Goal: Information Seeking & Learning: Find contact information

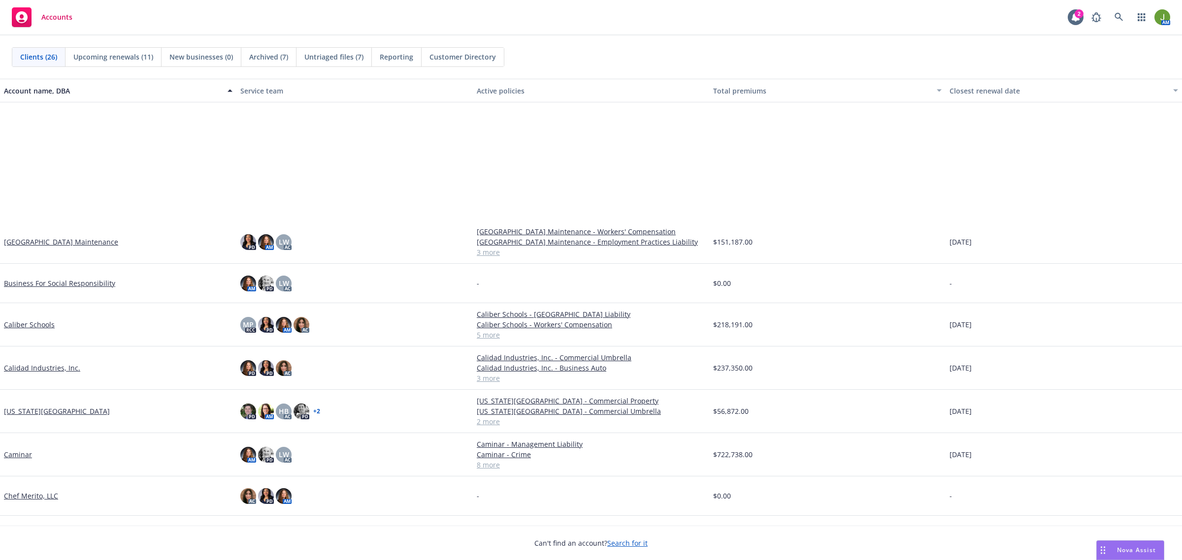
scroll to position [308, 0]
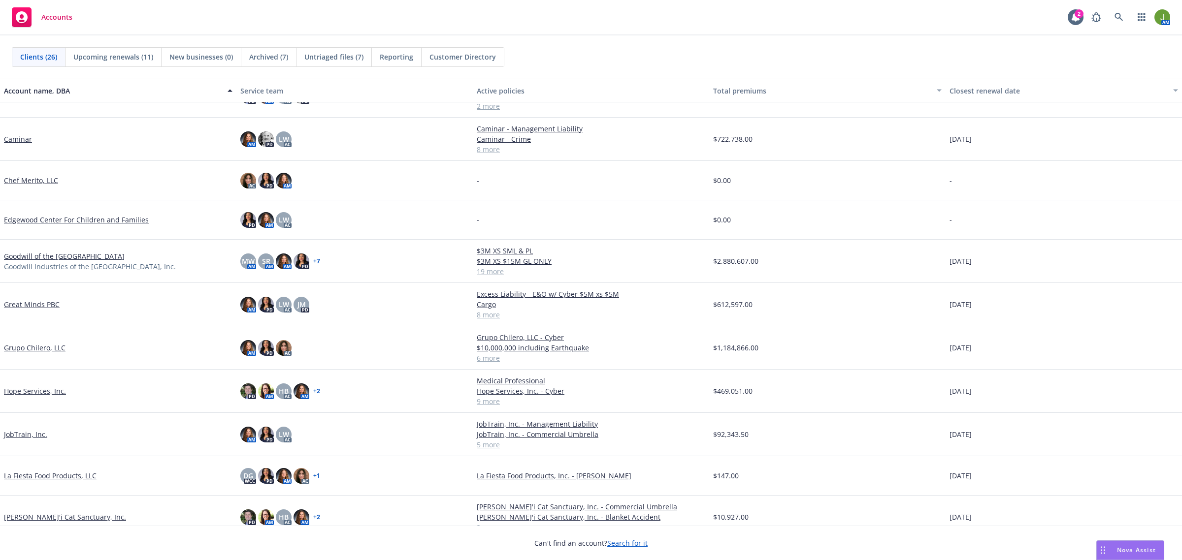
click at [29, 255] on link "Goodwill of the [GEOGRAPHIC_DATA]" at bounding box center [64, 256] width 121 height 10
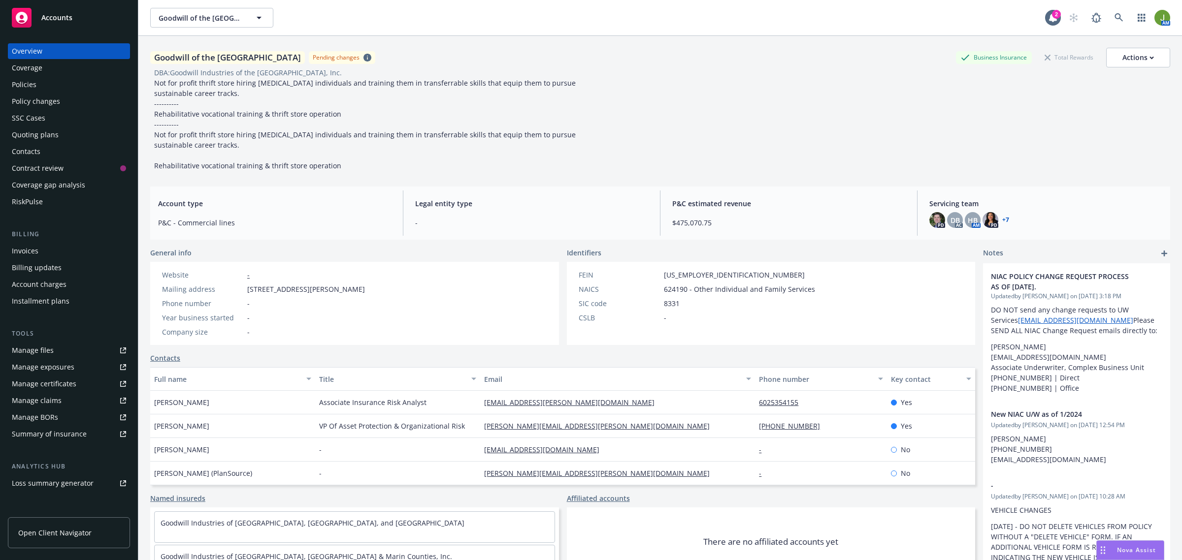
click at [44, 128] on div "Quoting plans" at bounding box center [35, 135] width 47 height 16
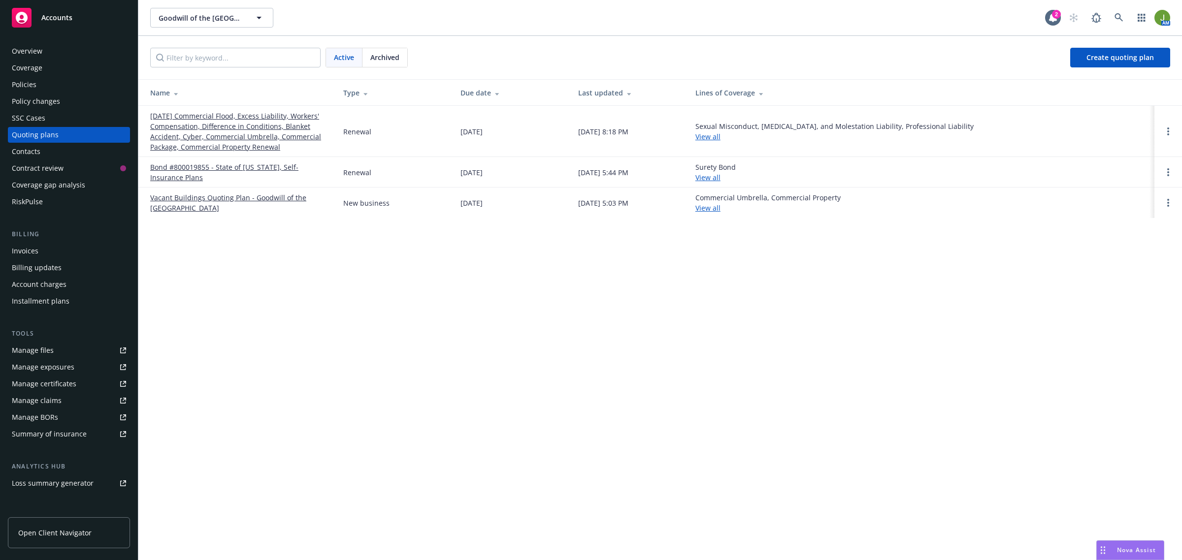
click at [191, 196] on link "Vacant Buildings Quoting Plan - Goodwill of the [GEOGRAPHIC_DATA]" at bounding box center [238, 202] width 177 height 21
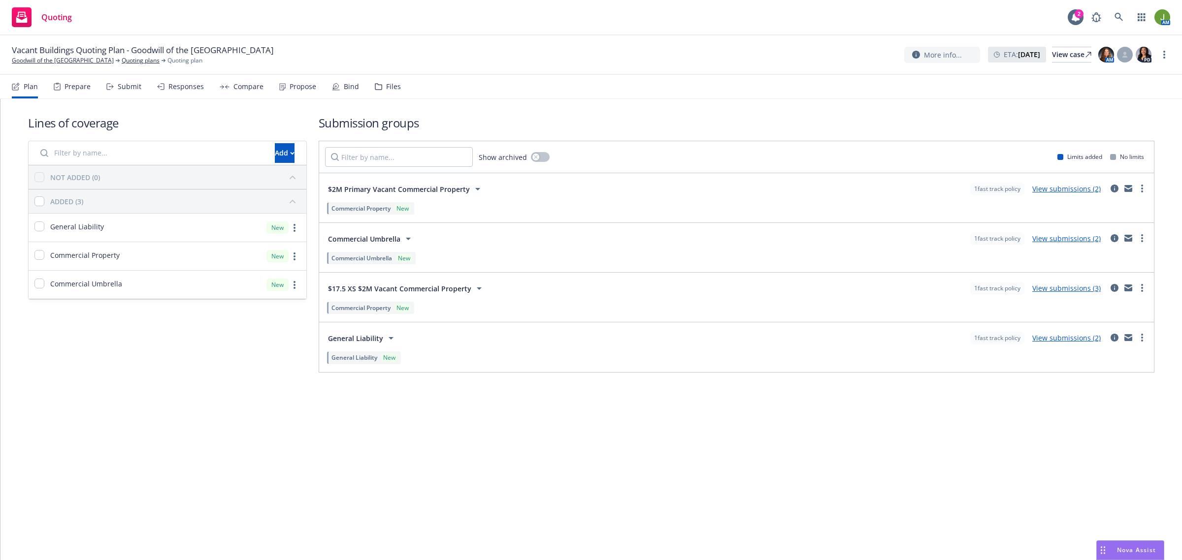
click at [1064, 189] on link "View submissions (2)" at bounding box center [1066, 188] width 68 height 9
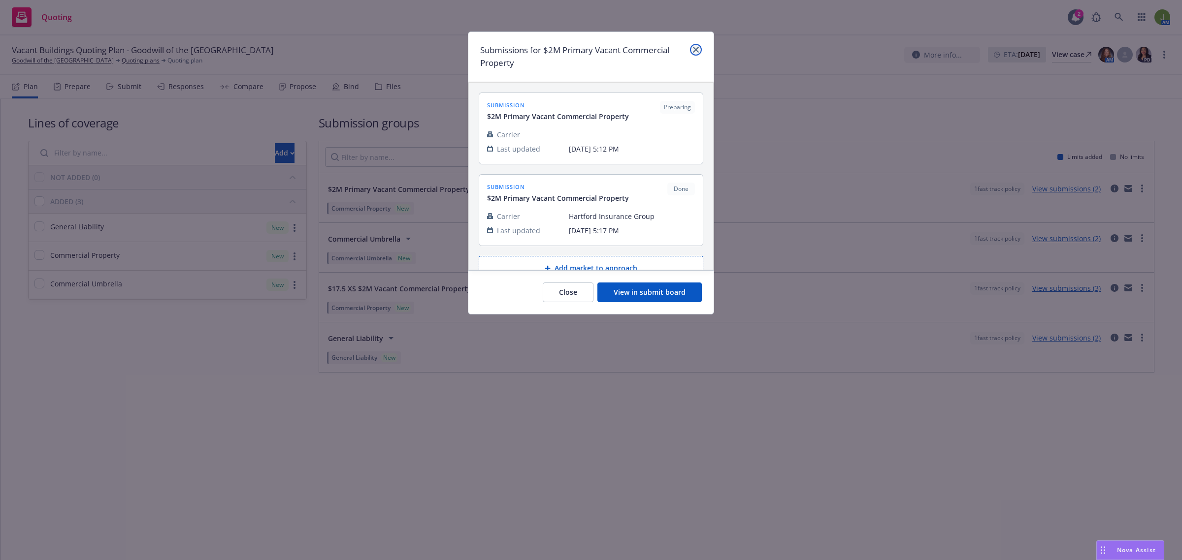
click at [697, 55] on link "close" at bounding box center [696, 50] width 12 height 12
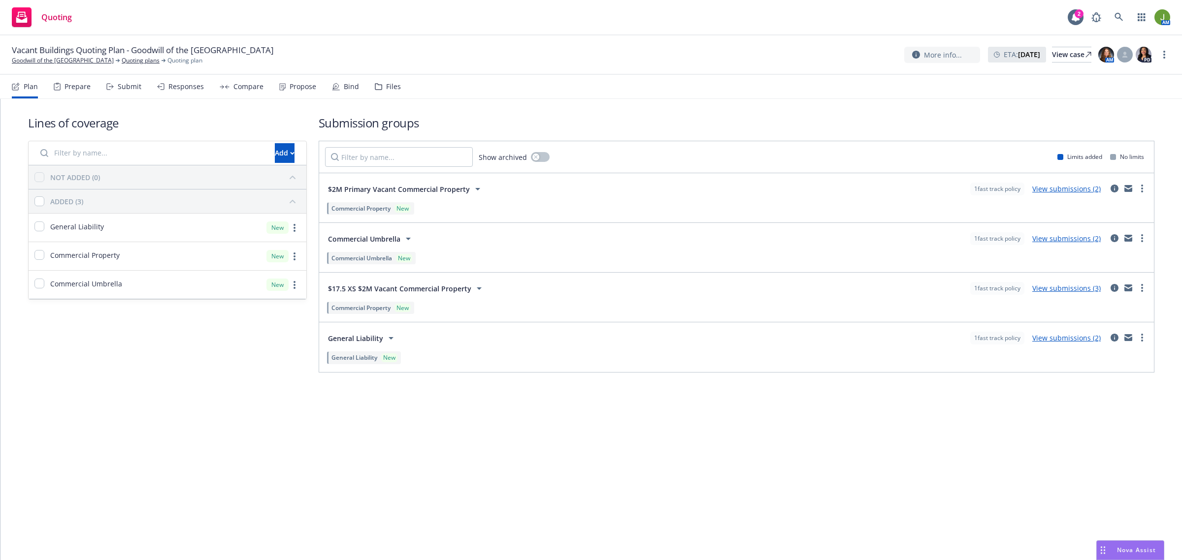
click at [387, 89] on div "Files" at bounding box center [393, 87] width 15 height 8
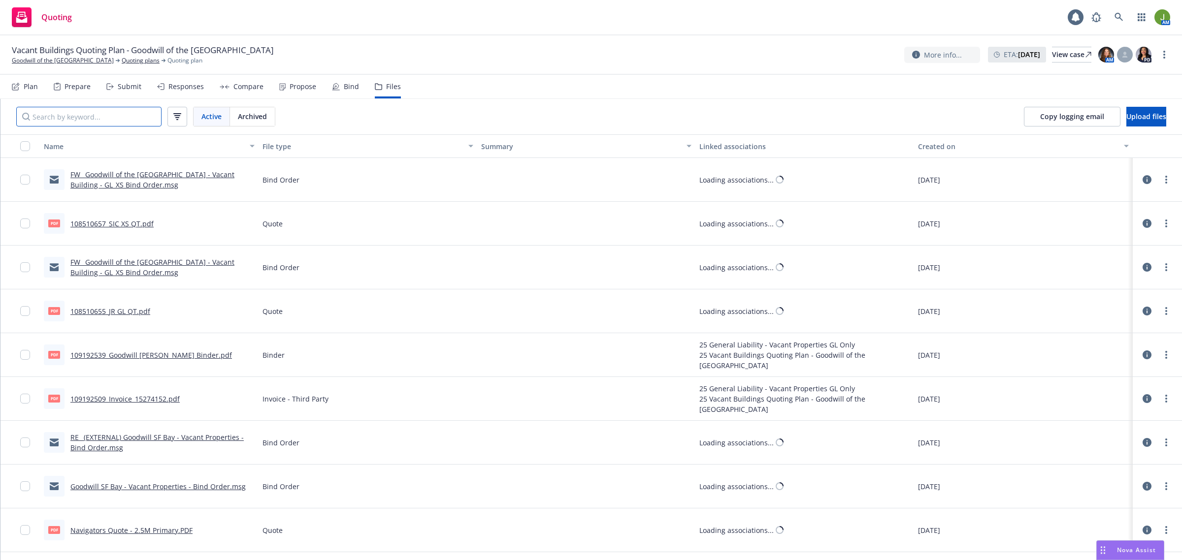
click at [80, 122] on input "Search by keyword..." at bounding box center [88, 117] width 145 height 20
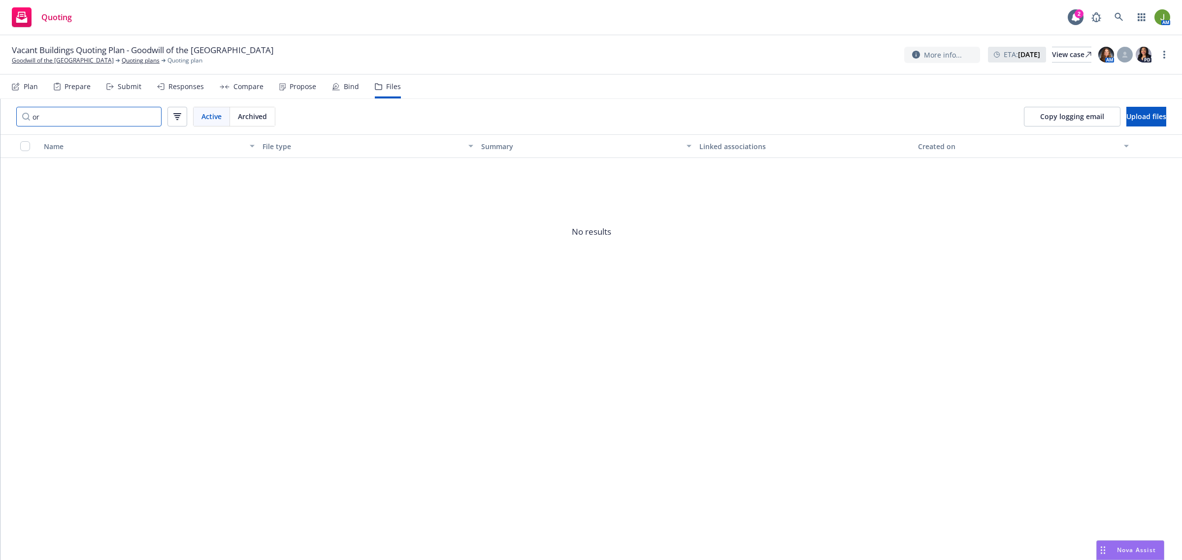
type input "o"
type input "l"
type input "O&L"
drag, startPoint x: 15, startPoint y: 117, endPoint x: -46, endPoint y: 117, distance: 61.0
click at [0, 117] on html "Quoting 2 AM Vacant Buildings Quoting Plan - Goodwill of the San Francisco Bay …" at bounding box center [591, 280] width 1182 height 560
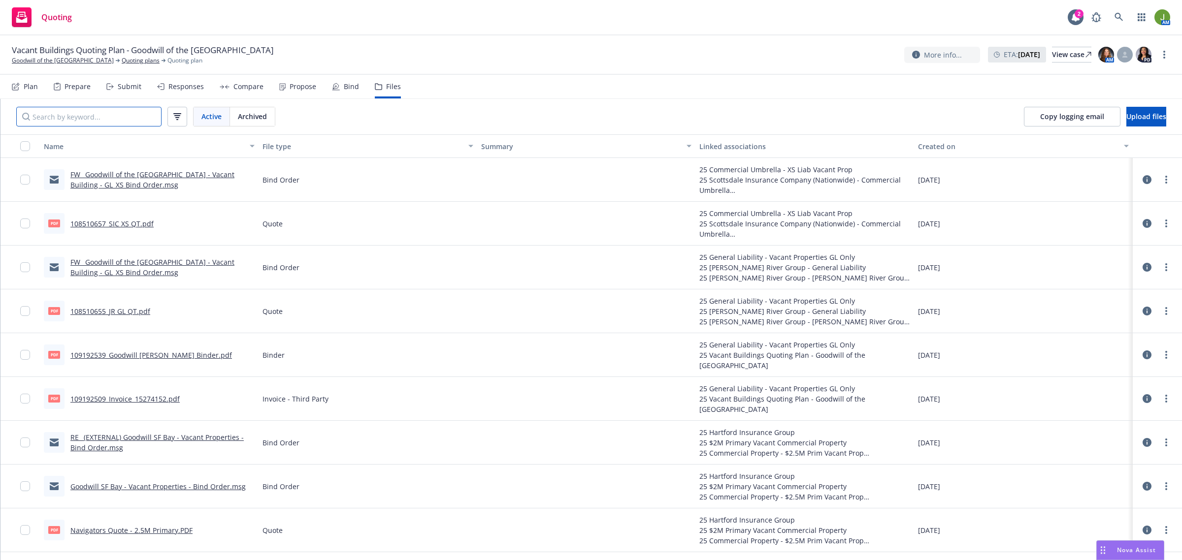
click at [87, 119] on input "Search by keyword..." at bounding box center [88, 117] width 145 height 20
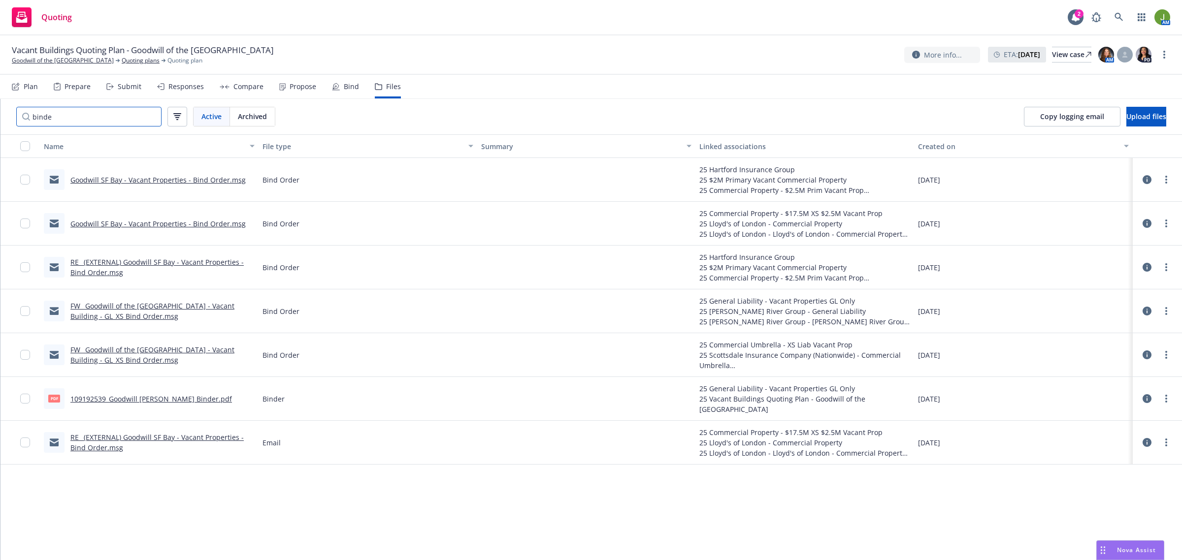
type input "binder"
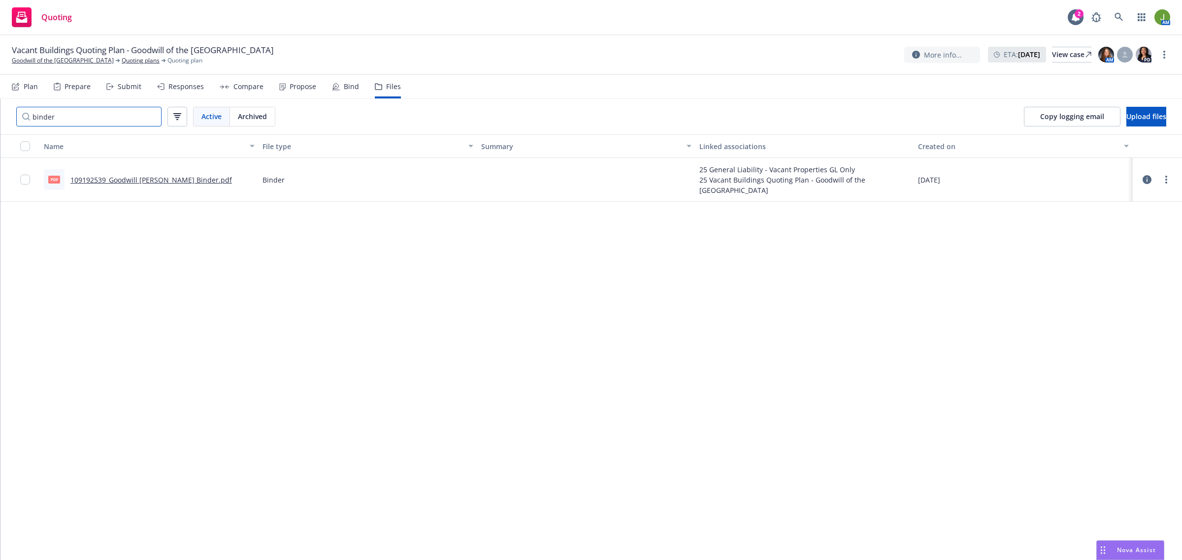
drag, startPoint x: 64, startPoint y: 120, endPoint x: -9, endPoint y: 108, distance: 74.2
click at [0, 108] on html "Quoting 2 AM Vacant Buildings Quoting Plan - Goodwill of the San Francisco Bay …" at bounding box center [591, 280] width 1182 height 560
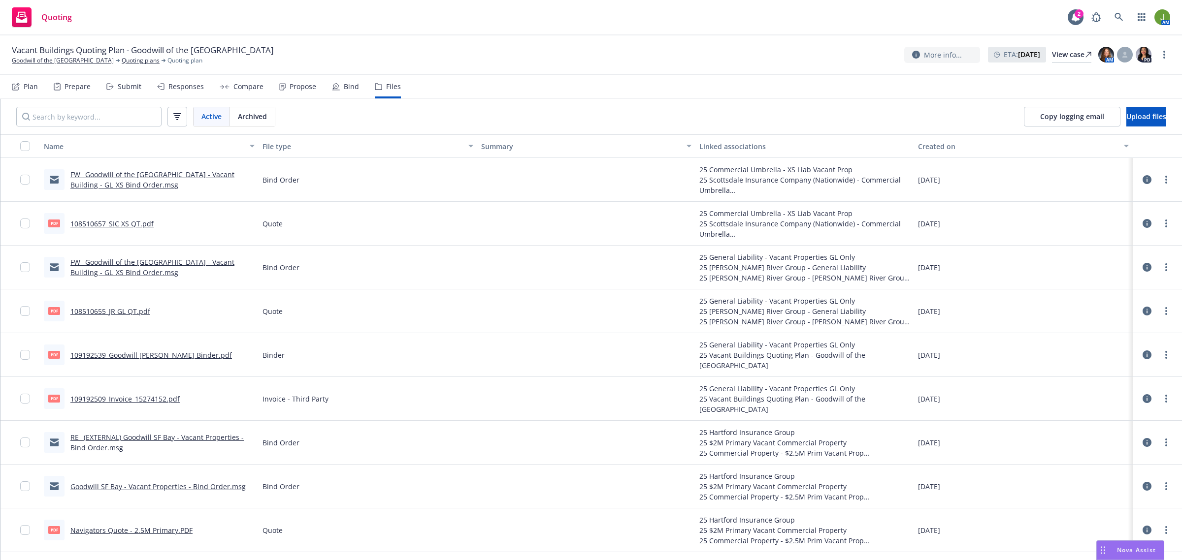
click at [131, 181] on link "FW_ Goodwill of the San Francisco Bay - Vacant Building - GL_XS Bind Order.msg" at bounding box center [152, 180] width 164 height 20
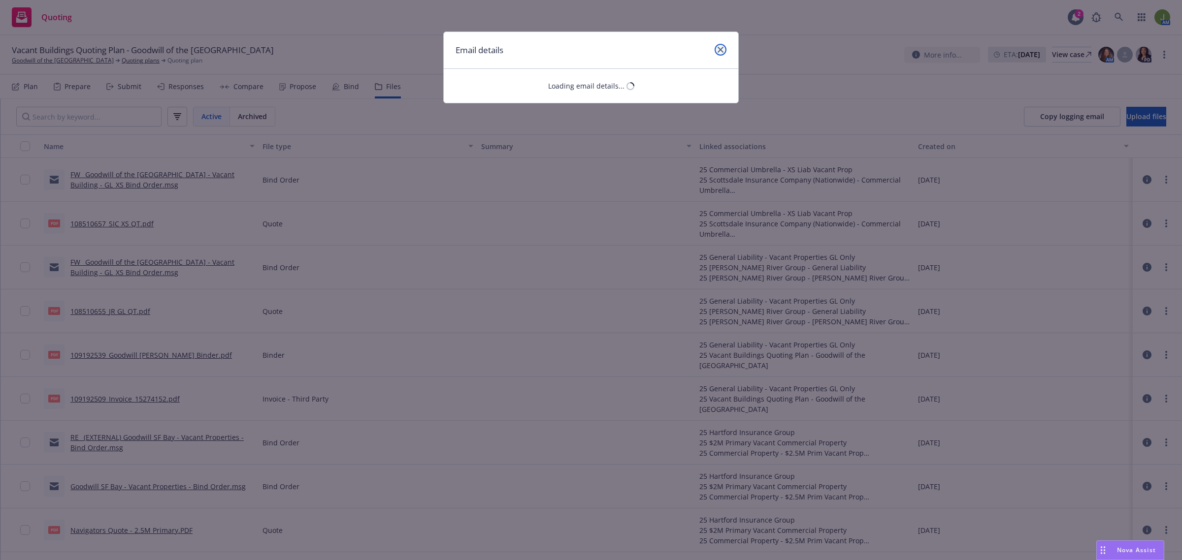
click at [719, 45] on link "close" at bounding box center [720, 50] width 12 height 12
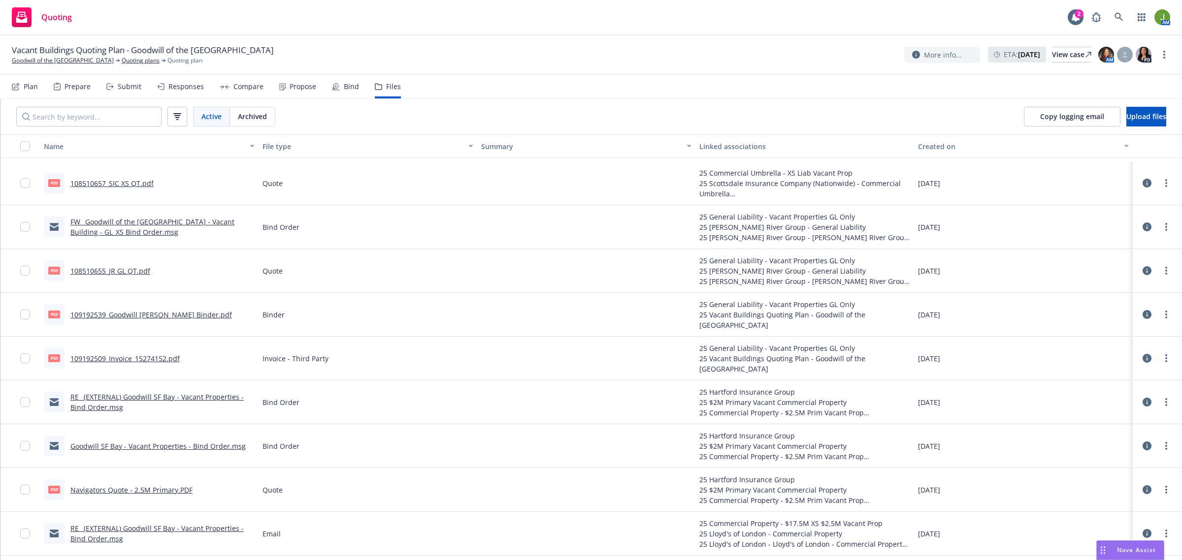
scroll to position [123, 0]
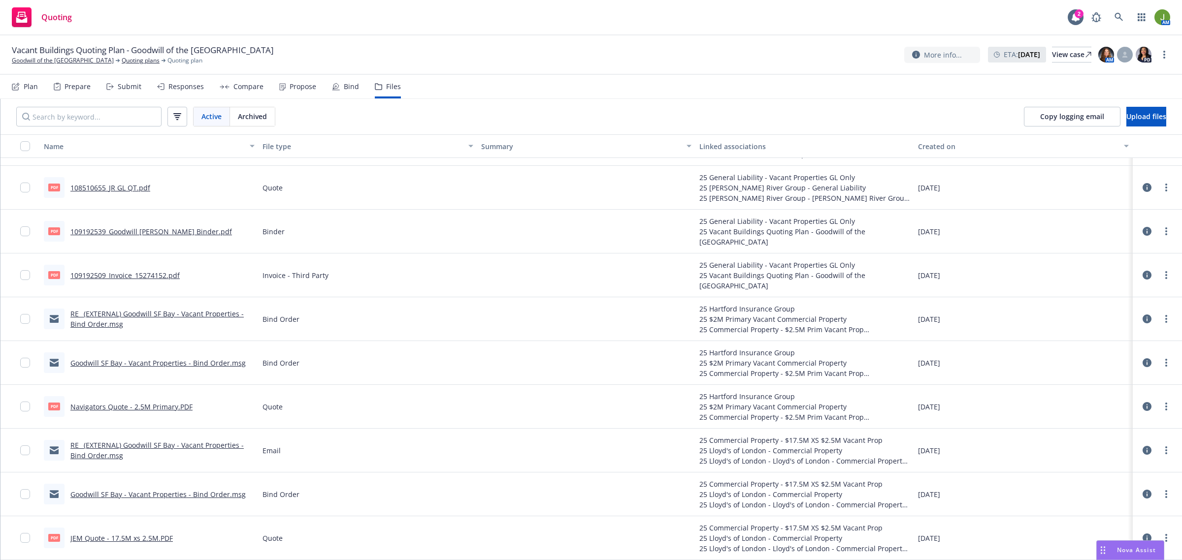
click at [188, 317] on link "RE_ (EXTERNAL) Goodwill SF Bay - Vacant Properties - Bind Order.msg" at bounding box center [156, 319] width 173 height 20
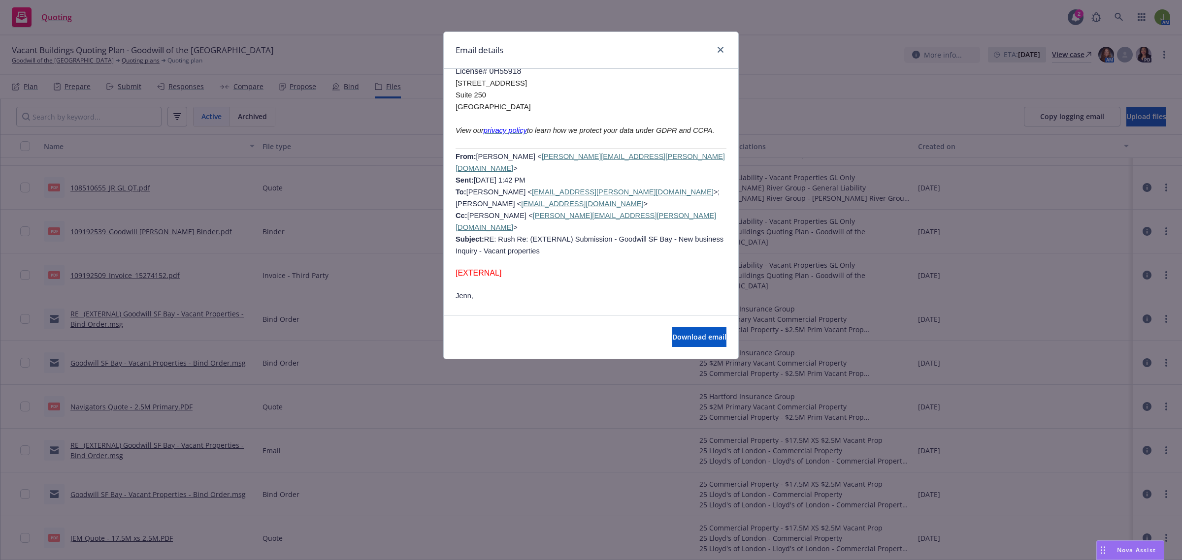
scroll to position [1046, 0]
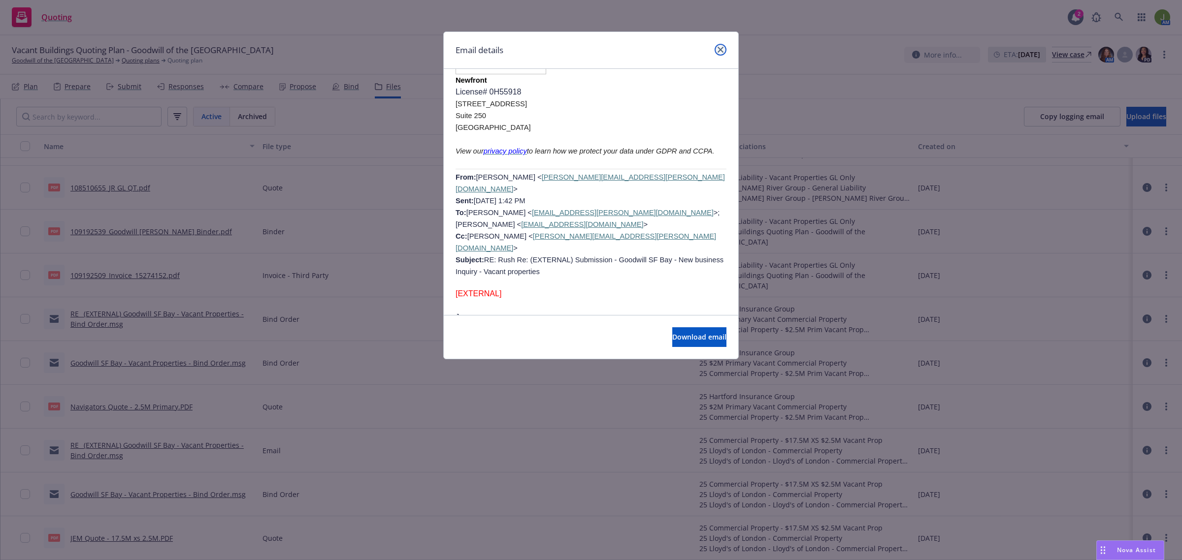
click at [723, 53] on link "close" at bounding box center [720, 50] width 12 height 12
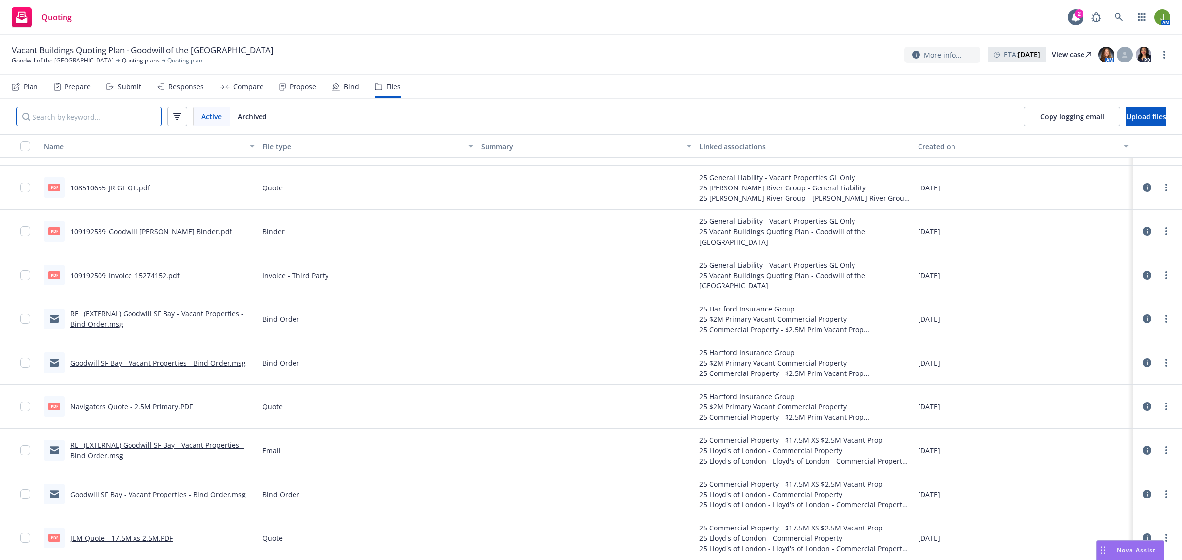
click at [110, 111] on input "Search by keyword..." at bounding box center [88, 117] width 145 height 20
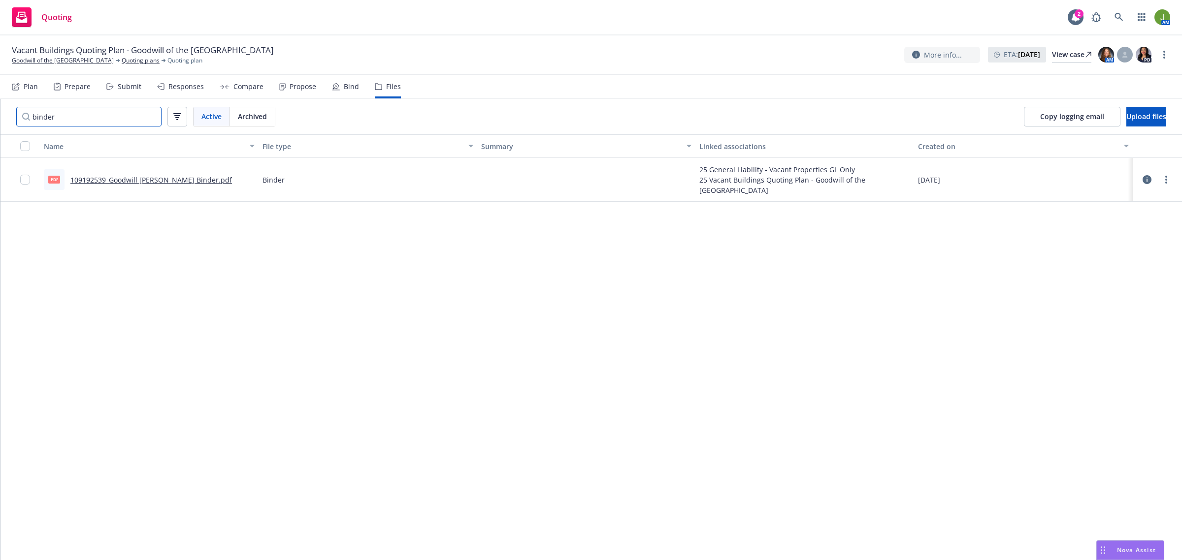
type input "binder"
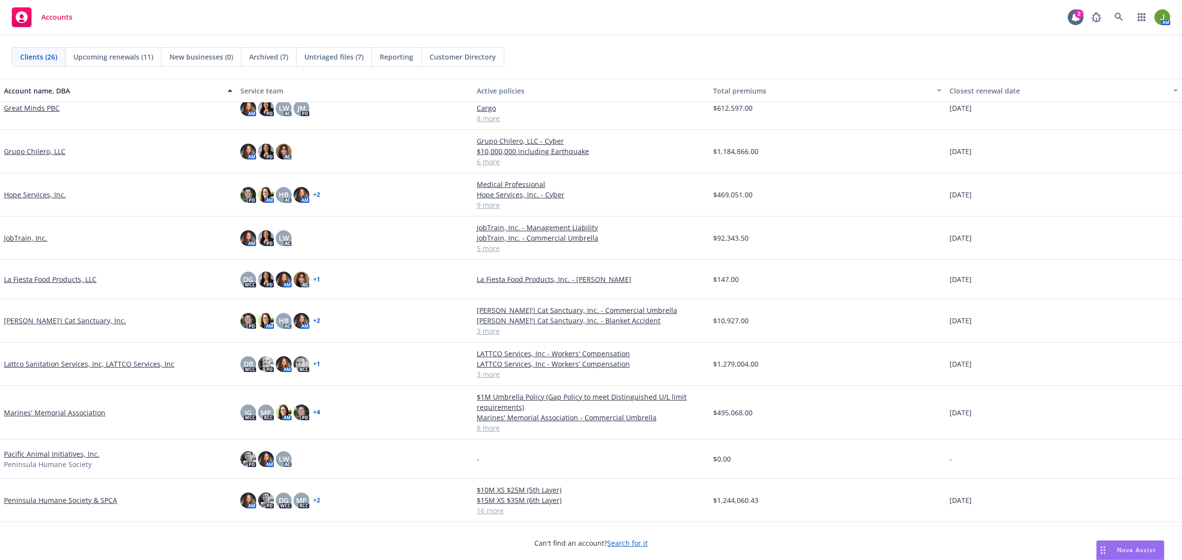
scroll to position [431, 0]
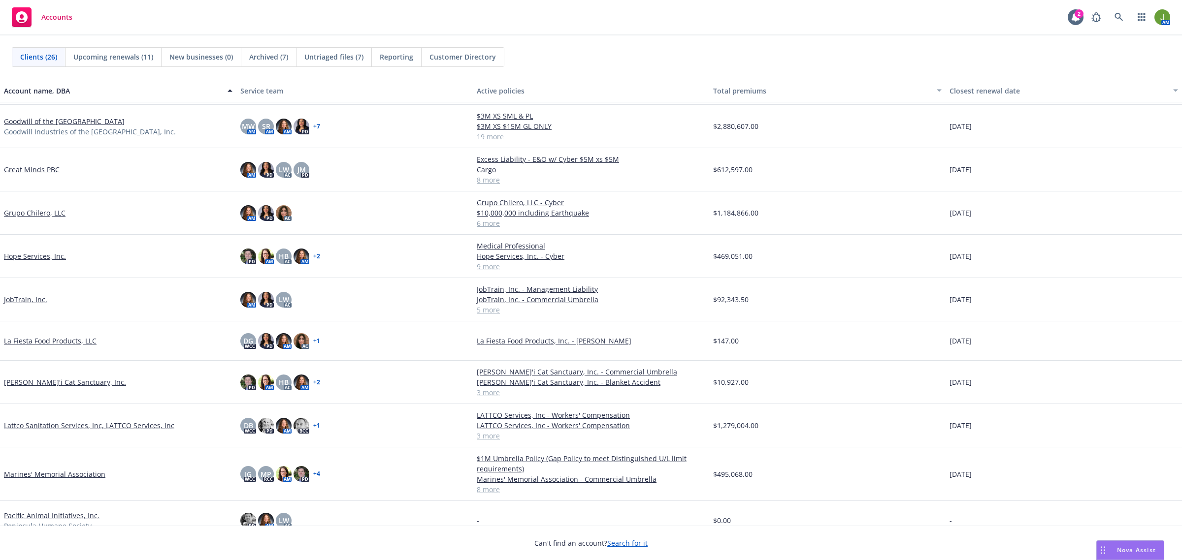
click at [40, 124] on link "Goodwill of the [GEOGRAPHIC_DATA]" at bounding box center [64, 121] width 121 height 10
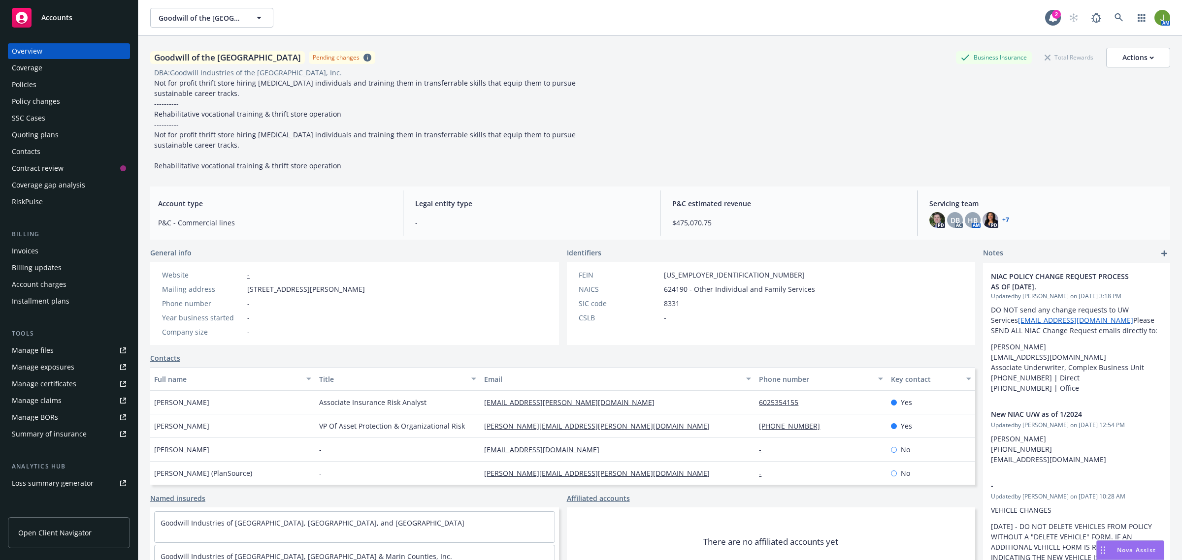
click at [50, 85] on div "Policies" at bounding box center [69, 85] width 114 height 16
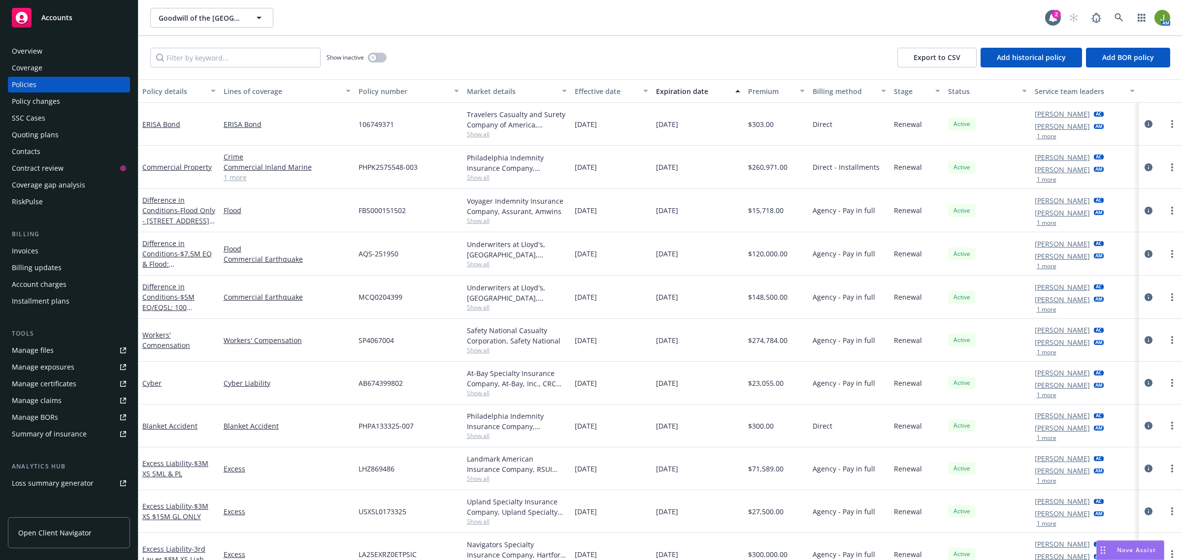
click at [697, 31] on div "Goodwill of the San Francisco Bay Goodwill of the San Francisco Bay 2 AM" at bounding box center [659, 17] width 1043 height 35
click at [1143, 17] on icon "button" at bounding box center [1140, 18] width 7 height 8
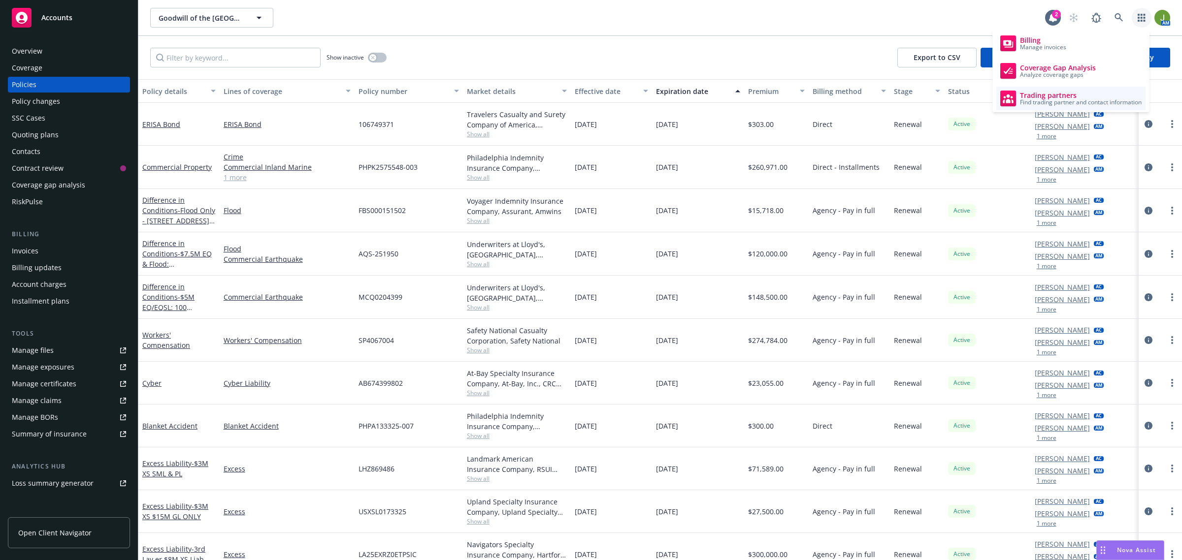
click at [1081, 99] on span "Find trading partner and contact information" at bounding box center [1081, 102] width 122 height 6
drag, startPoint x: 69, startPoint y: 22, endPoint x: 82, endPoint y: 22, distance: 12.8
click at [69, 22] on div "Accounts" at bounding box center [69, 18] width 114 height 20
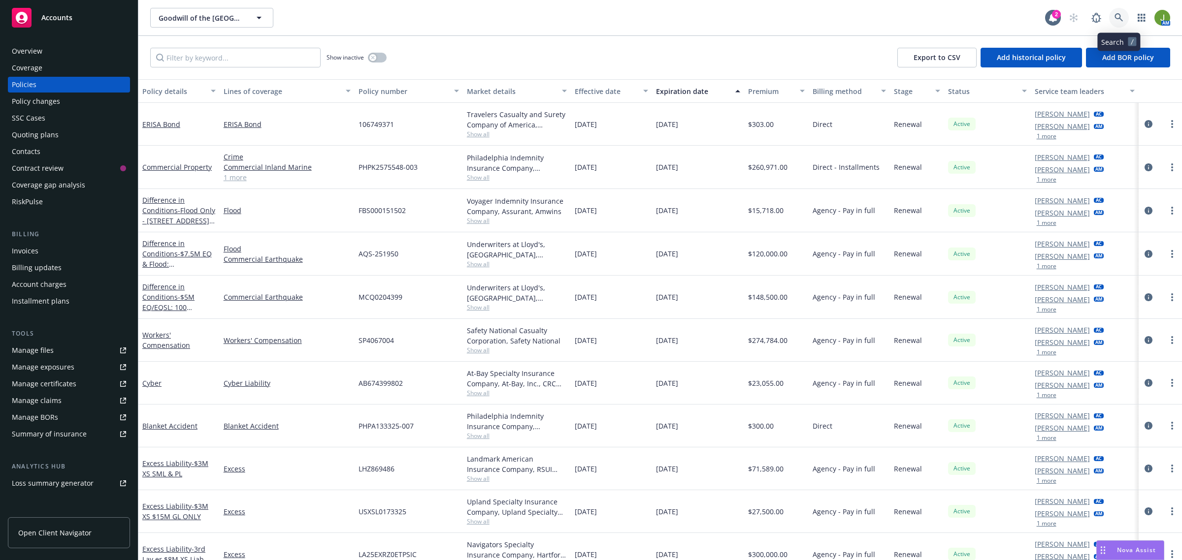
click at [1118, 18] on icon at bounding box center [1118, 17] width 8 height 8
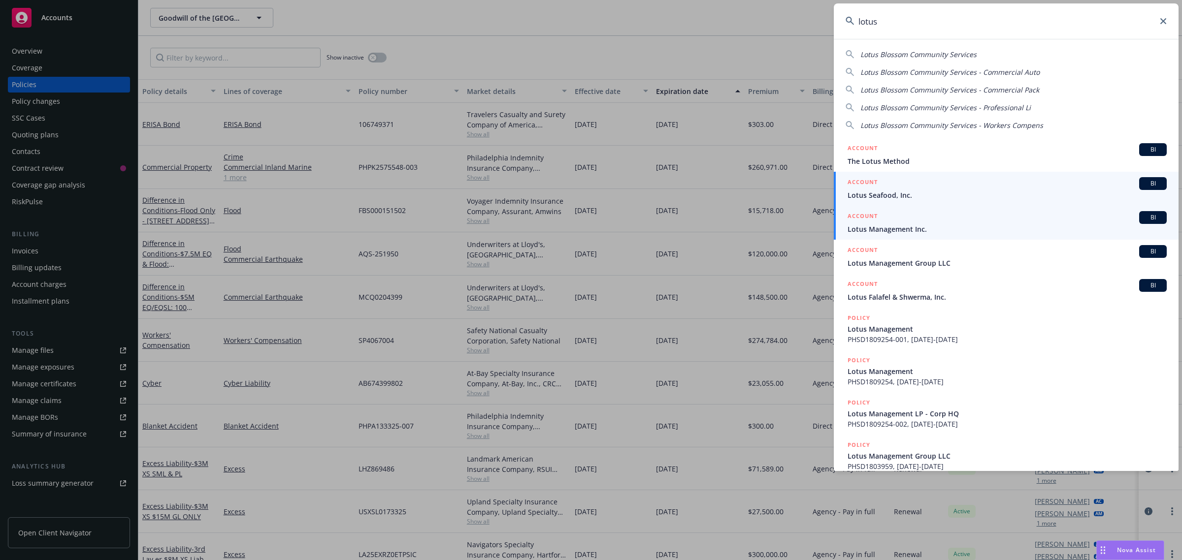
type input "lotus"
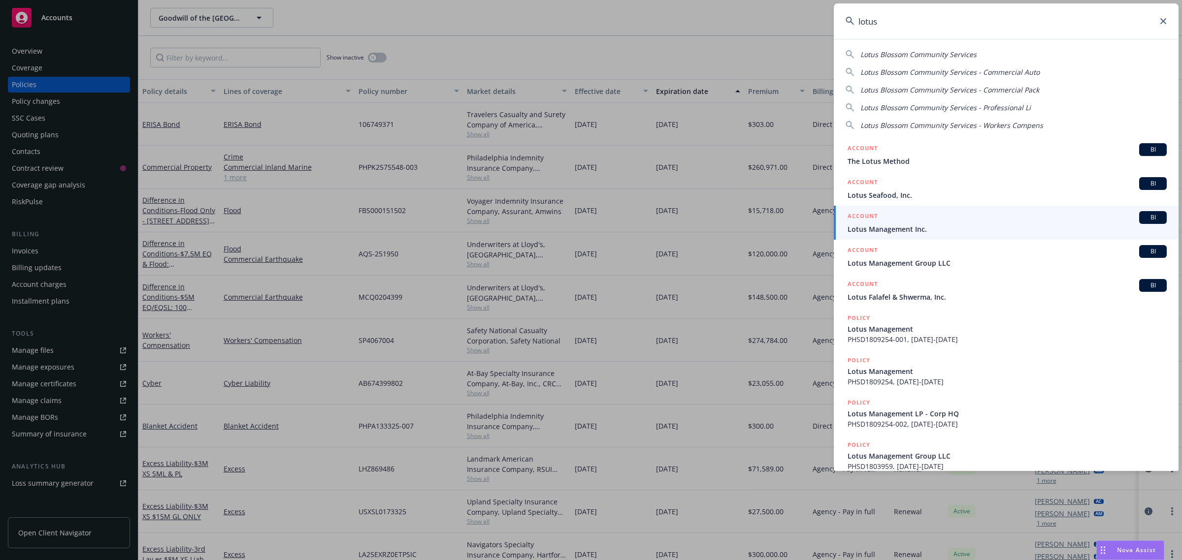
click at [890, 222] on div "ACCOUNT BI" at bounding box center [1006, 217] width 319 height 13
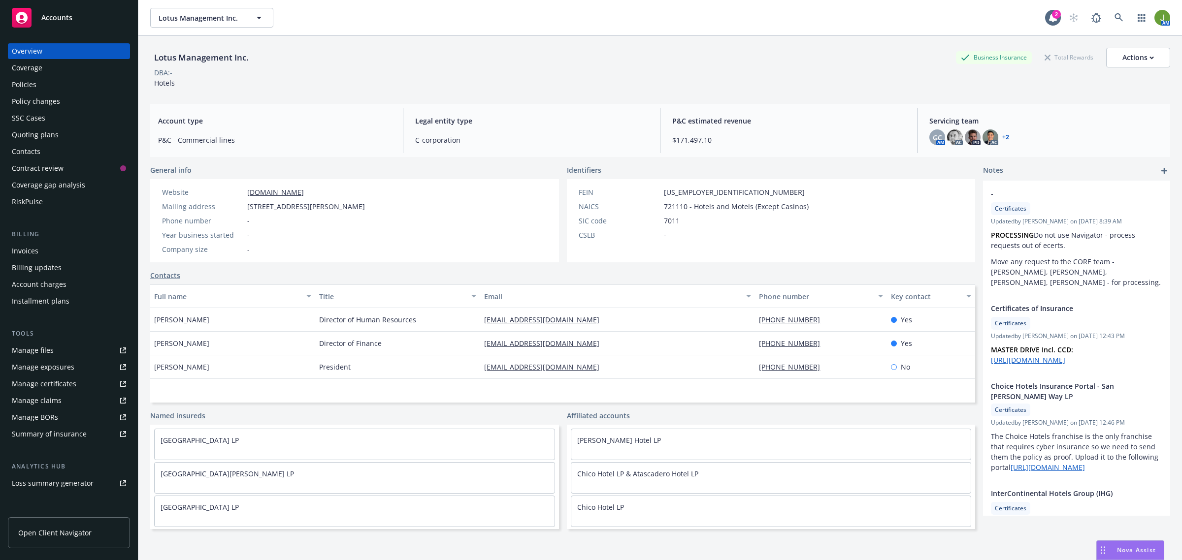
click at [1002, 134] on link "+ 2" at bounding box center [1005, 137] width 7 height 6
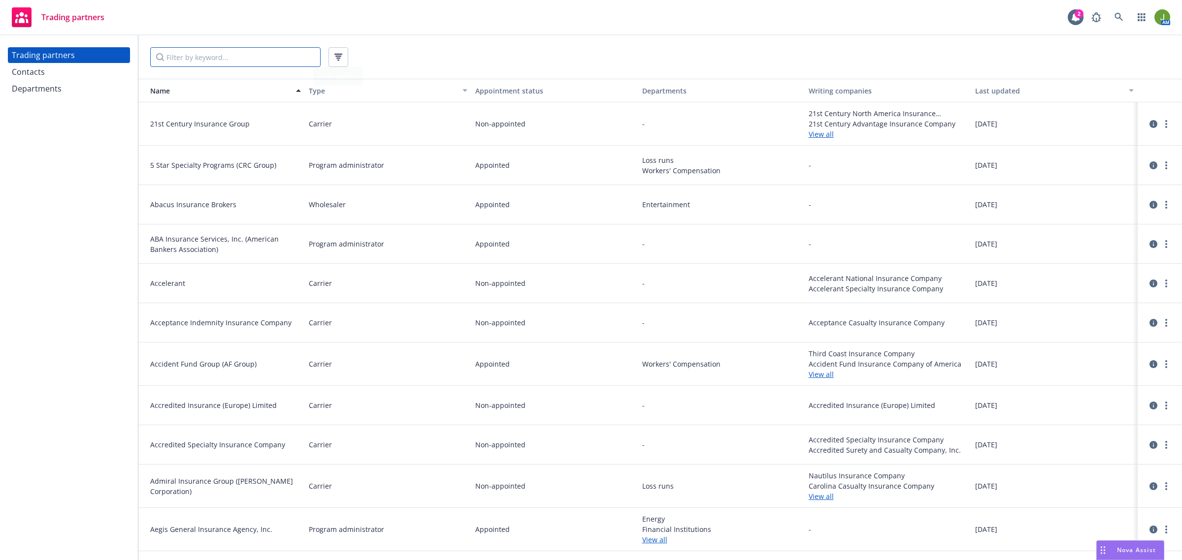
click at [270, 55] on input "Filter by keyword..." at bounding box center [235, 57] width 170 height 20
click at [58, 63] on div "Trading partners Contacts Departments" at bounding box center [69, 71] width 122 height 49
click at [55, 69] on div "Contacts" at bounding box center [69, 72] width 114 height 16
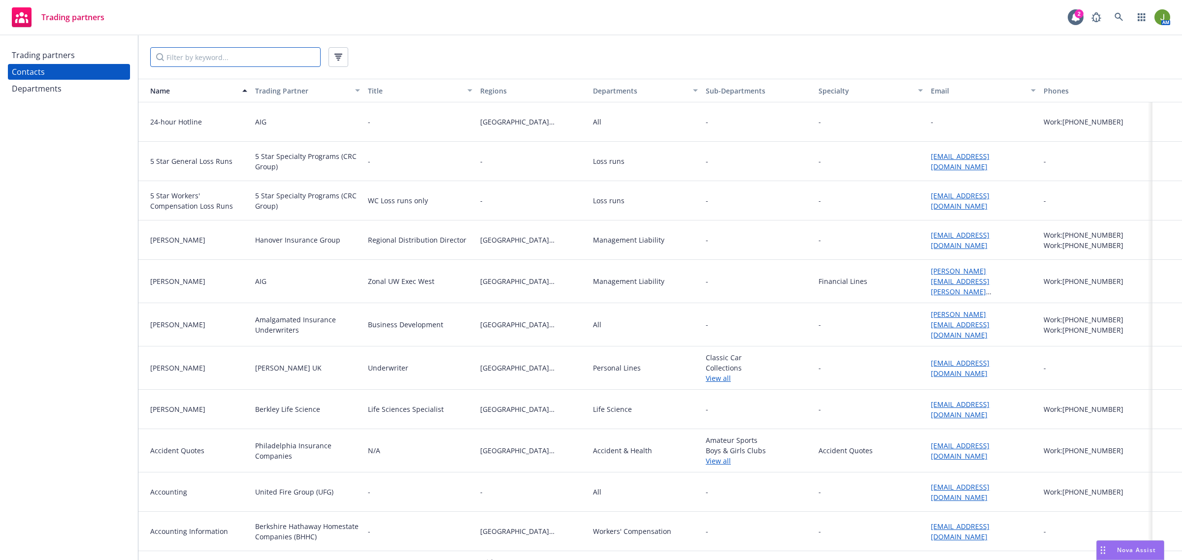
click at [183, 58] on input "Filter by keyword..." at bounding box center [235, 57] width 170 height 20
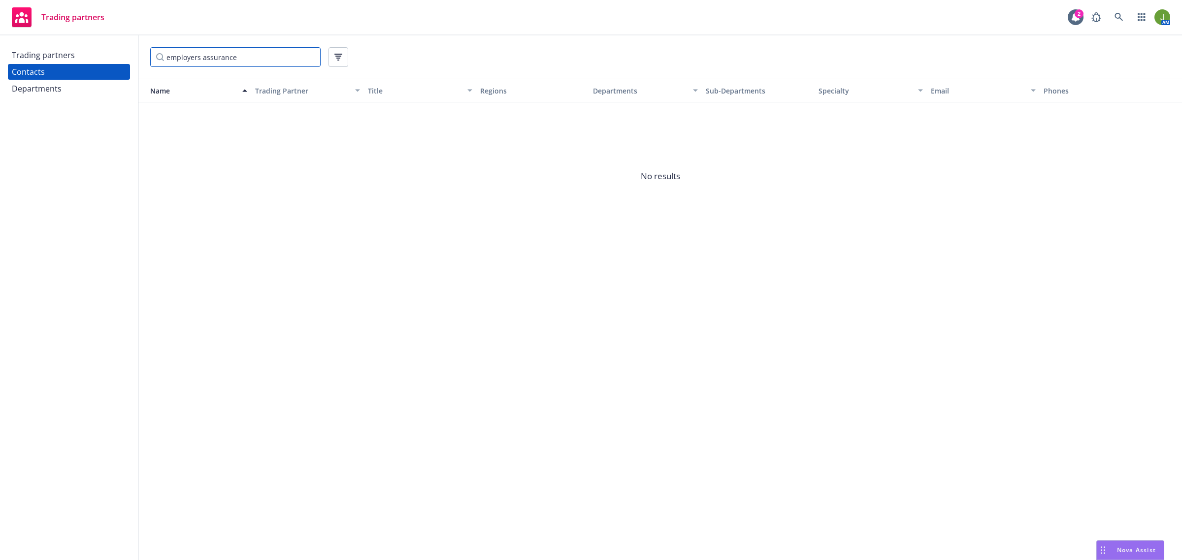
drag, startPoint x: 254, startPoint y: 55, endPoint x: 200, endPoint y: 63, distance: 54.2
click at [200, 63] on input "employers assurance" at bounding box center [235, 57] width 170 height 20
type input "employers"
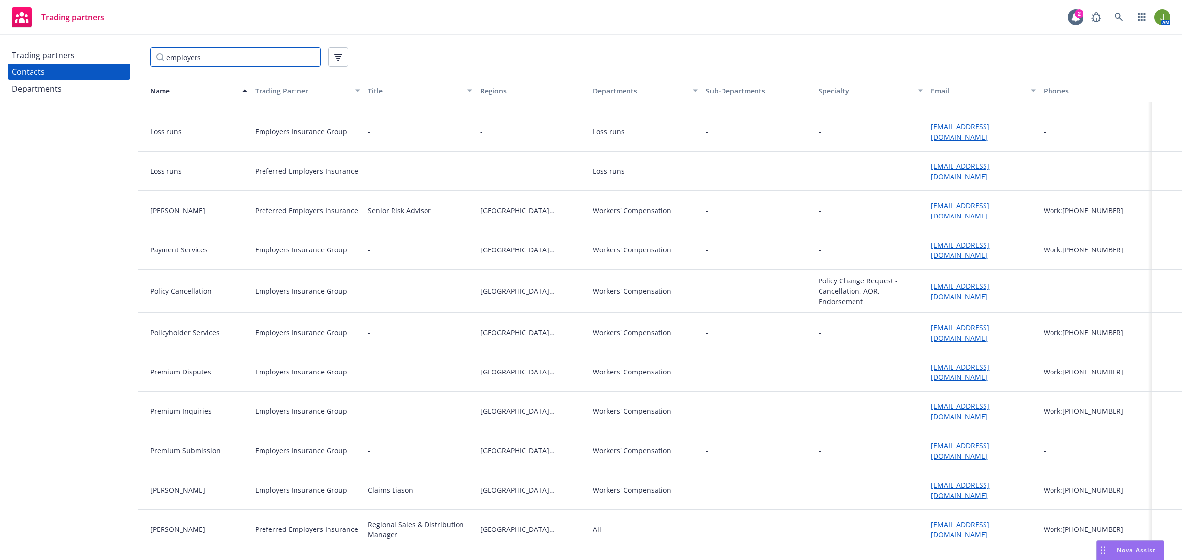
scroll to position [767, 0]
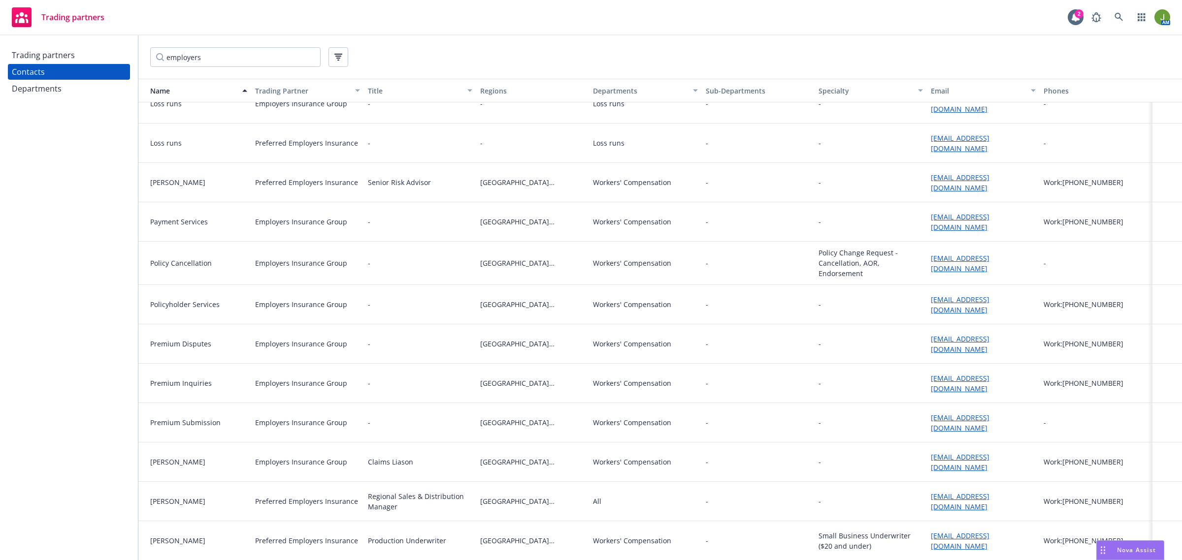
click at [936, 498] on link "rchen@peiwc.com" at bounding box center [959, 502] width 59 height 20
click at [943, 257] on link "underwritingsupport@employers.com" at bounding box center [959, 264] width 59 height 20
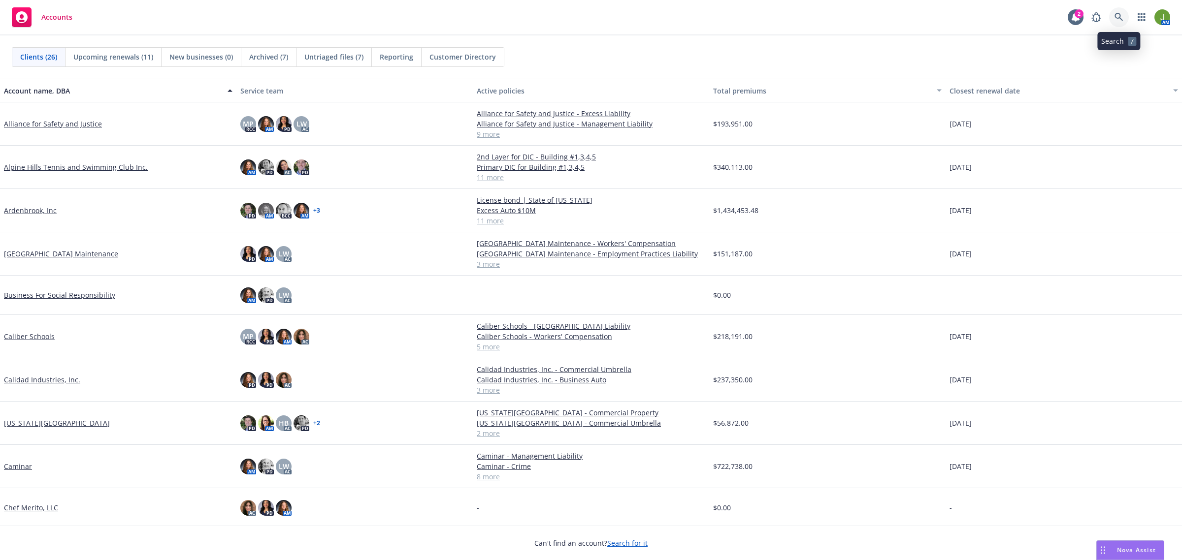
click at [1116, 18] on icon at bounding box center [1118, 17] width 9 height 9
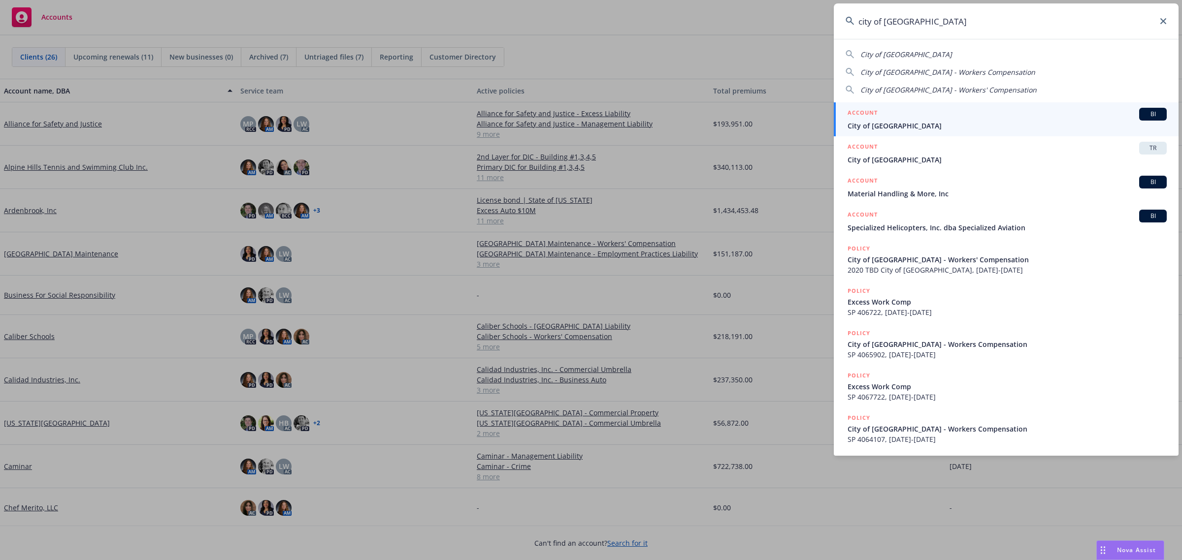
type input "city of san mateo"
click at [970, 128] on span "City of [GEOGRAPHIC_DATA]" at bounding box center [1006, 126] width 319 height 10
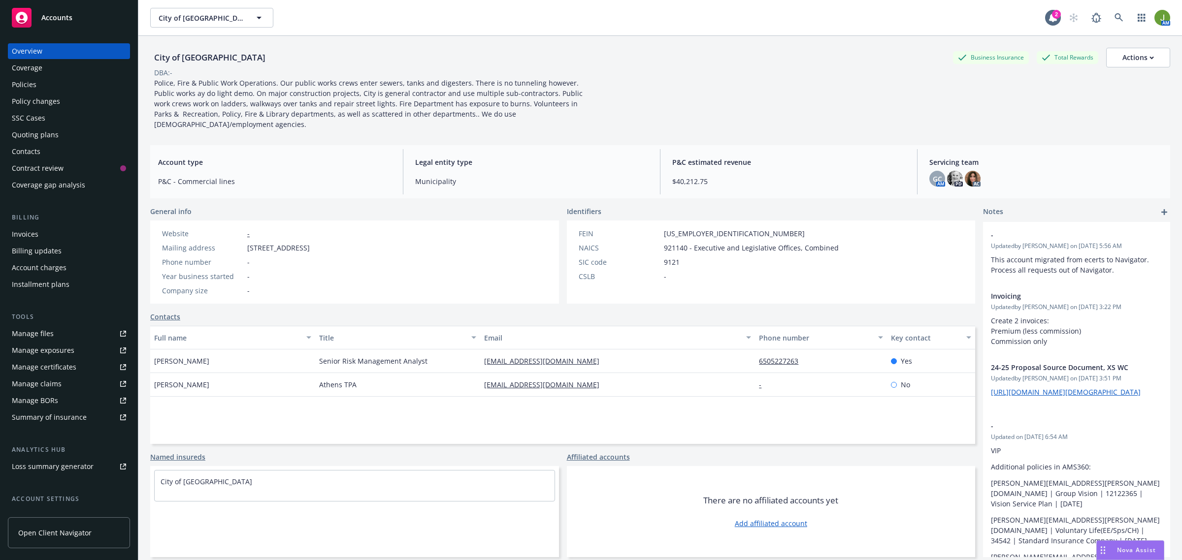
click at [60, 134] on div "Quoting plans" at bounding box center [69, 135] width 114 height 16
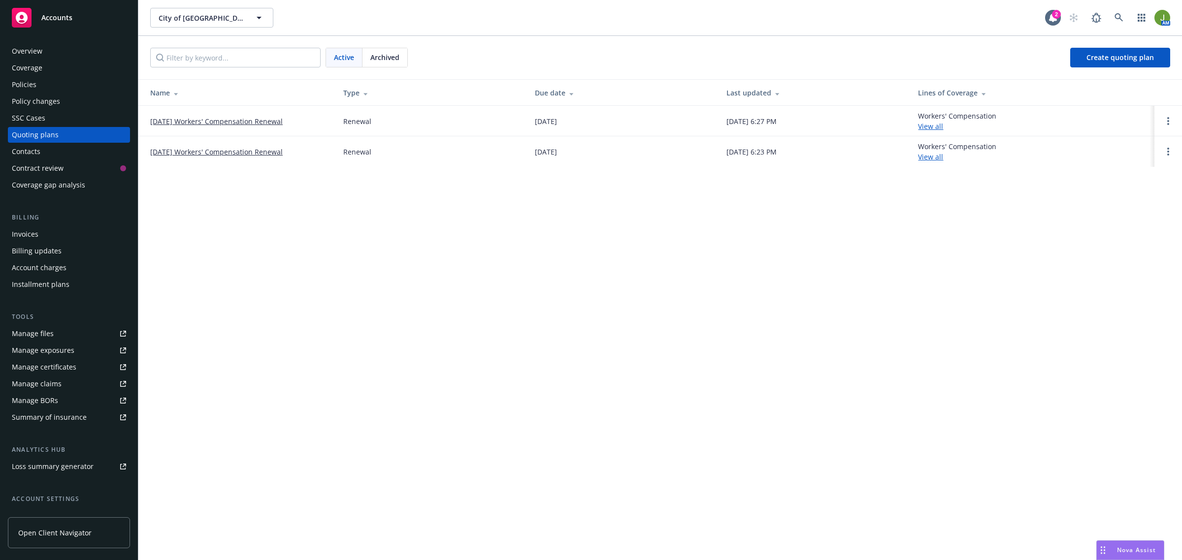
click at [247, 122] on link "[DATE] Workers' Compensation Renewal" at bounding box center [216, 121] width 132 height 10
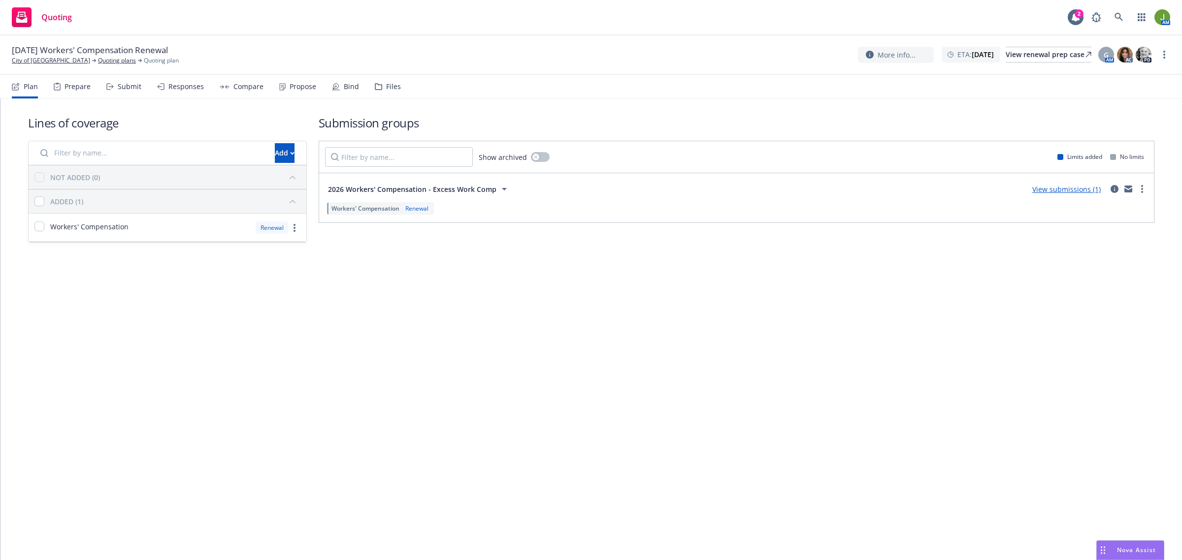
click at [1059, 189] on link "View submissions (1)" at bounding box center [1066, 189] width 68 height 9
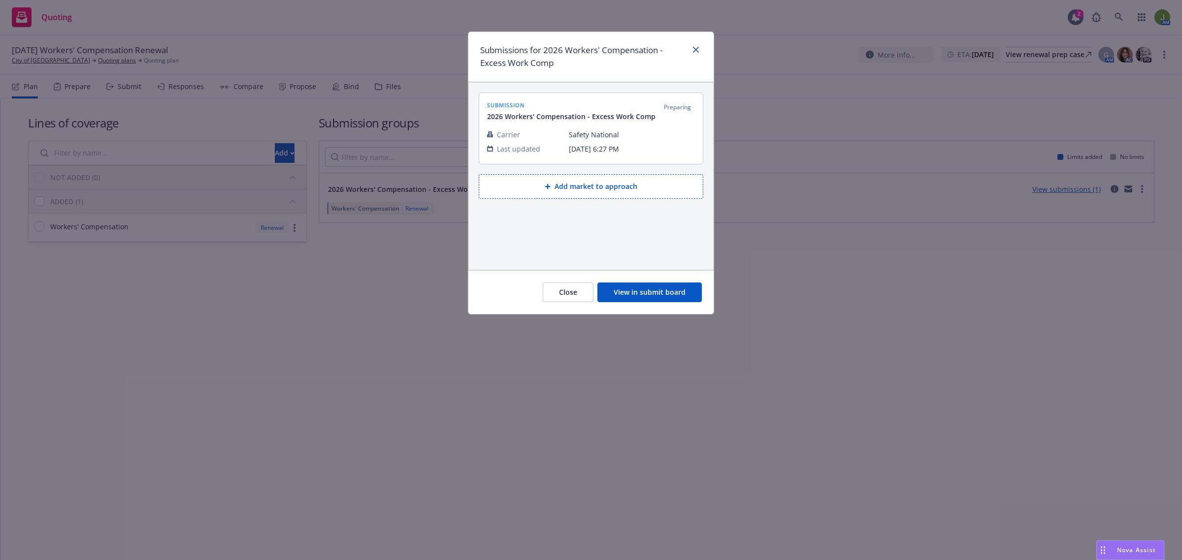
click at [639, 298] on button "View in submit board" at bounding box center [649, 293] width 104 height 20
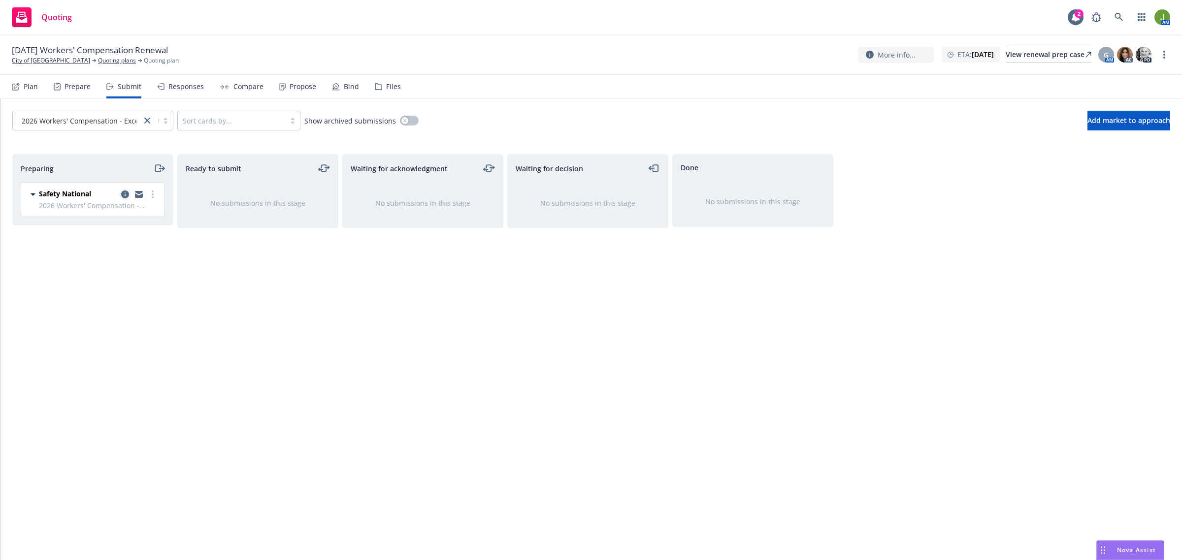
click at [124, 195] on icon "copy logging email" at bounding box center [125, 195] width 8 height 8
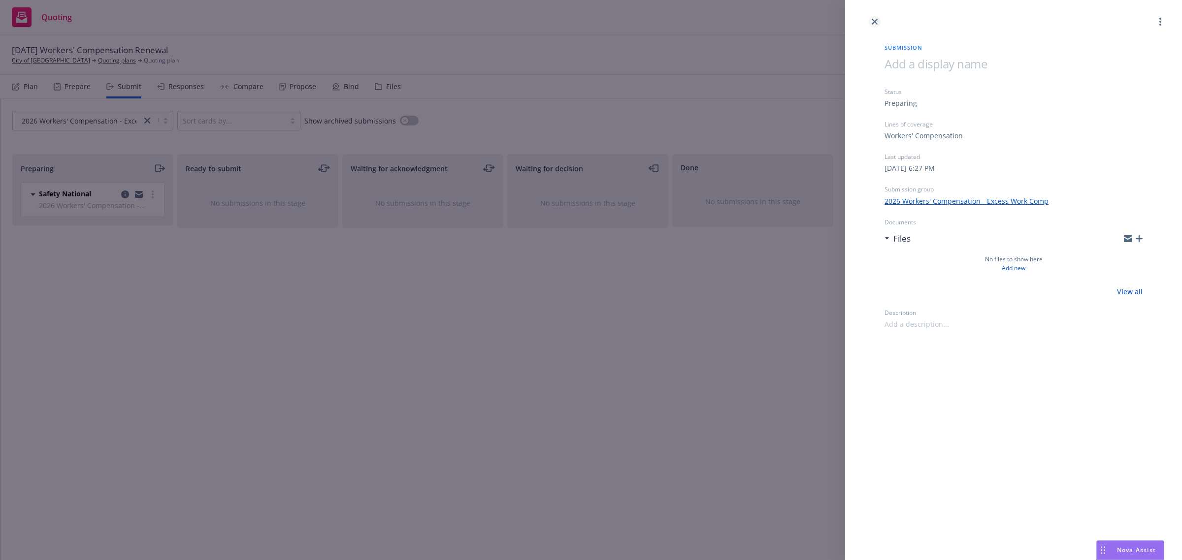
click at [871, 21] on icon "close" at bounding box center [874, 22] width 6 height 6
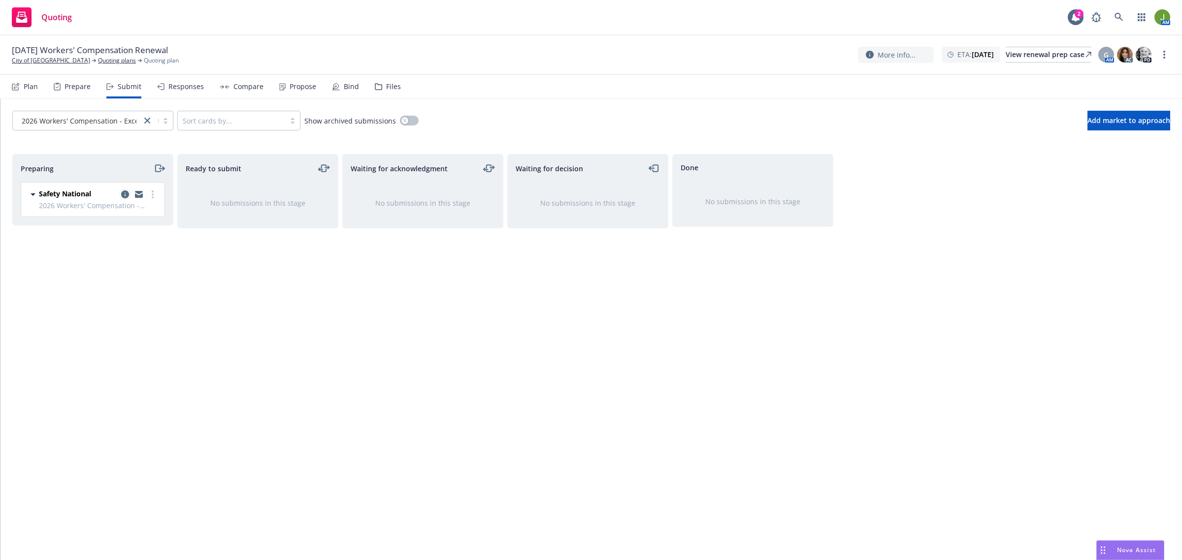
click at [125, 193] on icon "copy logging email" at bounding box center [125, 195] width 8 height 8
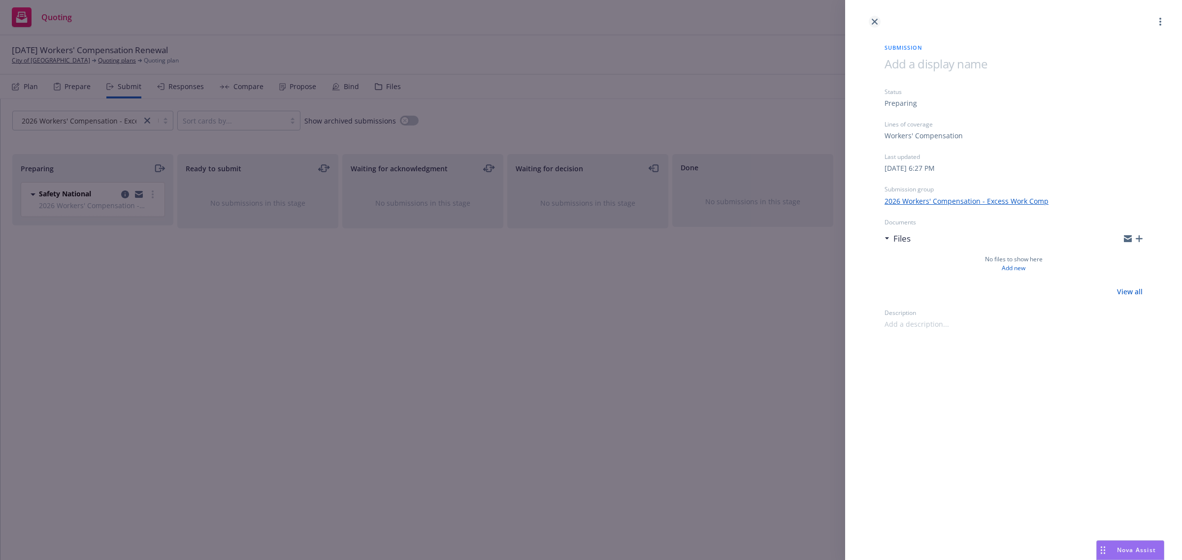
click at [876, 26] on link "close" at bounding box center [874, 22] width 12 height 12
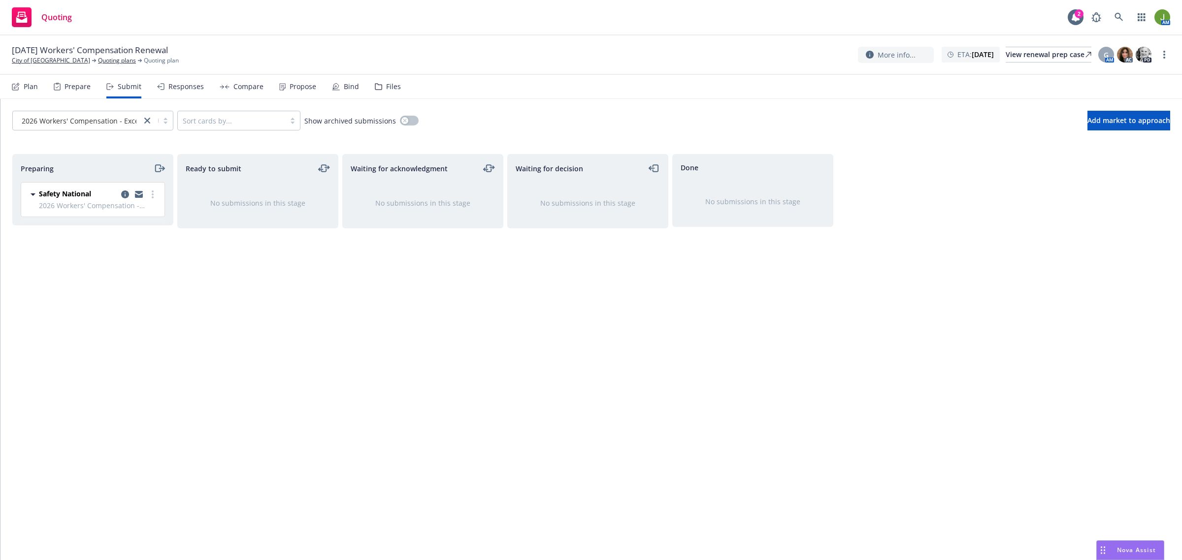
click at [389, 83] on div "Files" at bounding box center [393, 87] width 15 height 8
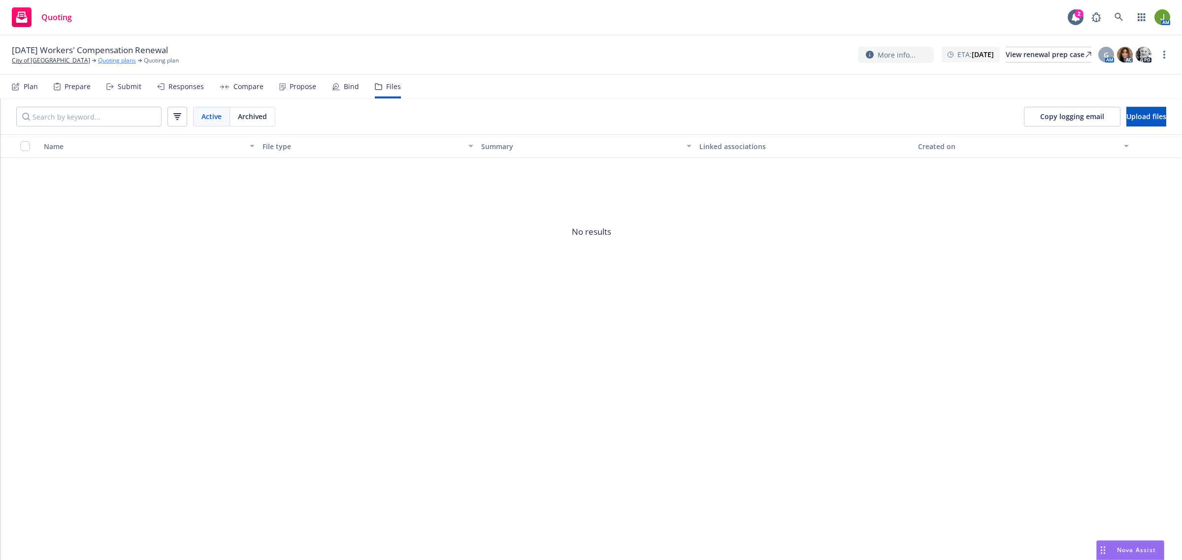
click at [98, 59] on link "Quoting plans" at bounding box center [117, 60] width 38 height 9
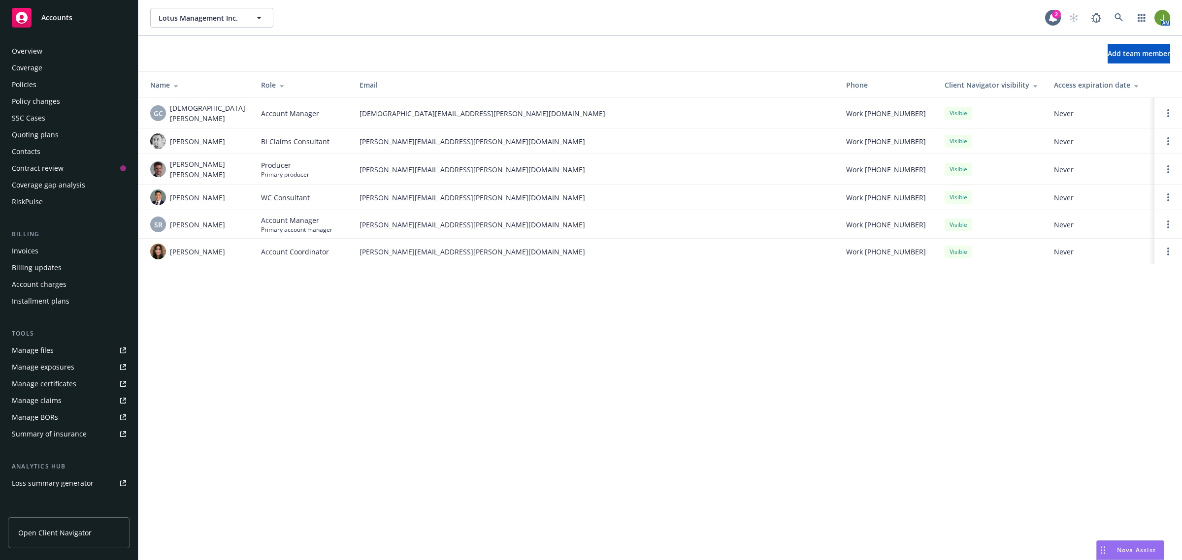
click at [38, 85] on div "Policies" at bounding box center [69, 85] width 114 height 16
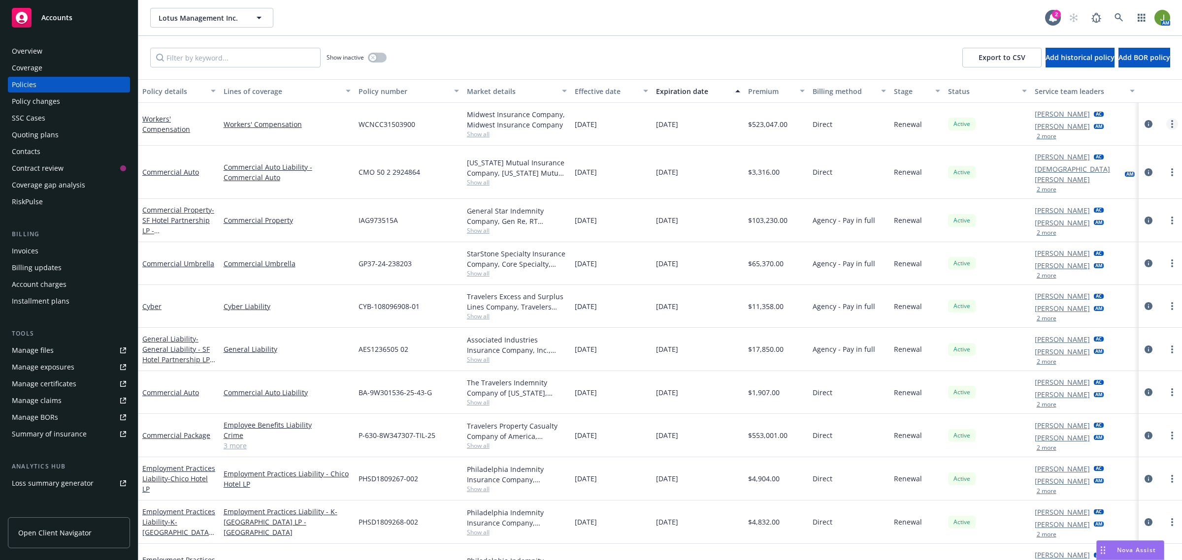
click at [1166, 124] on link "more" at bounding box center [1172, 124] width 12 height 12
click at [544, 33] on div "Lotus Management Inc. Lotus Management Inc. 2 AM" at bounding box center [659, 17] width 1043 height 35
click at [1143, 126] on link "circleInformation" at bounding box center [1148, 124] width 12 height 12
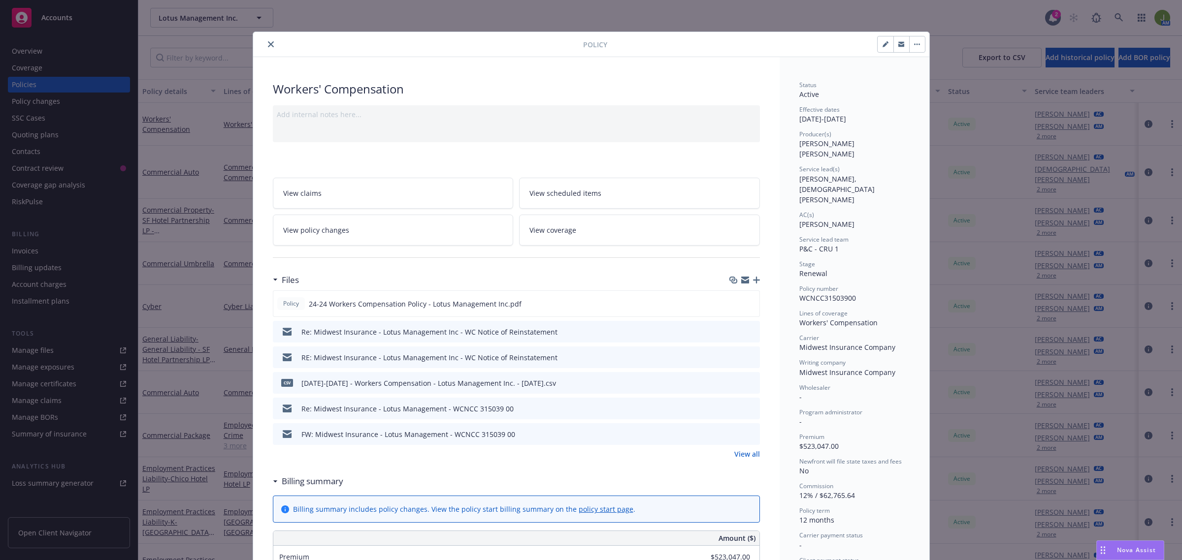
click at [882, 47] on icon "button" at bounding box center [885, 44] width 6 height 6
select select "RENEWAL"
select select "12"
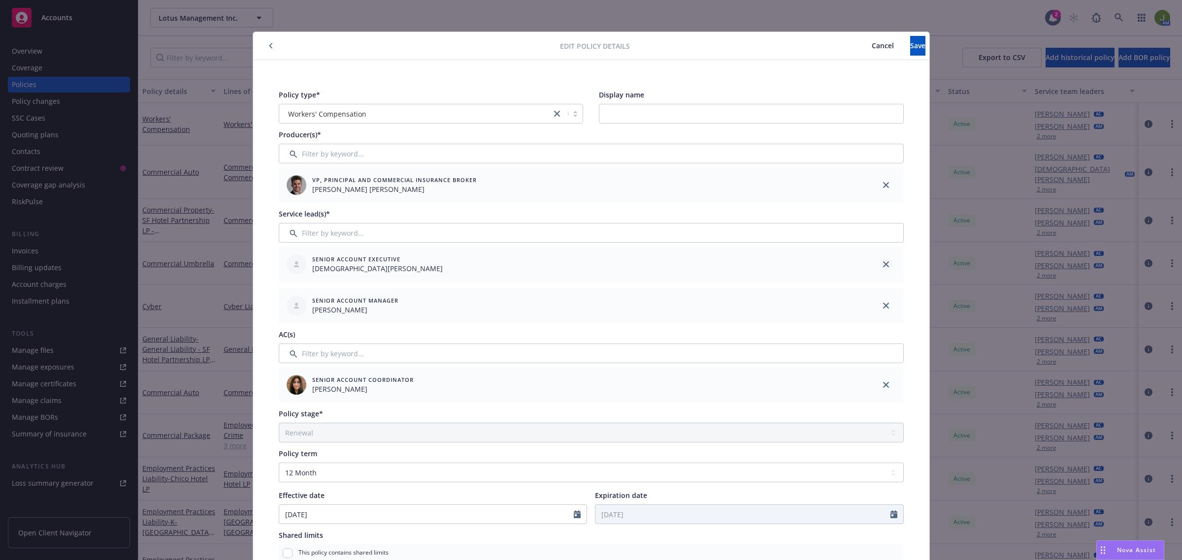
click at [883, 264] on icon "close" at bounding box center [886, 264] width 6 height 6
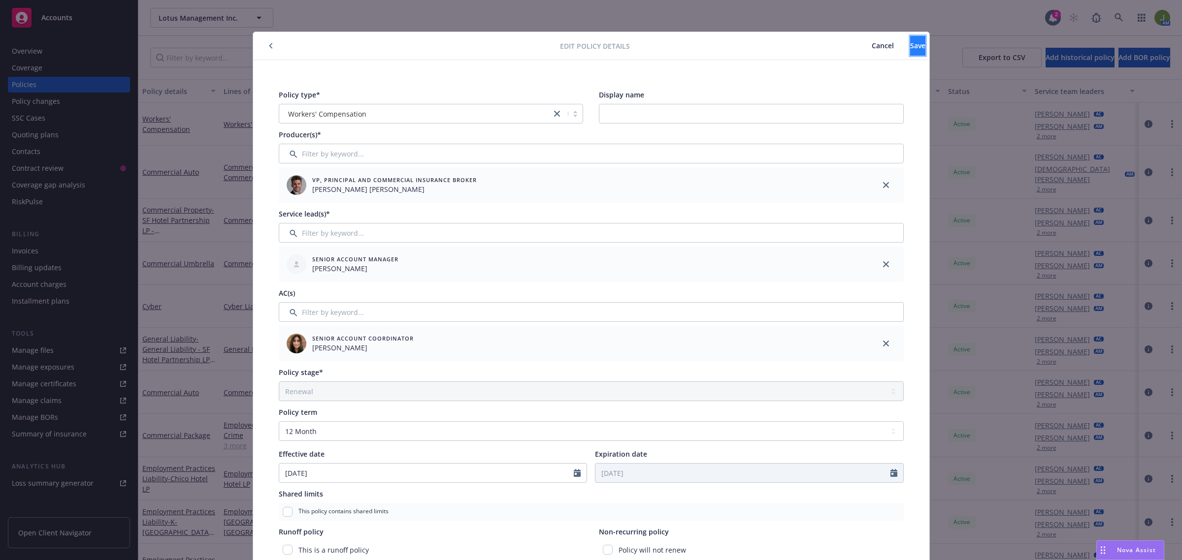
click at [910, 54] on button "Save" at bounding box center [917, 46] width 15 height 20
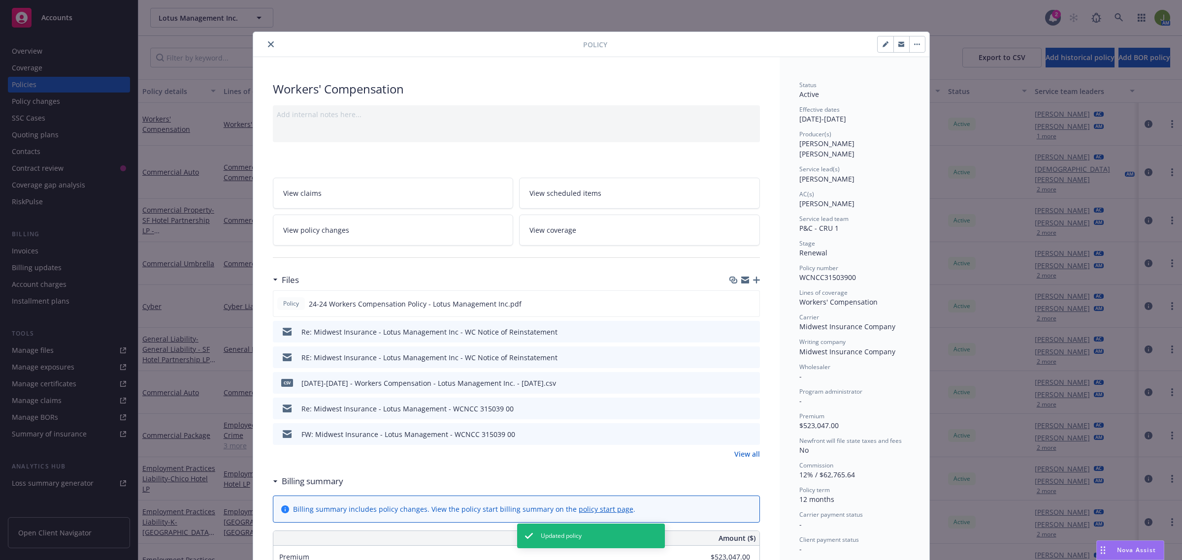
click at [268, 44] on icon "close" at bounding box center [271, 44] width 6 height 6
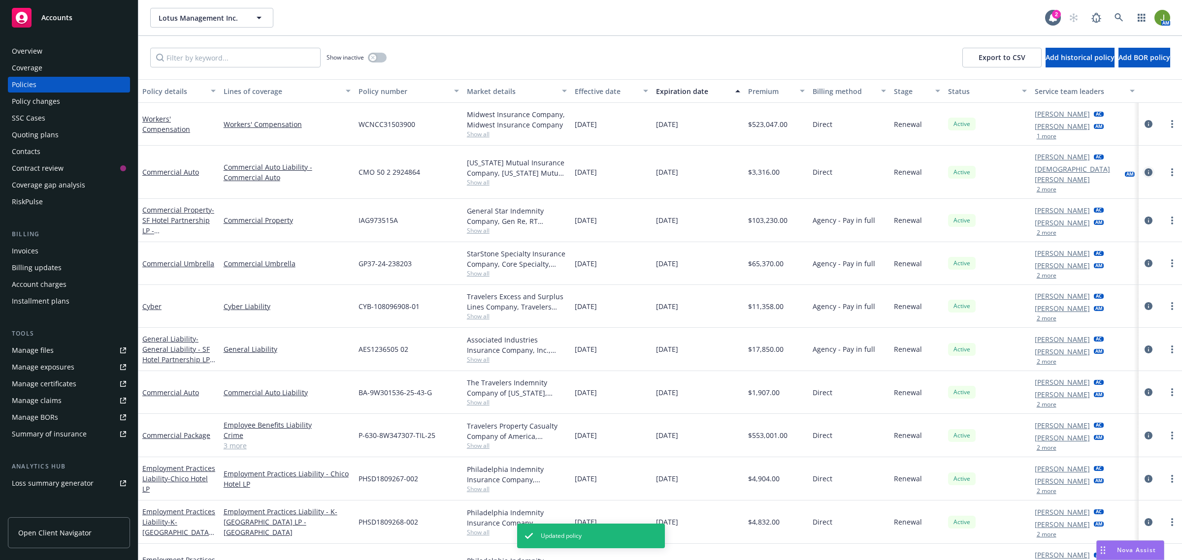
click at [1144, 168] on icon "circleInformation" at bounding box center [1148, 172] width 8 height 8
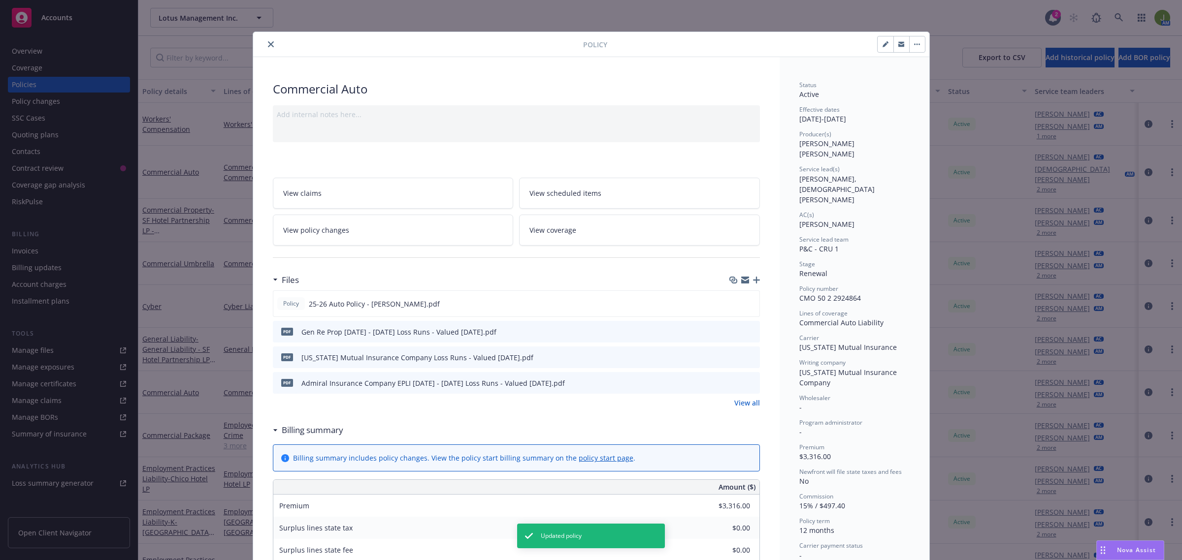
click at [877, 47] on button "button" at bounding box center [885, 44] width 16 height 16
select select "RENEWAL"
select select "12"
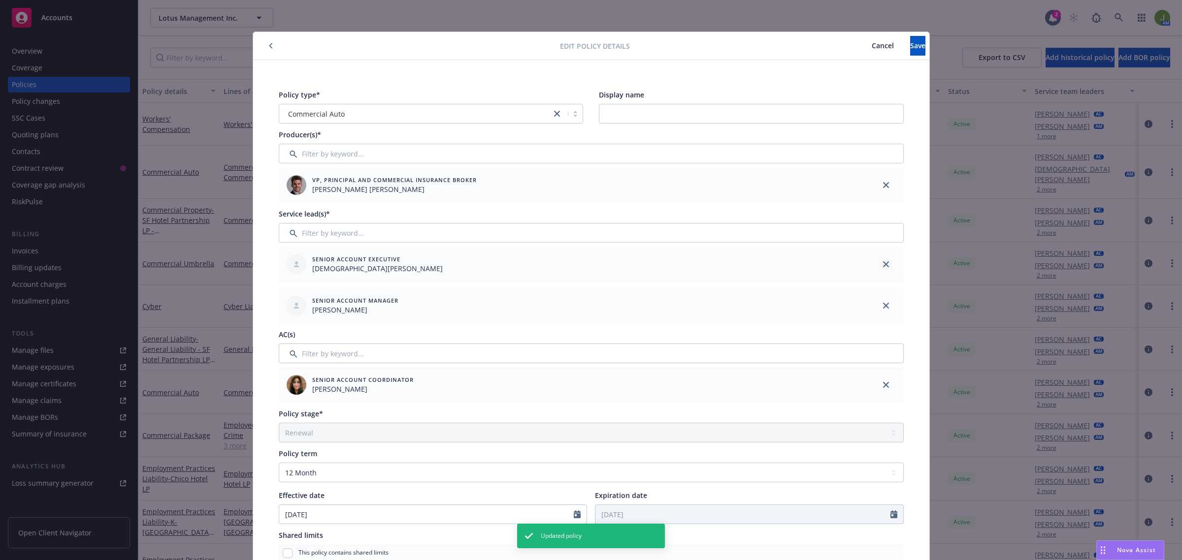
click at [883, 263] on icon "close" at bounding box center [886, 264] width 6 height 6
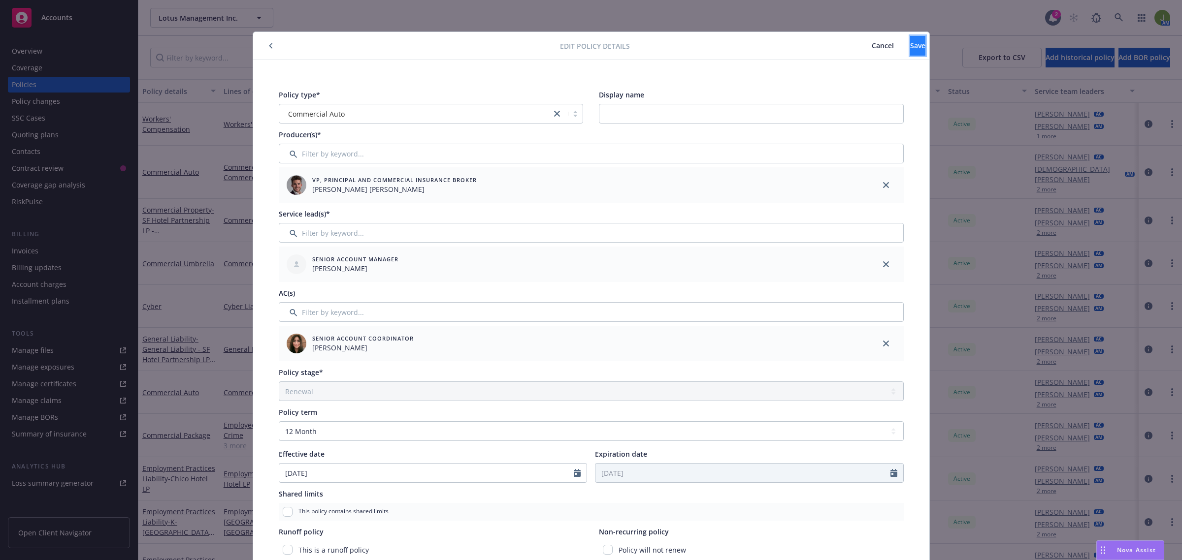
click at [910, 48] on span "Save" at bounding box center [917, 45] width 15 height 9
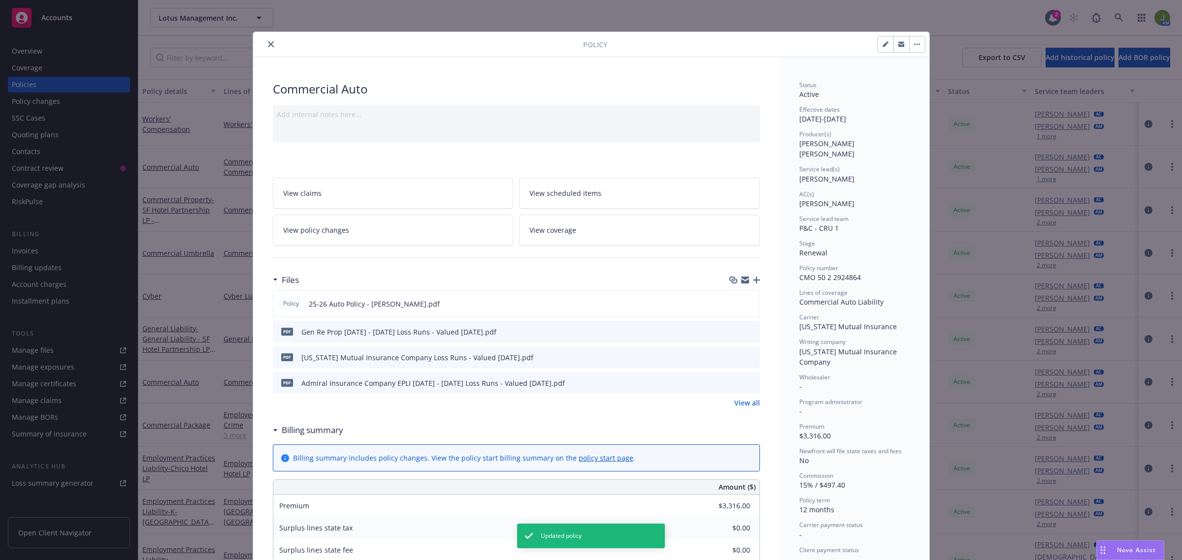
click at [268, 44] on icon "close" at bounding box center [271, 44] width 6 height 6
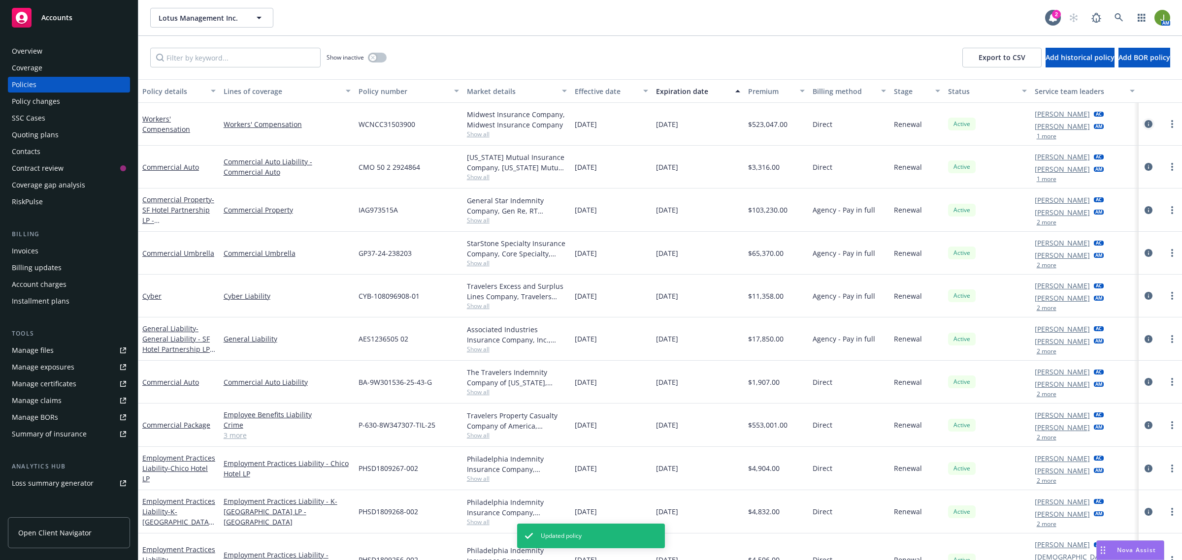
click at [1144, 124] on icon "circleInformation" at bounding box center [1148, 124] width 8 height 8
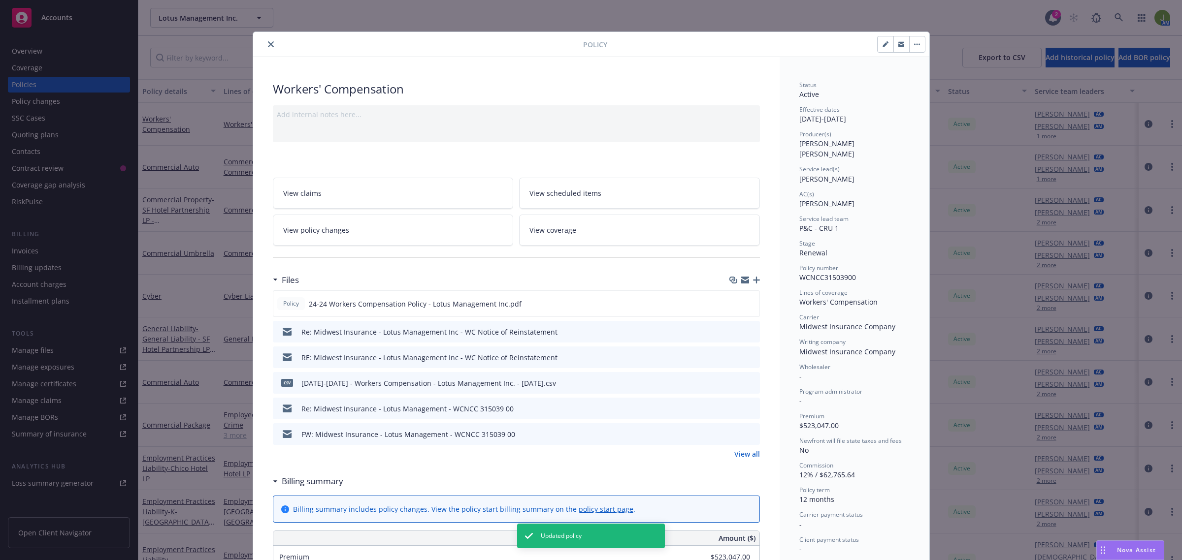
scroll to position [30, 0]
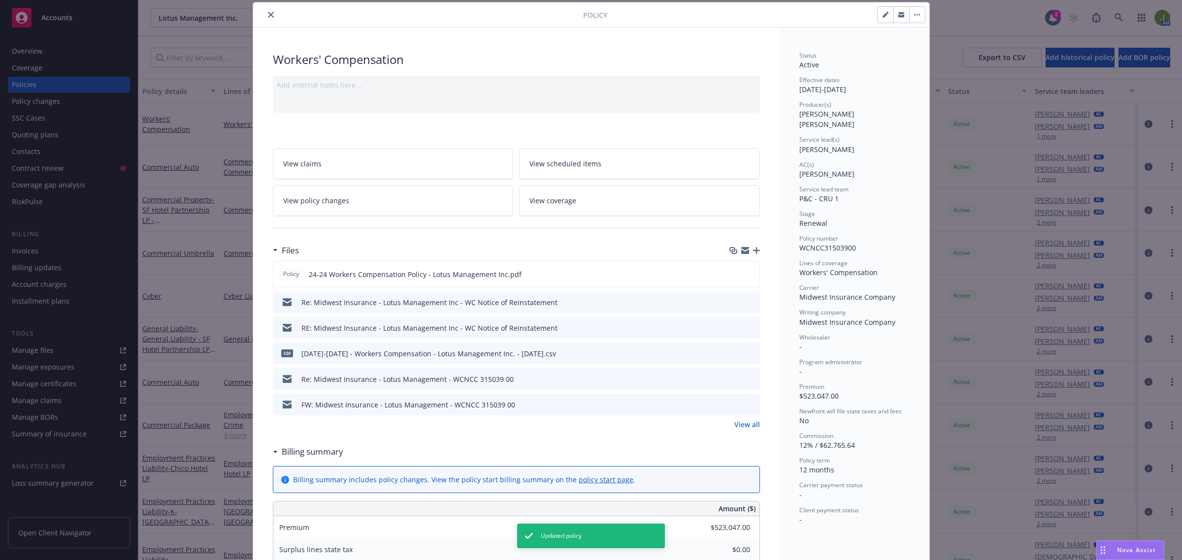
click at [882, 15] on icon "button" at bounding box center [884, 15] width 5 height 5
select select "RENEWAL"
select select "12"
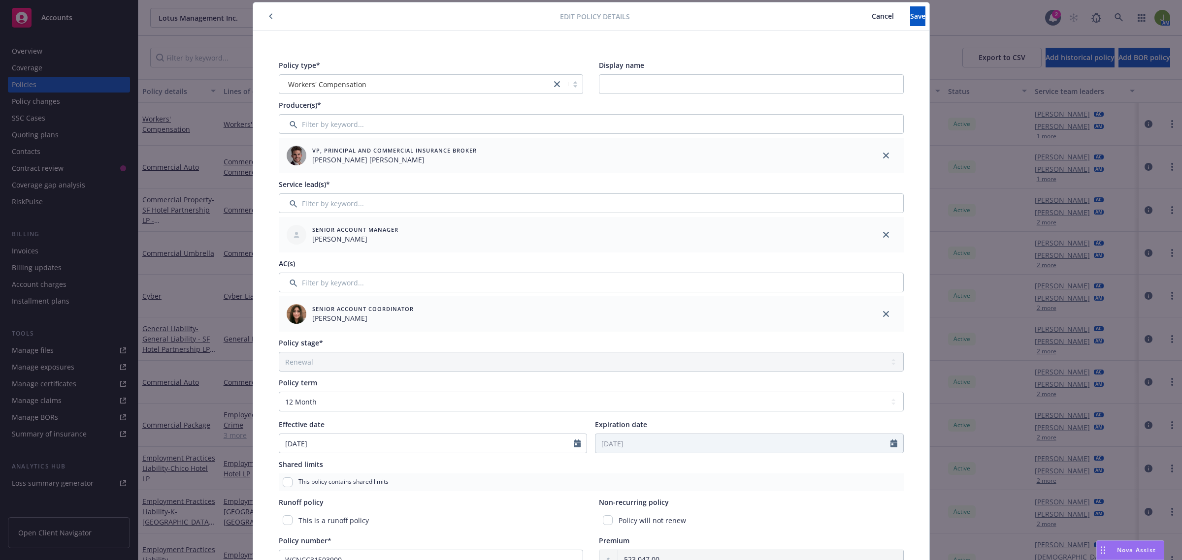
click at [269, 15] on button "button" at bounding box center [271, 16] width 12 height 12
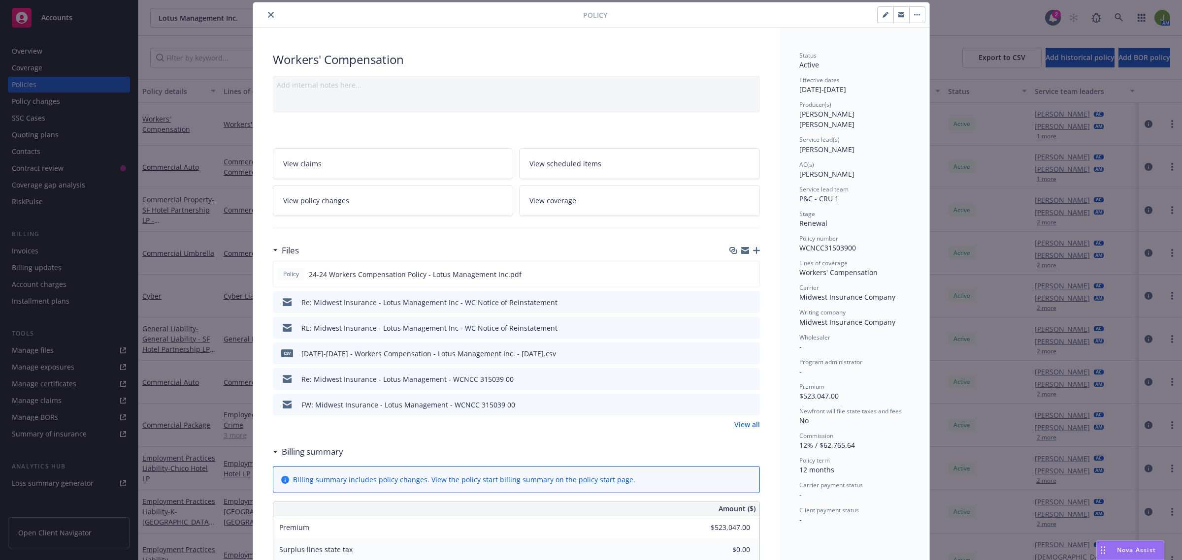
click at [268, 13] on icon "close" at bounding box center [271, 15] width 6 height 6
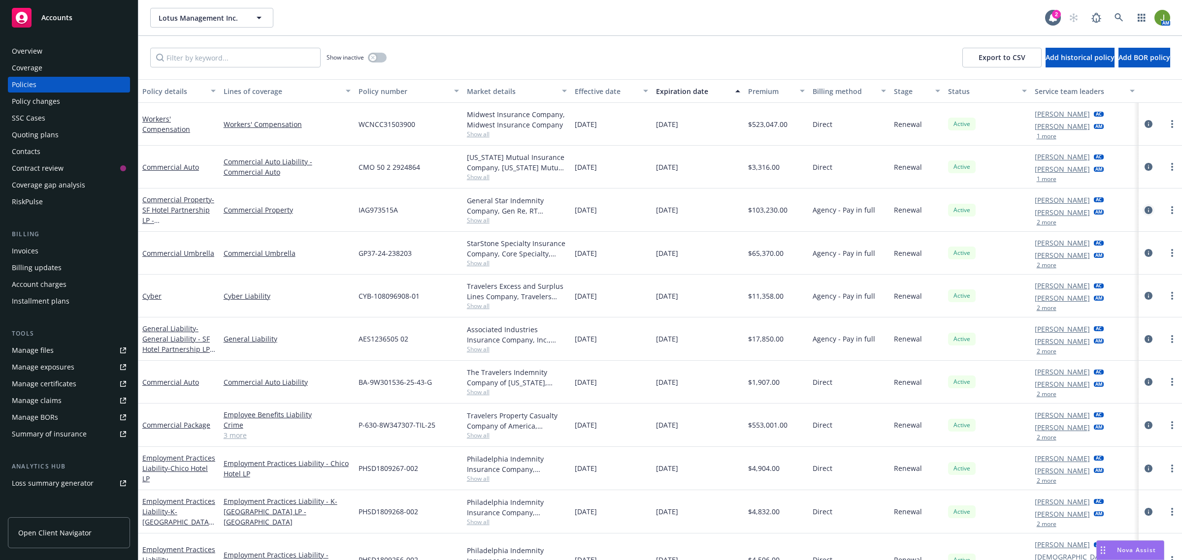
click at [1144, 210] on icon "circleInformation" at bounding box center [1148, 210] width 8 height 8
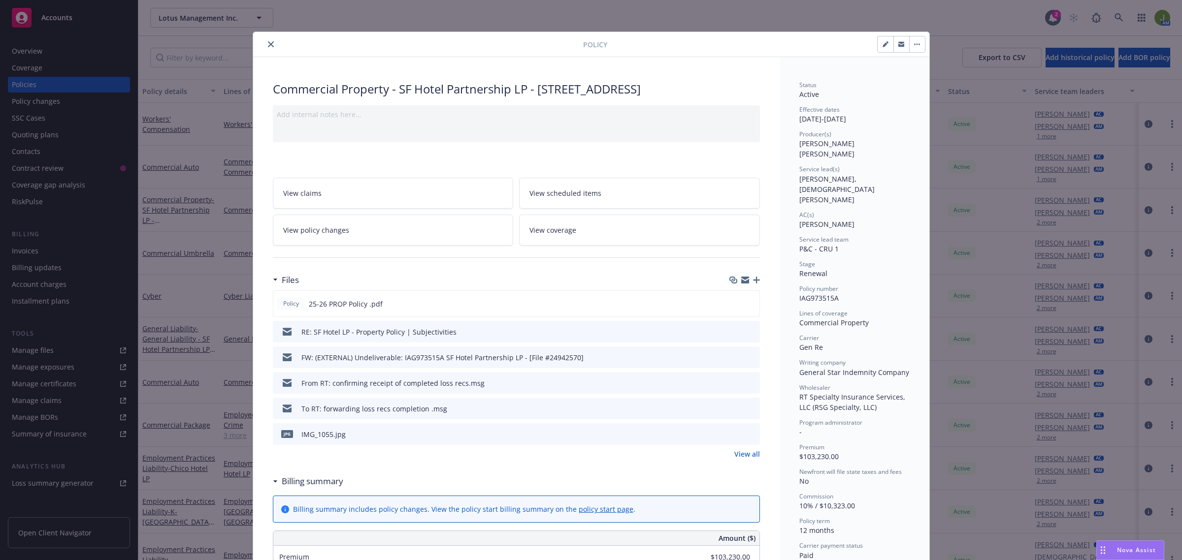
click at [877, 50] on button "button" at bounding box center [885, 44] width 16 height 16
select select "RENEWAL"
select select "12"
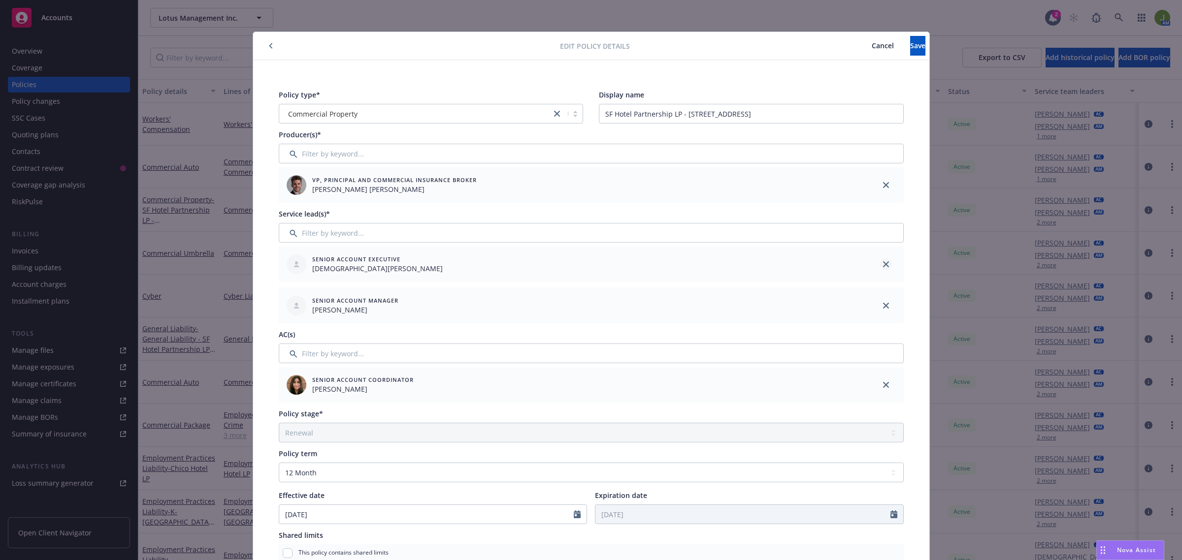
click at [882, 261] on link "close" at bounding box center [886, 264] width 12 height 12
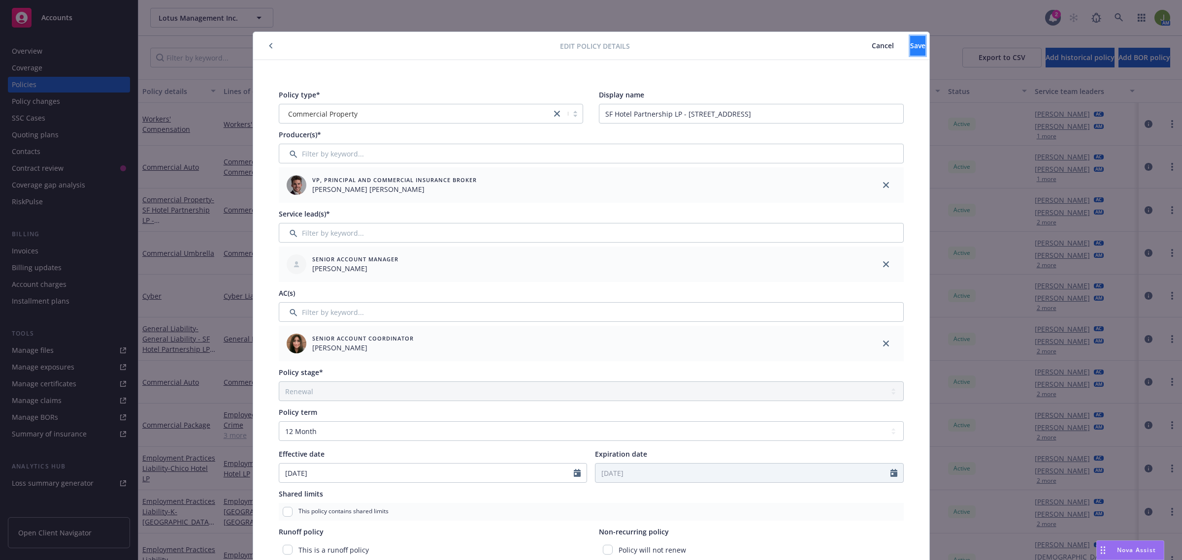
click at [910, 41] on button "Save" at bounding box center [917, 46] width 15 height 20
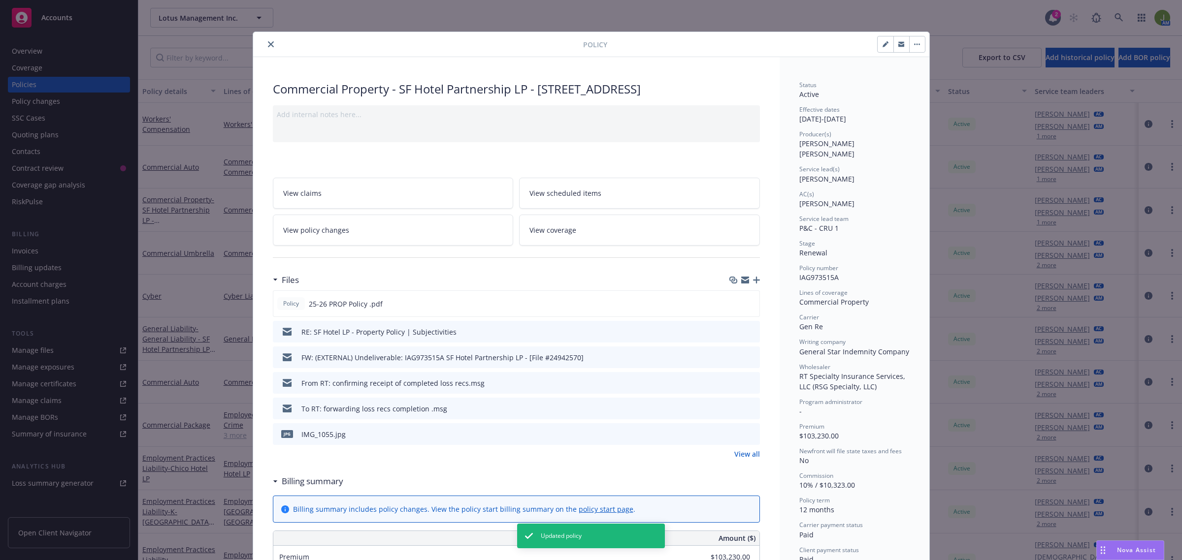
click at [268, 42] on icon "close" at bounding box center [271, 44] width 6 height 6
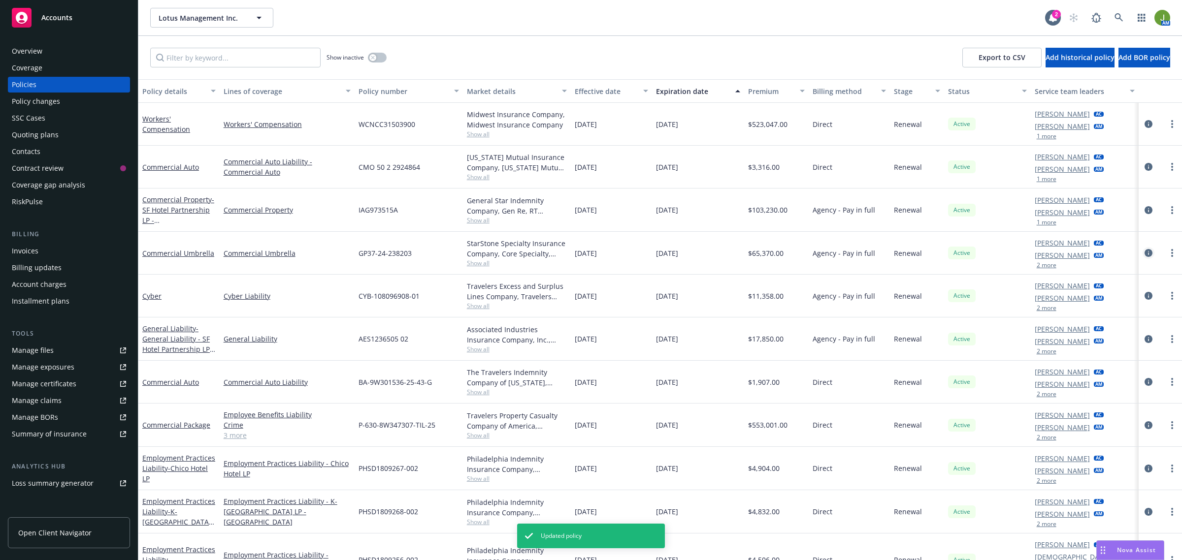
click at [1144, 254] on icon "circleInformation" at bounding box center [1148, 253] width 8 height 8
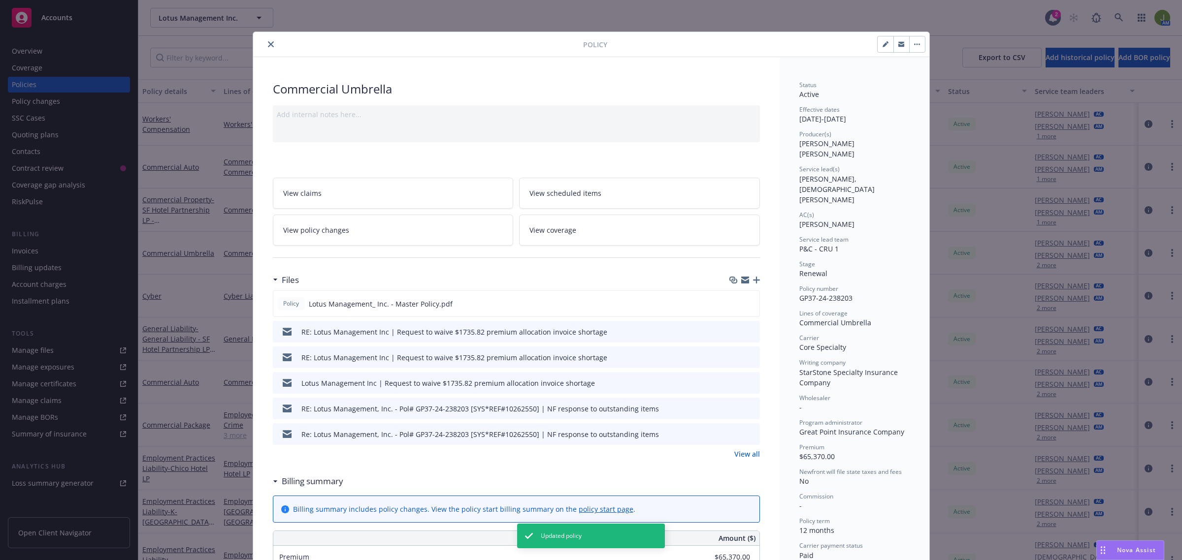
click at [884, 47] on button "button" at bounding box center [885, 44] width 16 height 16
select select "RENEWAL"
select select "12"
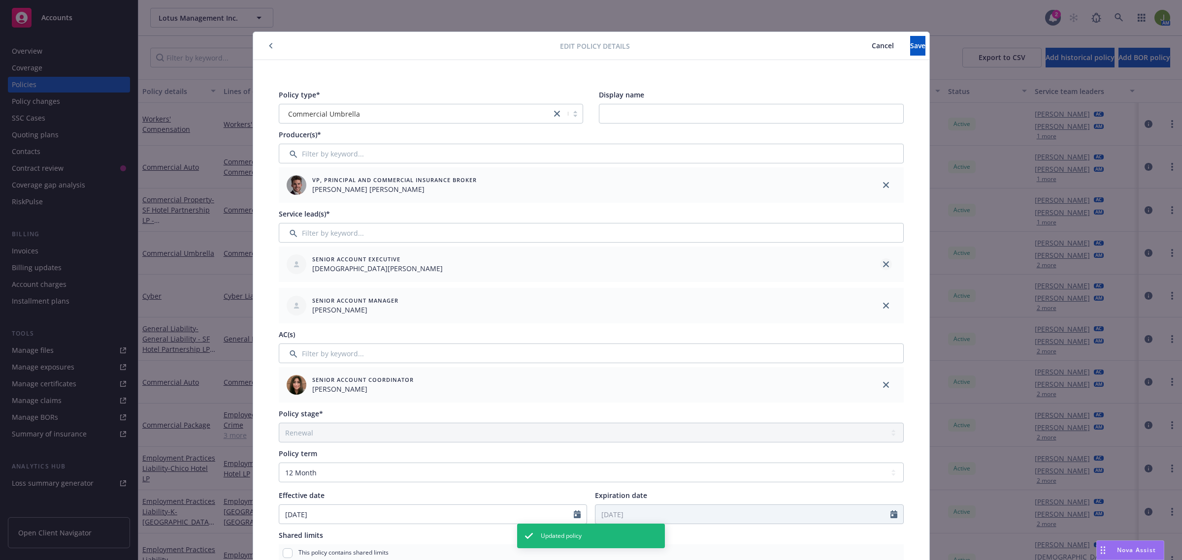
click at [883, 264] on icon "close" at bounding box center [886, 264] width 6 height 6
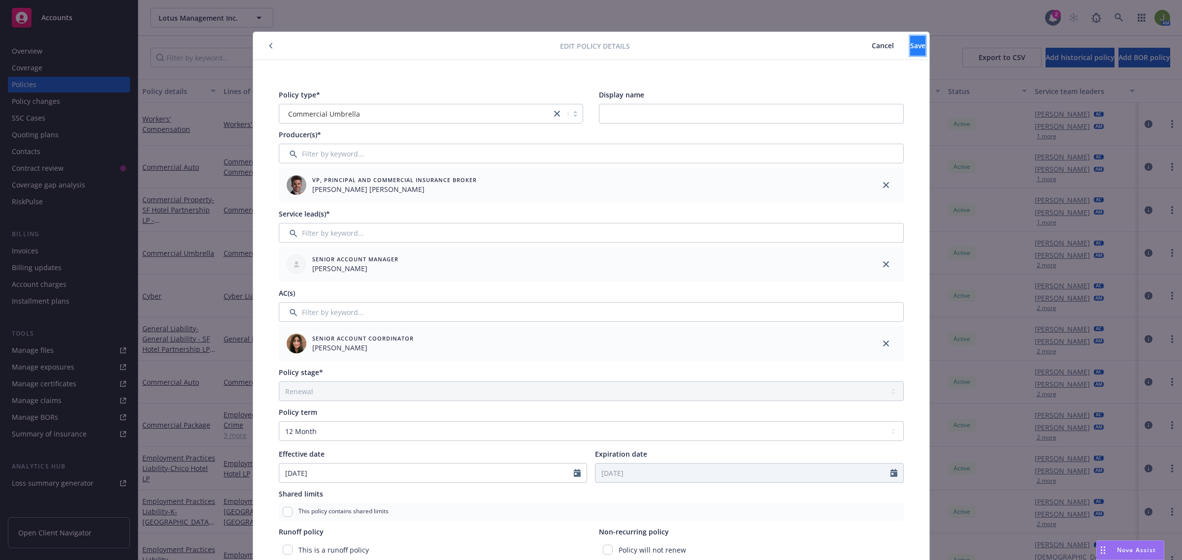
click at [910, 43] on span "Save" at bounding box center [917, 45] width 15 height 9
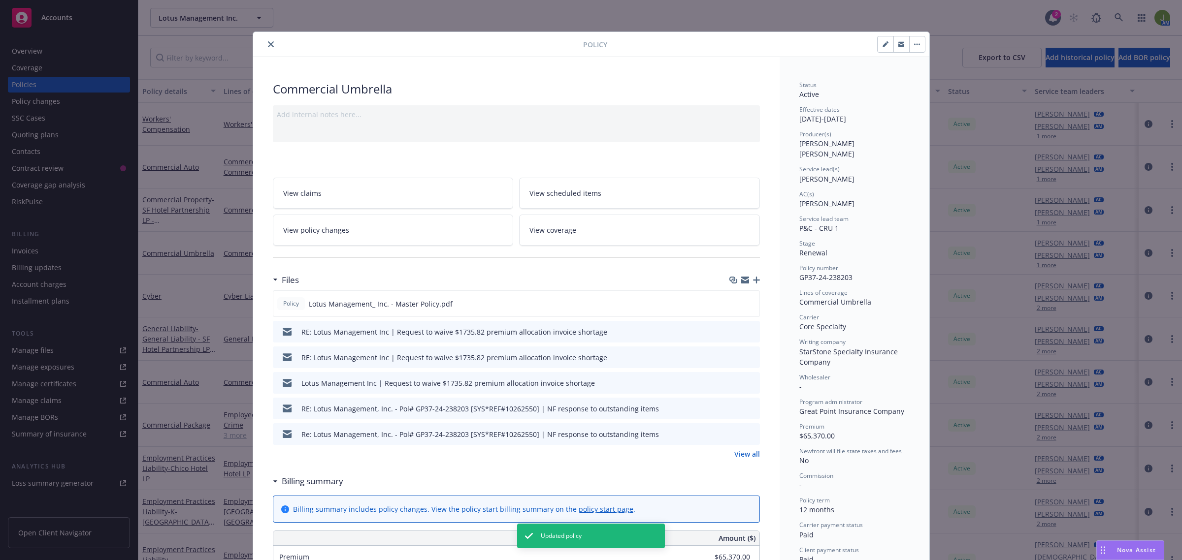
click at [265, 43] on button "close" at bounding box center [271, 44] width 12 height 12
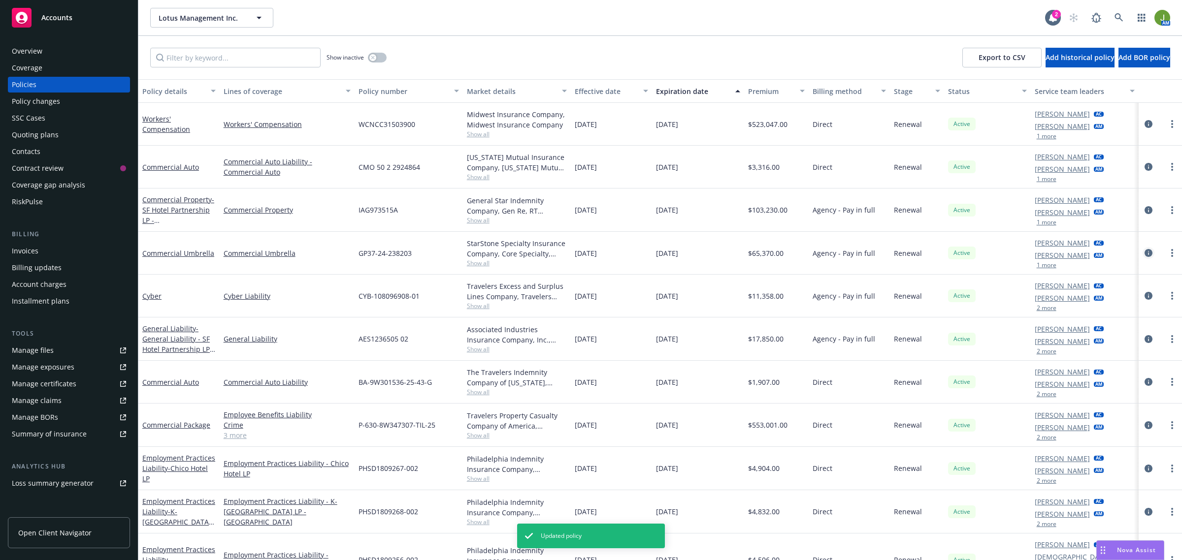
click at [1144, 254] on icon "circleInformation" at bounding box center [1148, 253] width 8 height 8
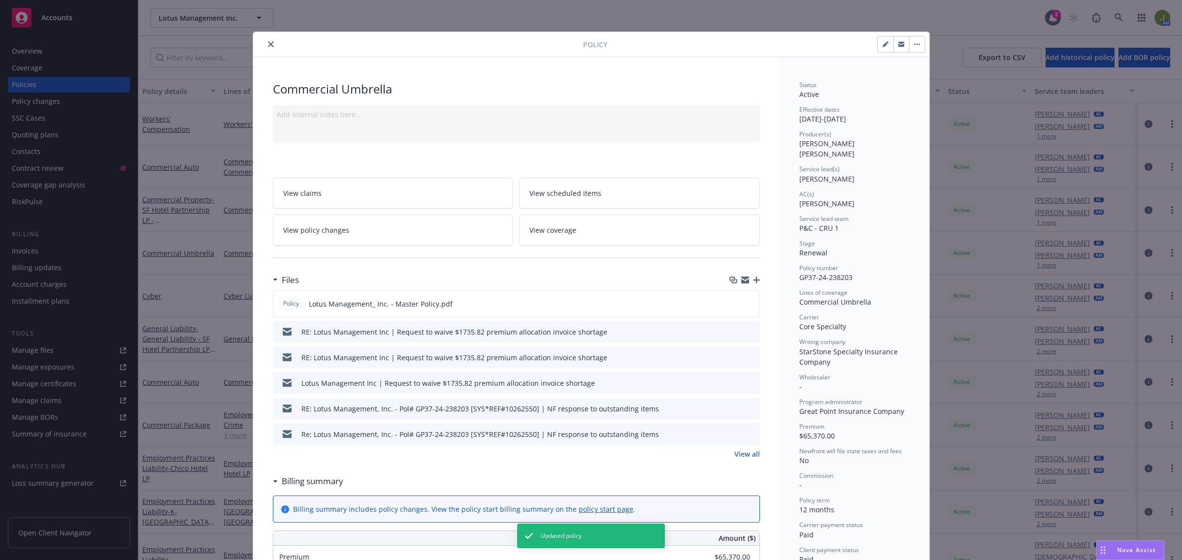
scroll to position [30, 0]
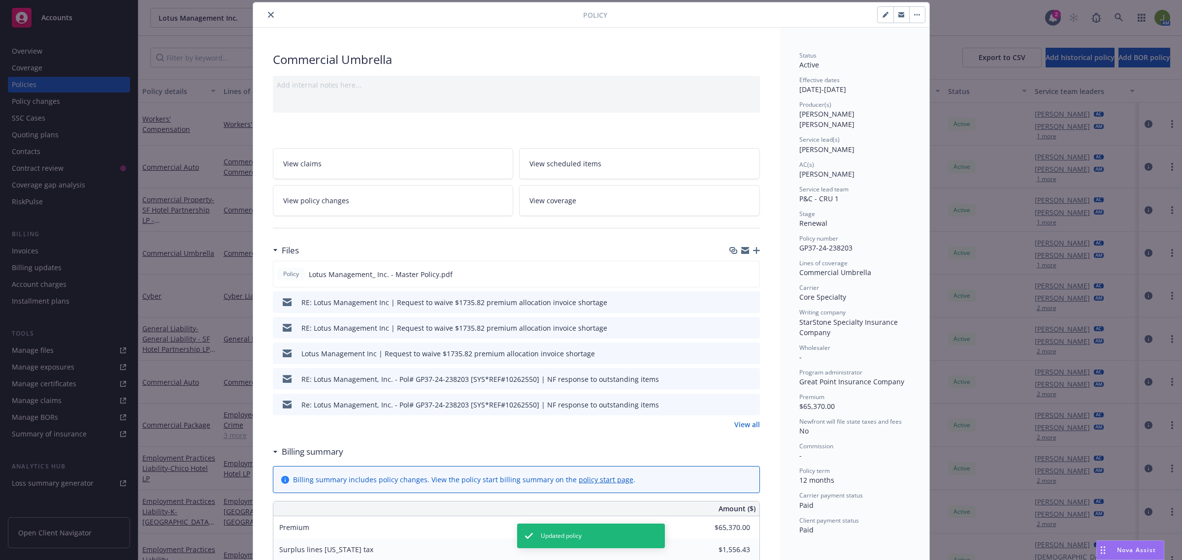
click at [268, 17] on icon "close" at bounding box center [271, 15] width 6 height 6
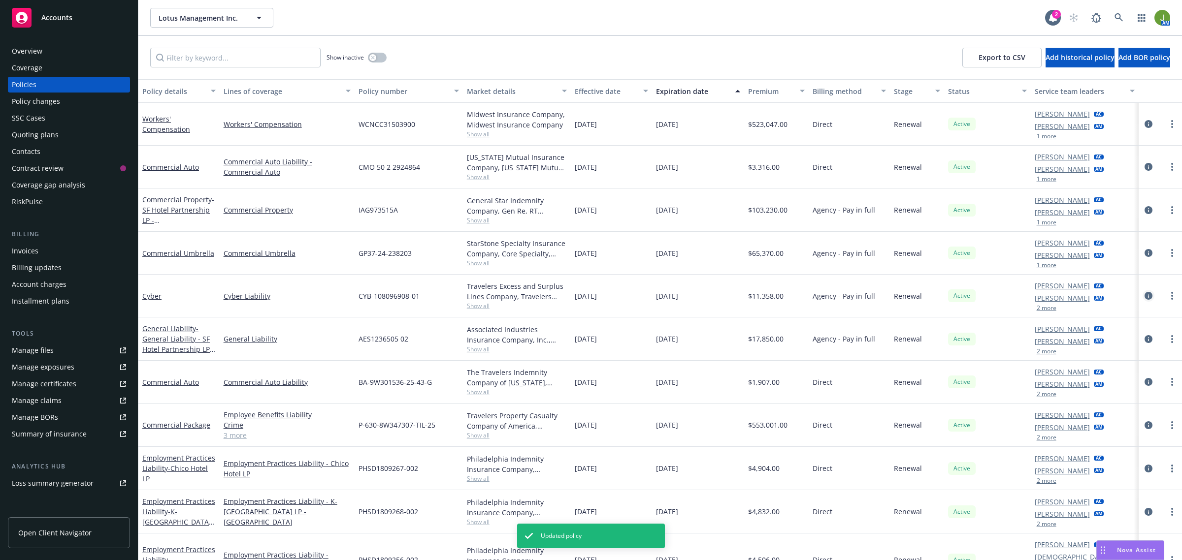
click at [1144, 298] on icon "circleInformation" at bounding box center [1148, 296] width 8 height 8
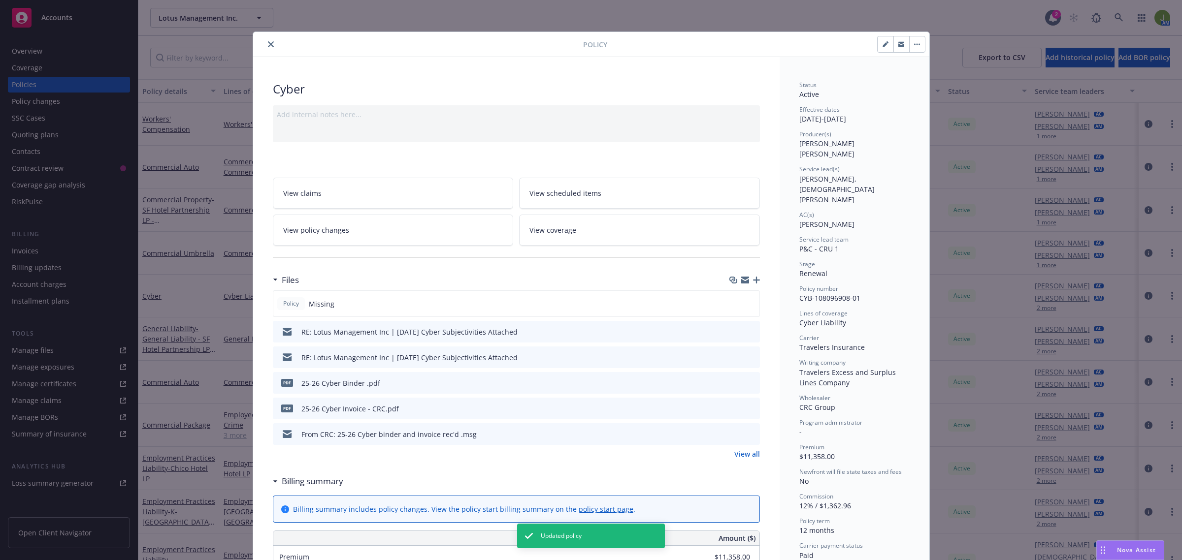
click at [884, 44] on button "button" at bounding box center [885, 44] width 16 height 16
select select "RENEWAL"
select select "12"
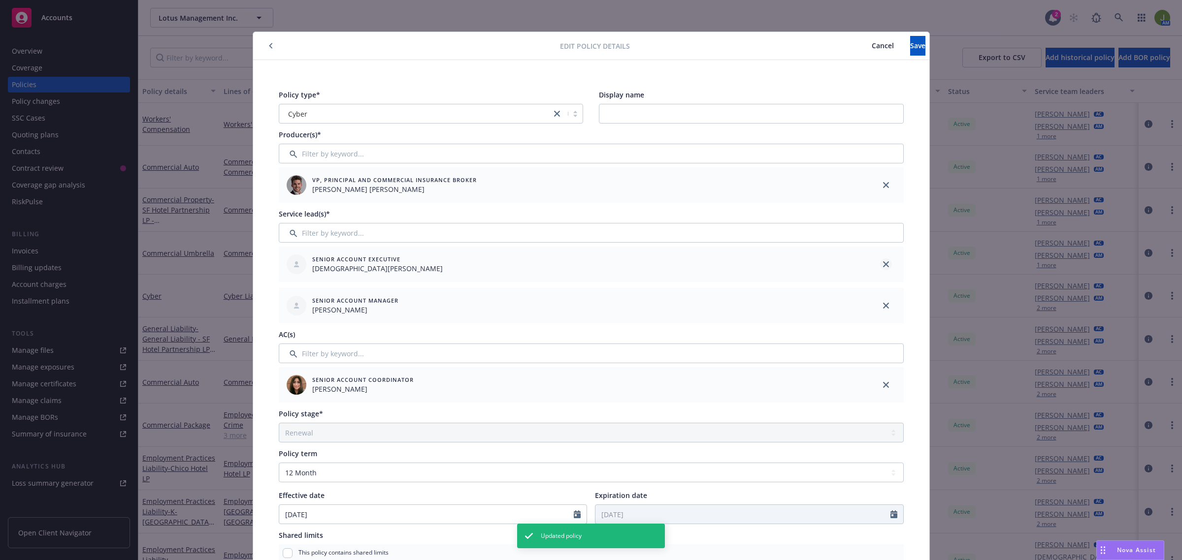
click at [885, 263] on link "close" at bounding box center [886, 264] width 12 height 12
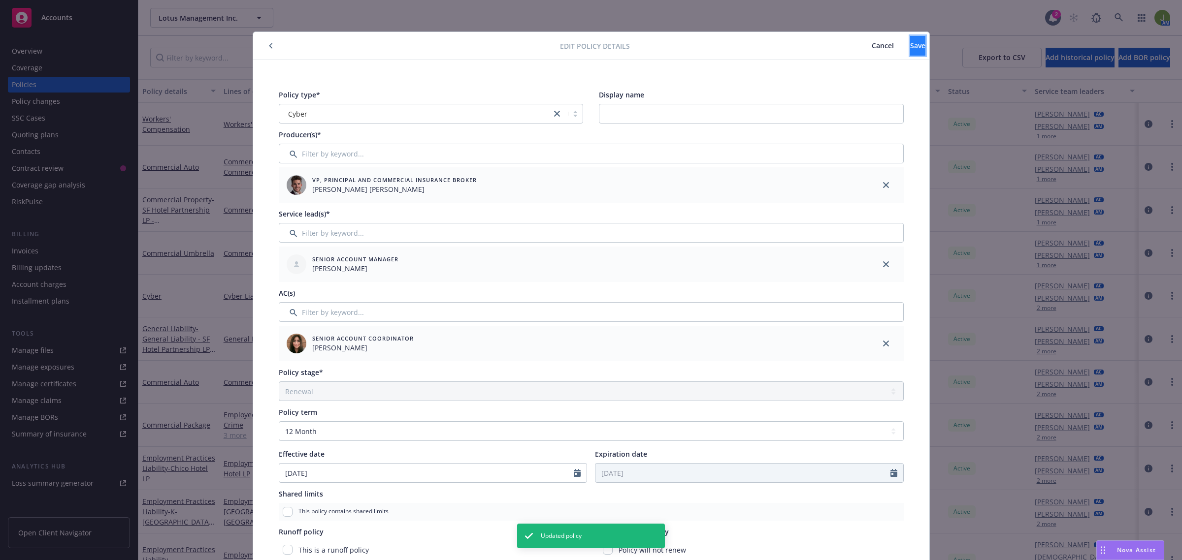
click at [910, 44] on span "Save" at bounding box center [917, 45] width 15 height 9
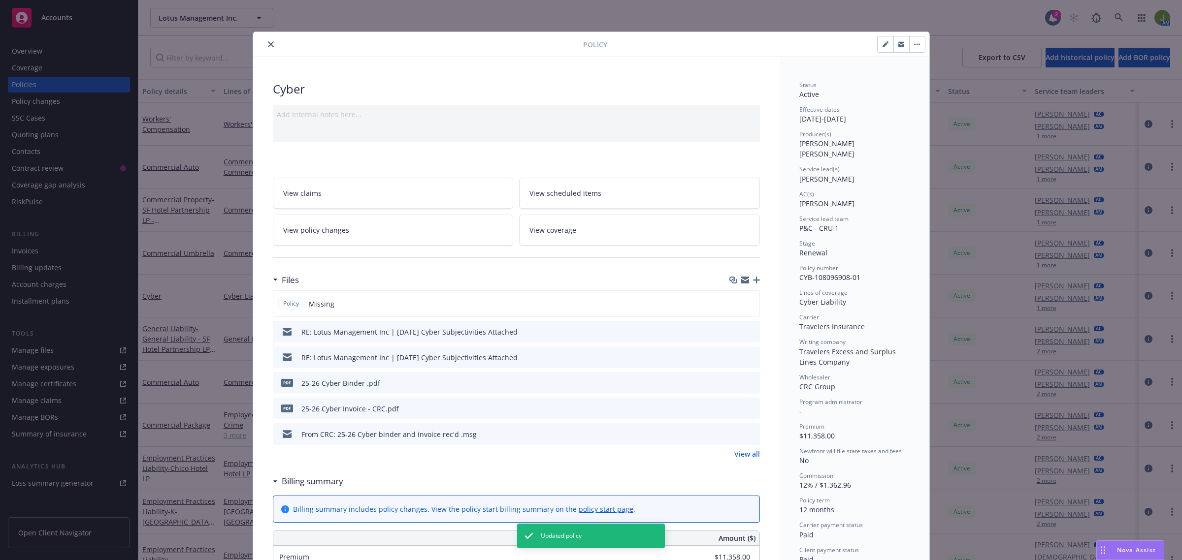
click at [257, 50] on div at bounding box center [420, 44] width 326 height 12
click at [268, 45] on icon "close" at bounding box center [271, 44] width 6 height 6
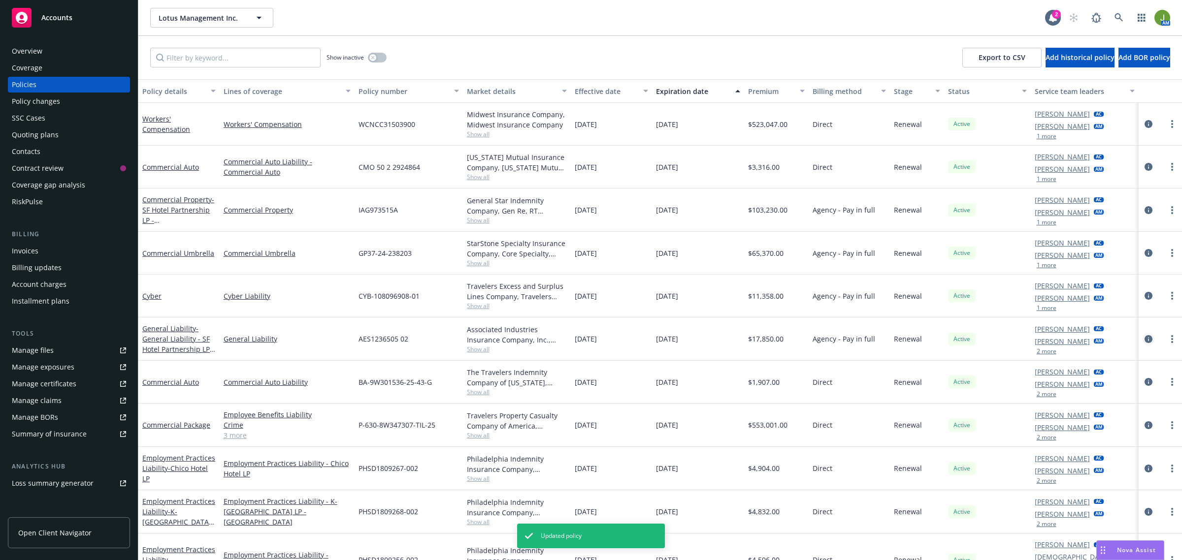
click at [1144, 340] on icon "circleInformation" at bounding box center [1148, 339] width 8 height 8
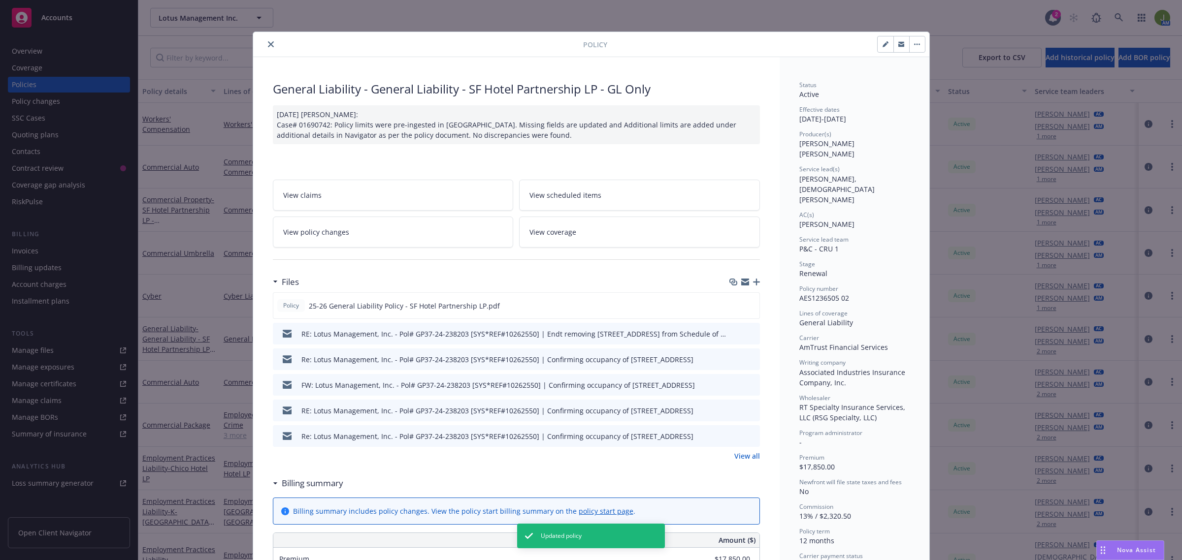
click at [882, 47] on icon "button" at bounding box center [885, 44] width 6 height 6
select select "RENEWAL"
select select "12"
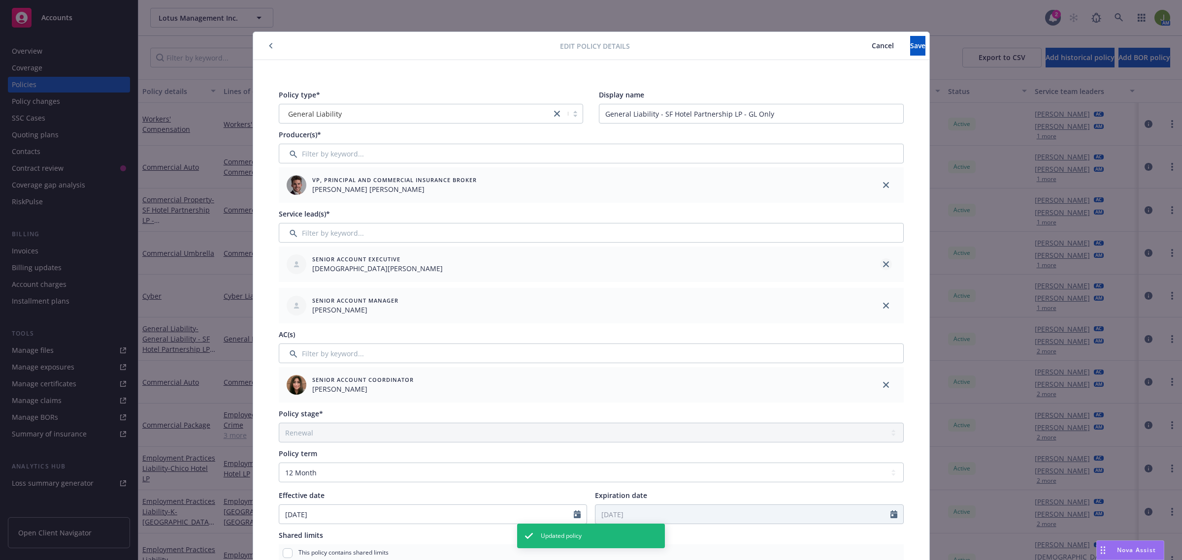
click at [883, 263] on icon "close" at bounding box center [886, 264] width 6 height 6
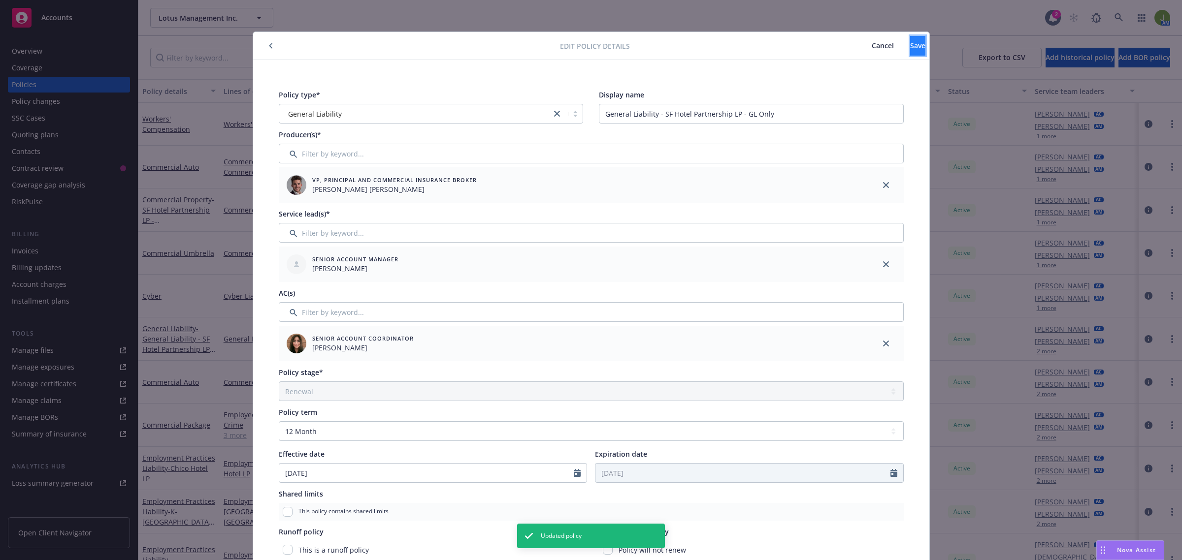
click at [910, 53] on button "Save" at bounding box center [917, 46] width 15 height 20
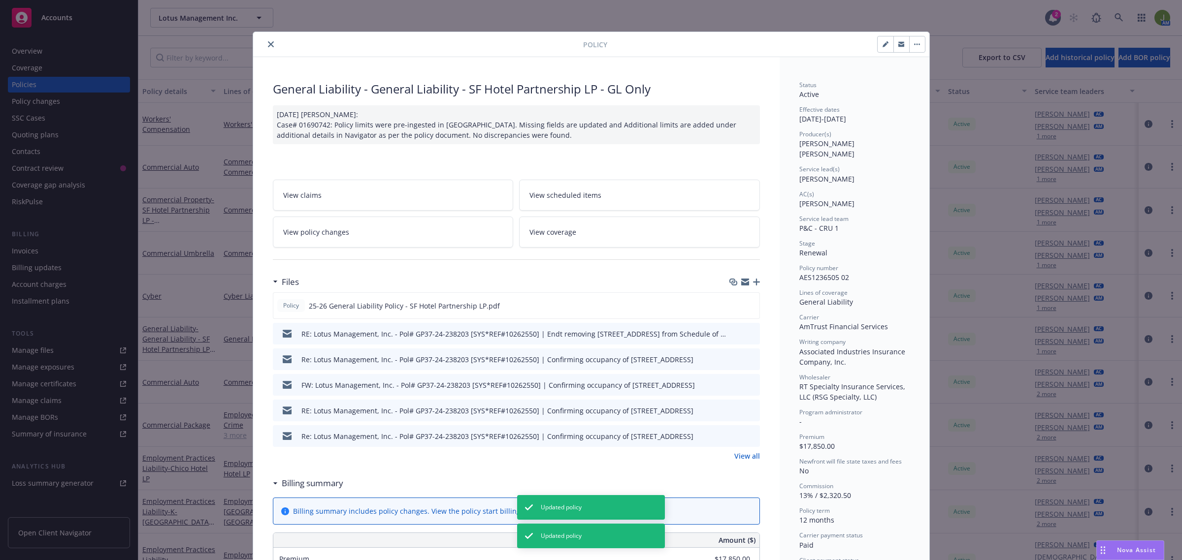
click at [265, 41] on button "close" at bounding box center [271, 44] width 12 height 12
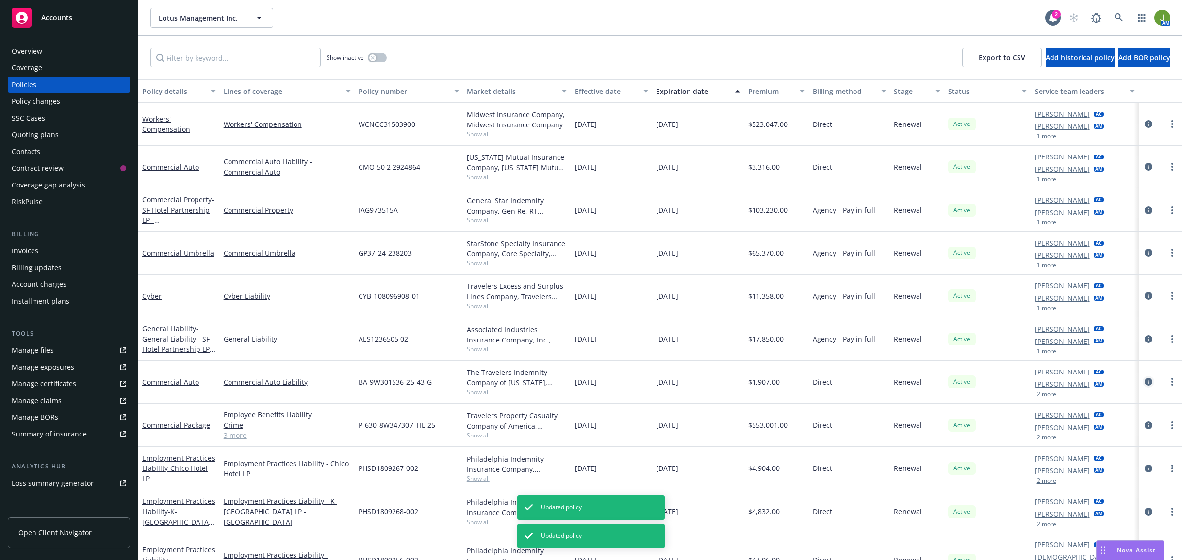
click at [1144, 380] on icon "circleInformation" at bounding box center [1148, 382] width 8 height 8
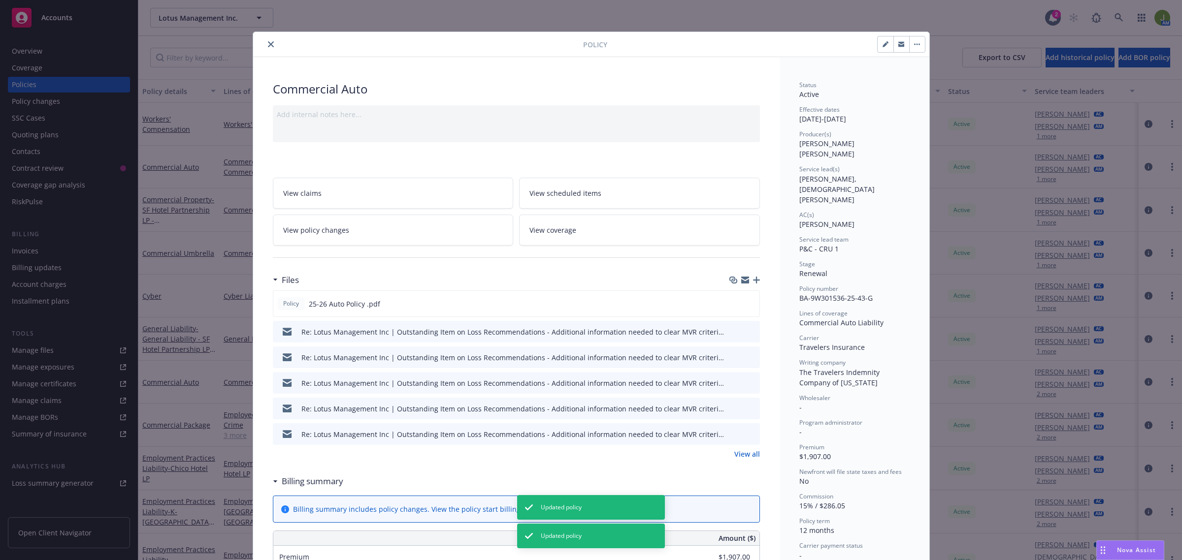
click at [877, 43] on button "button" at bounding box center [885, 44] width 16 height 16
select select "RENEWAL"
select select "12"
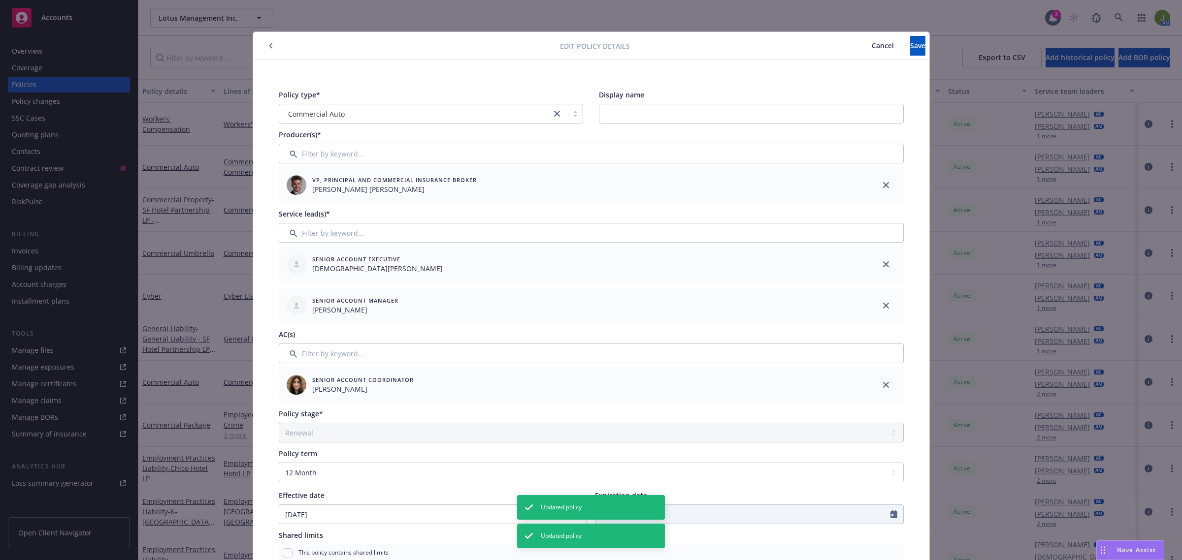
click at [886, 260] on div at bounding box center [885, 264] width 35 height 35
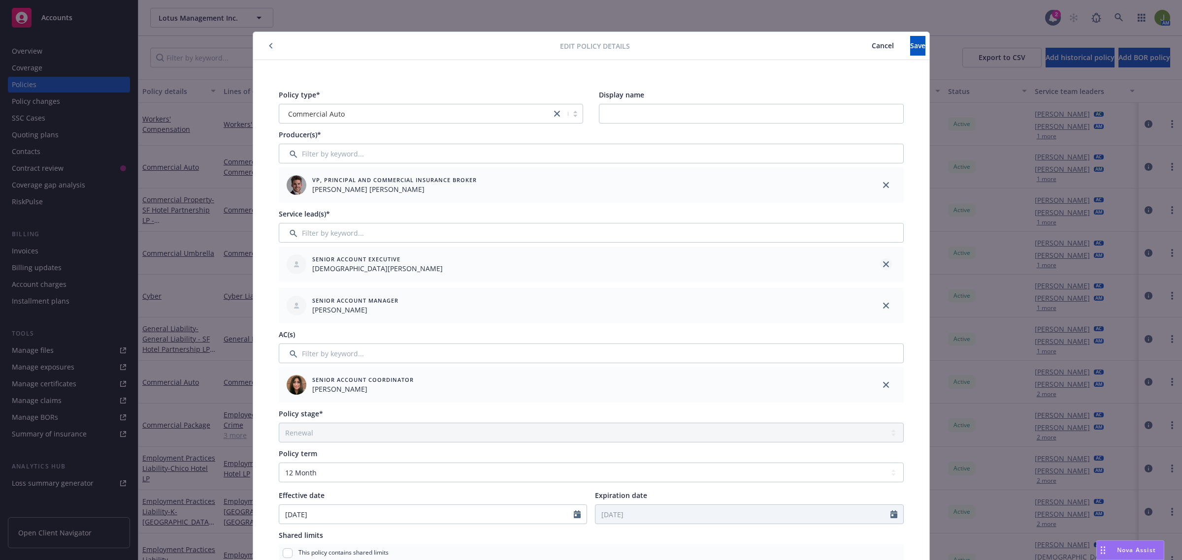
click at [884, 266] on link "close" at bounding box center [886, 264] width 12 height 12
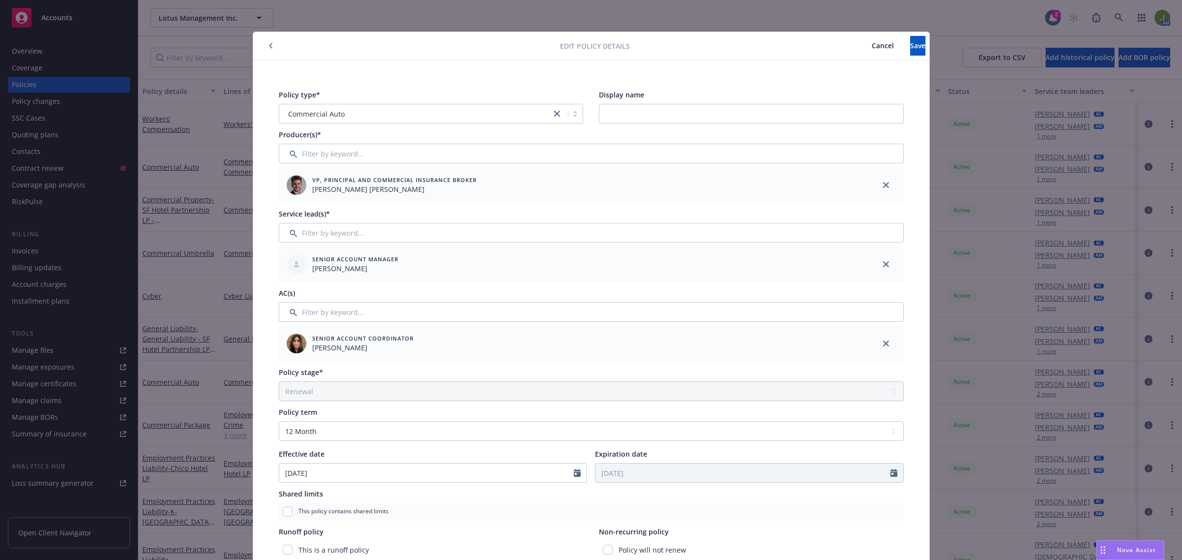
click at [895, 58] on div "Edit policy details Cancel Save" at bounding box center [591, 46] width 676 height 28
click at [910, 47] on span "Save" at bounding box center [917, 45] width 15 height 9
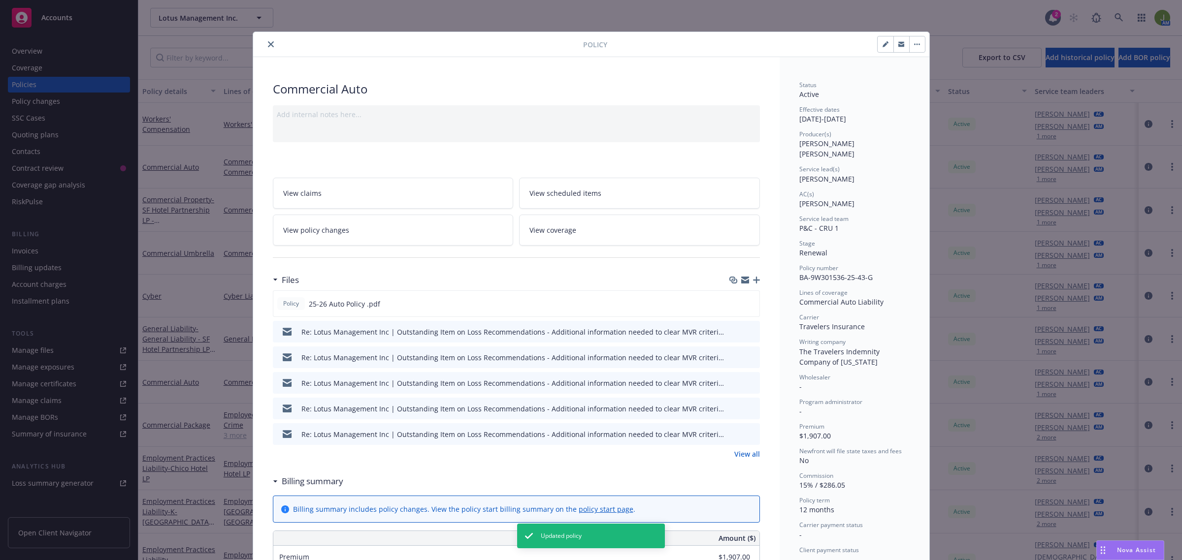
click at [268, 43] on icon "close" at bounding box center [271, 44] width 6 height 6
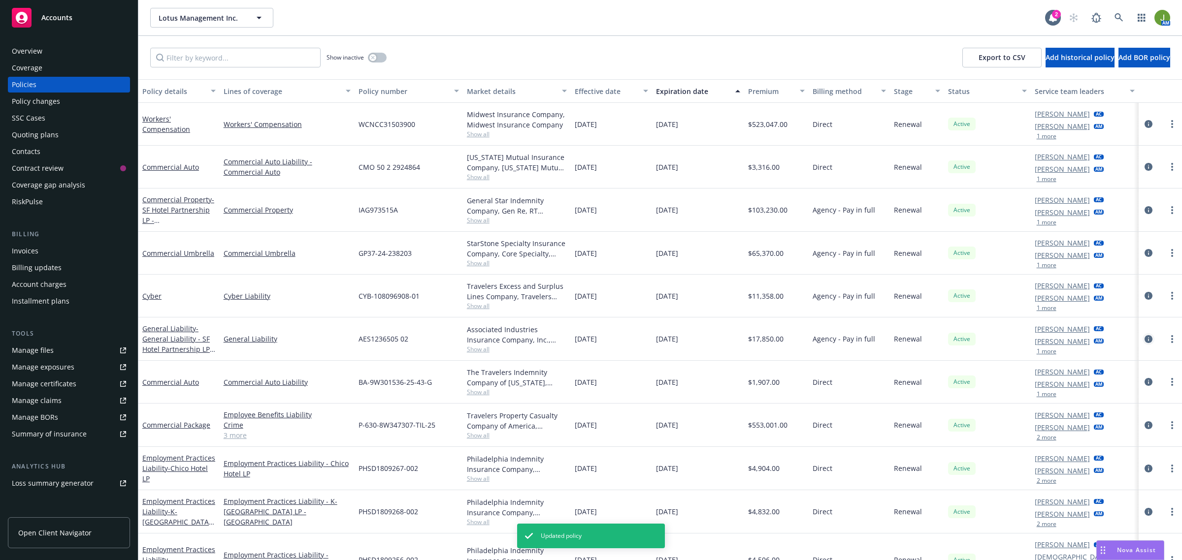
click at [1144, 340] on icon "circleInformation" at bounding box center [1148, 339] width 8 height 8
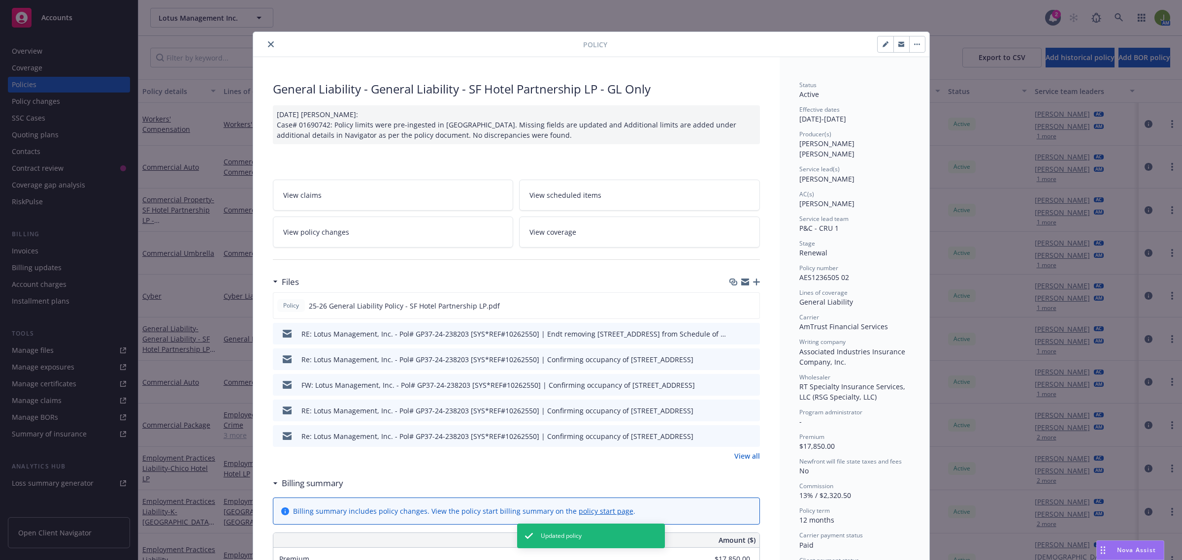
scroll to position [30, 0]
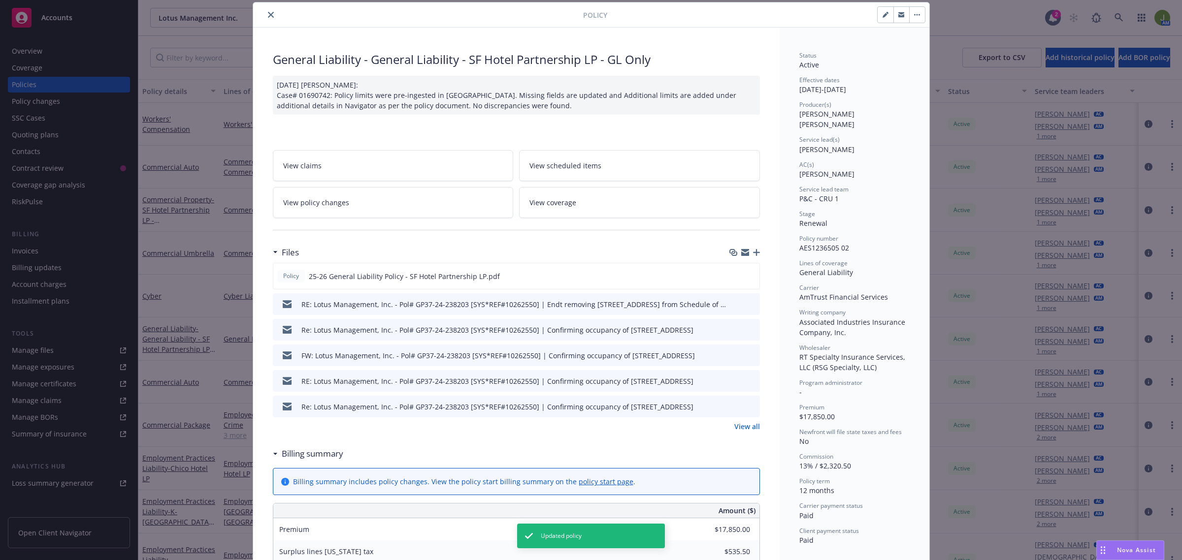
click at [271, 16] on button "close" at bounding box center [271, 15] width 12 height 12
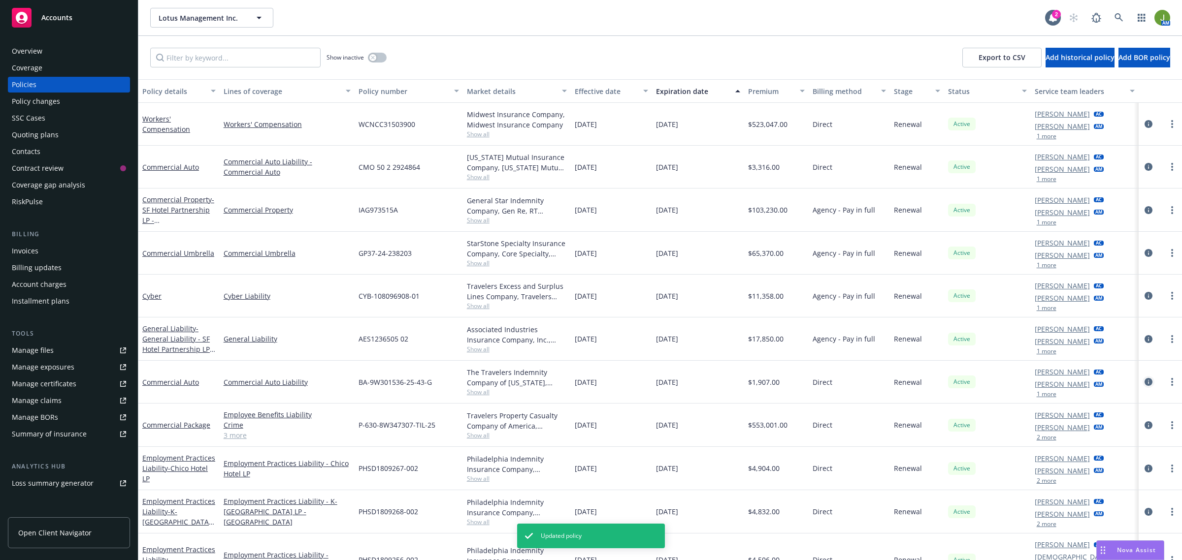
click at [1144, 381] on icon "circleInformation" at bounding box center [1148, 382] width 8 height 8
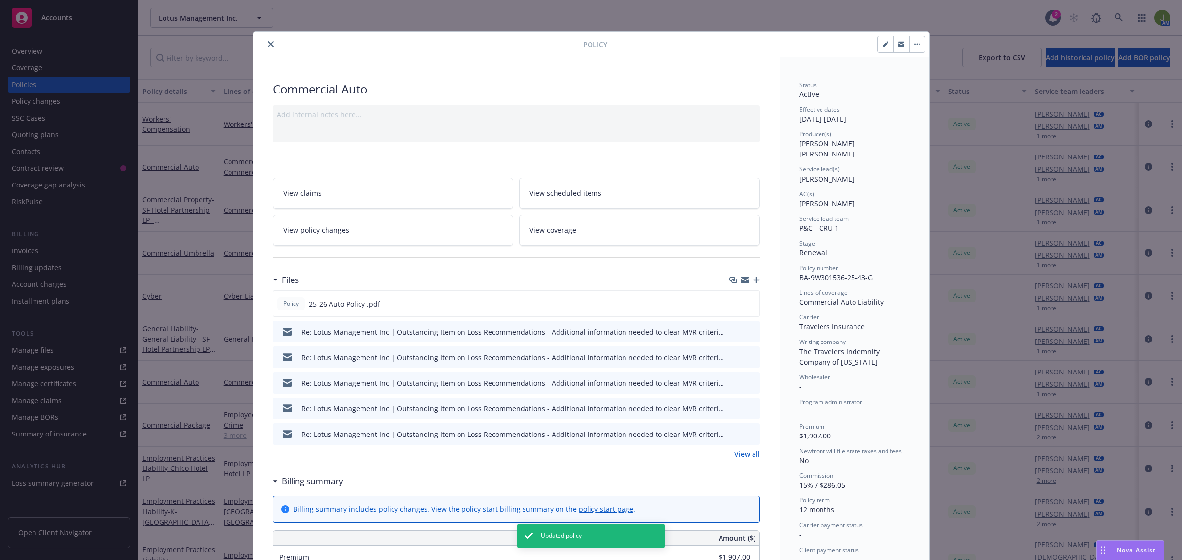
scroll to position [30, 0]
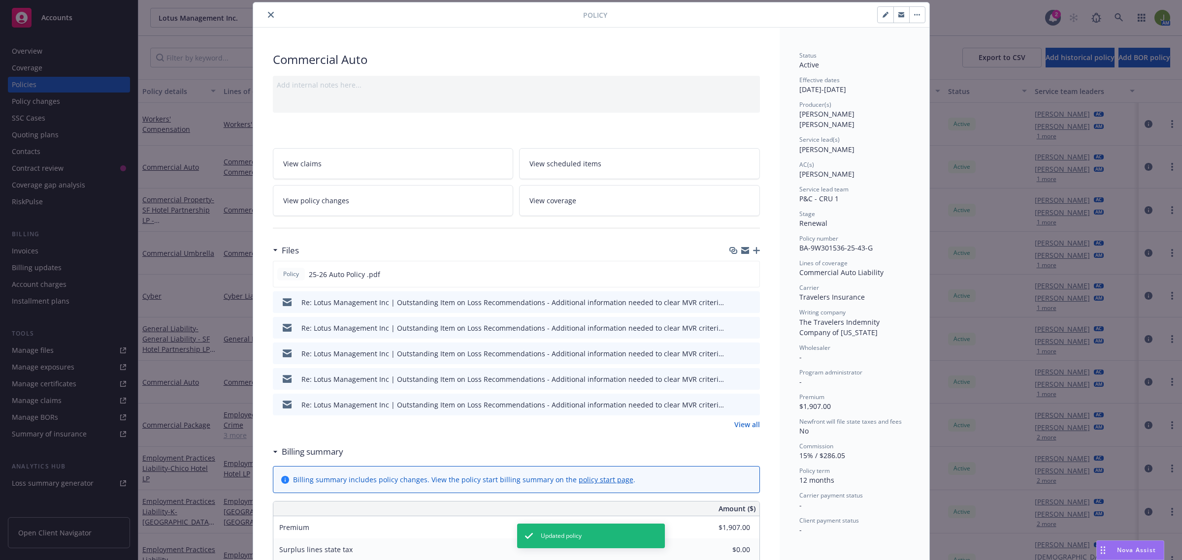
click at [882, 16] on icon "button" at bounding box center [885, 15] width 6 height 6
select select "RENEWAL"
select select "12"
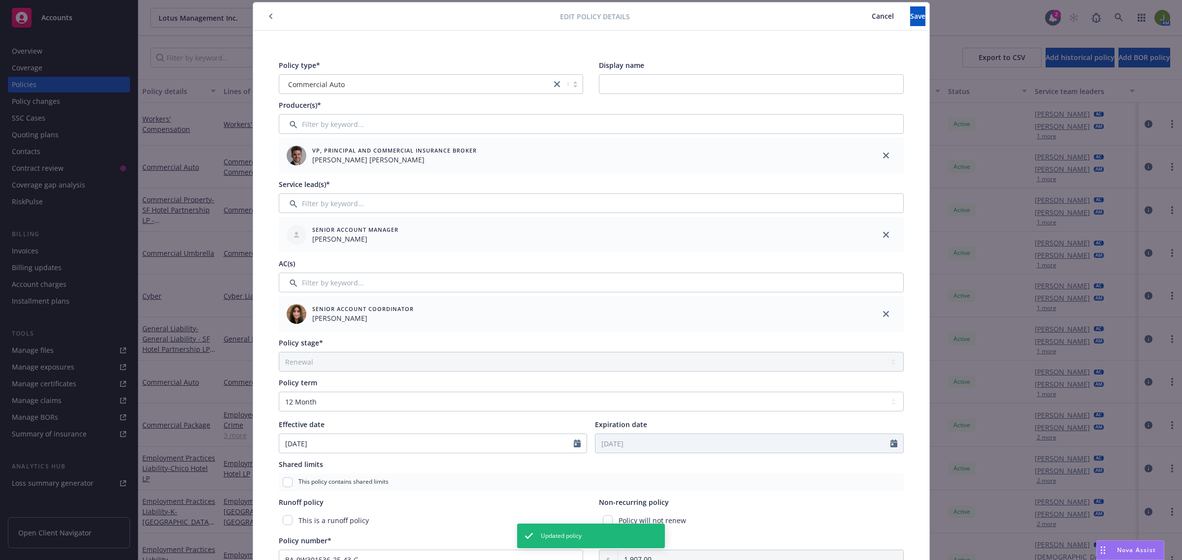
click at [871, 16] on span "Cancel" at bounding box center [882, 15] width 22 height 9
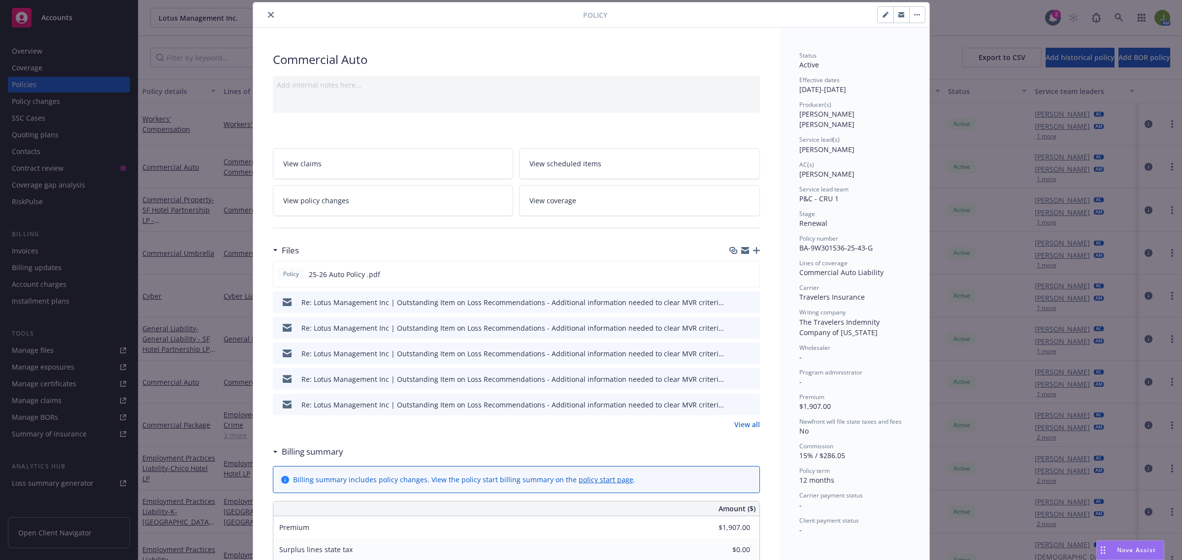
click at [271, 12] on button "close" at bounding box center [271, 15] width 12 height 12
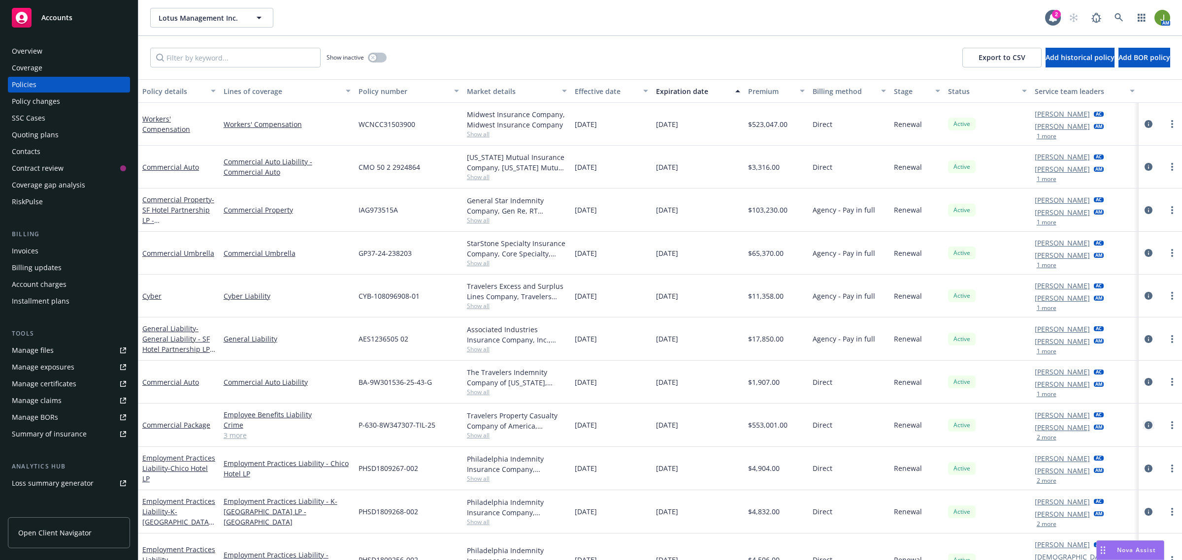
click at [1144, 423] on icon "circleInformation" at bounding box center [1148, 425] width 8 height 8
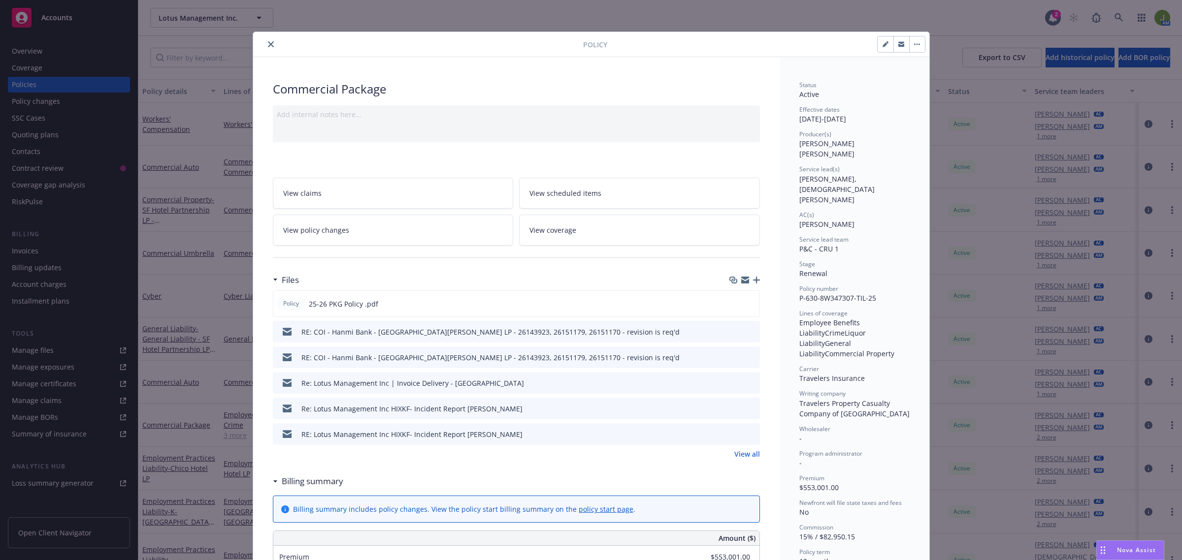
click at [877, 50] on button "button" at bounding box center [885, 44] width 16 height 16
select select "RENEWAL"
select select "12"
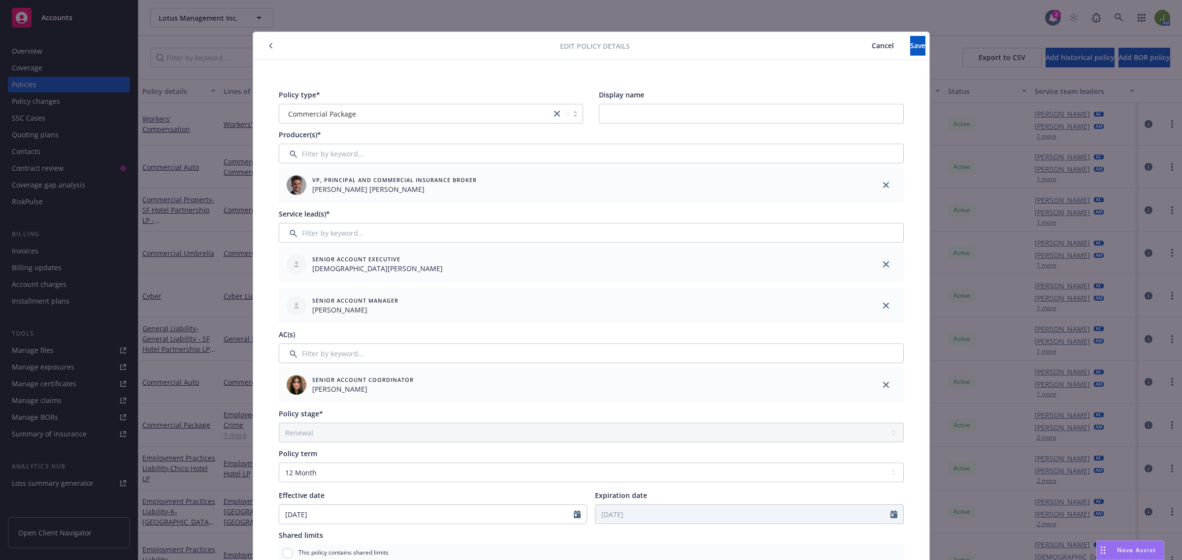
click at [884, 262] on link "close" at bounding box center [886, 264] width 12 height 12
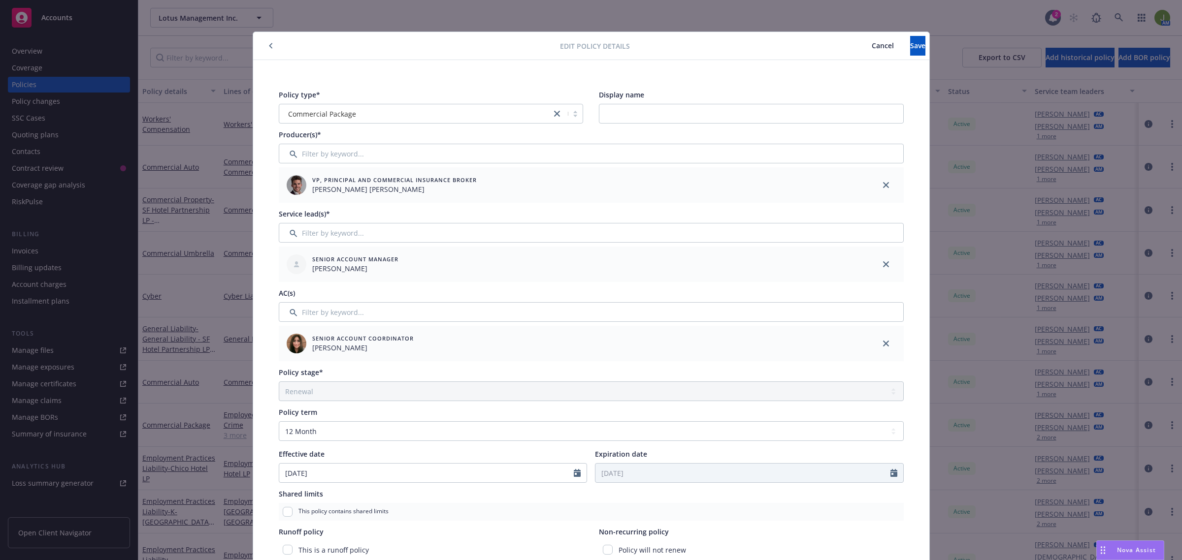
click at [892, 57] on div "Edit policy details Cancel Save" at bounding box center [591, 46] width 676 height 28
click at [910, 49] on span "Save" at bounding box center [917, 45] width 15 height 9
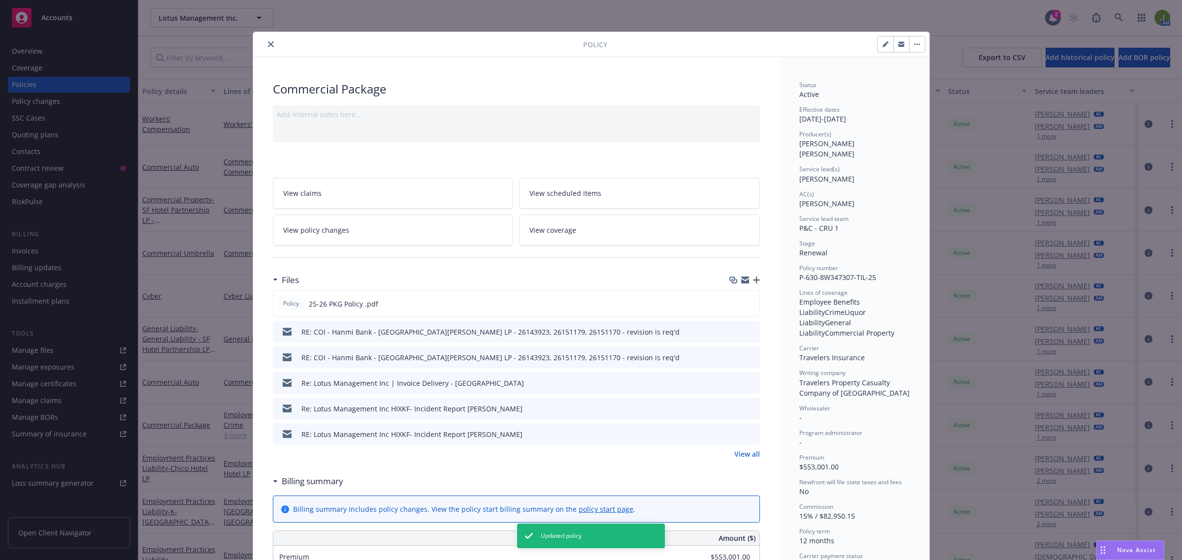
click at [265, 47] on button "close" at bounding box center [271, 44] width 12 height 12
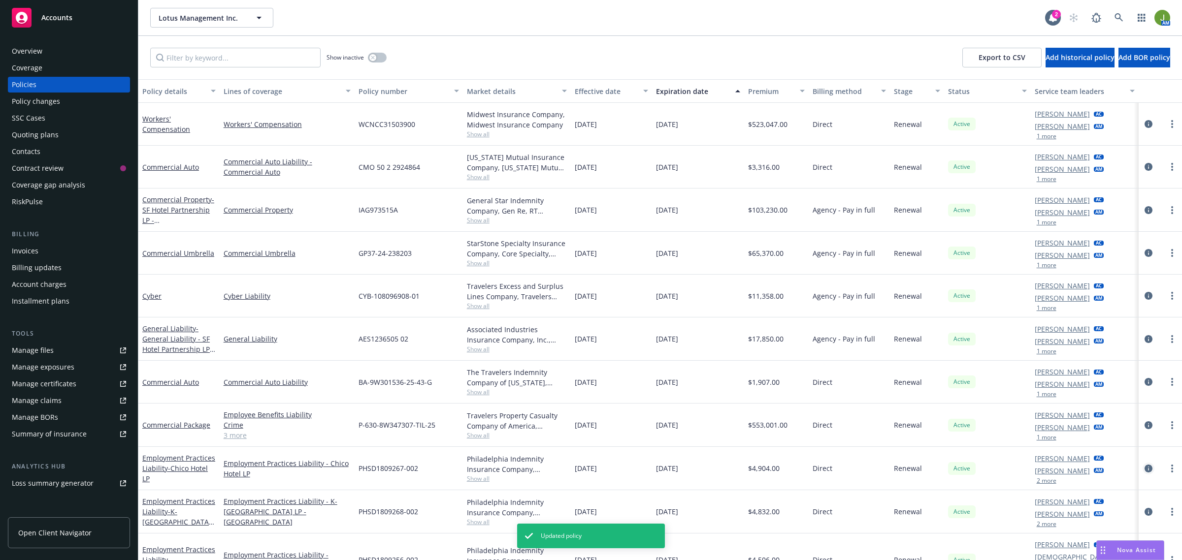
click at [1144, 467] on icon "circleInformation" at bounding box center [1148, 469] width 8 height 8
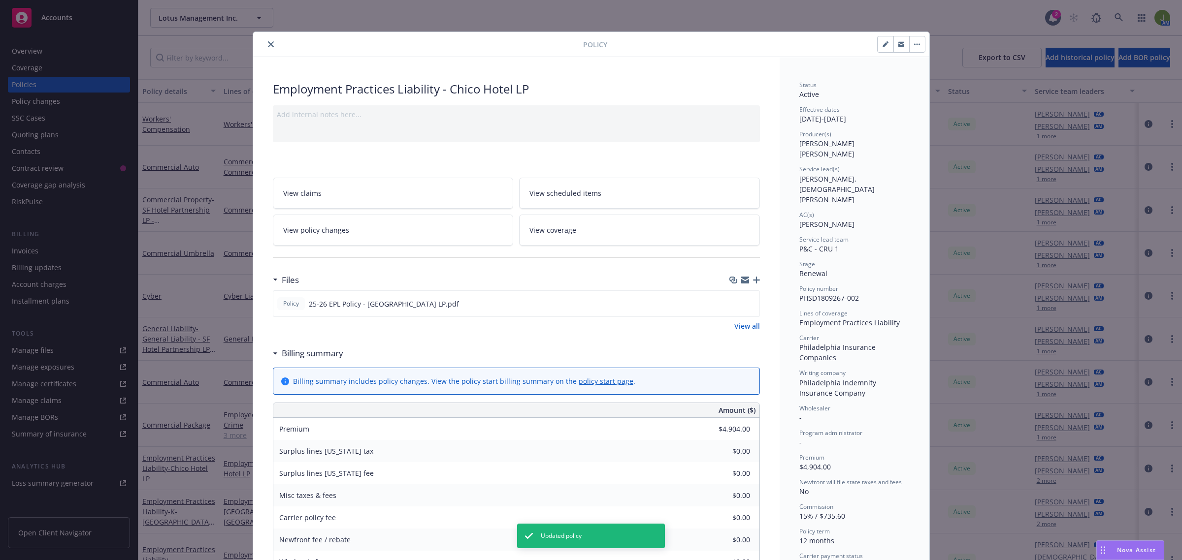
click at [882, 43] on icon "button" at bounding box center [885, 44] width 6 height 6
select select "RENEWAL"
select select "12"
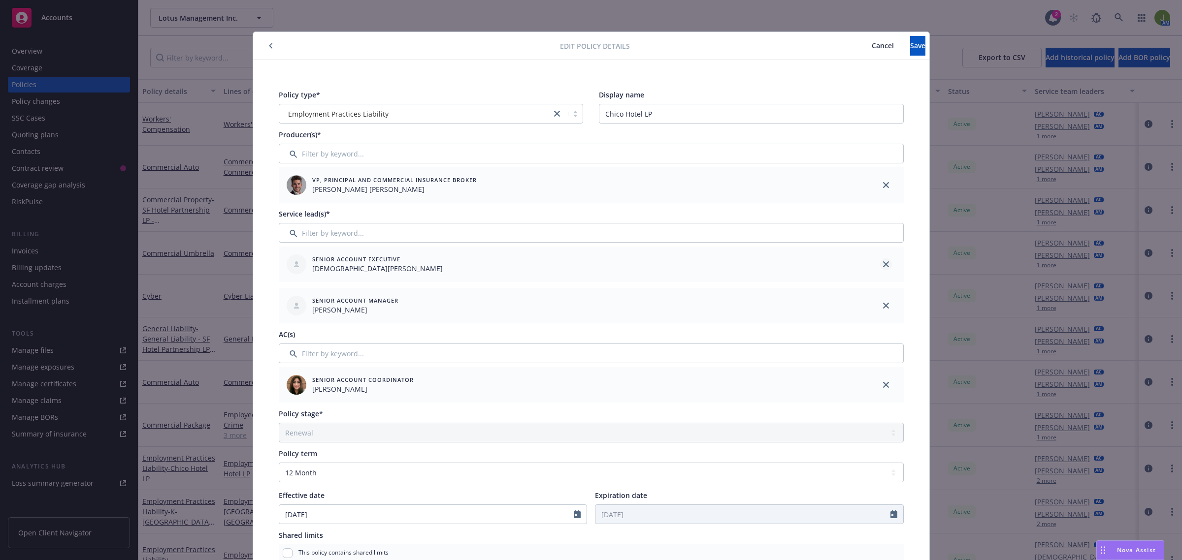
click at [880, 266] on link "close" at bounding box center [886, 264] width 12 height 12
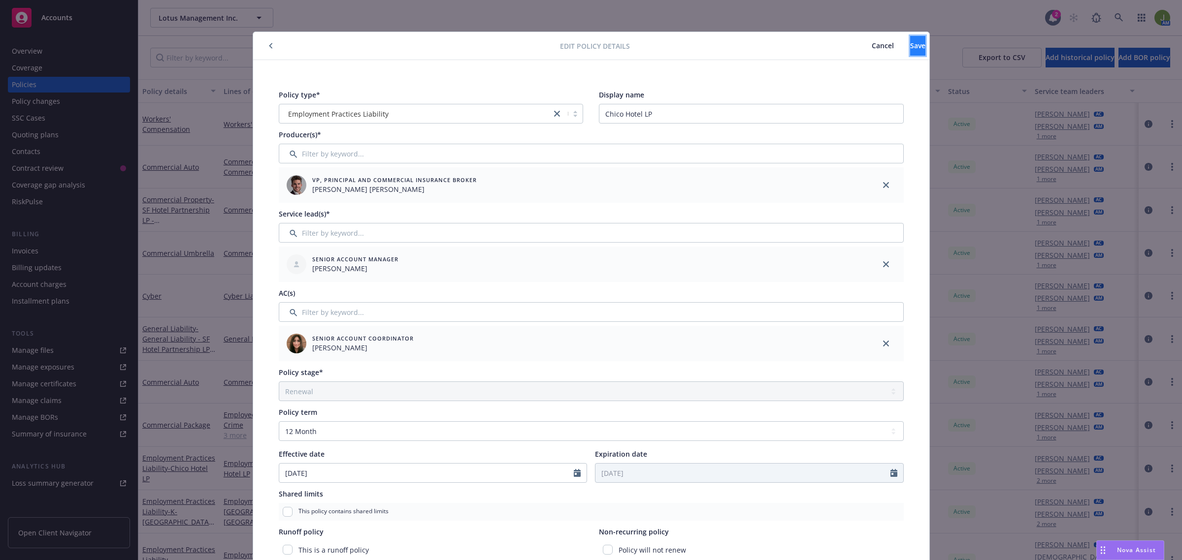
click at [910, 51] on button "Save" at bounding box center [917, 46] width 15 height 20
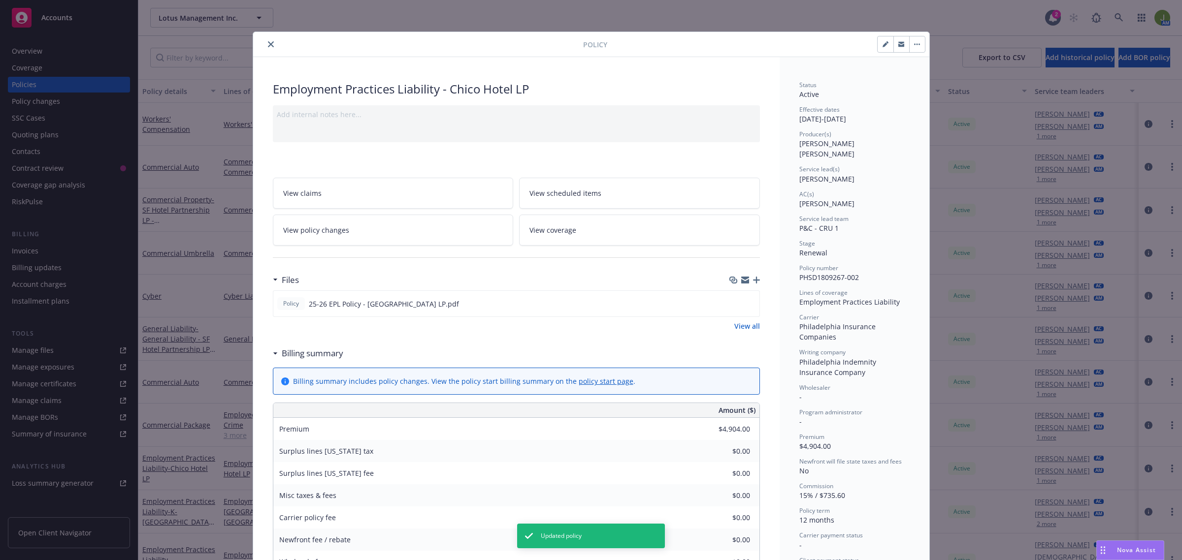
click at [268, 45] on icon "close" at bounding box center [271, 44] width 6 height 6
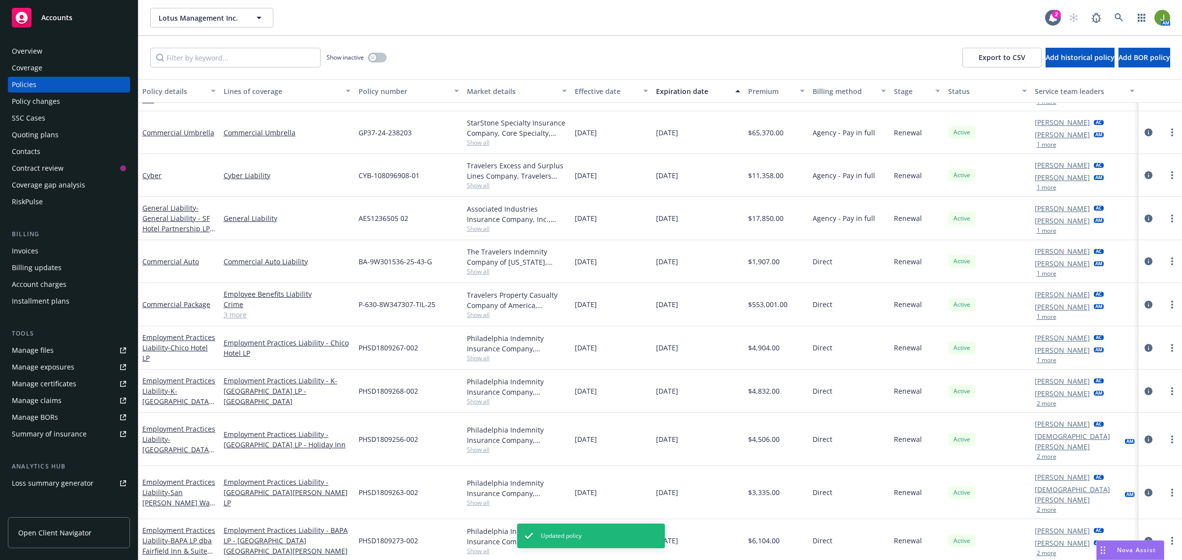
scroll to position [123, 0]
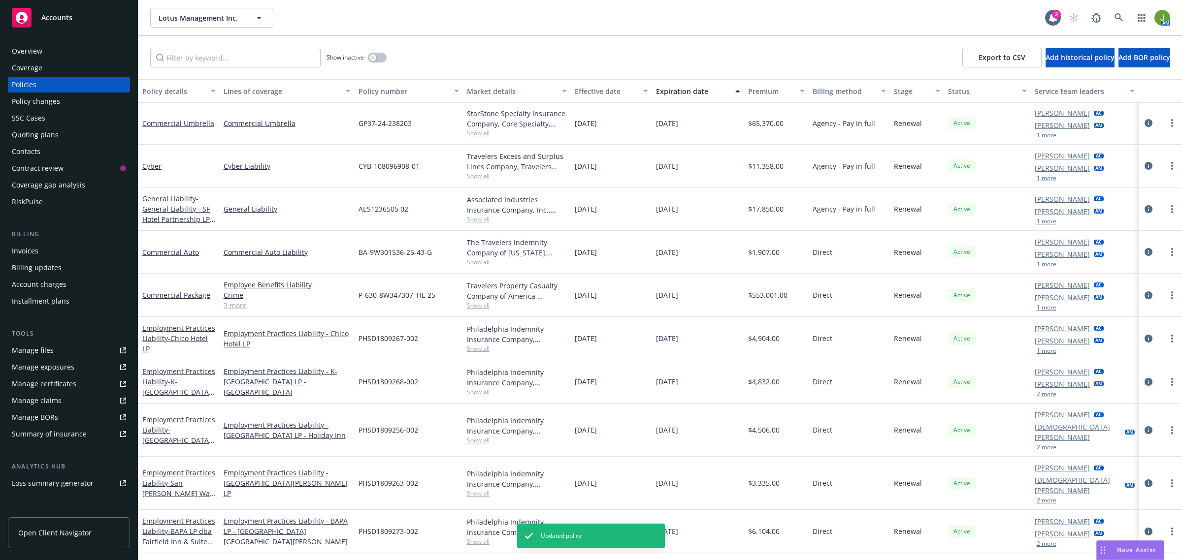
click at [1144, 380] on icon "circleInformation" at bounding box center [1148, 382] width 8 height 8
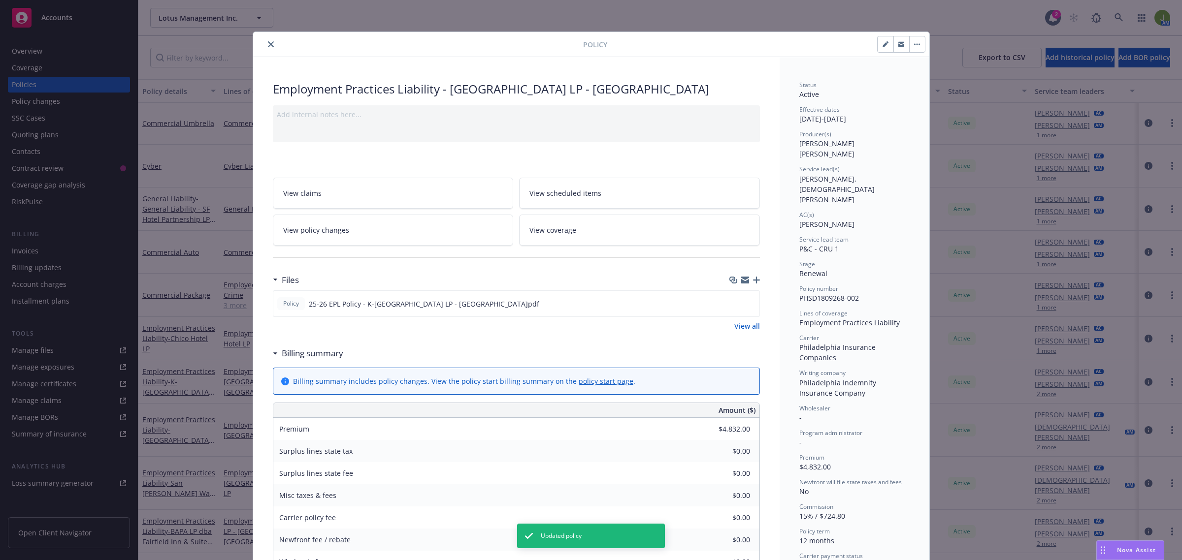
click at [886, 42] on icon "button" at bounding box center [887, 42] width 2 height 2
select select "RENEWAL"
select select "12"
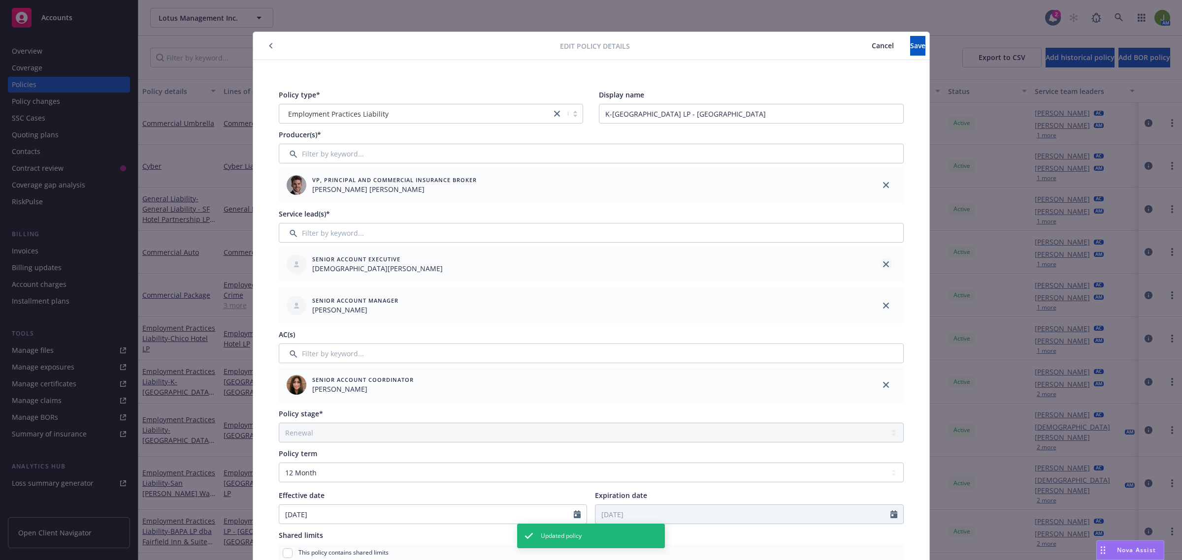
click at [884, 266] on link "close" at bounding box center [886, 264] width 12 height 12
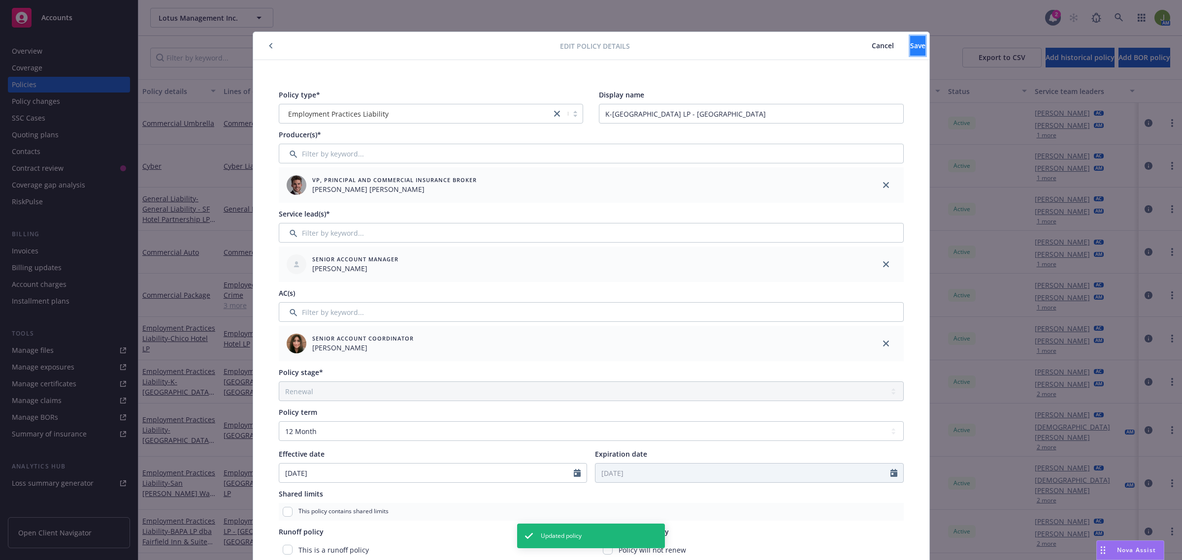
click at [910, 51] on button "Save" at bounding box center [917, 46] width 15 height 20
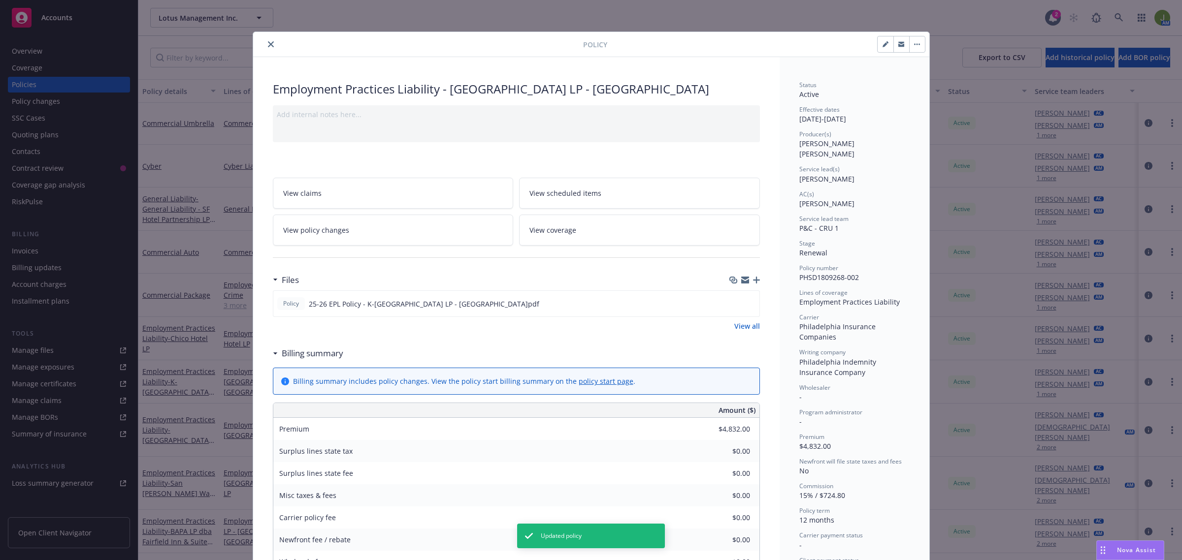
click at [268, 42] on icon "close" at bounding box center [271, 44] width 6 height 6
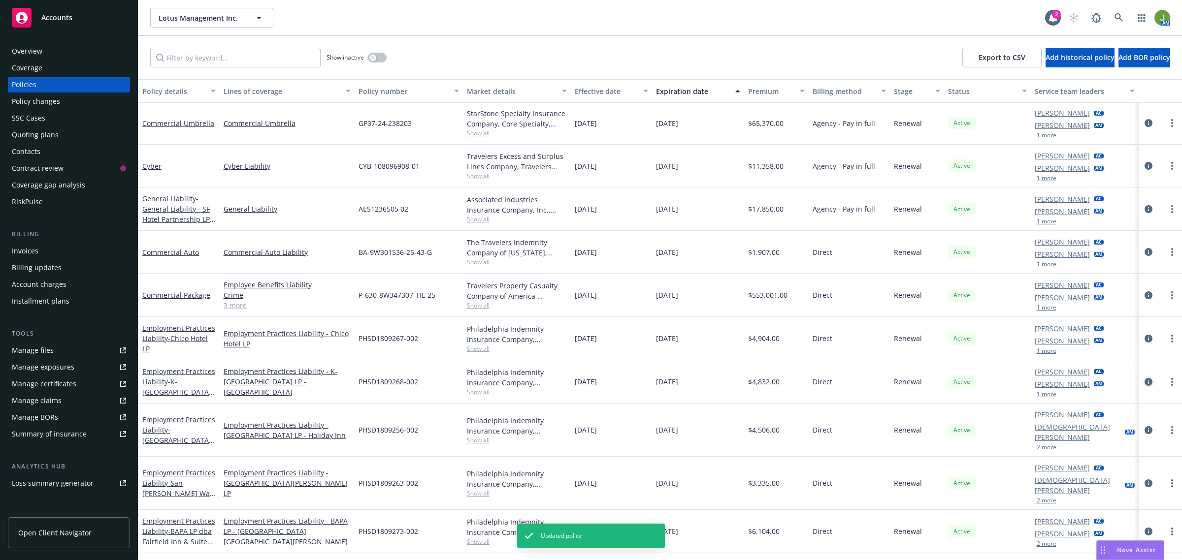
click at [1144, 383] on icon "circleInformation" at bounding box center [1148, 382] width 8 height 8
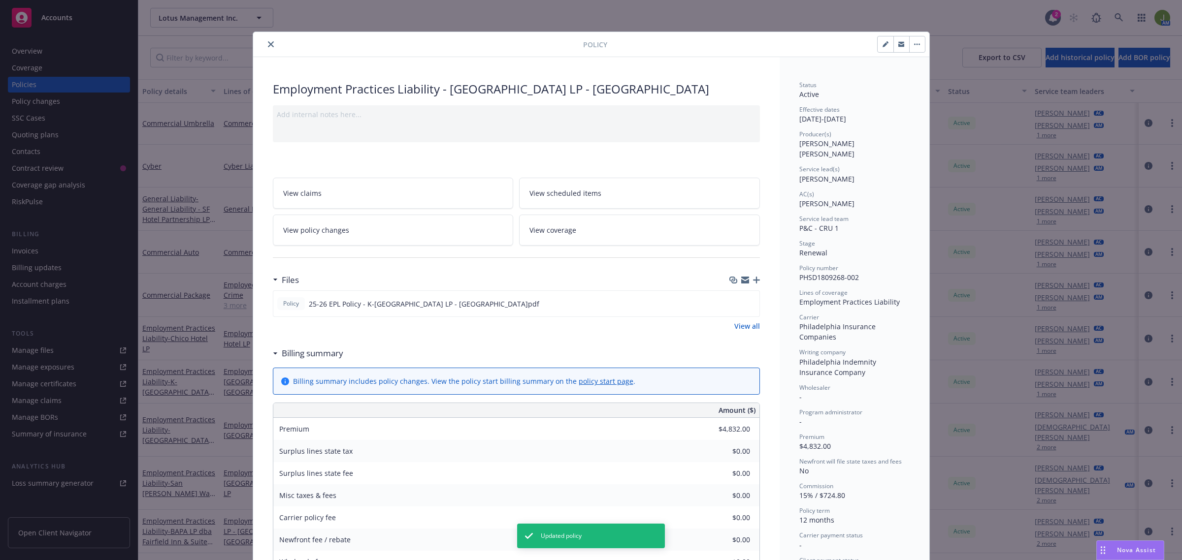
scroll to position [30, 0]
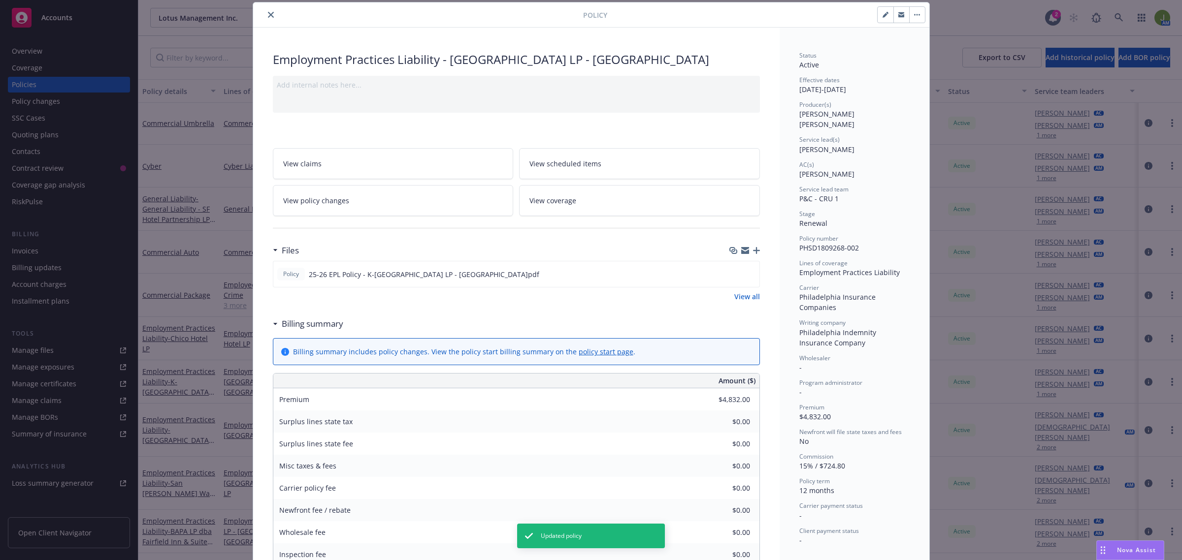
click at [882, 16] on icon "button" at bounding box center [885, 15] width 6 height 6
select select "RENEWAL"
select select "12"
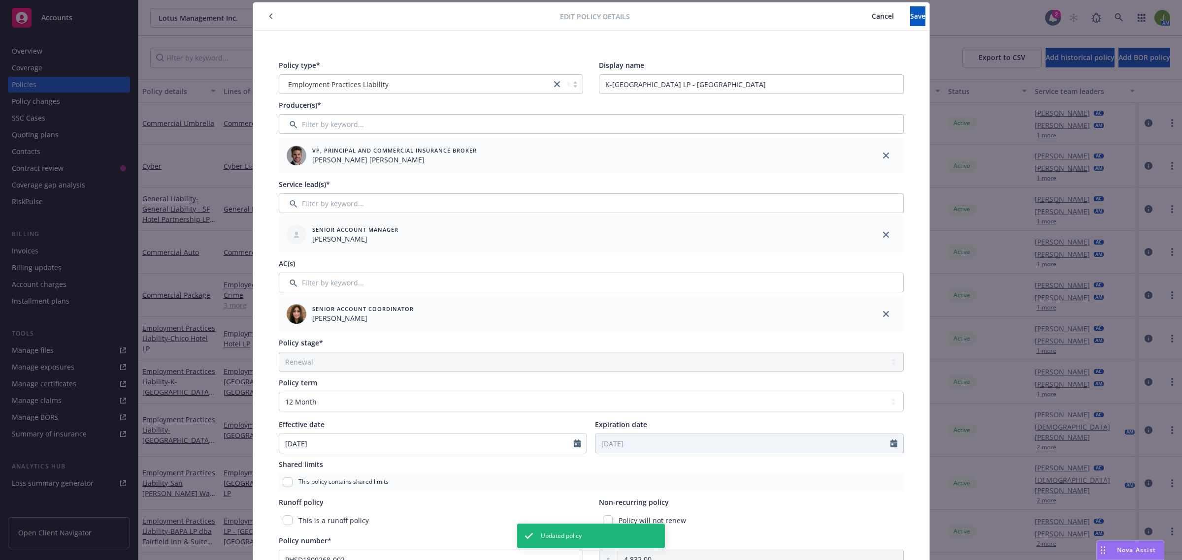
click at [871, 20] on span "Cancel" at bounding box center [882, 15] width 22 height 9
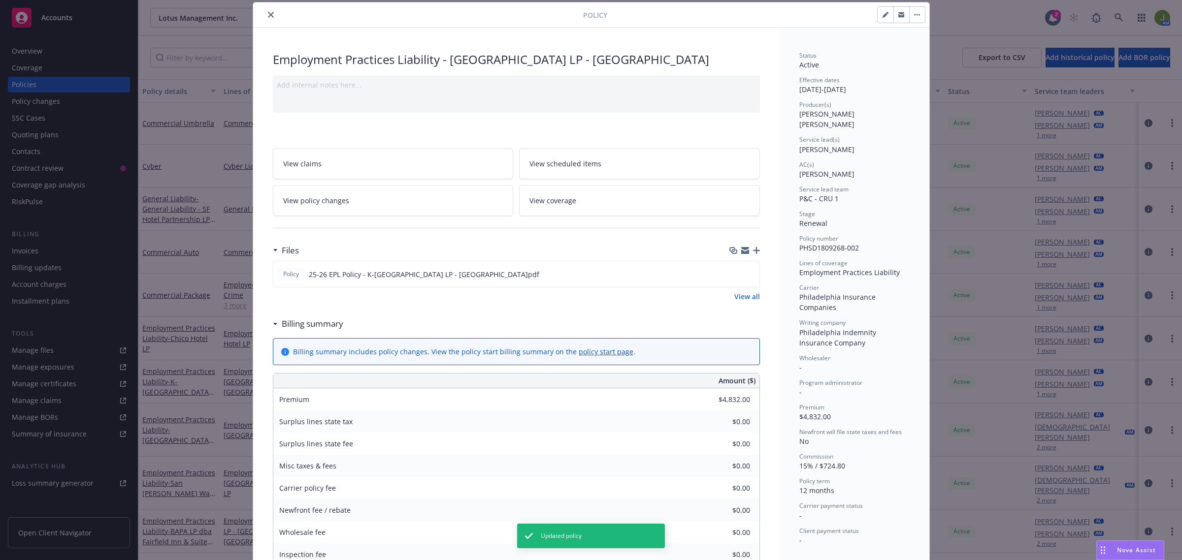
drag, startPoint x: 264, startPoint y: 14, endPoint x: 287, endPoint y: 42, distance: 36.4
click at [268, 14] on icon "close" at bounding box center [271, 15] width 6 height 6
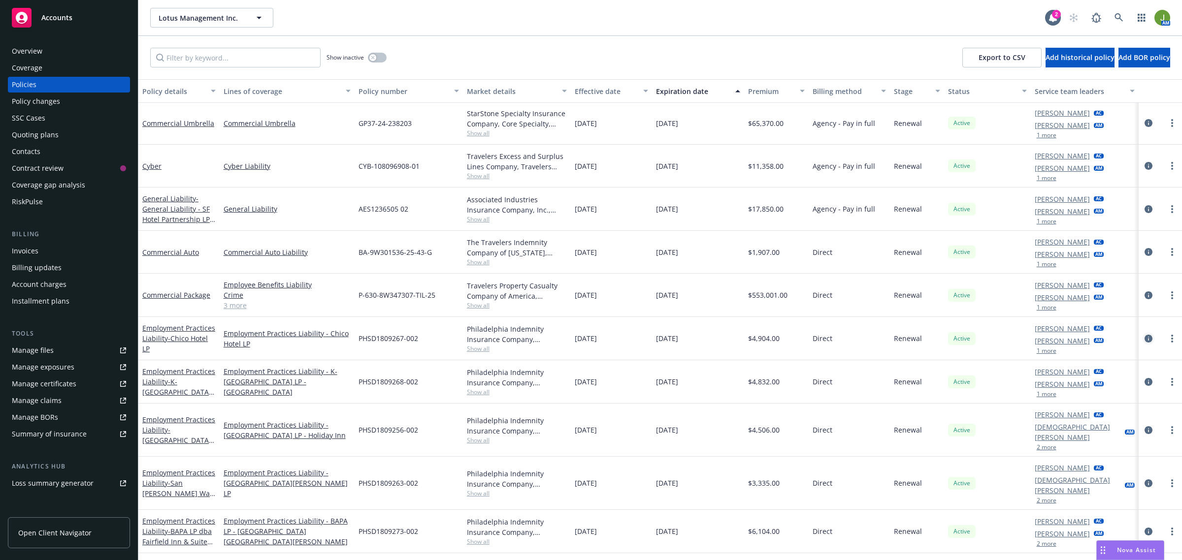
click at [1144, 338] on icon "circleInformation" at bounding box center [1148, 339] width 8 height 8
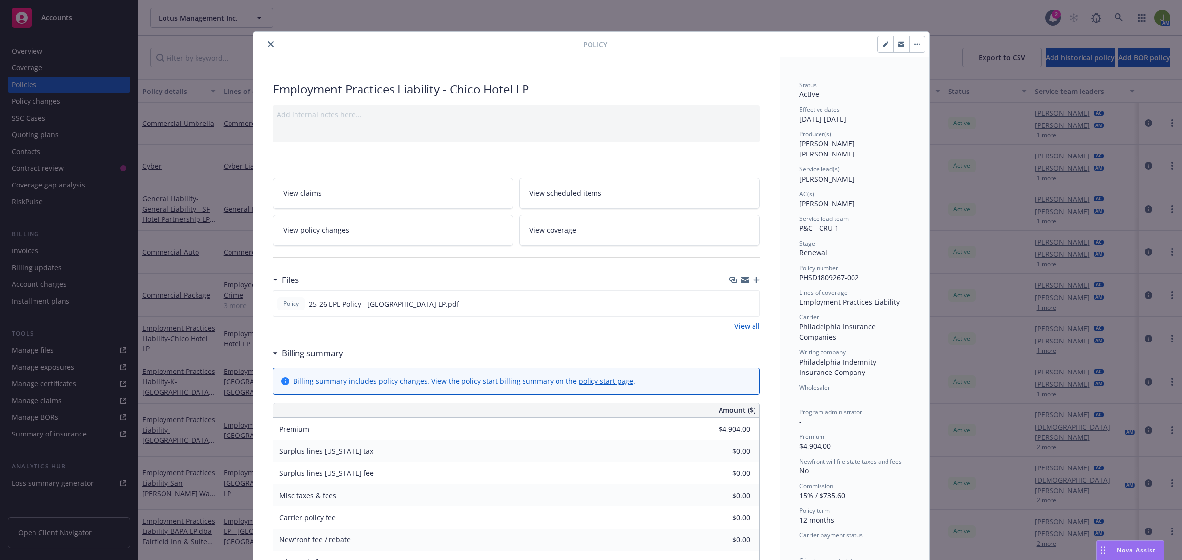
scroll to position [30, 0]
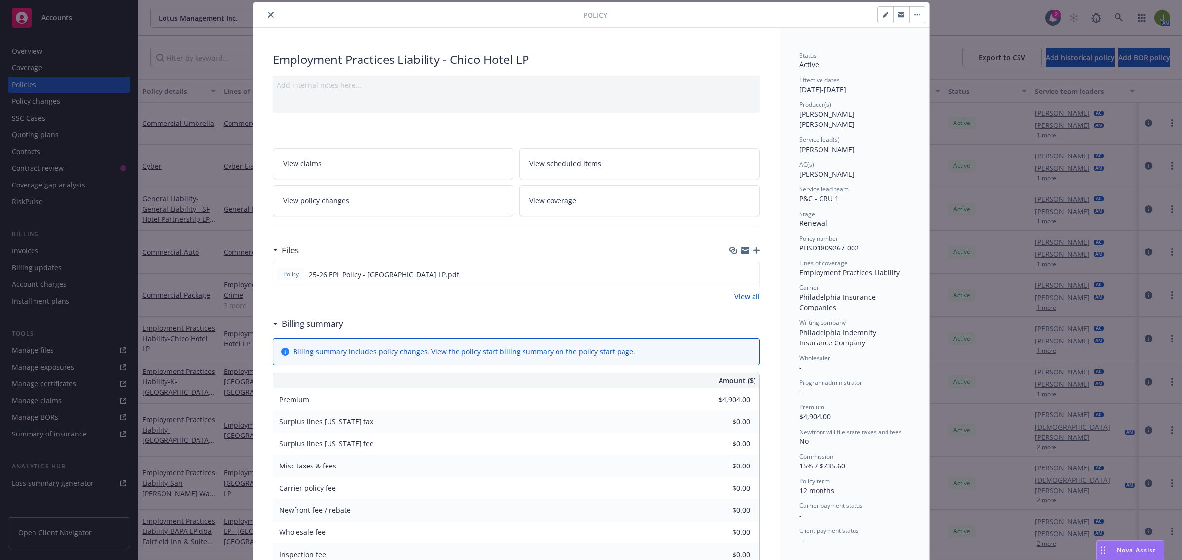
click at [268, 16] on icon "close" at bounding box center [271, 15] width 6 height 6
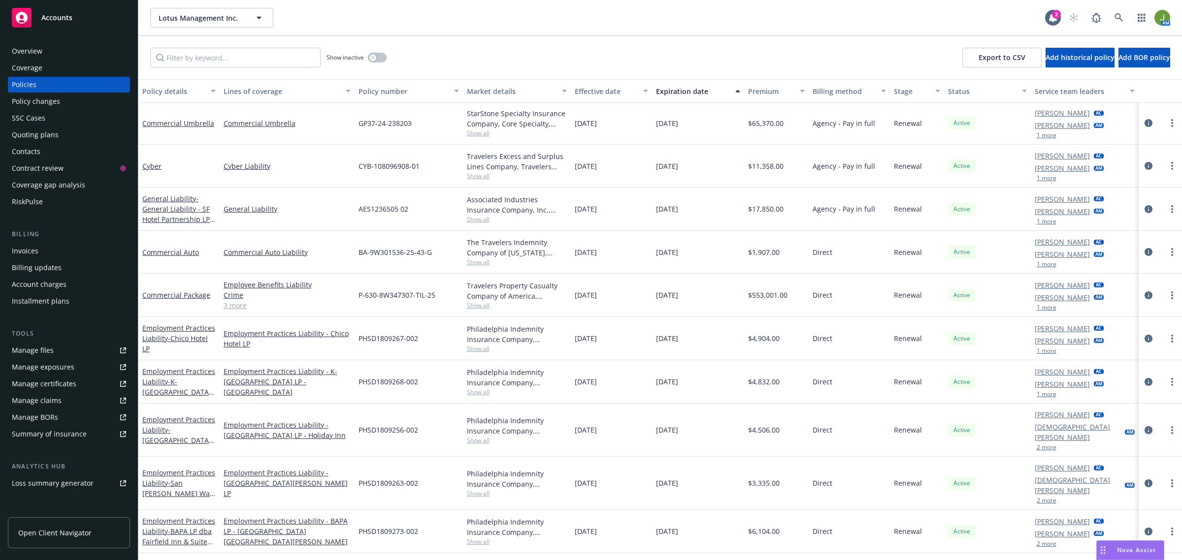
click at [1144, 426] on icon "circleInformation" at bounding box center [1148, 430] width 8 height 8
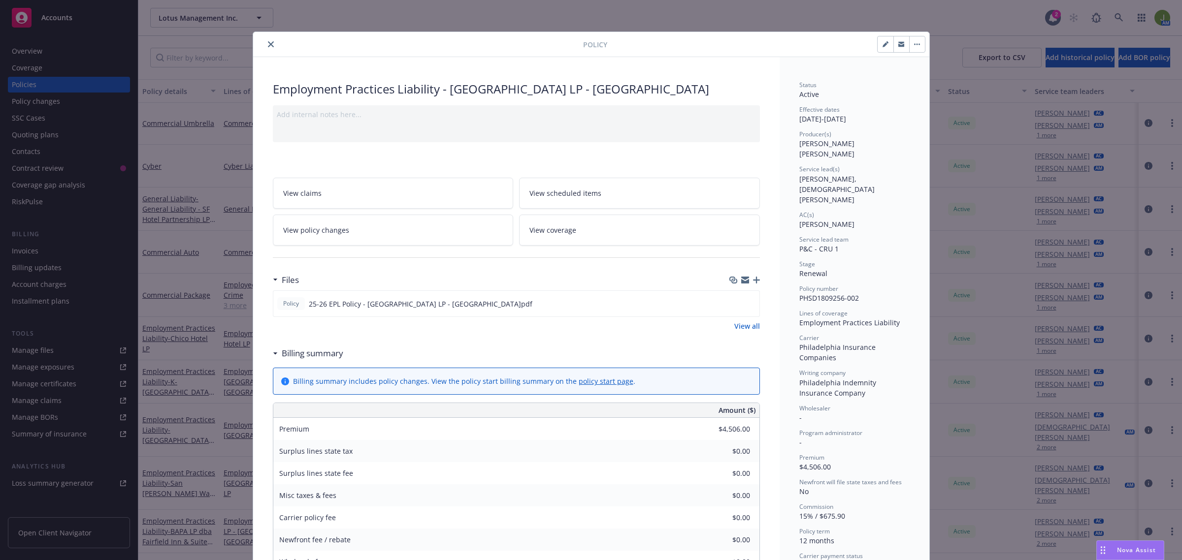
click at [883, 42] on button "button" at bounding box center [885, 44] width 16 height 16
select select "RENEWAL"
select select "12"
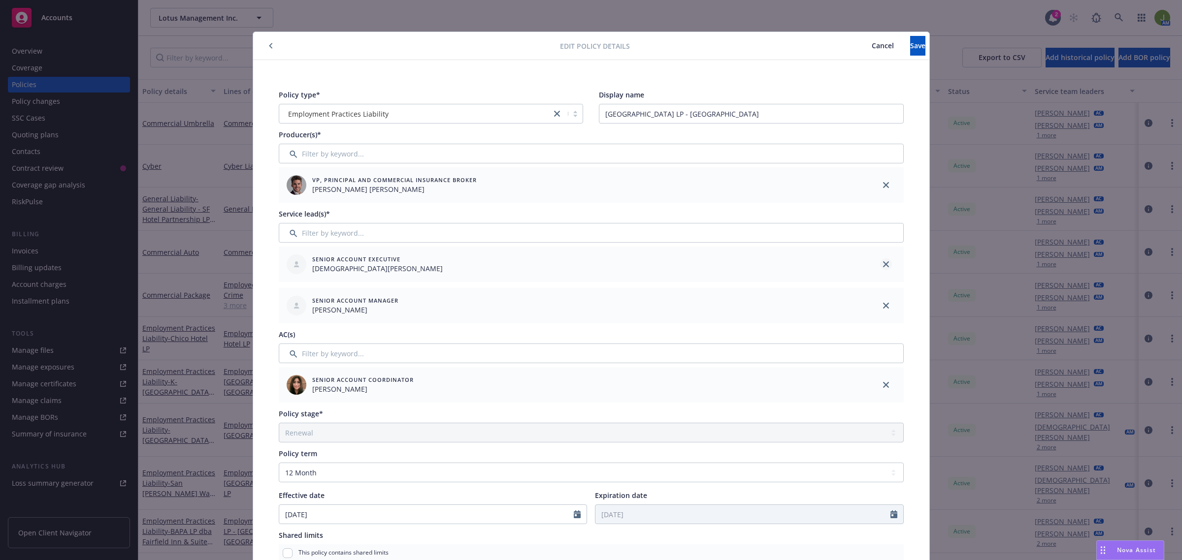
click at [883, 264] on icon "close" at bounding box center [886, 264] width 6 height 6
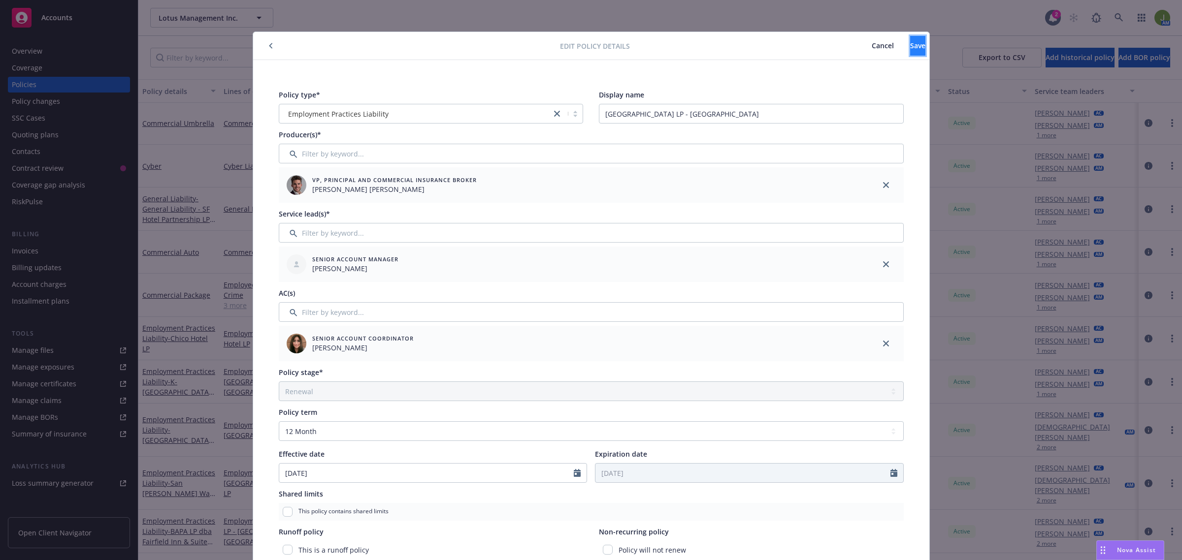
click at [910, 47] on span "Save" at bounding box center [917, 45] width 15 height 9
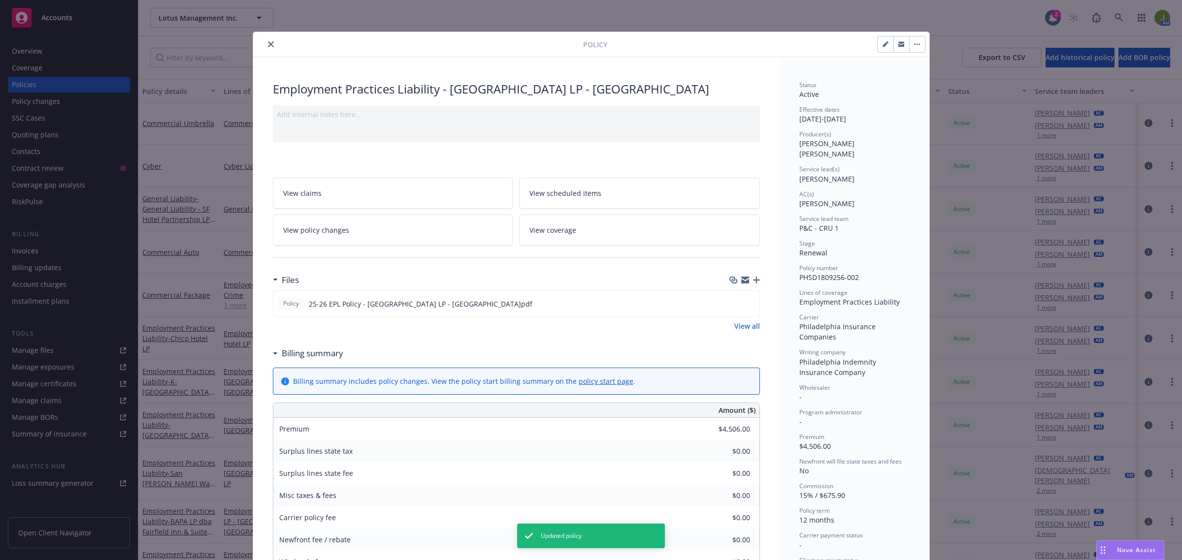
click at [271, 42] on button "close" at bounding box center [271, 44] width 12 height 12
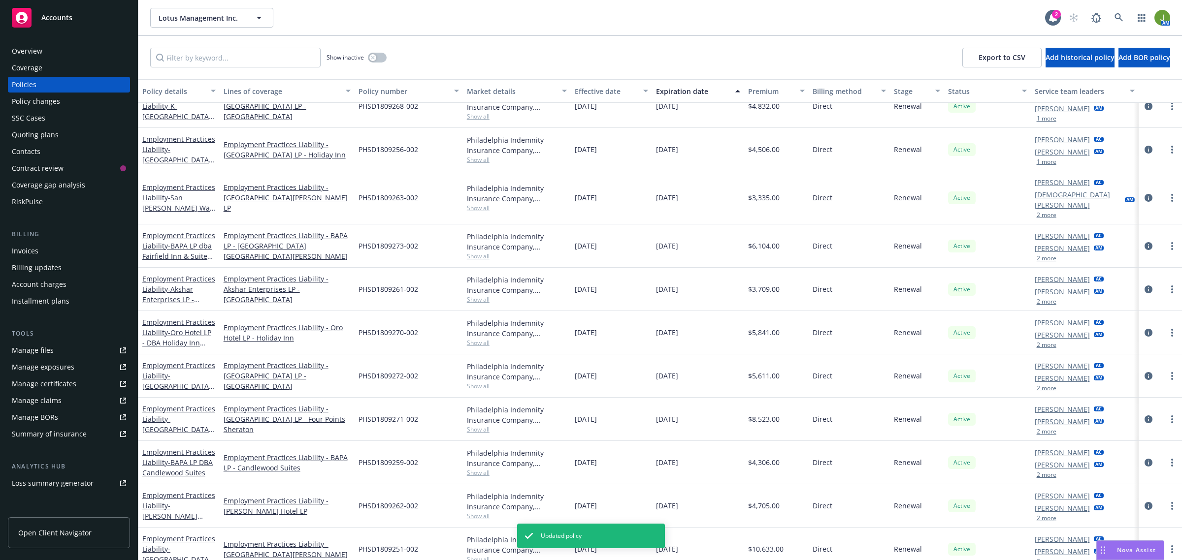
scroll to position [369, 0]
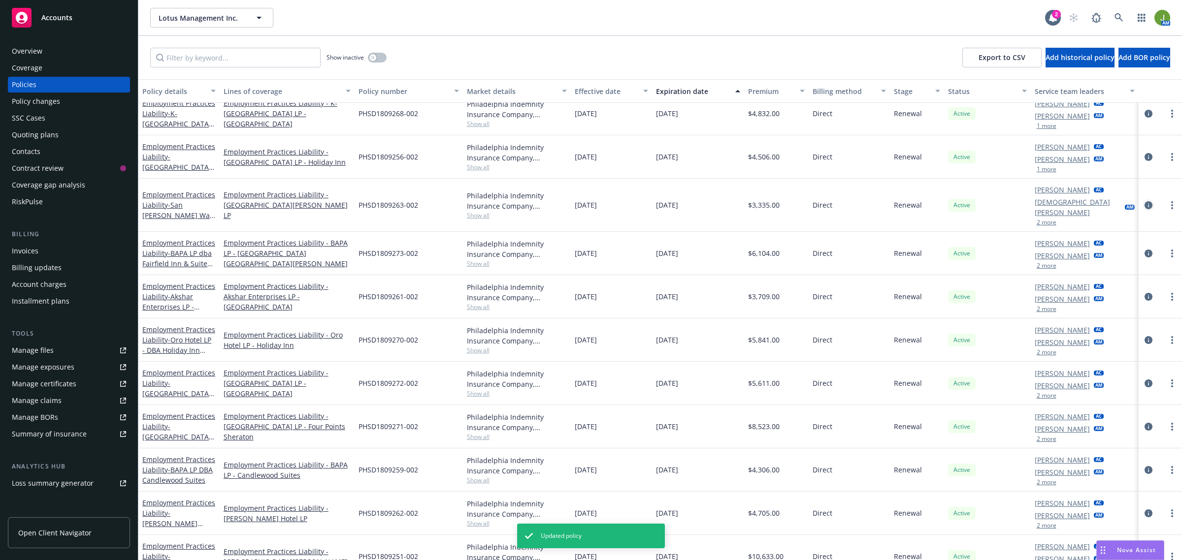
click at [1143, 201] on link "circleInformation" at bounding box center [1148, 205] width 12 height 12
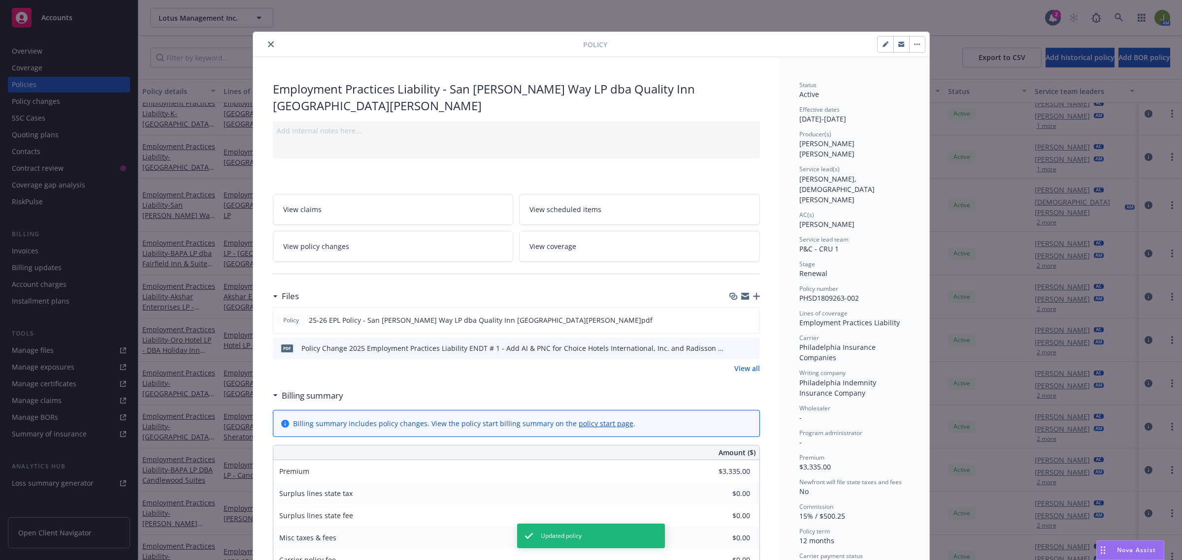
click at [884, 41] on button "button" at bounding box center [885, 44] width 16 height 16
select select "RENEWAL"
select select "12"
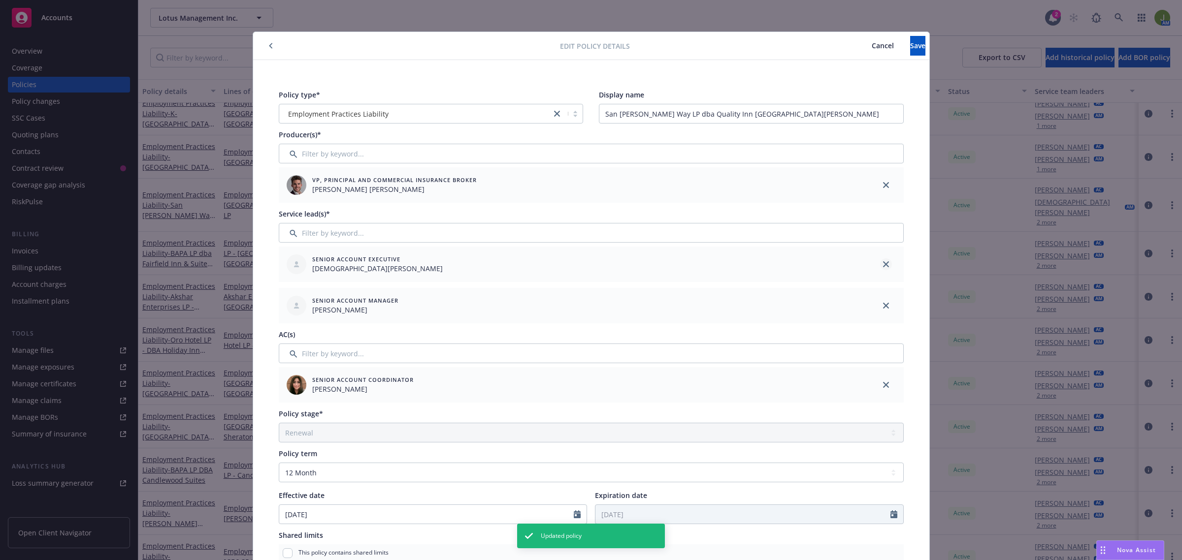
click at [880, 264] on link "close" at bounding box center [886, 264] width 12 height 12
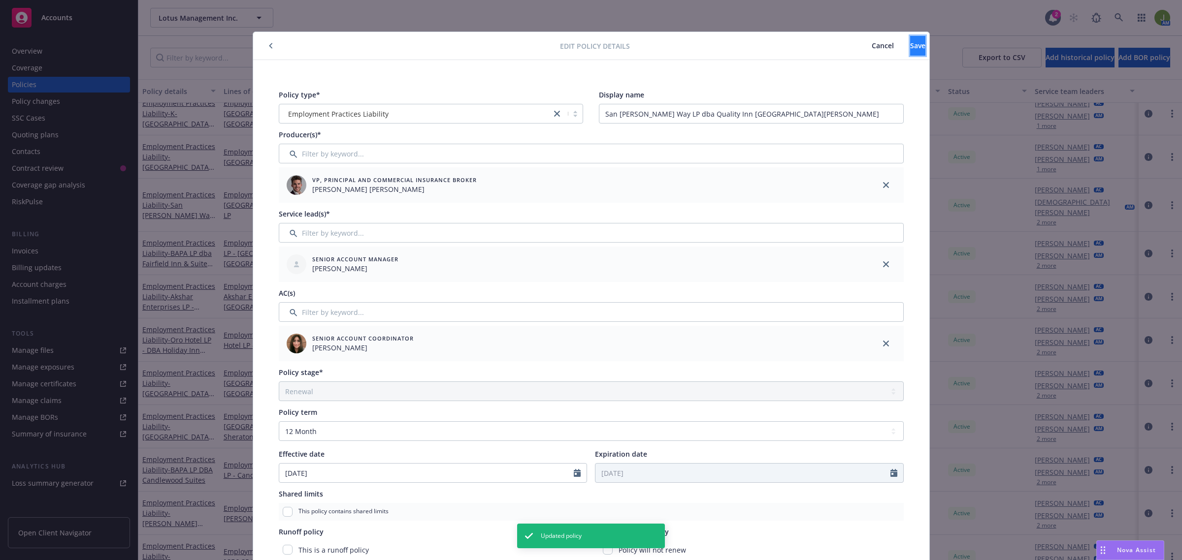
click at [910, 50] on button "Save" at bounding box center [917, 46] width 15 height 20
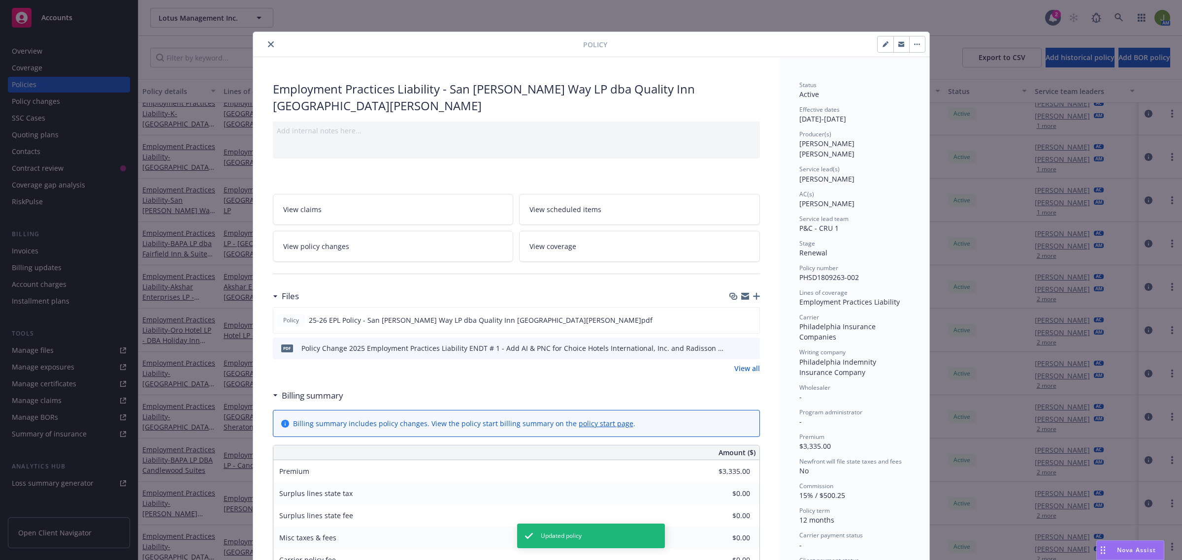
click at [268, 43] on icon "close" at bounding box center [271, 44] width 6 height 6
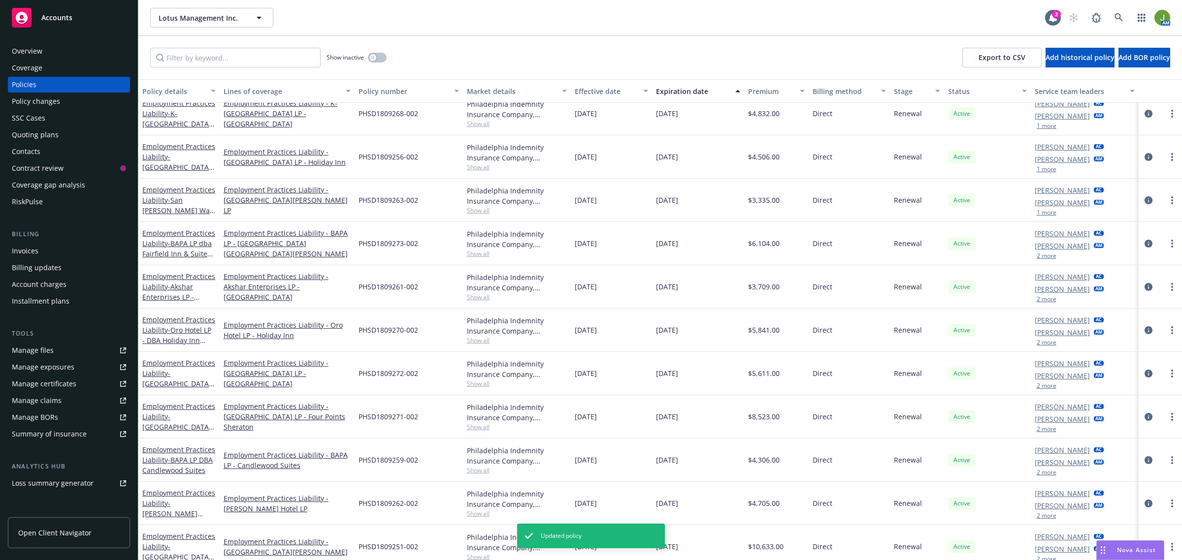
click at [1144, 203] on icon "circleInformation" at bounding box center [1148, 200] width 8 height 8
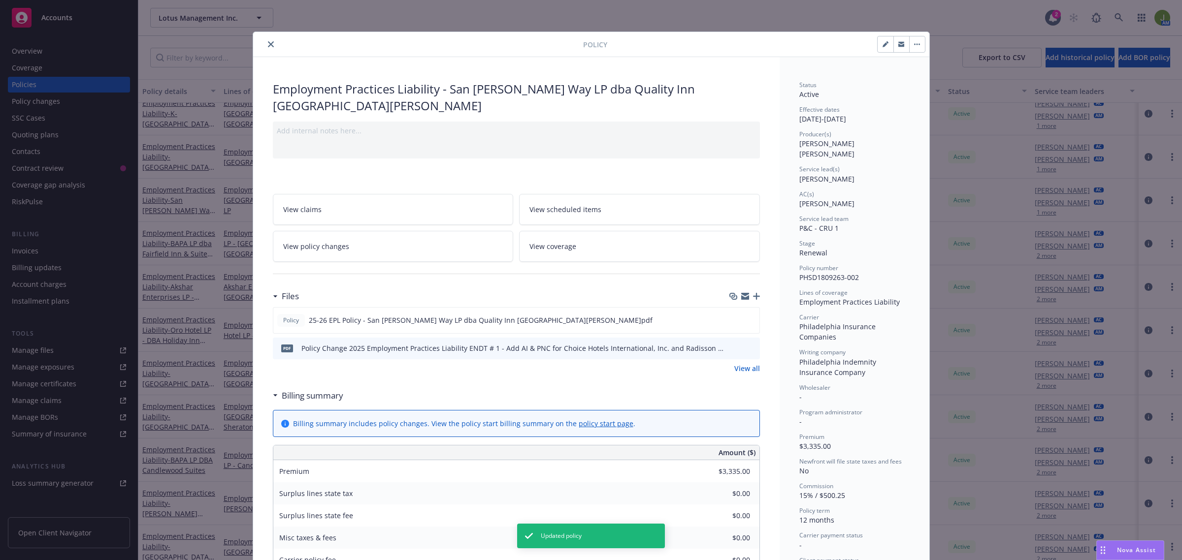
scroll to position [30, 0]
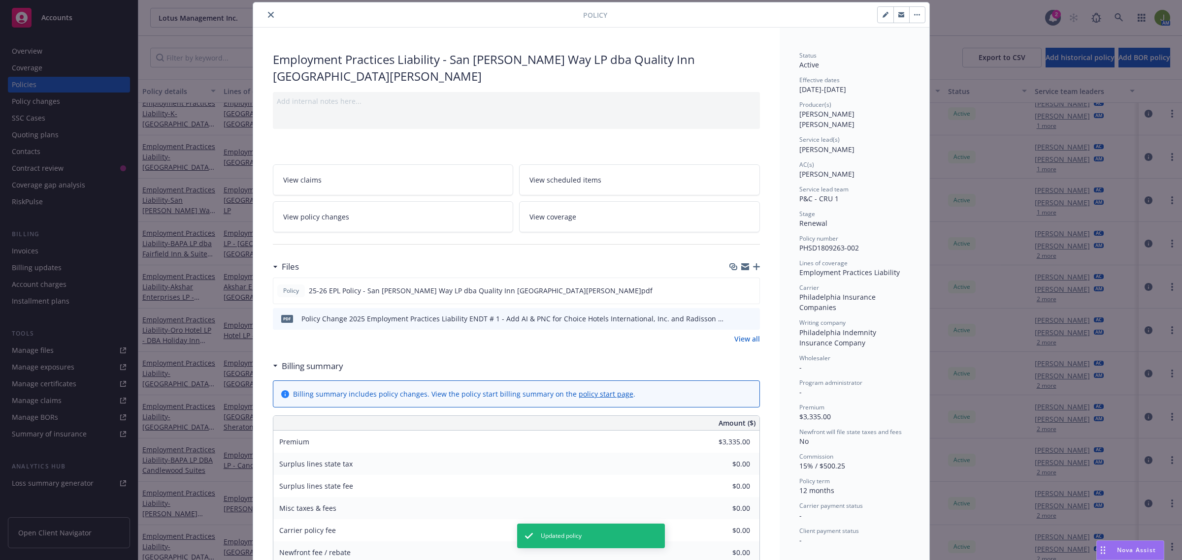
click at [268, 14] on icon "close" at bounding box center [271, 15] width 6 height 6
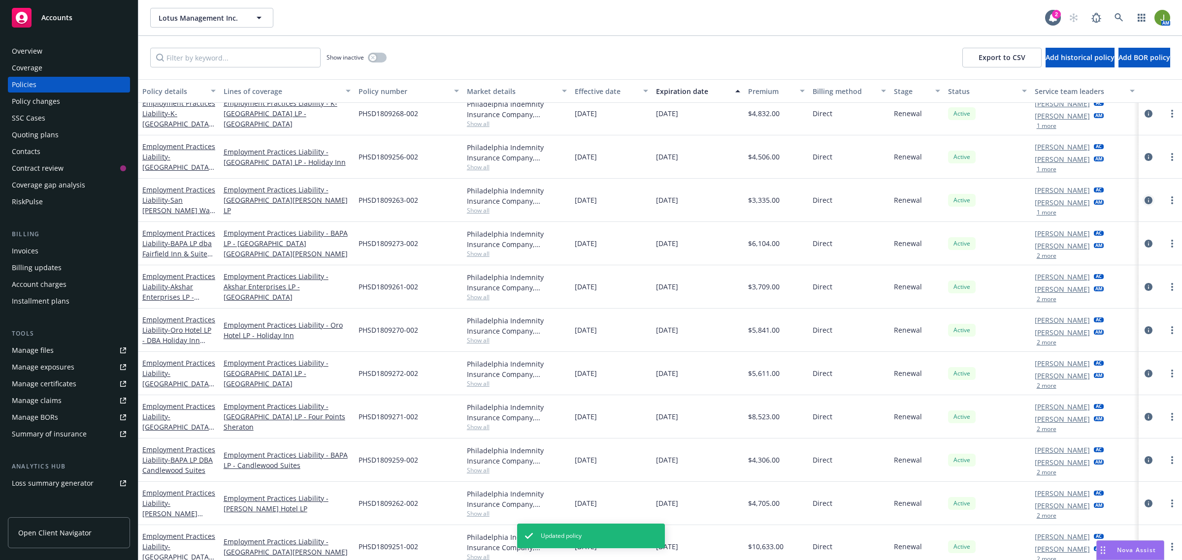
click at [1144, 199] on icon "circleInformation" at bounding box center [1148, 200] width 8 height 8
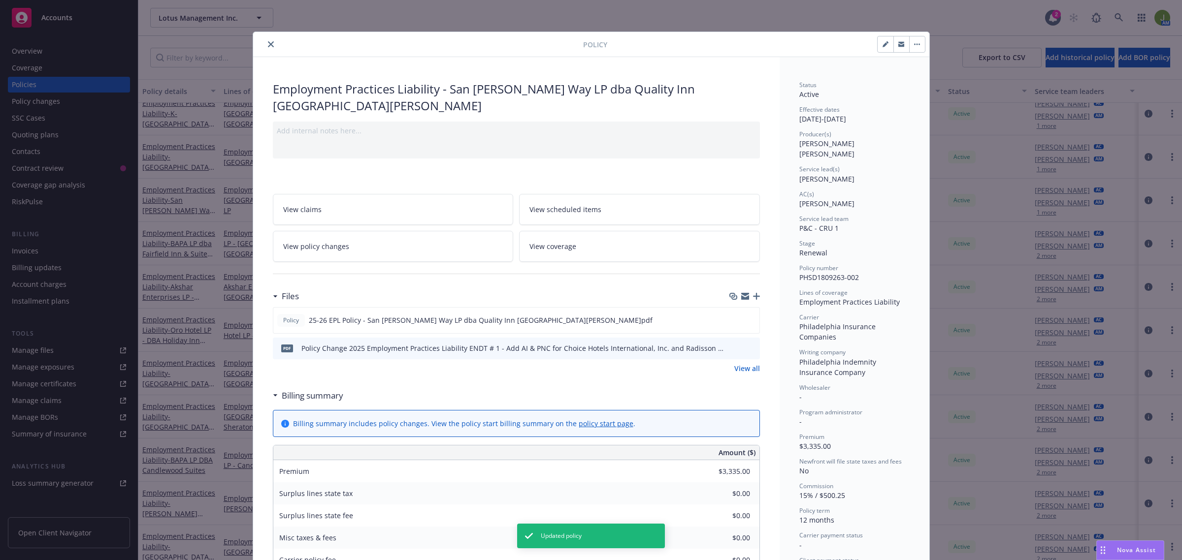
scroll to position [30, 0]
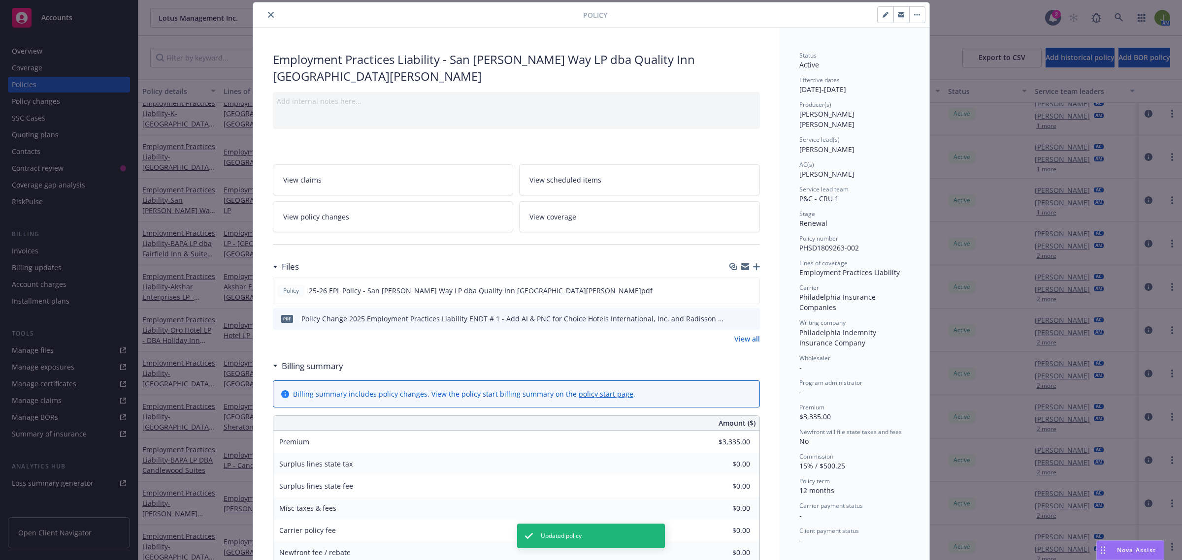
click at [882, 17] on icon "button" at bounding box center [884, 15] width 5 height 5
select select "RENEWAL"
select select "12"
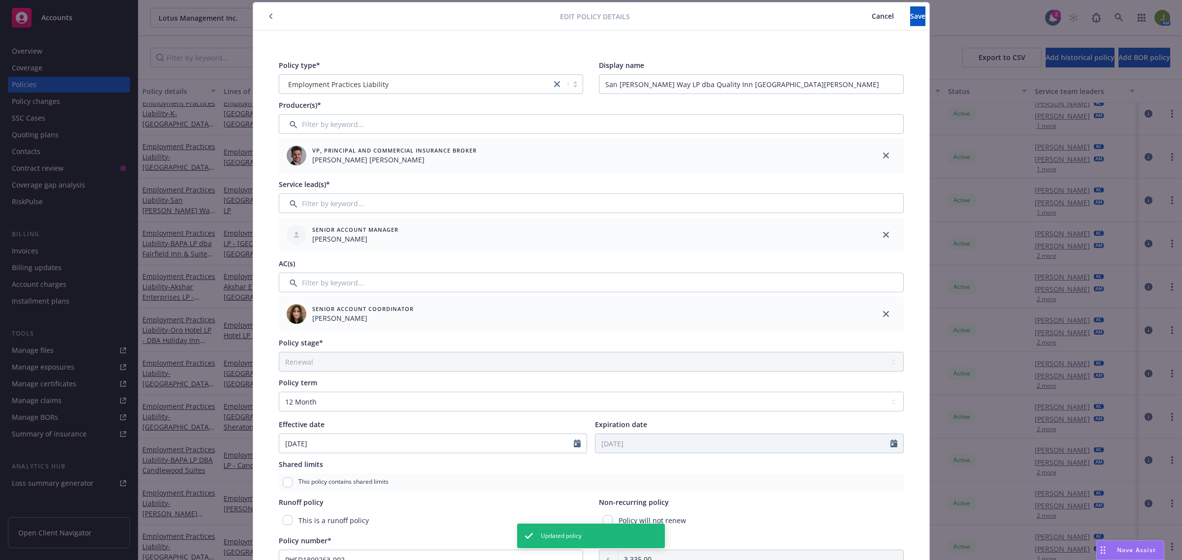
click at [858, 14] on button "Cancel" at bounding box center [882, 16] width 55 height 20
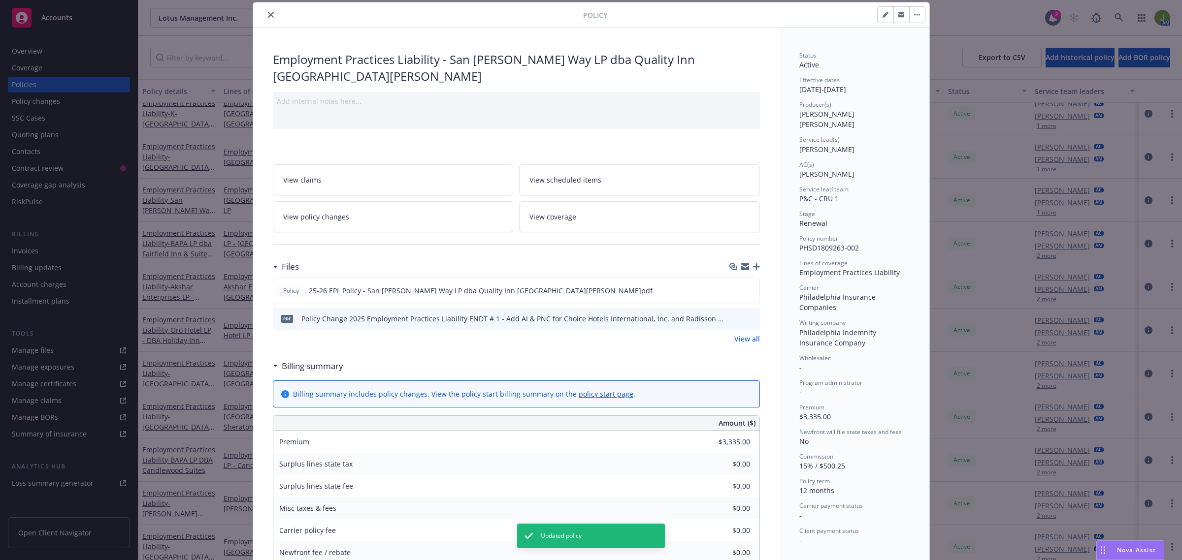
click at [268, 12] on icon "close" at bounding box center [271, 15] width 6 height 6
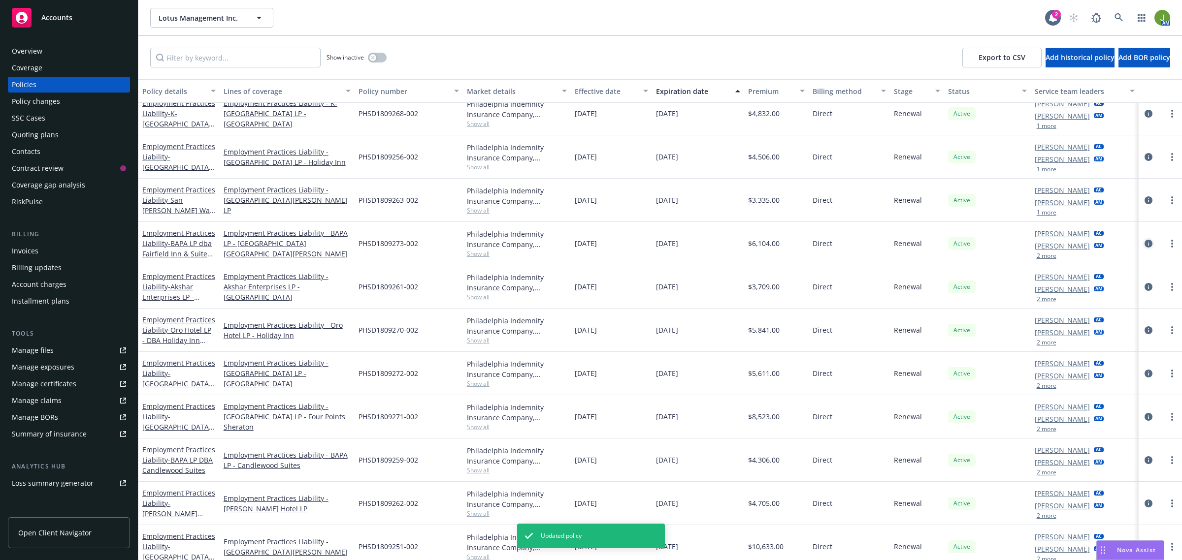
click at [1144, 242] on icon "circleInformation" at bounding box center [1148, 244] width 8 height 8
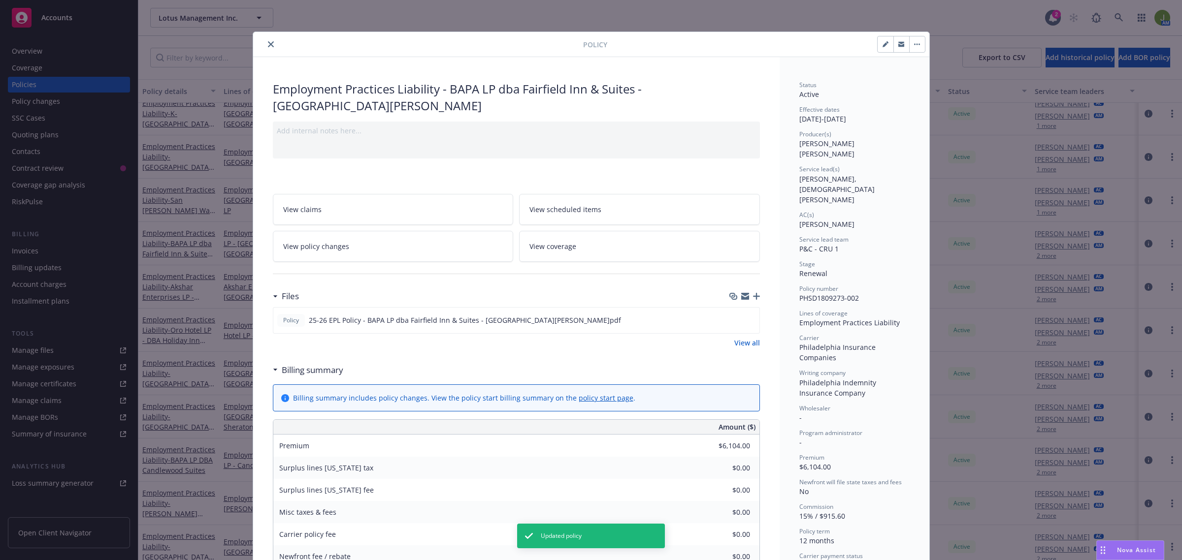
click at [877, 46] on button "button" at bounding box center [885, 44] width 16 height 16
select select "RENEWAL"
select select "12"
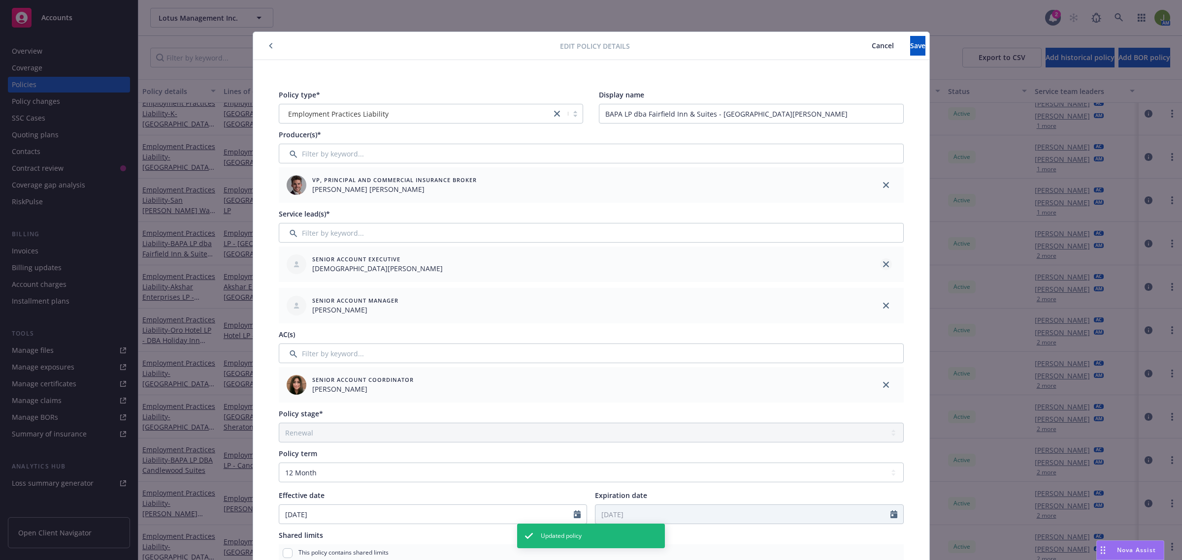
click at [883, 263] on icon "close" at bounding box center [886, 264] width 6 height 6
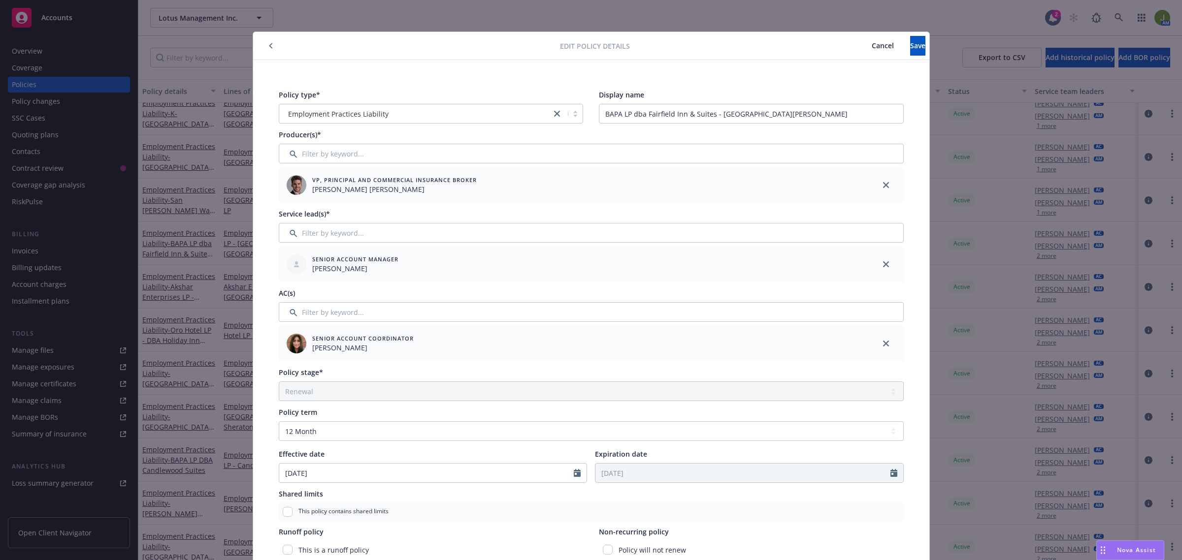
click at [855, 52] on button "Cancel" at bounding box center [882, 46] width 55 height 20
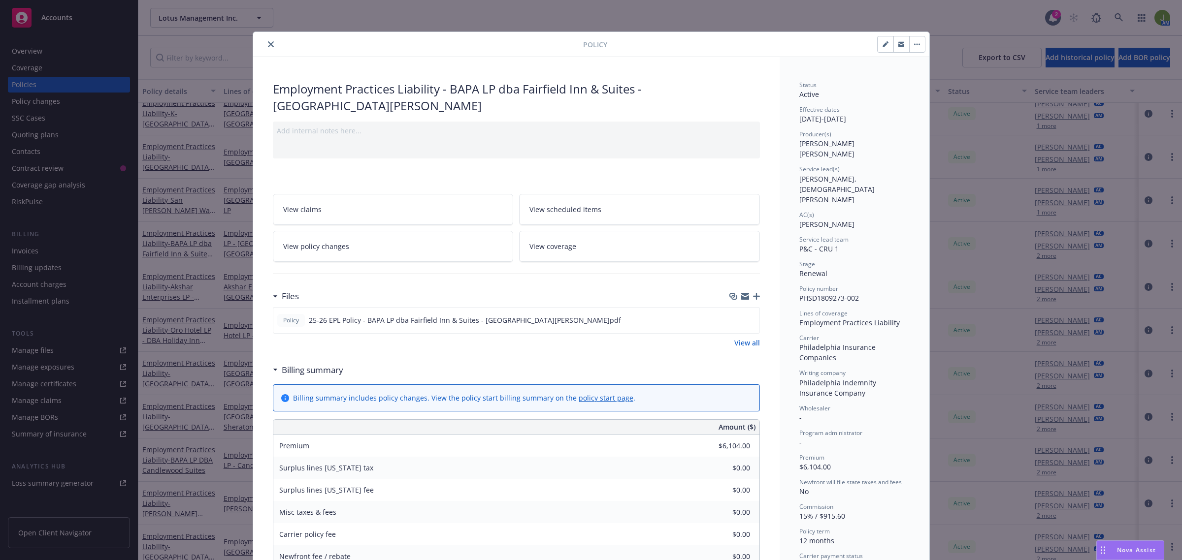
click at [882, 41] on icon "button" at bounding box center [885, 44] width 6 height 6
select select "RENEWAL"
select select "12"
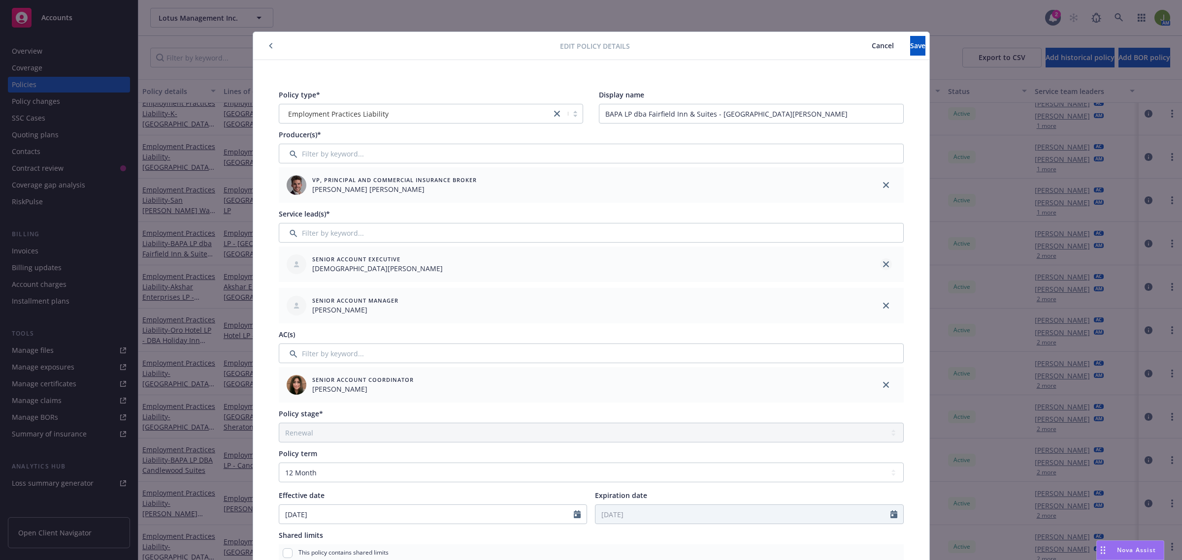
click at [880, 260] on link "close" at bounding box center [886, 264] width 12 height 12
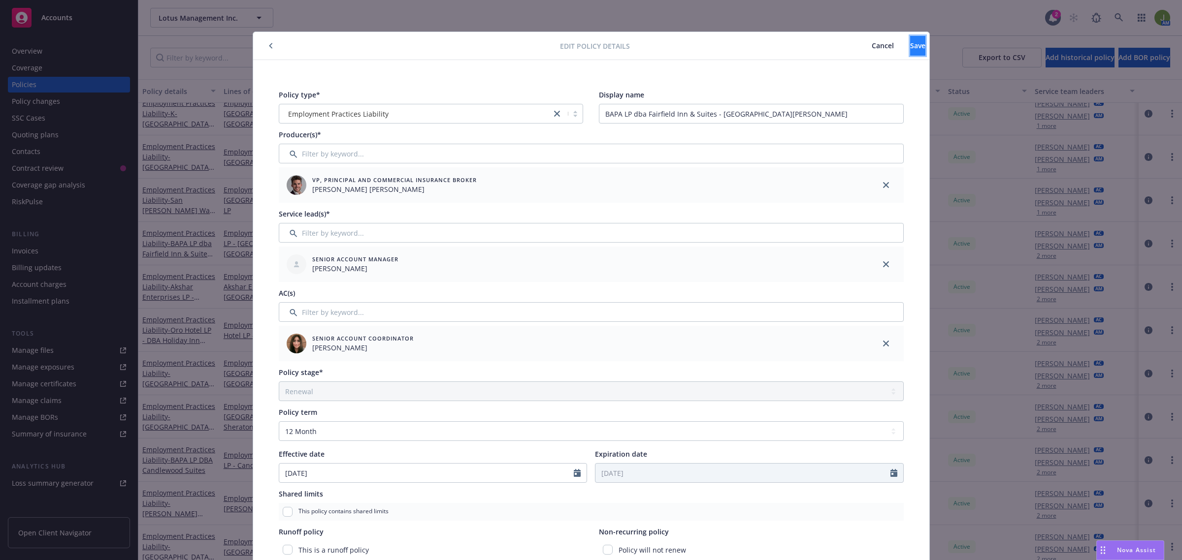
click at [910, 50] on button "Save" at bounding box center [917, 46] width 15 height 20
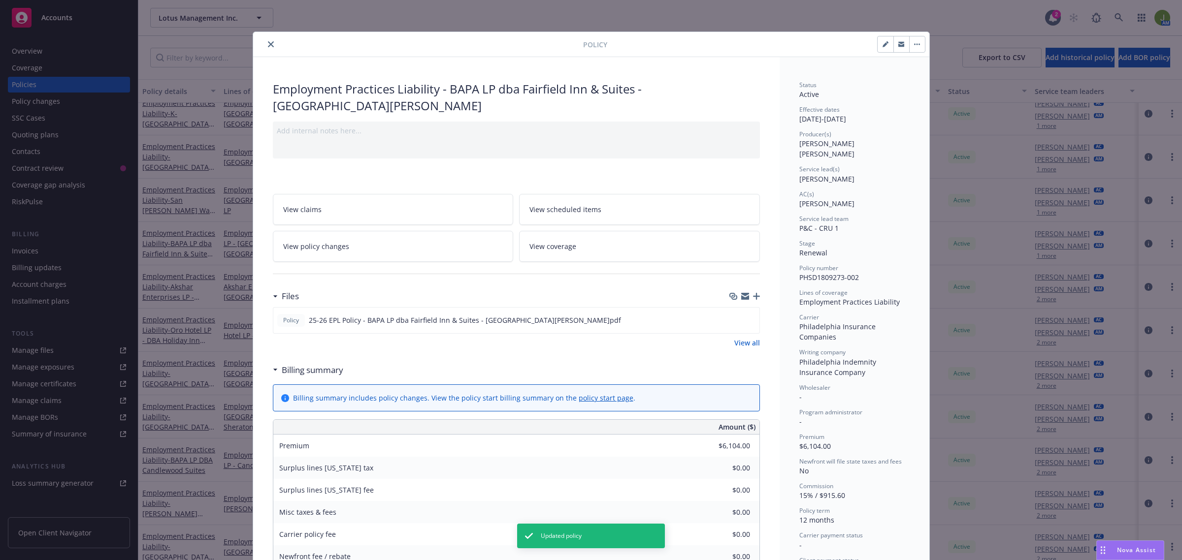
click at [265, 40] on button "close" at bounding box center [271, 44] width 12 height 12
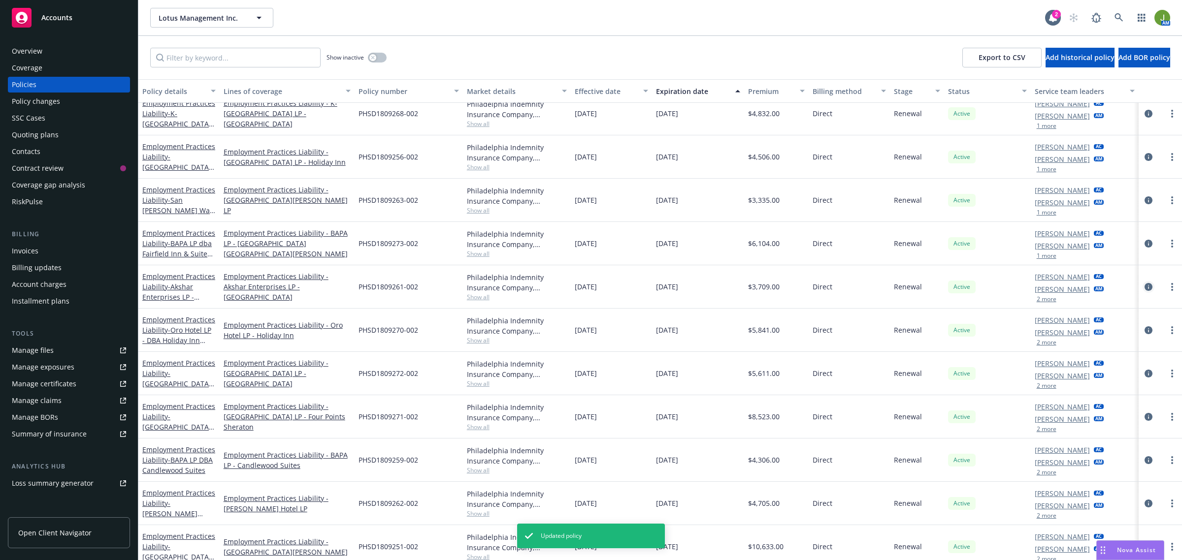
click at [1144, 288] on icon "circleInformation" at bounding box center [1148, 287] width 8 height 8
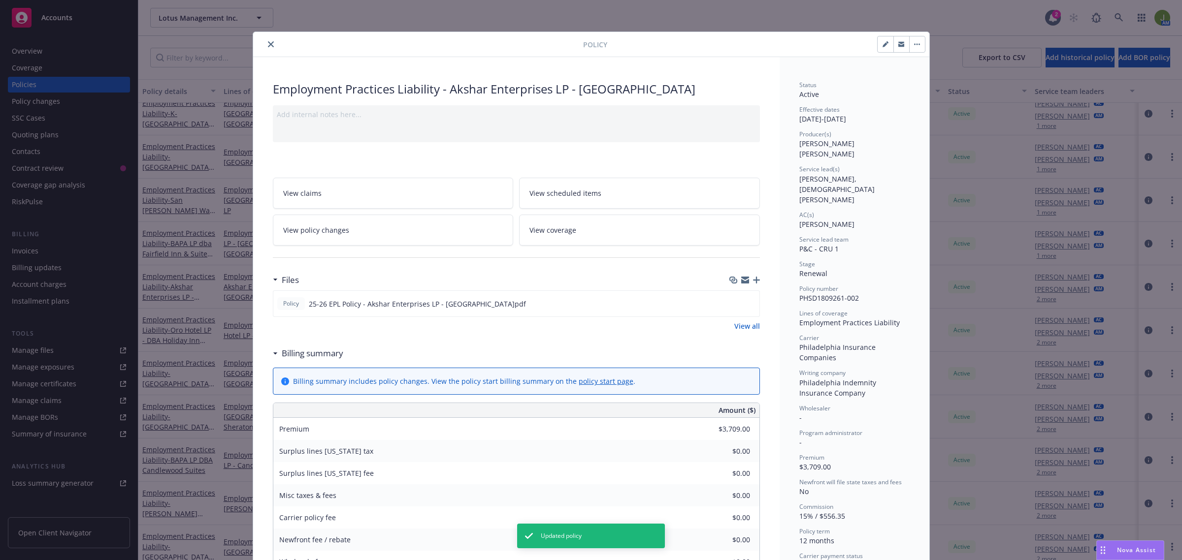
click at [882, 42] on icon "button" at bounding box center [885, 44] width 6 height 6
select select "RENEWAL"
select select "12"
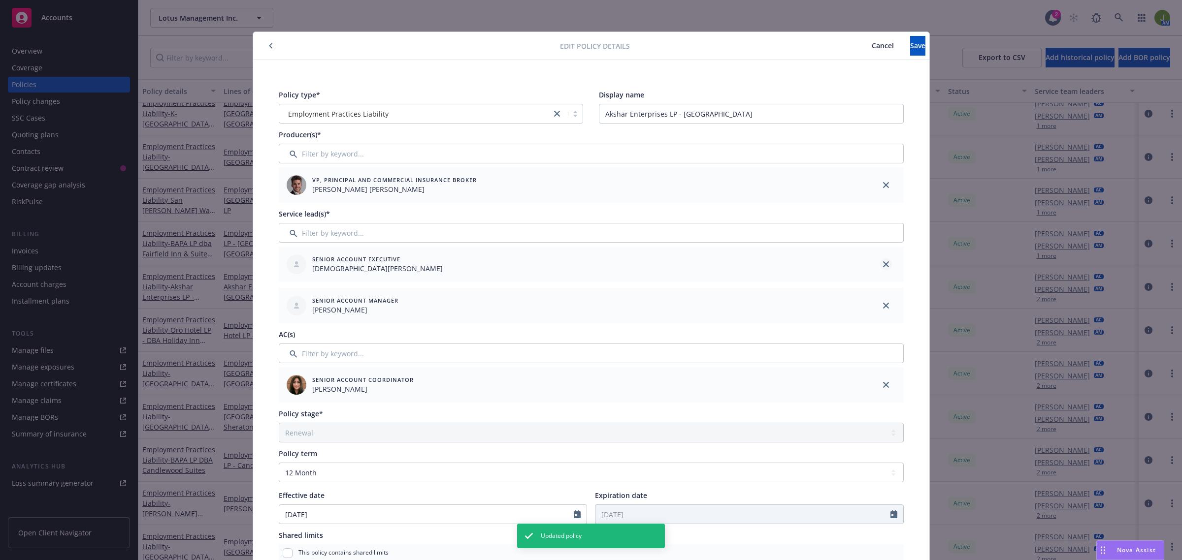
click at [886, 264] on link "close" at bounding box center [886, 264] width 12 height 12
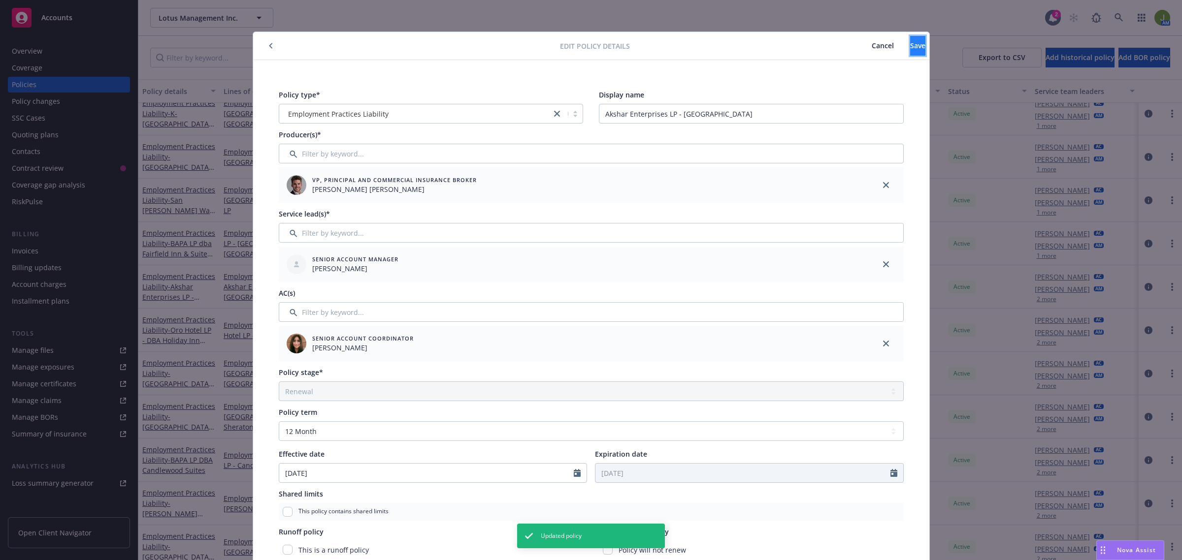
click at [910, 48] on span "Save" at bounding box center [917, 45] width 15 height 9
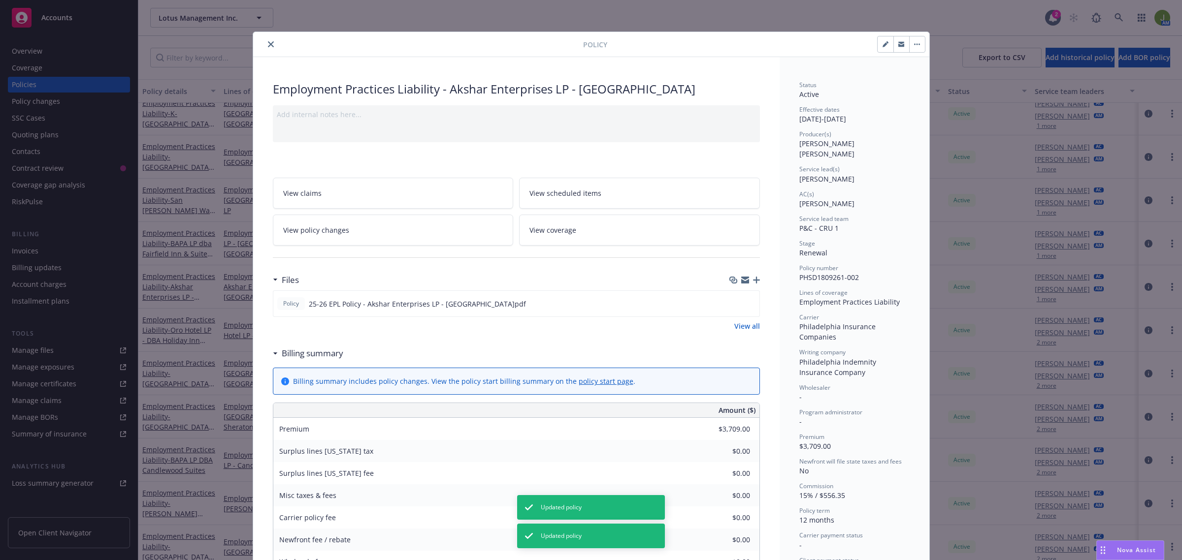
click at [265, 44] on button "close" at bounding box center [271, 44] width 12 height 12
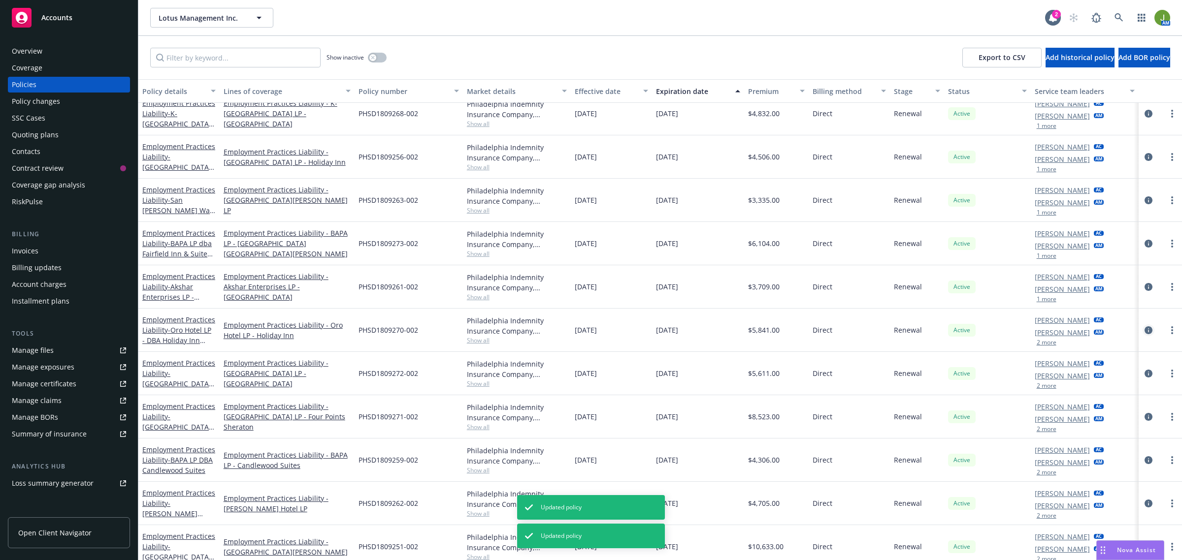
click at [1144, 330] on icon "circleInformation" at bounding box center [1148, 330] width 8 height 8
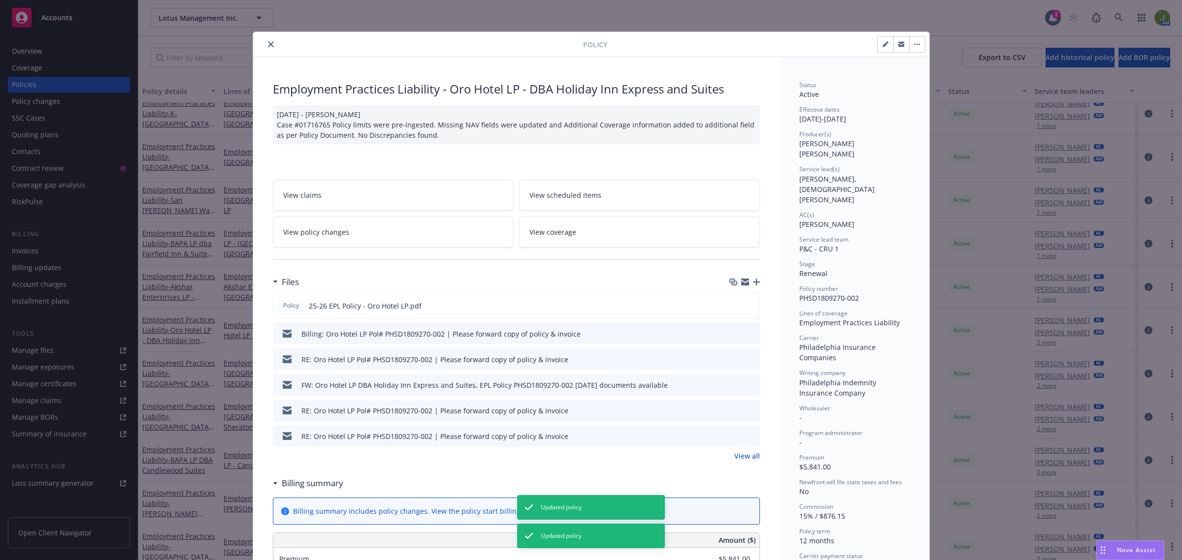
click at [882, 45] on icon "button" at bounding box center [885, 44] width 6 height 6
select select "RENEWAL"
select select "12"
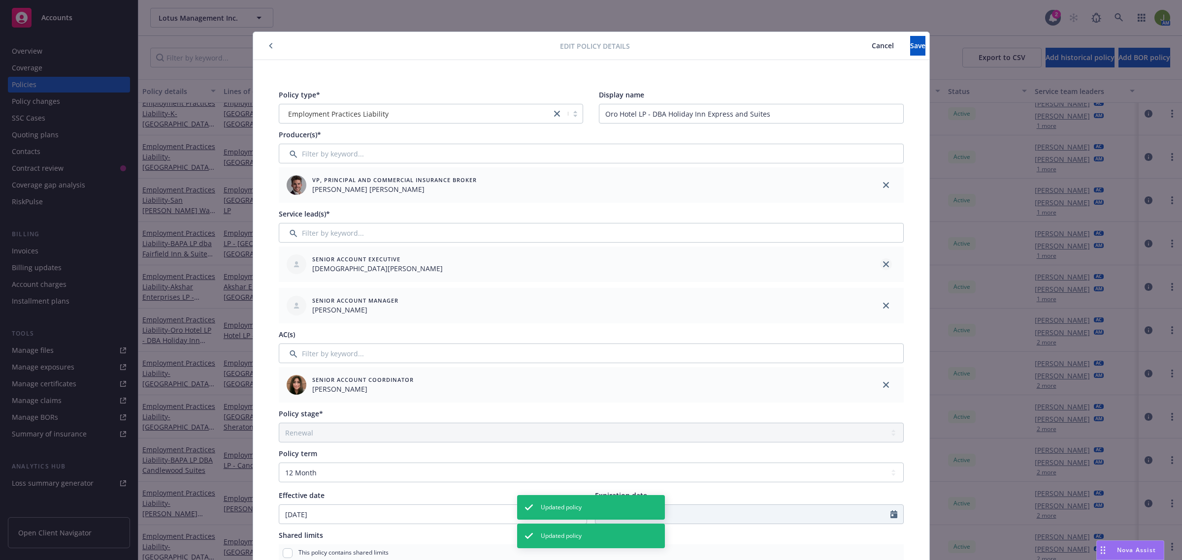
click at [884, 266] on link "close" at bounding box center [886, 264] width 12 height 12
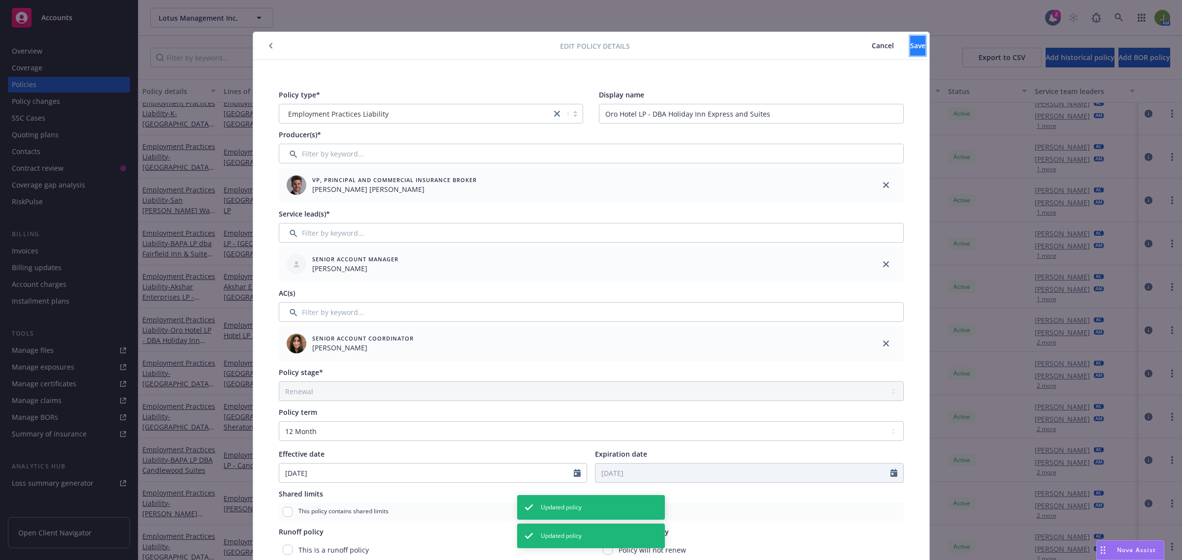
click at [910, 48] on button "Save" at bounding box center [917, 46] width 15 height 20
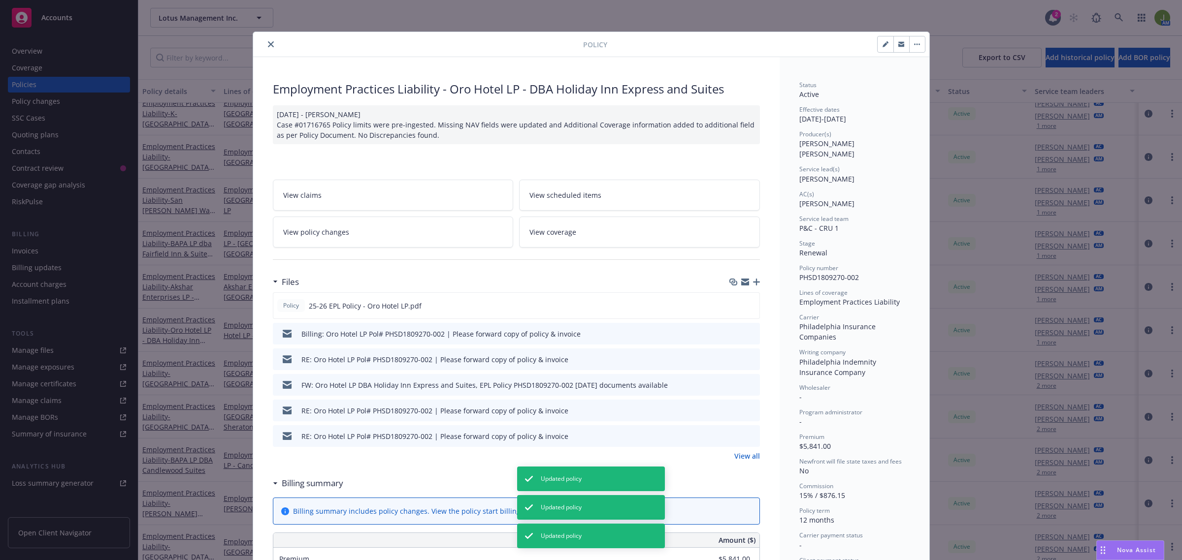
click at [268, 47] on icon "close" at bounding box center [271, 44] width 6 height 6
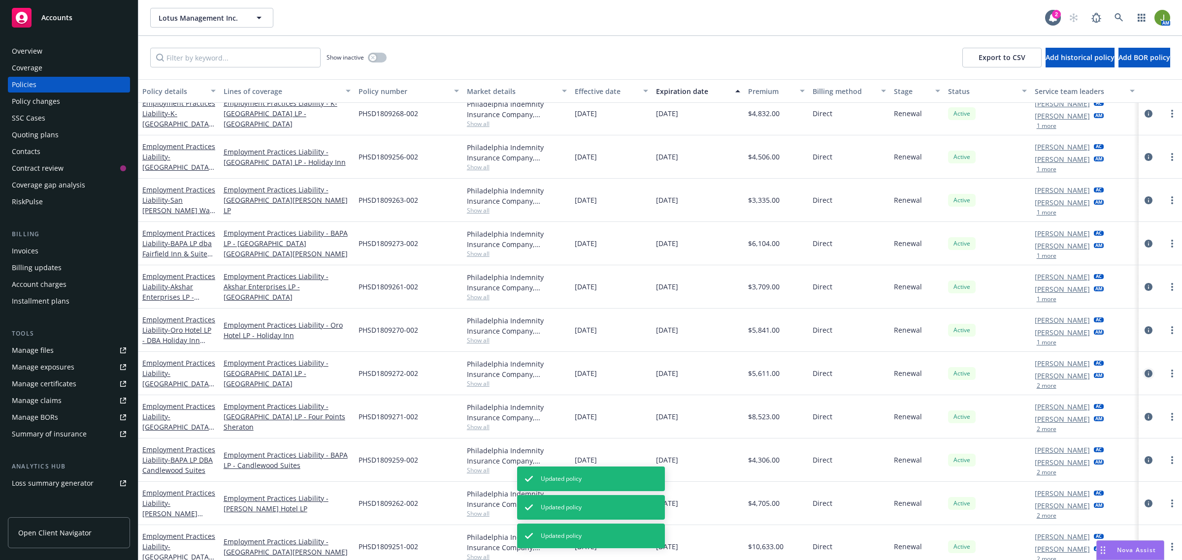
click at [1144, 374] on icon "circleInformation" at bounding box center [1148, 374] width 8 height 8
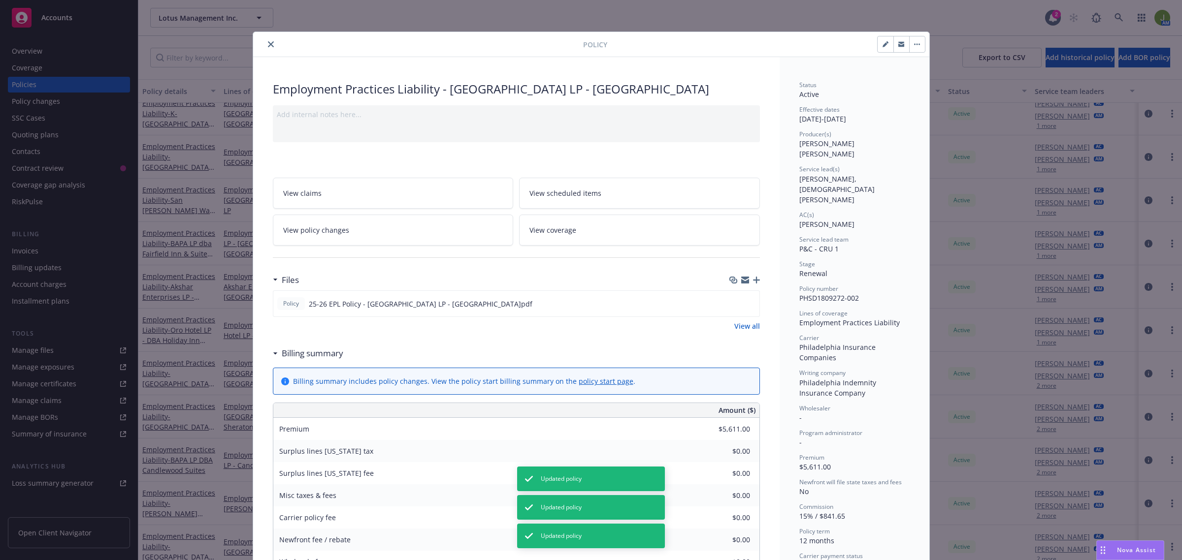
click at [877, 48] on button "button" at bounding box center [885, 44] width 16 height 16
select select "RENEWAL"
select select "12"
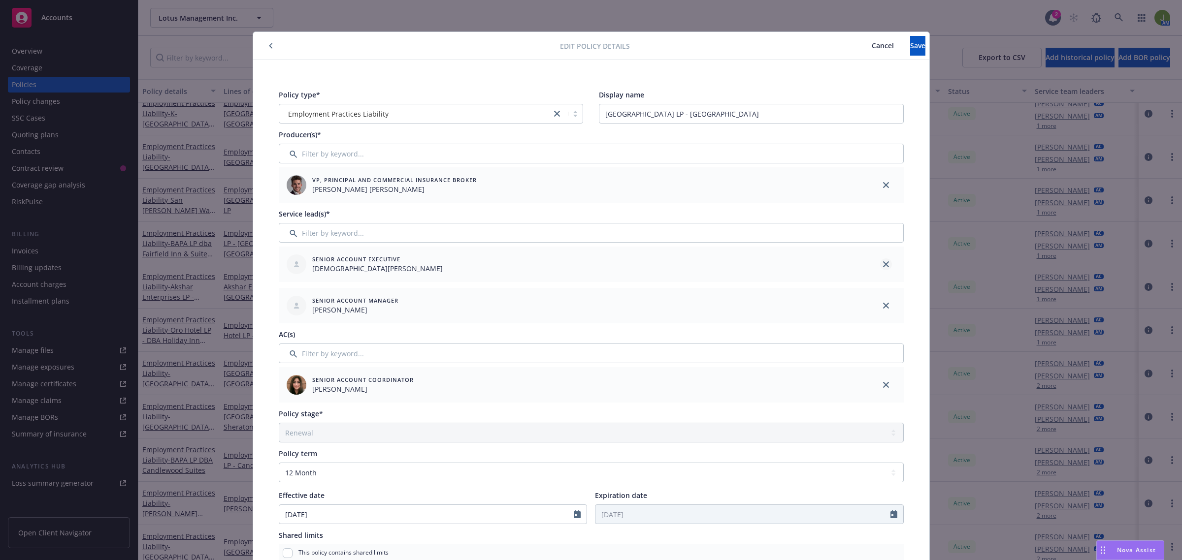
click at [883, 265] on icon "close" at bounding box center [886, 264] width 6 height 6
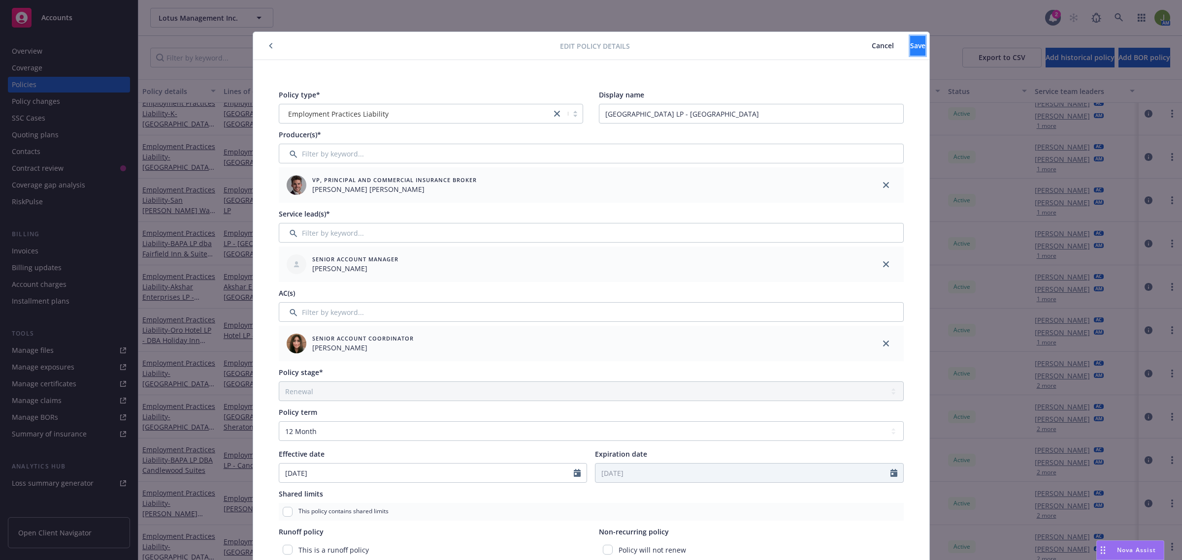
click at [910, 44] on span "Save" at bounding box center [917, 45] width 15 height 9
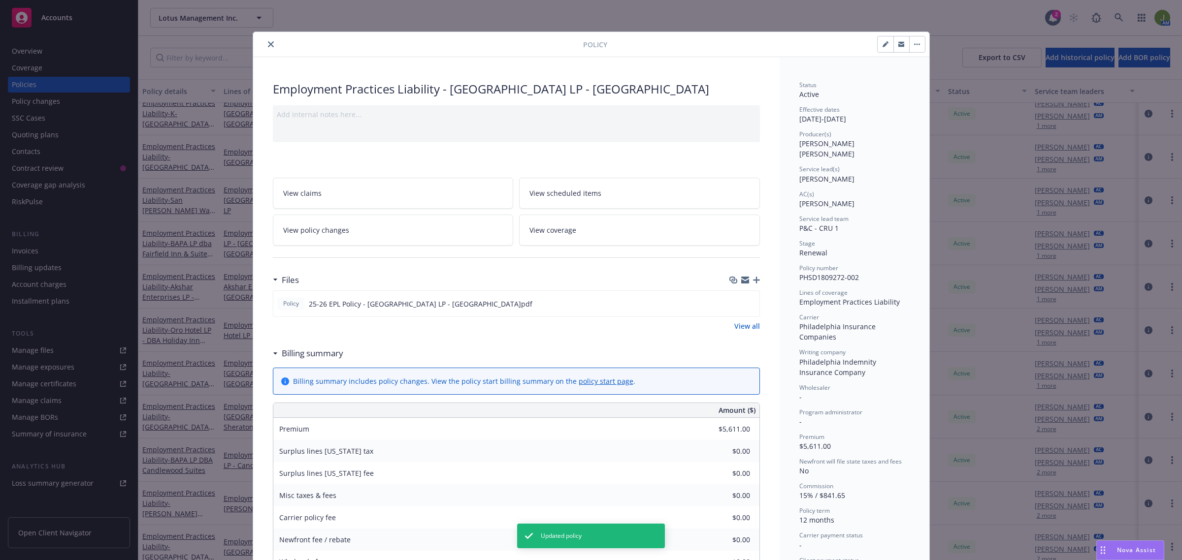
click at [268, 45] on icon "close" at bounding box center [271, 44] width 6 height 6
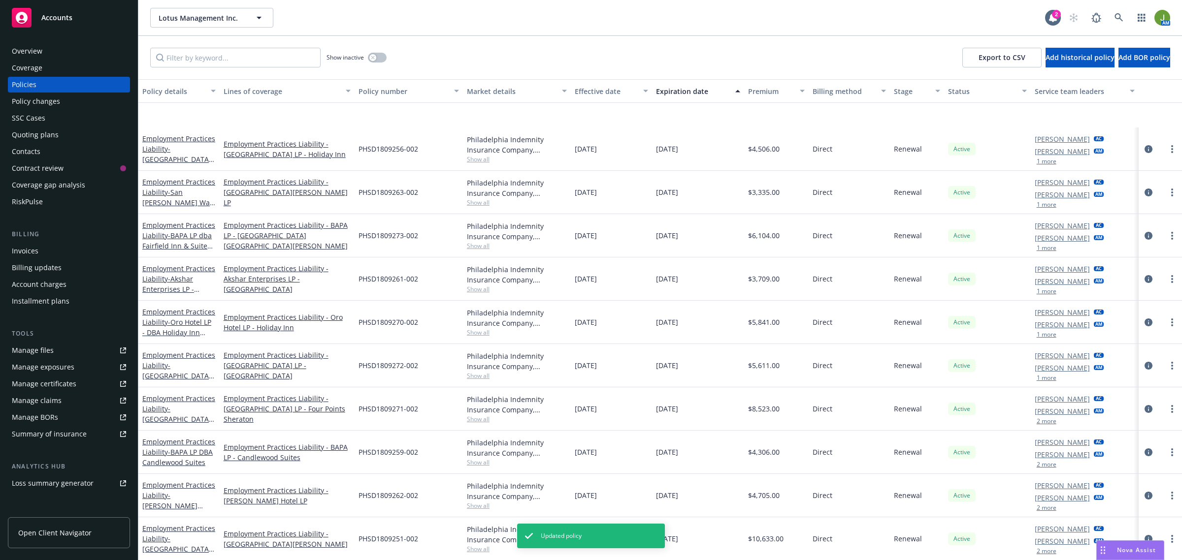
scroll to position [457, 0]
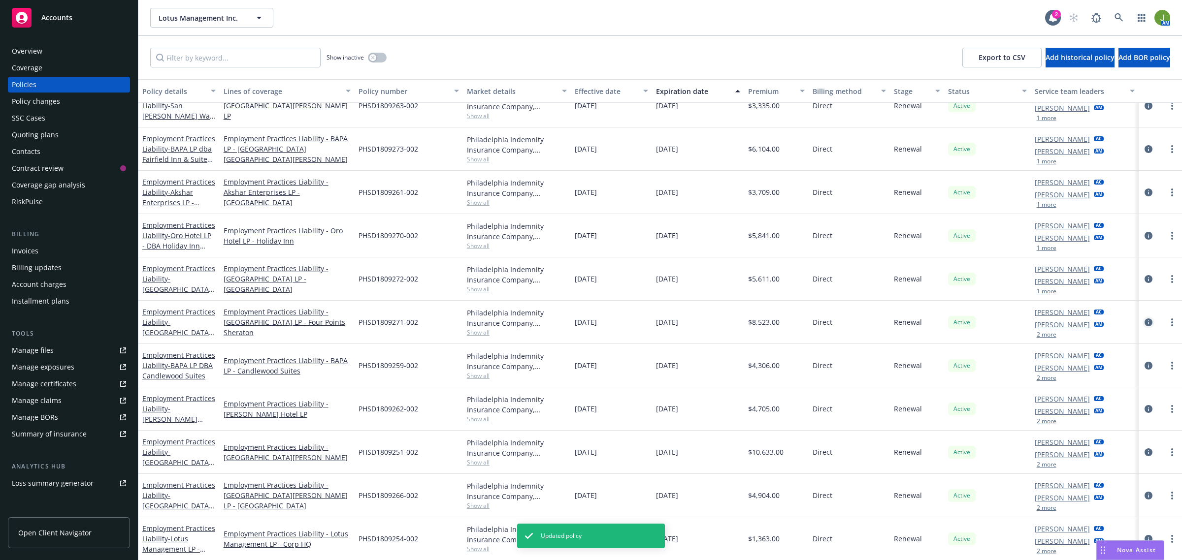
click at [1144, 321] on icon "circleInformation" at bounding box center [1148, 323] width 8 height 8
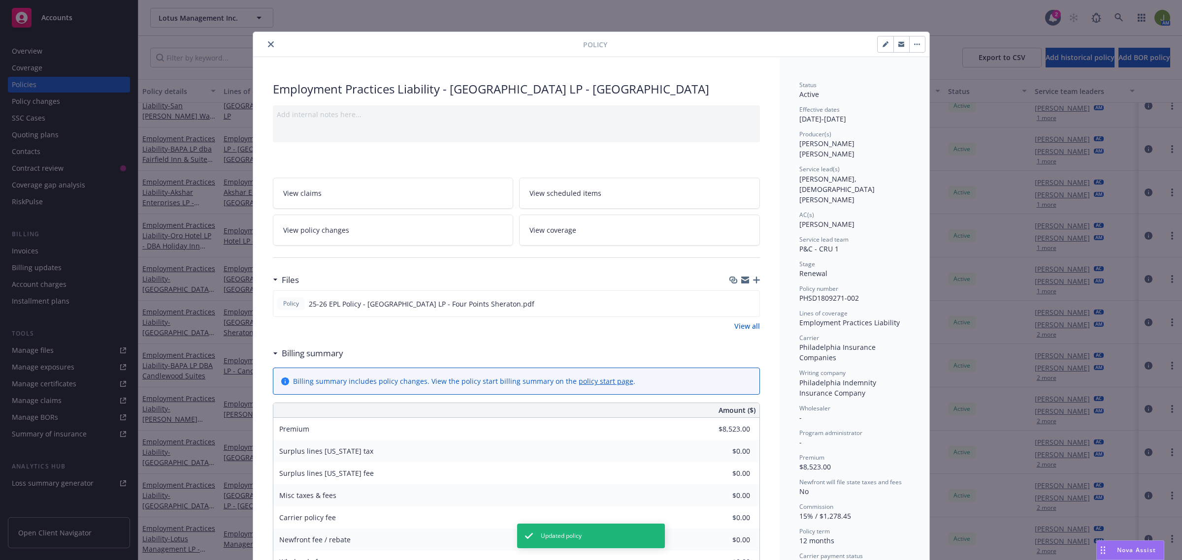
click at [884, 47] on button "button" at bounding box center [885, 44] width 16 height 16
select select "RENEWAL"
select select "12"
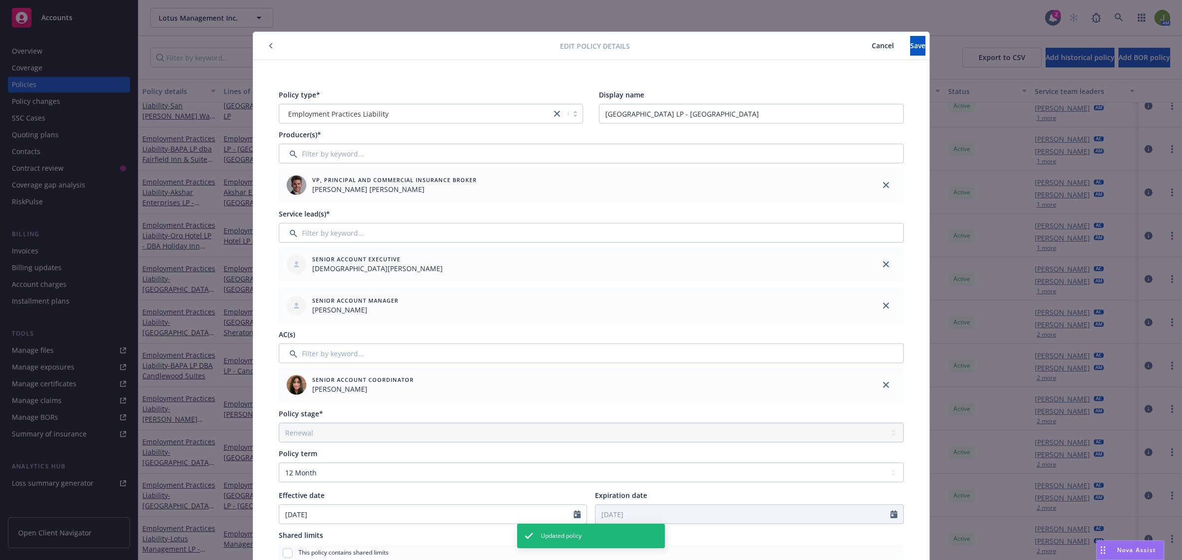
click at [885, 266] on link "close" at bounding box center [886, 264] width 12 height 12
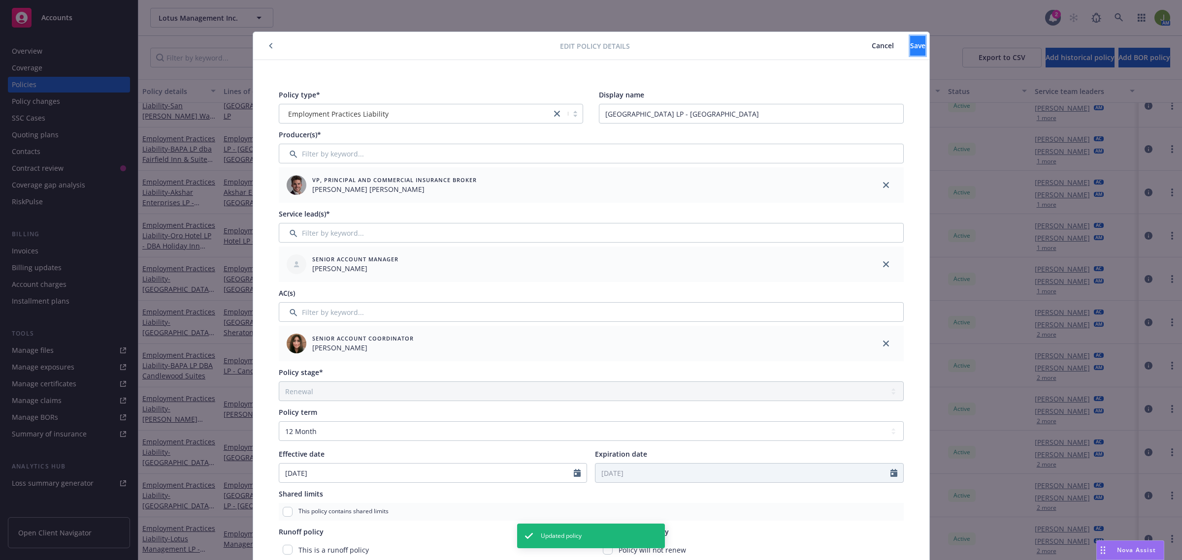
click at [910, 47] on span "Save" at bounding box center [917, 45] width 15 height 9
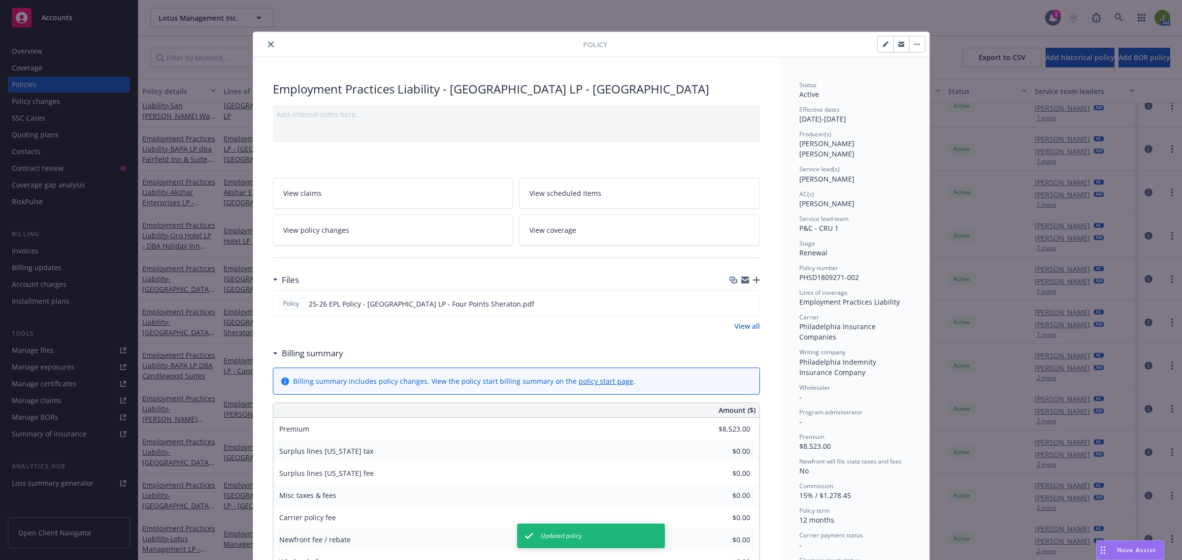
click at [268, 42] on icon "close" at bounding box center [271, 44] width 6 height 6
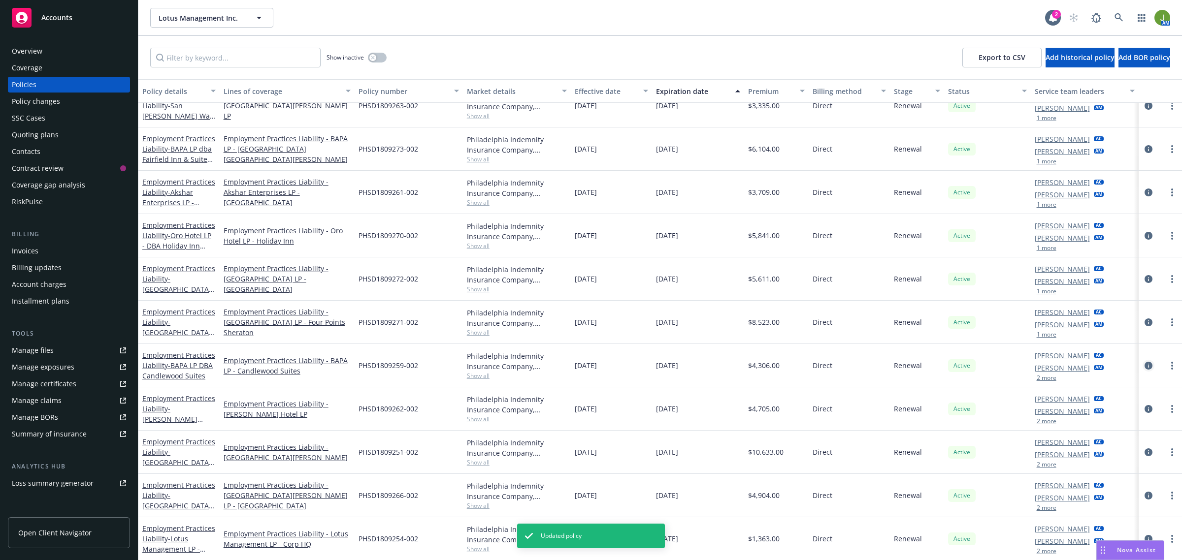
click at [1144, 365] on icon "circleInformation" at bounding box center [1148, 366] width 8 height 8
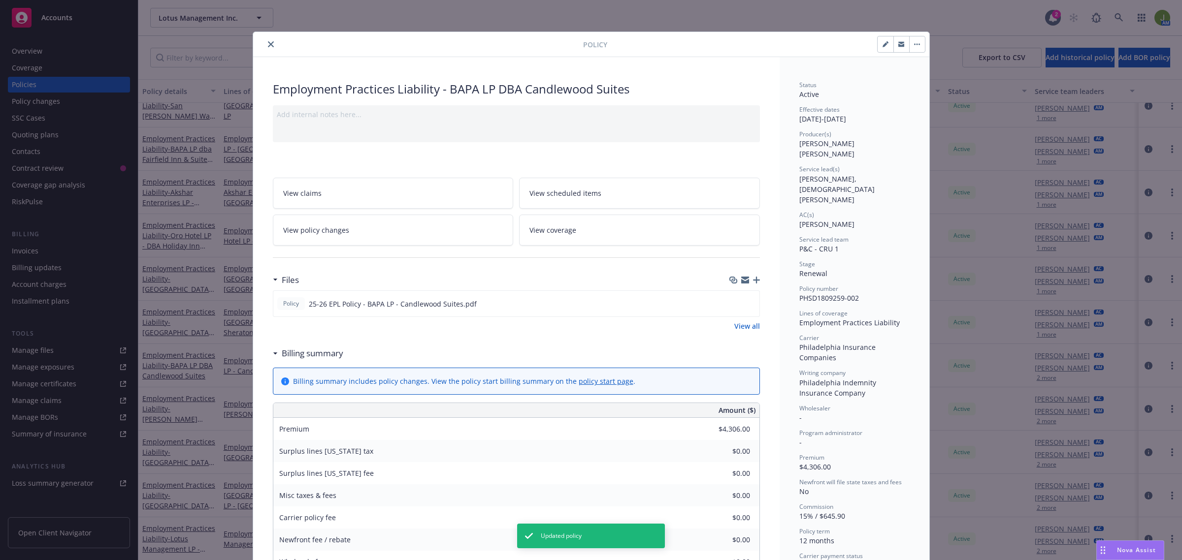
click at [882, 44] on icon "button" at bounding box center [885, 44] width 6 height 6
select select "RENEWAL"
select select "12"
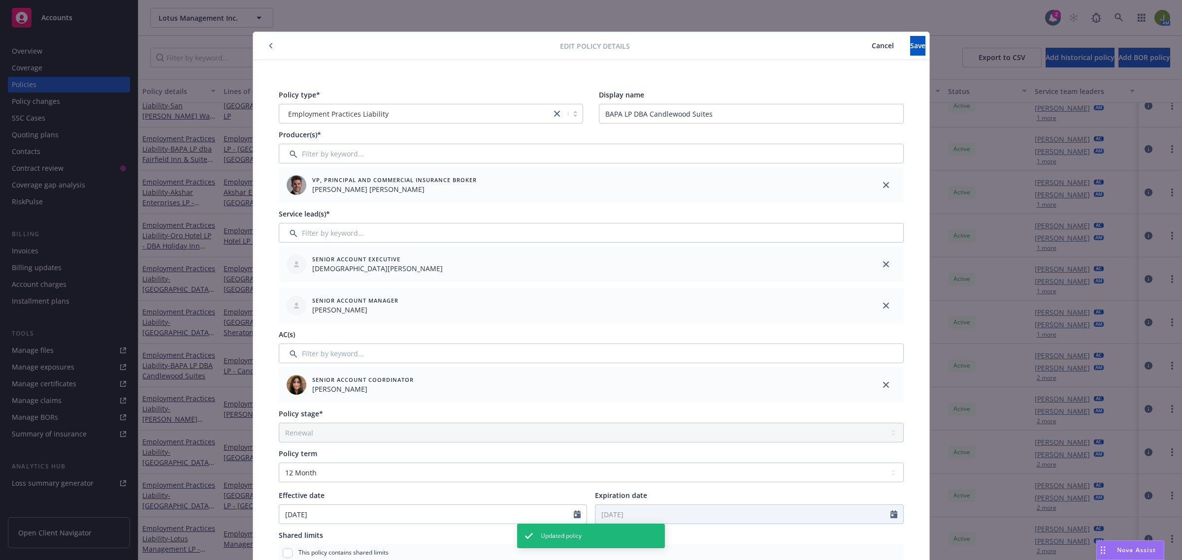
click at [883, 265] on icon "close" at bounding box center [886, 264] width 6 height 6
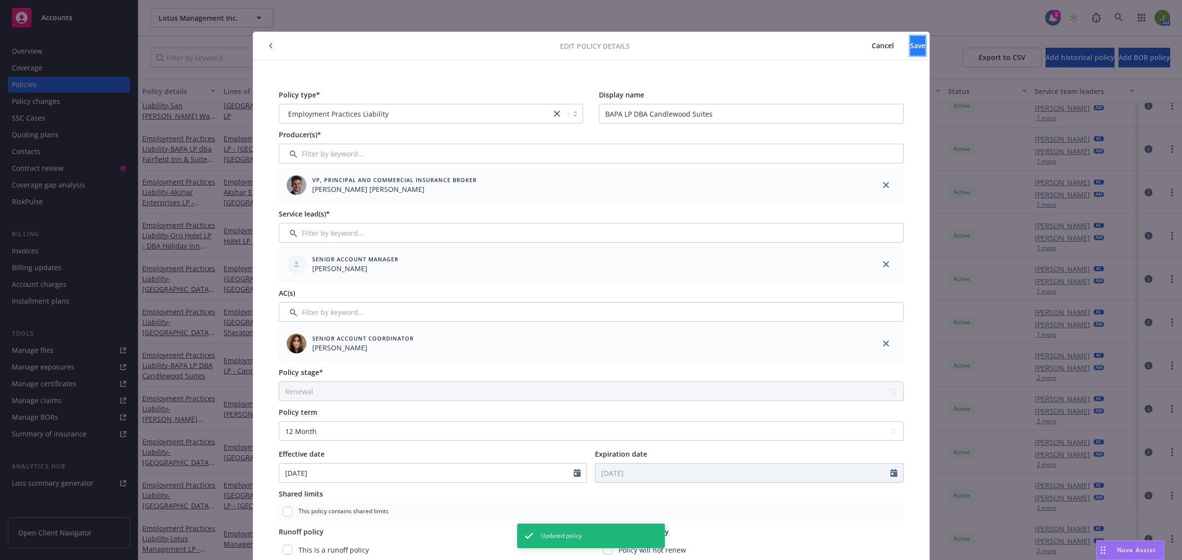
click at [910, 48] on span "Save" at bounding box center [917, 45] width 15 height 9
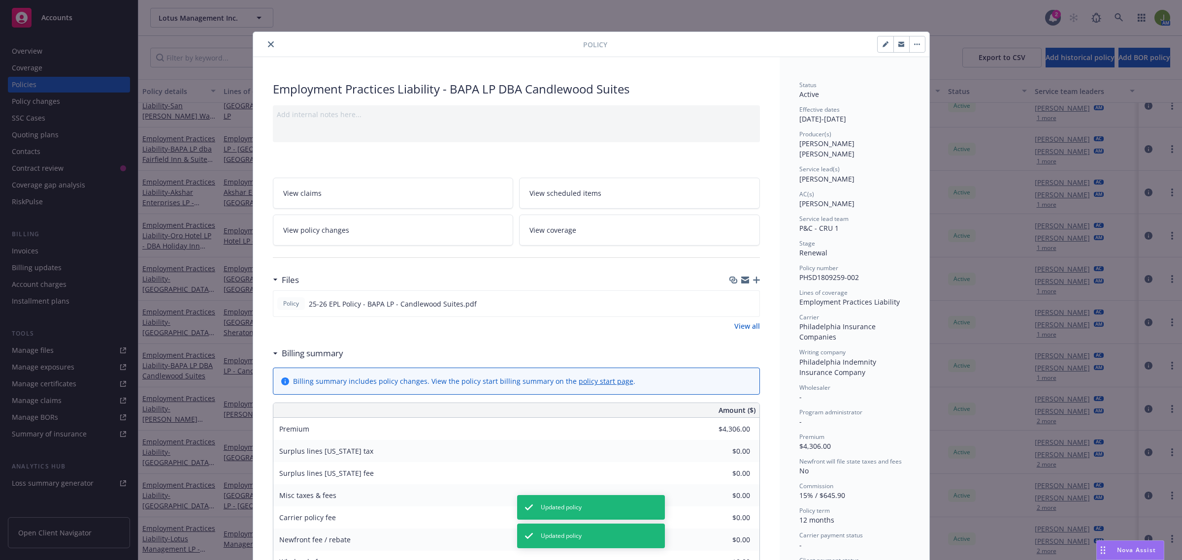
click at [268, 43] on icon "close" at bounding box center [271, 44] width 6 height 6
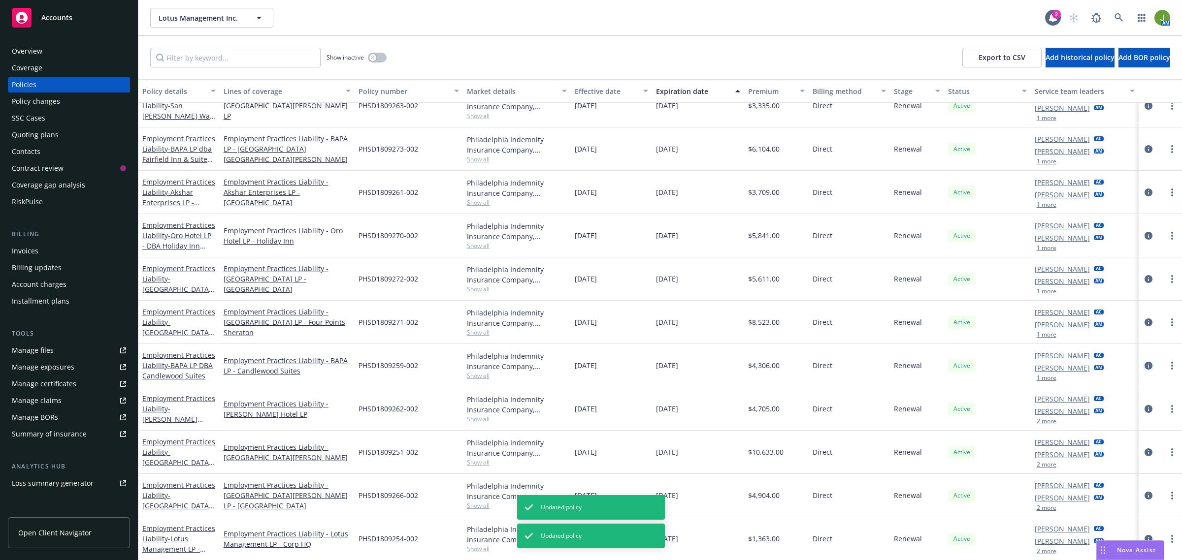
click at [1144, 365] on icon "circleInformation" at bounding box center [1148, 366] width 8 height 8
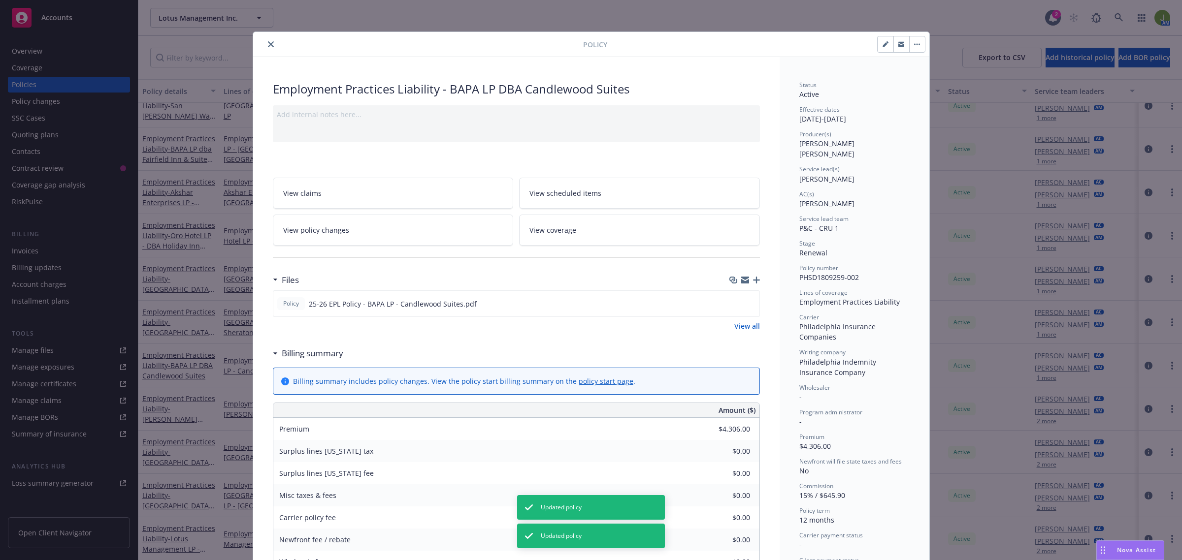
scroll to position [30, 0]
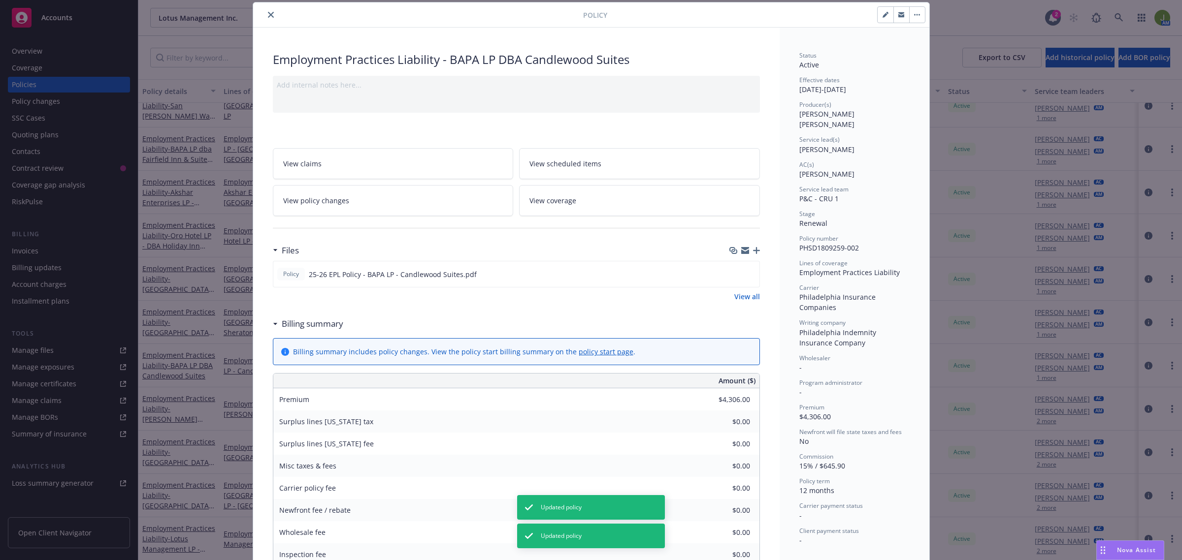
click at [882, 13] on icon "button" at bounding box center [885, 15] width 6 height 6
select select "RENEWAL"
select select "12"
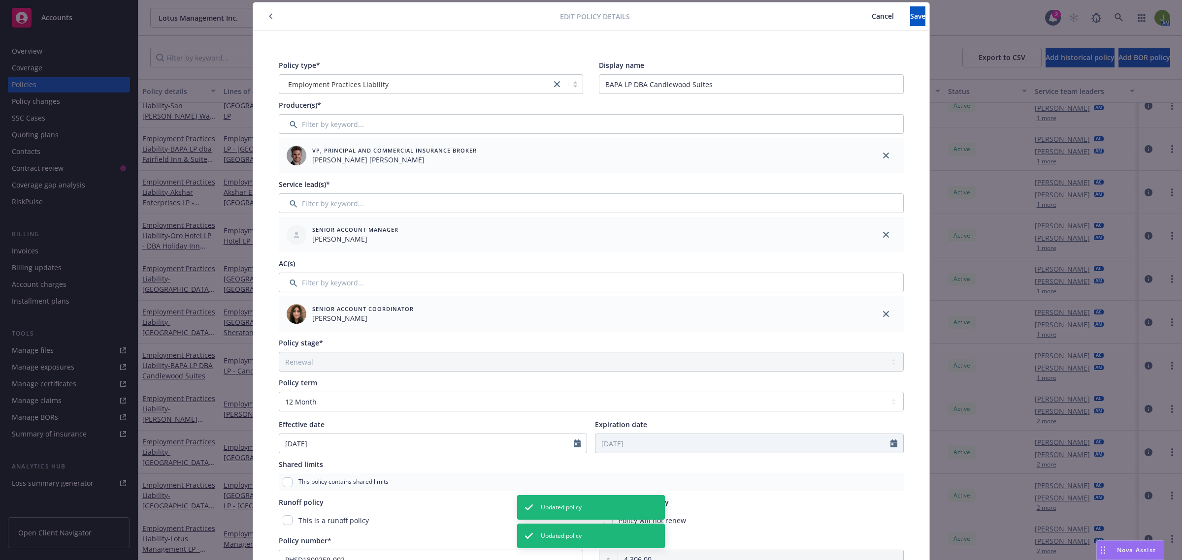
click at [871, 15] on span "Cancel" at bounding box center [882, 15] width 22 height 9
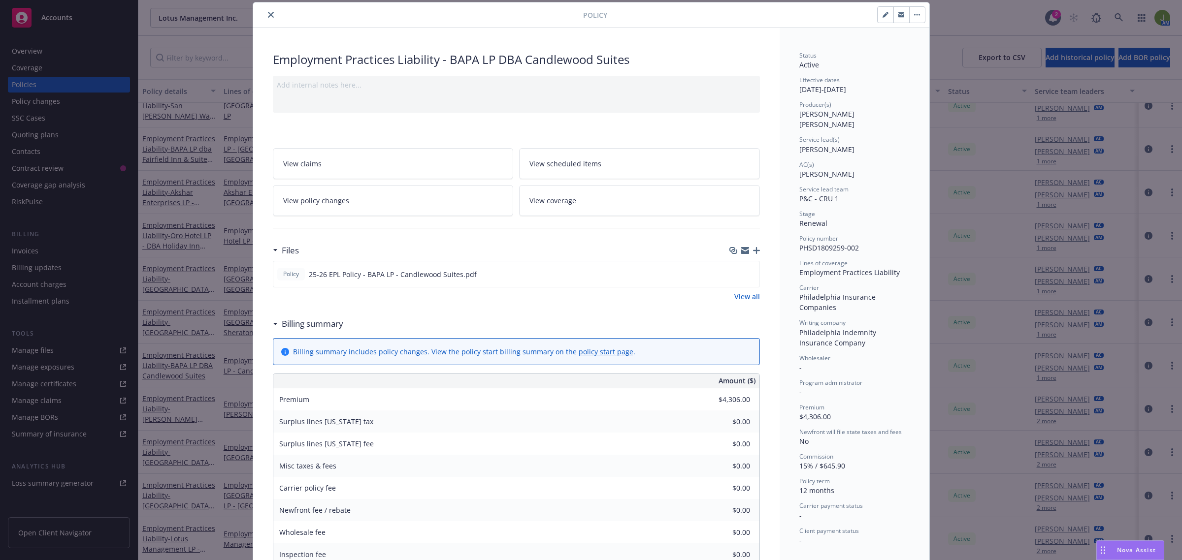
click at [268, 13] on icon "close" at bounding box center [271, 15] width 6 height 6
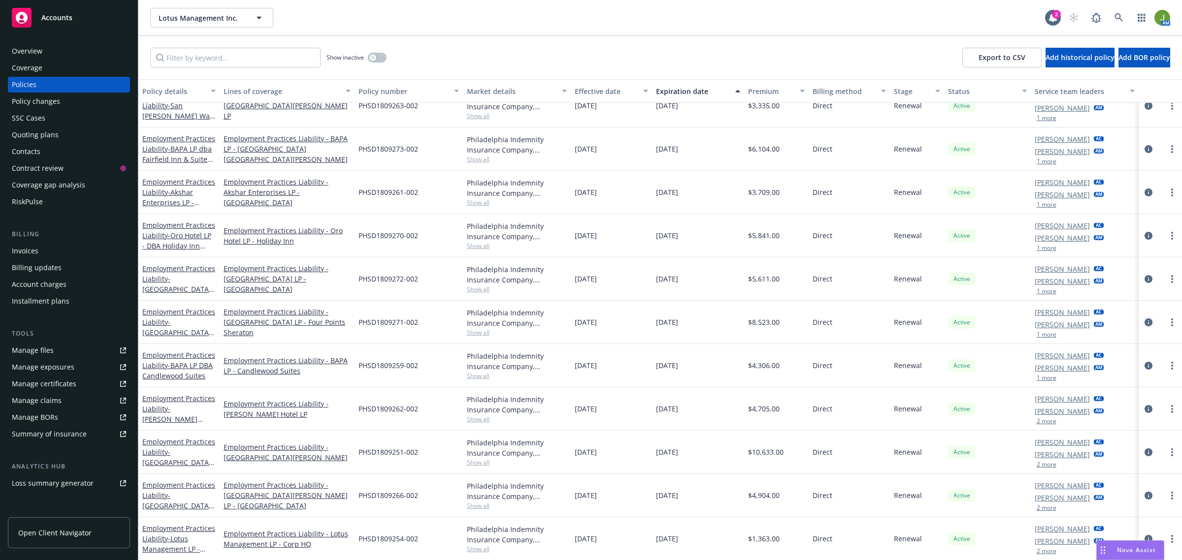
click at [1144, 318] on link "circleInformation" at bounding box center [1148, 323] width 12 height 12
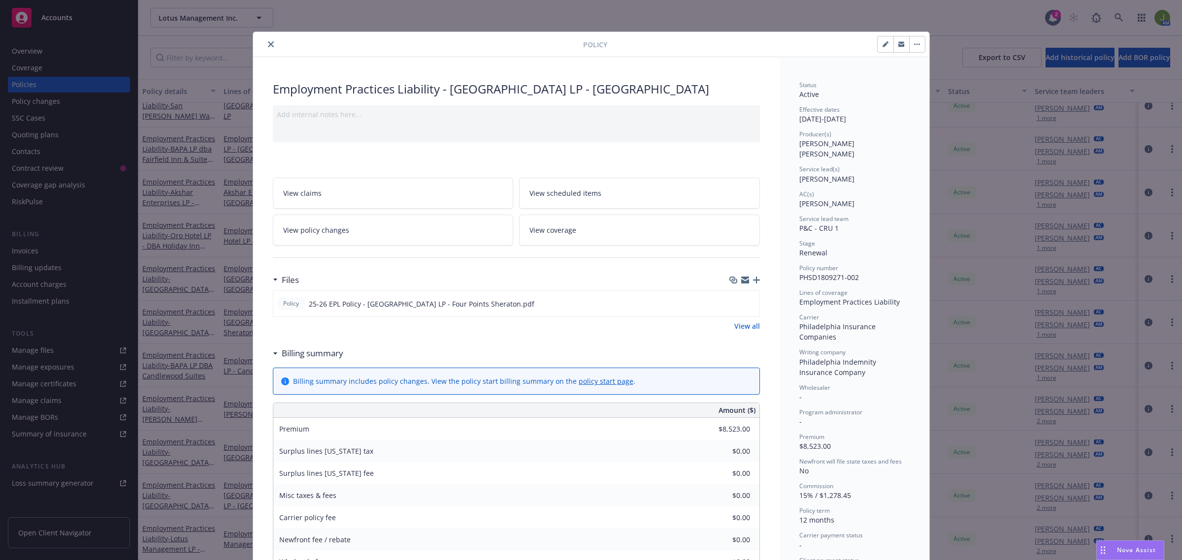
scroll to position [30, 0]
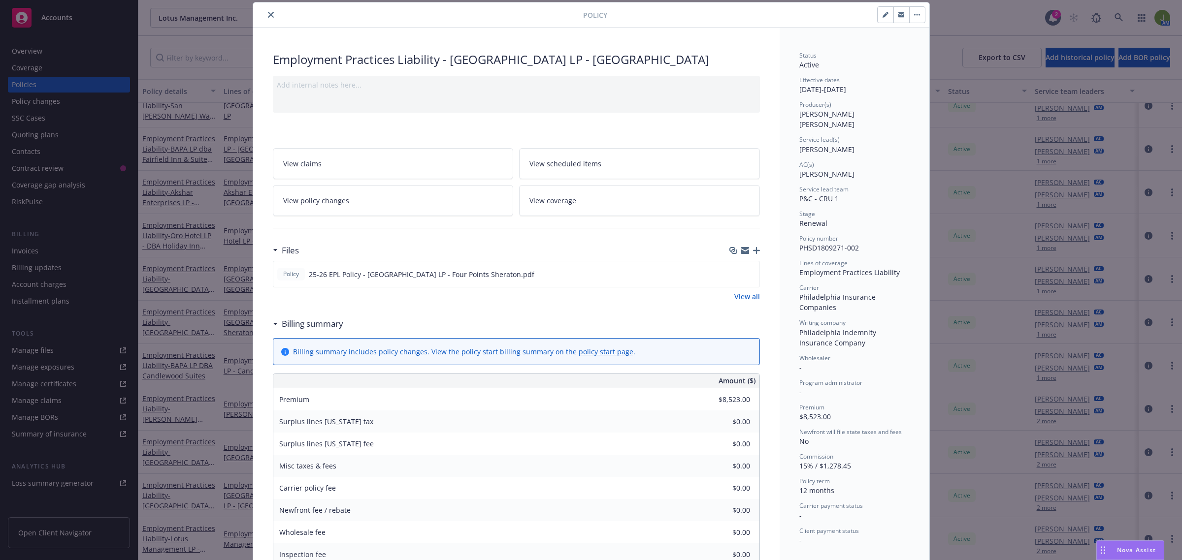
click at [268, 17] on icon "close" at bounding box center [271, 15] width 6 height 6
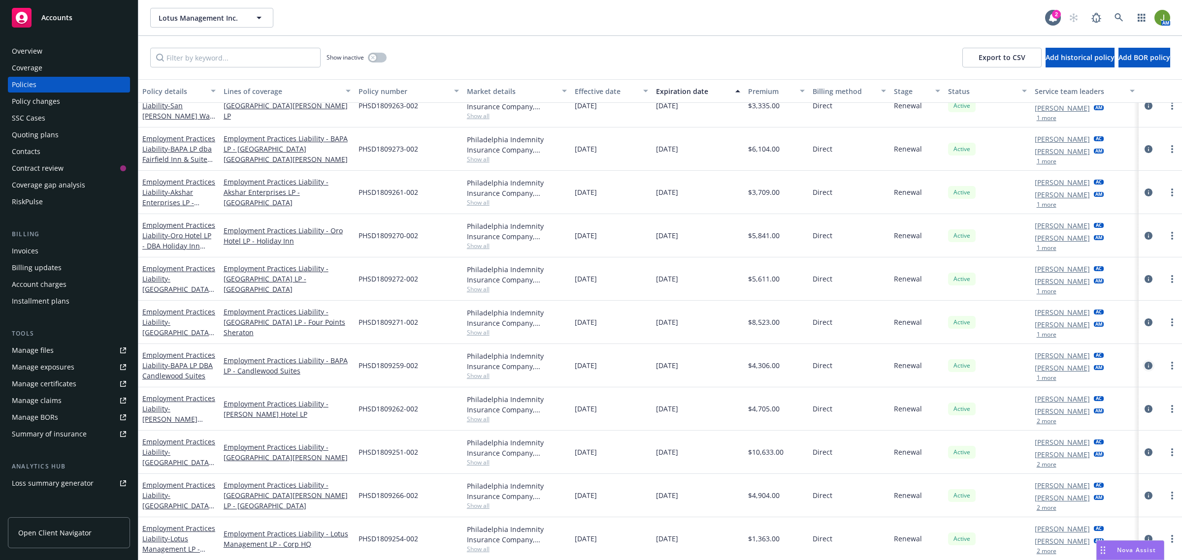
click at [1144, 367] on icon "circleInformation" at bounding box center [1148, 366] width 8 height 8
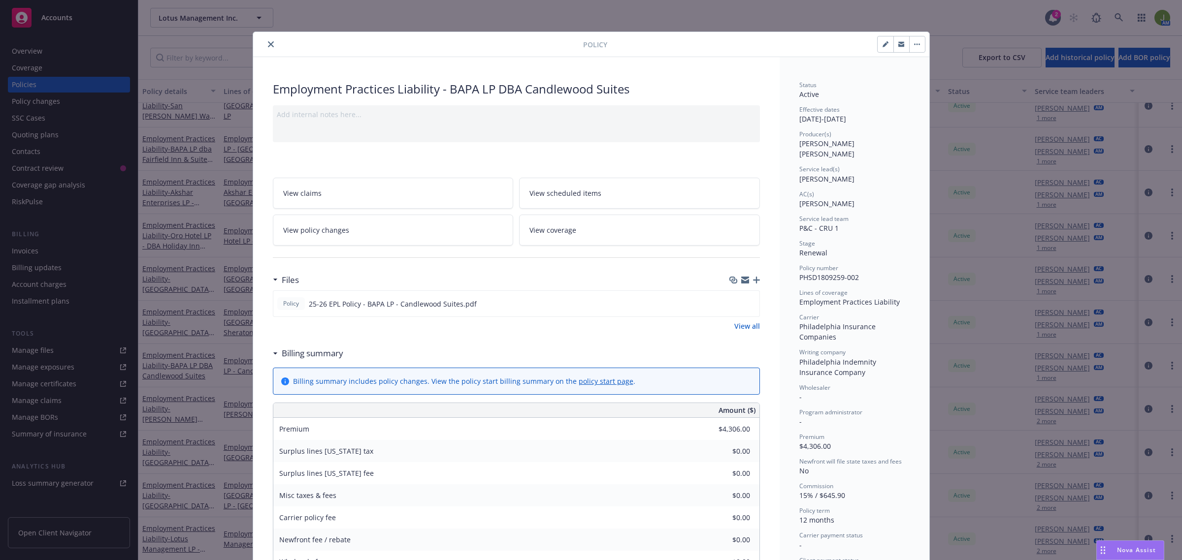
scroll to position [30, 0]
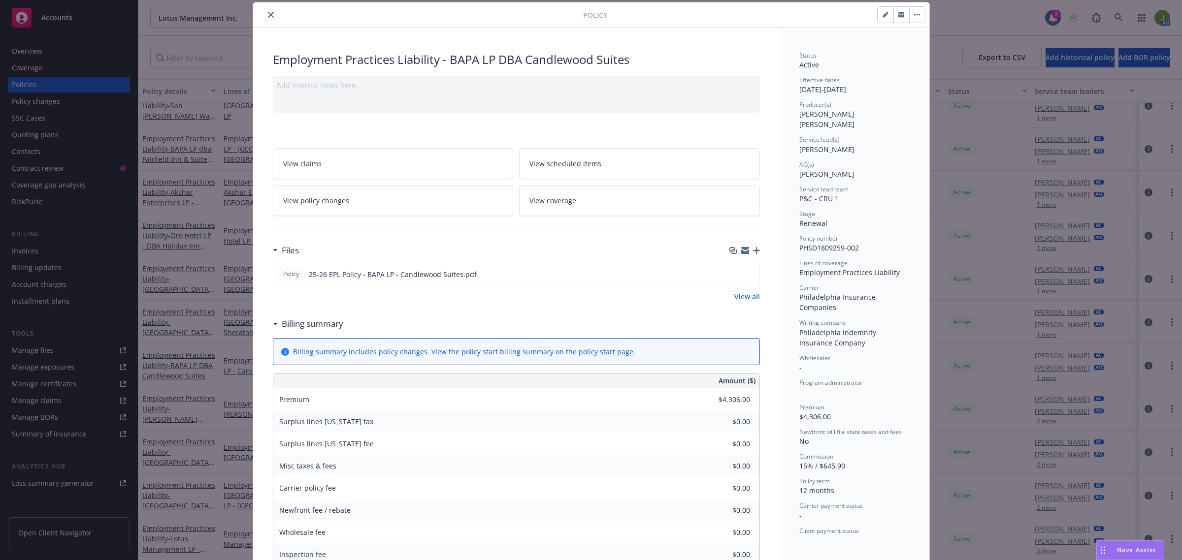
click at [882, 16] on icon "button" at bounding box center [884, 15] width 5 height 5
select select "RENEWAL"
select select "12"
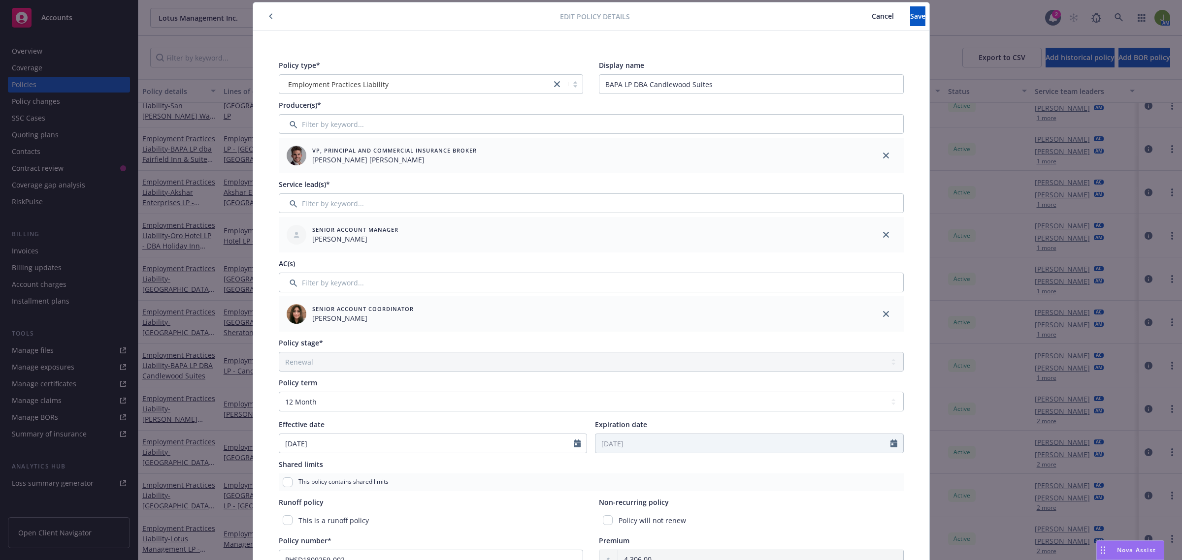
click at [871, 19] on span "Cancel" at bounding box center [882, 15] width 22 height 9
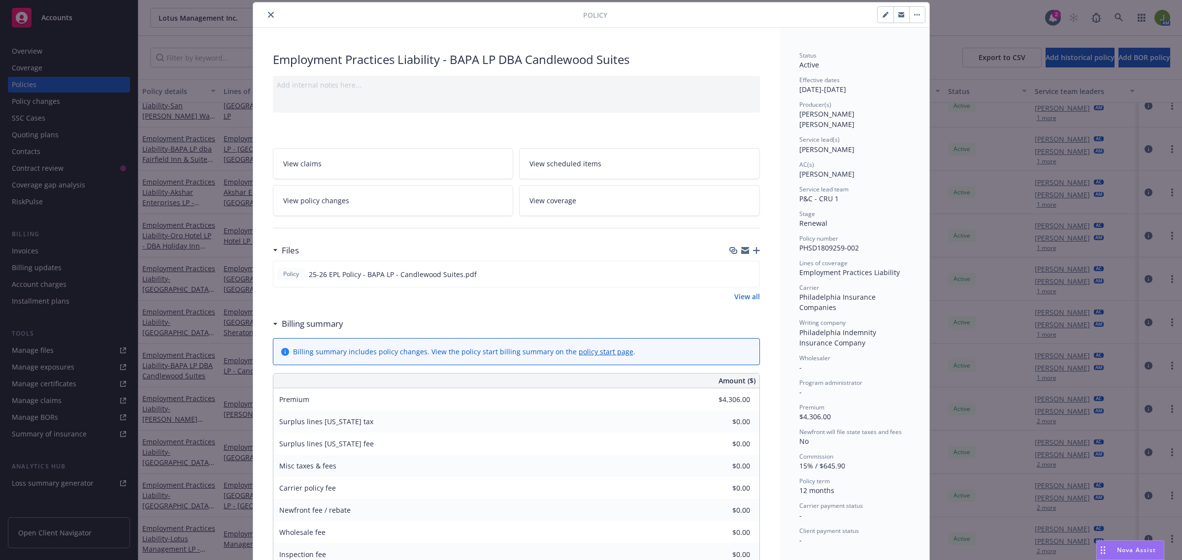
click at [268, 12] on icon "close" at bounding box center [271, 15] width 6 height 6
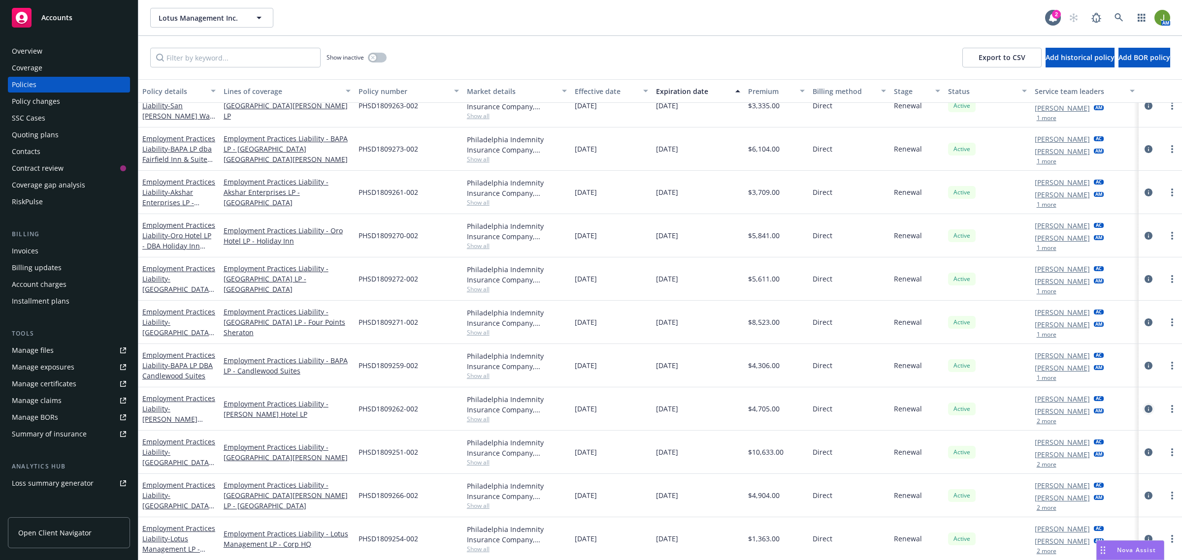
click at [1144, 409] on icon "circleInformation" at bounding box center [1148, 409] width 8 height 8
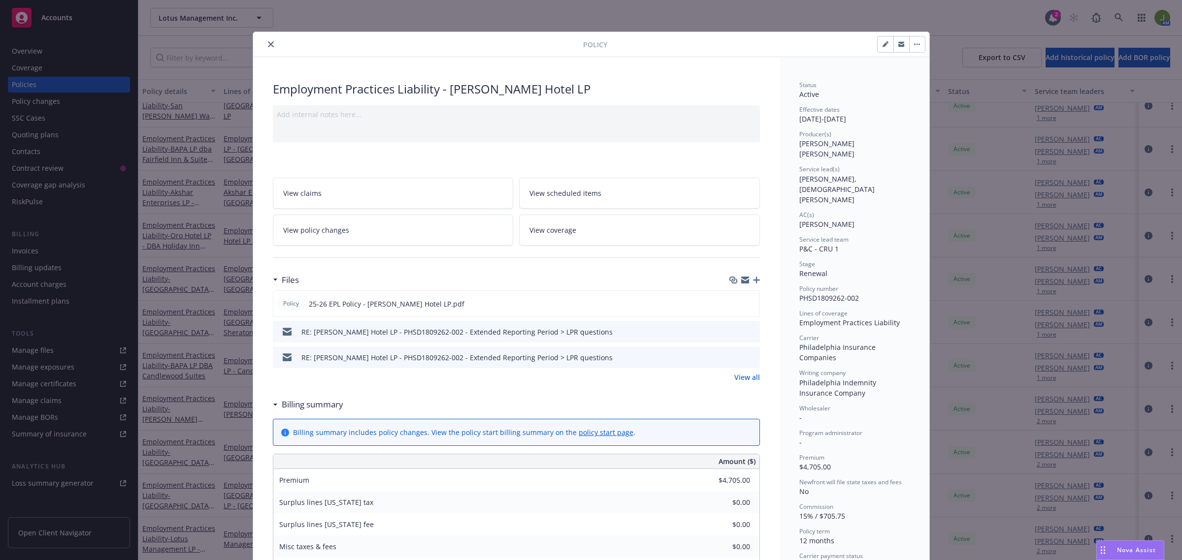
click at [879, 38] on button "button" at bounding box center [885, 44] width 16 height 16
select select "RENEWAL"
select select "12"
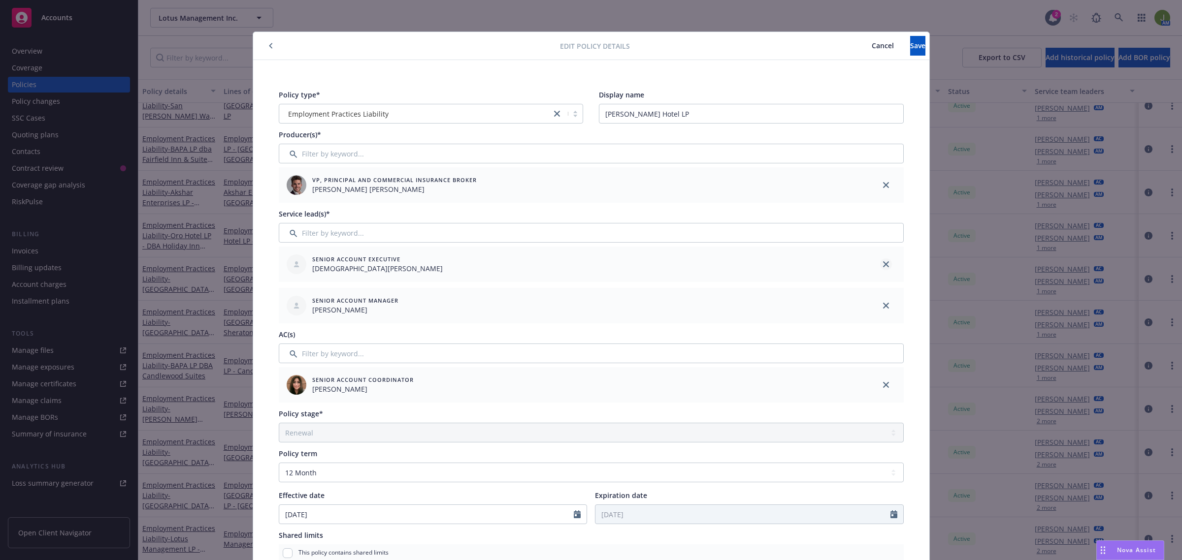
click at [883, 264] on icon "close" at bounding box center [886, 264] width 6 height 6
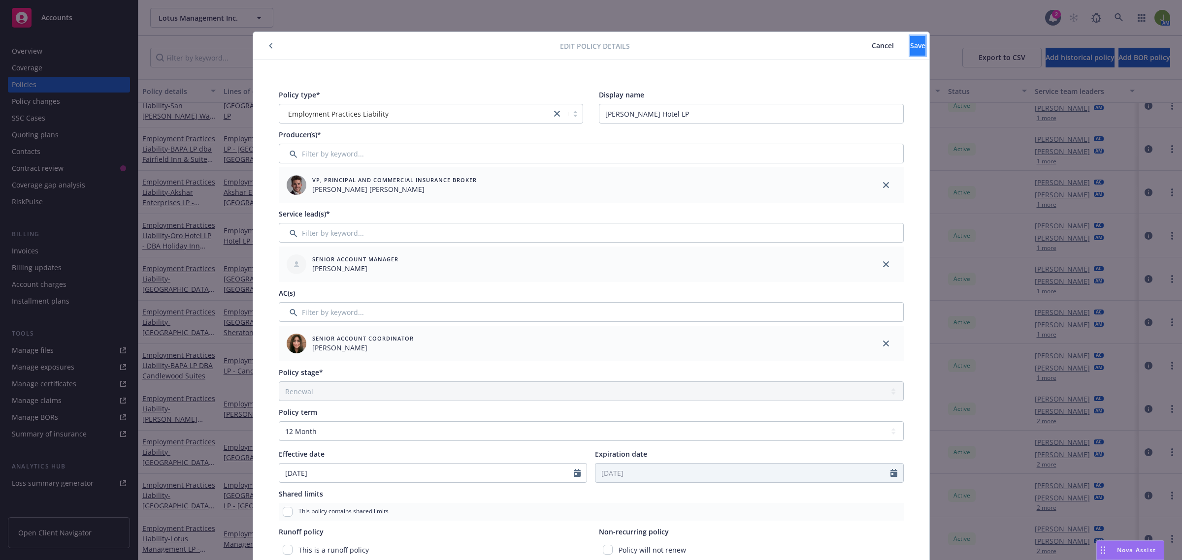
click at [910, 48] on span "Save" at bounding box center [917, 45] width 15 height 9
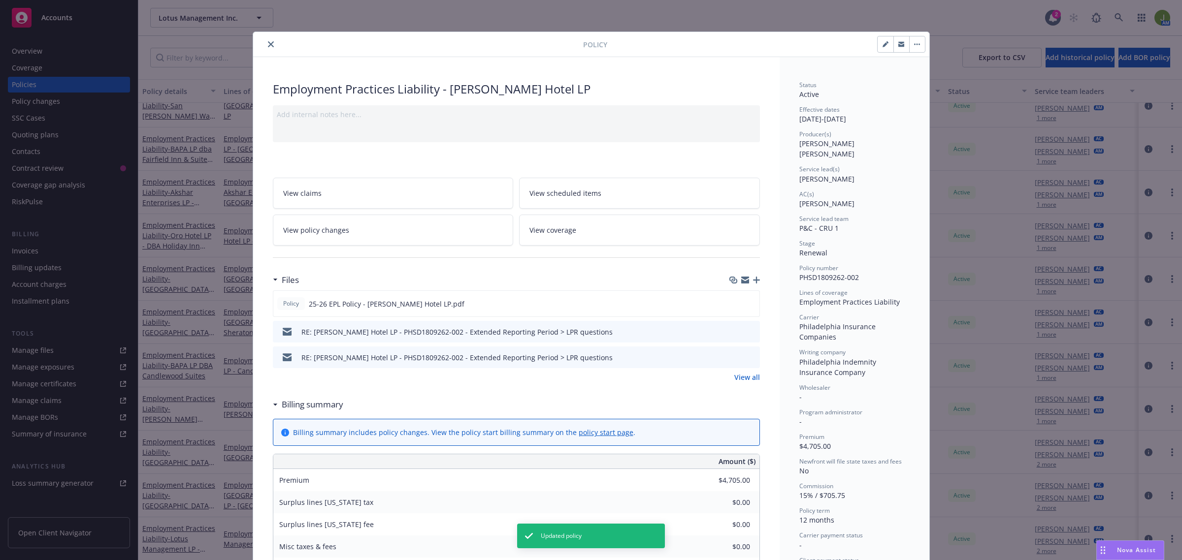
click at [268, 47] on icon "close" at bounding box center [271, 44] width 6 height 6
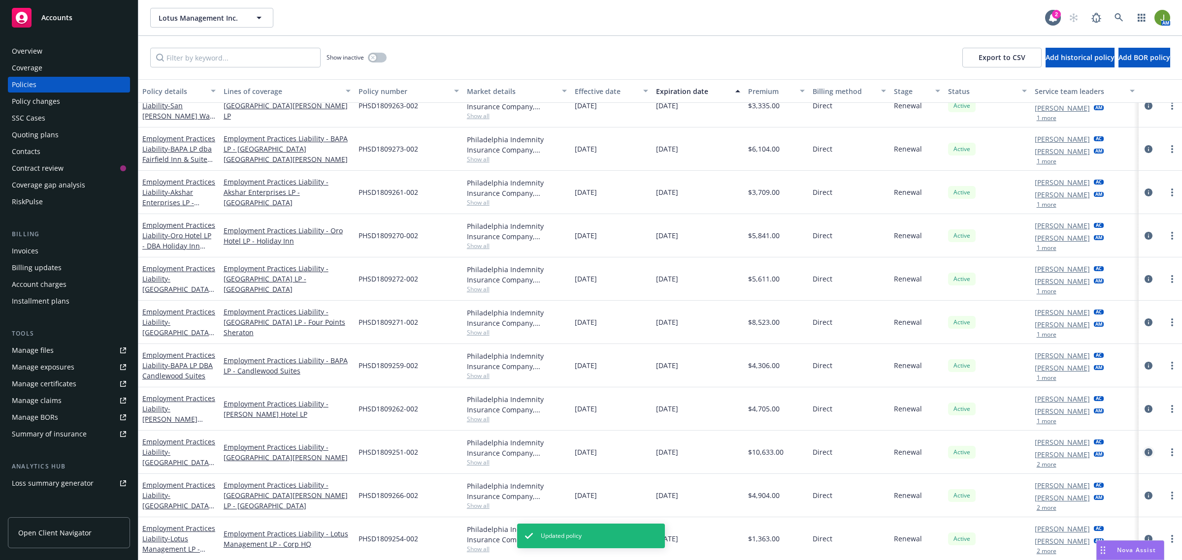
click at [1144, 449] on icon "circleInformation" at bounding box center [1148, 452] width 8 height 8
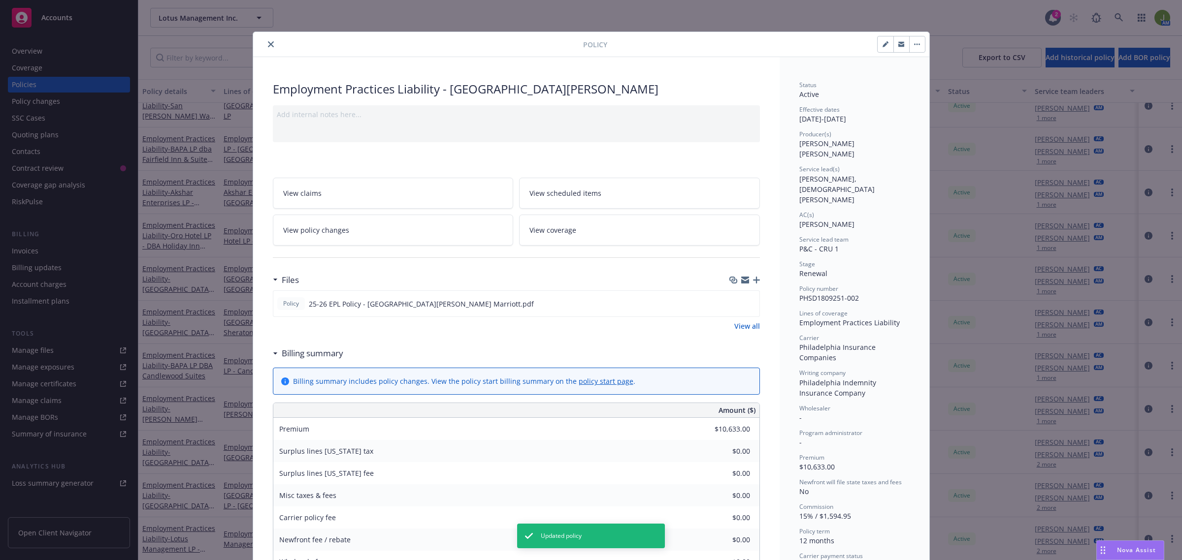
click at [877, 43] on button "button" at bounding box center [885, 44] width 16 height 16
select select "RENEWAL"
select select "12"
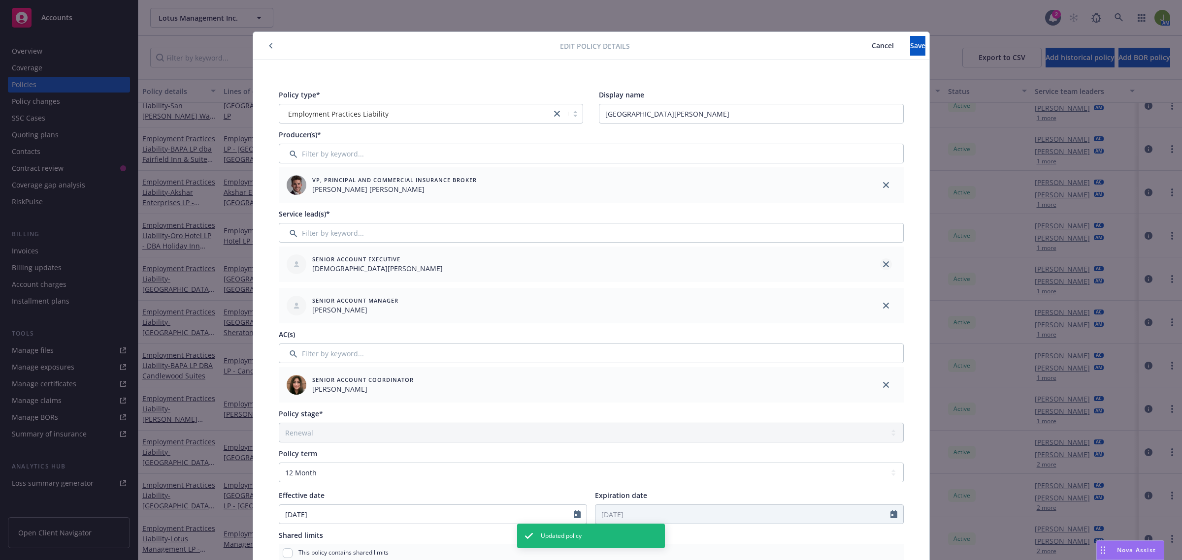
click at [880, 263] on link "close" at bounding box center [886, 264] width 12 height 12
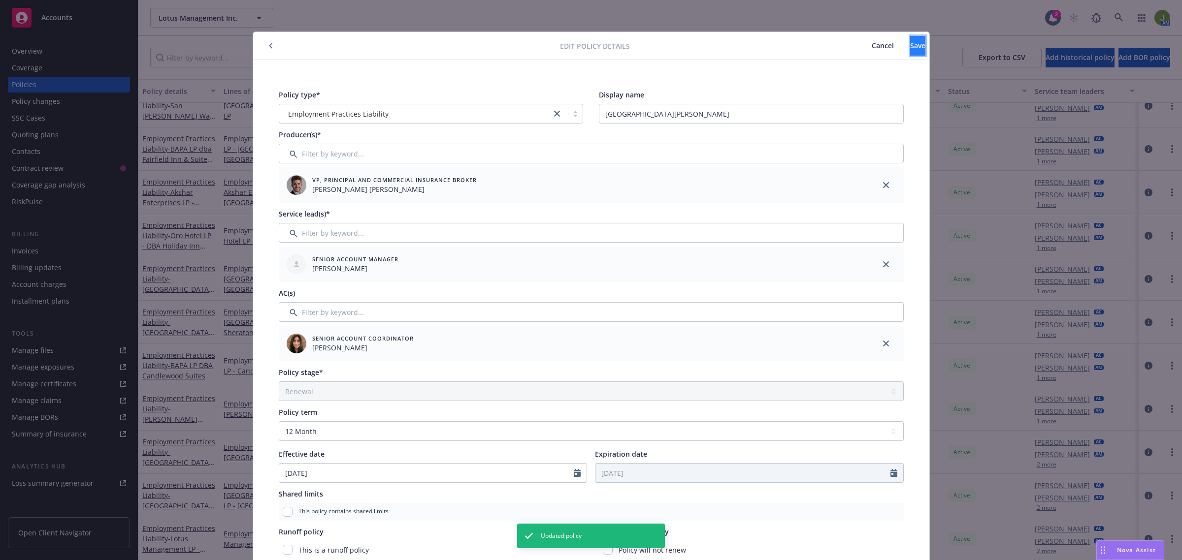
click at [910, 45] on button "Save" at bounding box center [917, 46] width 15 height 20
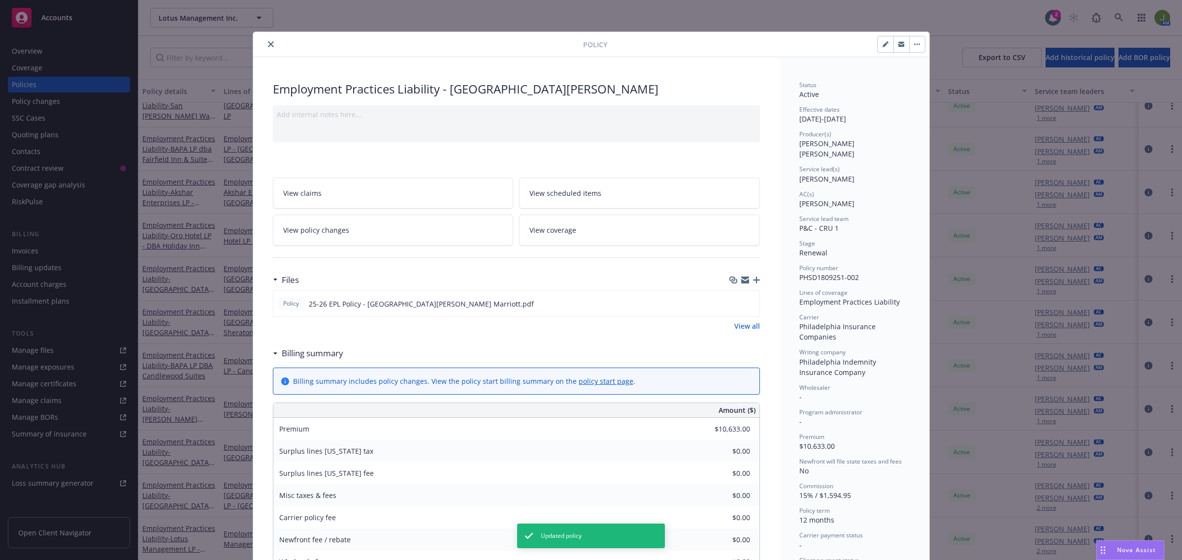
click at [257, 57] on div "Policy" at bounding box center [591, 44] width 676 height 25
click at [268, 46] on icon "close" at bounding box center [271, 44] width 6 height 6
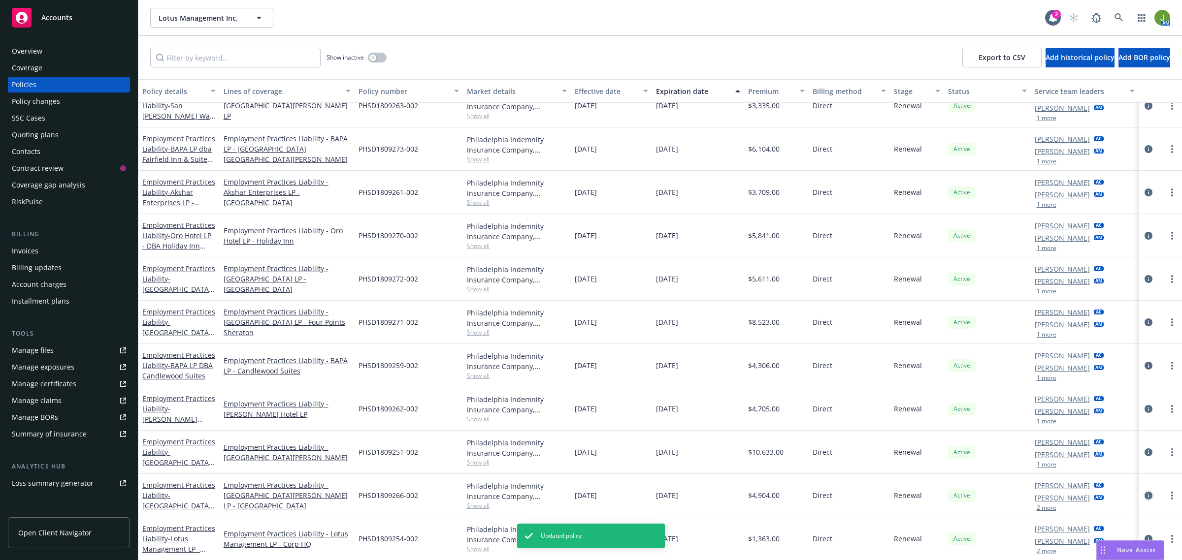
click at [1144, 494] on icon "circleInformation" at bounding box center [1148, 496] width 8 height 8
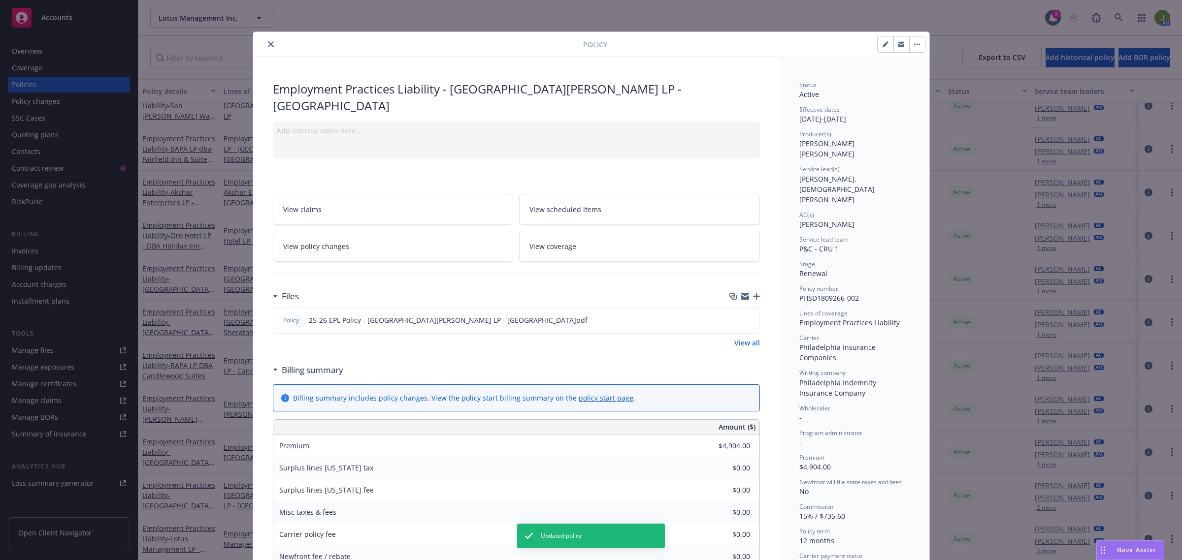
click at [886, 43] on icon "button" at bounding box center [887, 42] width 2 height 2
select select "RENEWAL"
select select "12"
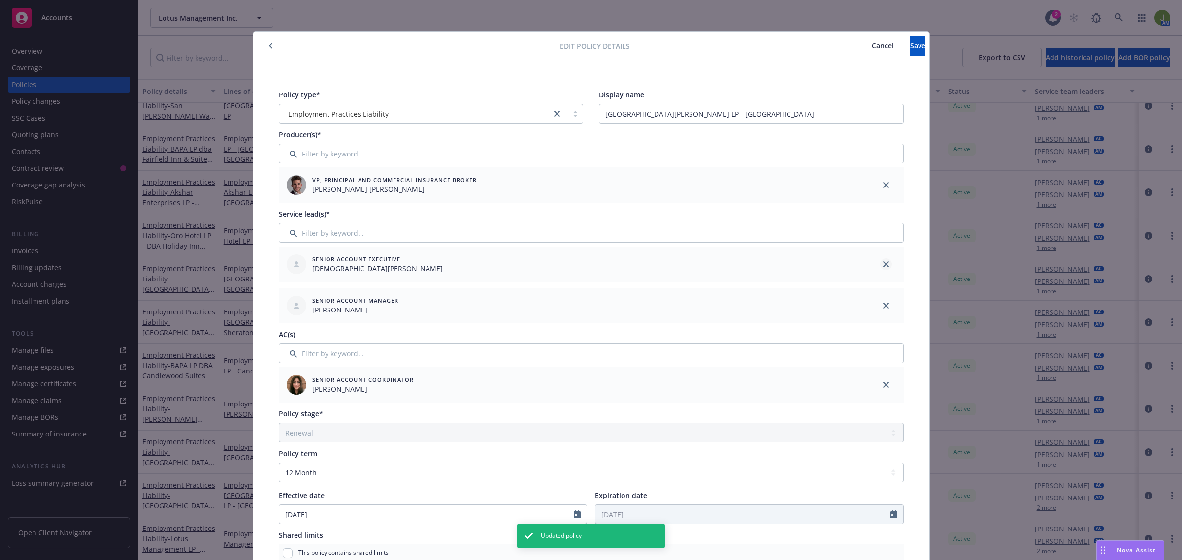
click at [883, 264] on icon "close" at bounding box center [886, 264] width 6 height 6
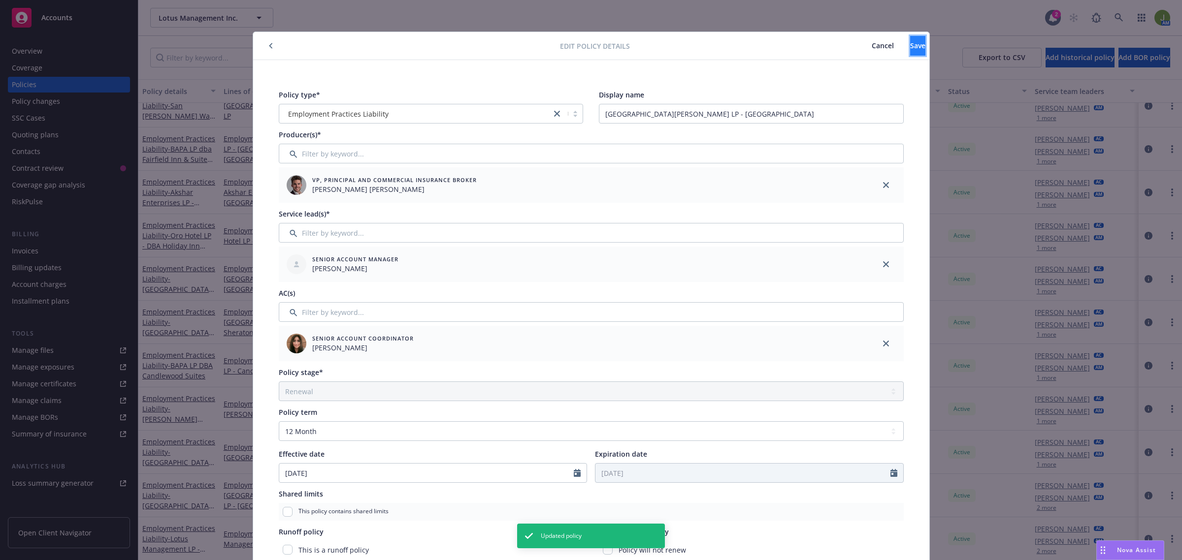
click at [910, 49] on button "Save" at bounding box center [917, 46] width 15 height 20
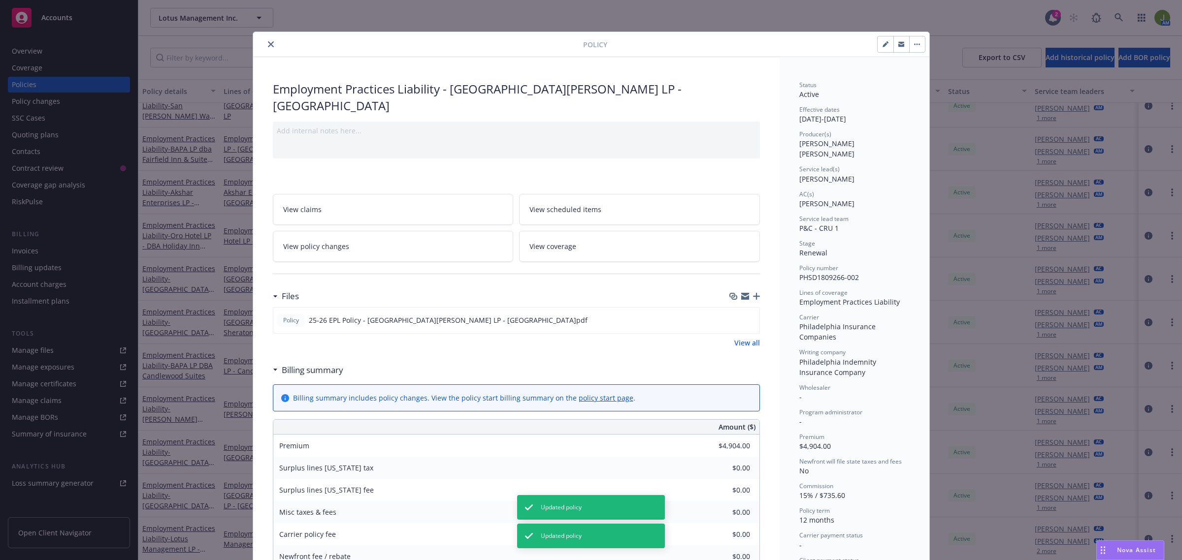
click at [265, 47] on button "close" at bounding box center [271, 44] width 12 height 12
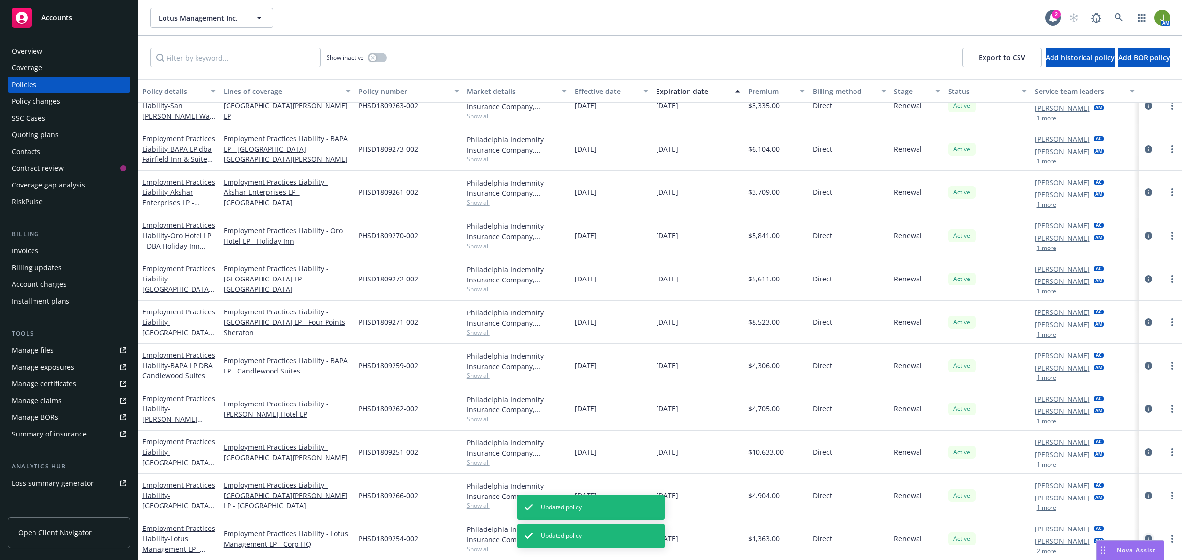
click at [1144, 535] on icon "circleInformation" at bounding box center [1148, 539] width 8 height 8
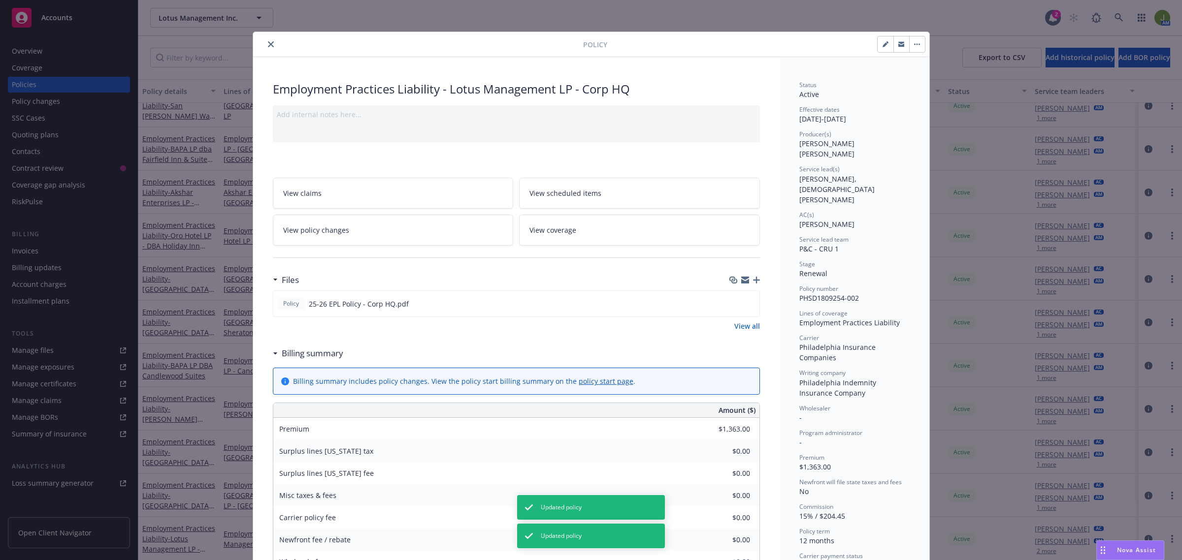
click at [877, 46] on button "button" at bounding box center [885, 44] width 16 height 16
select select "RENEWAL"
select select "12"
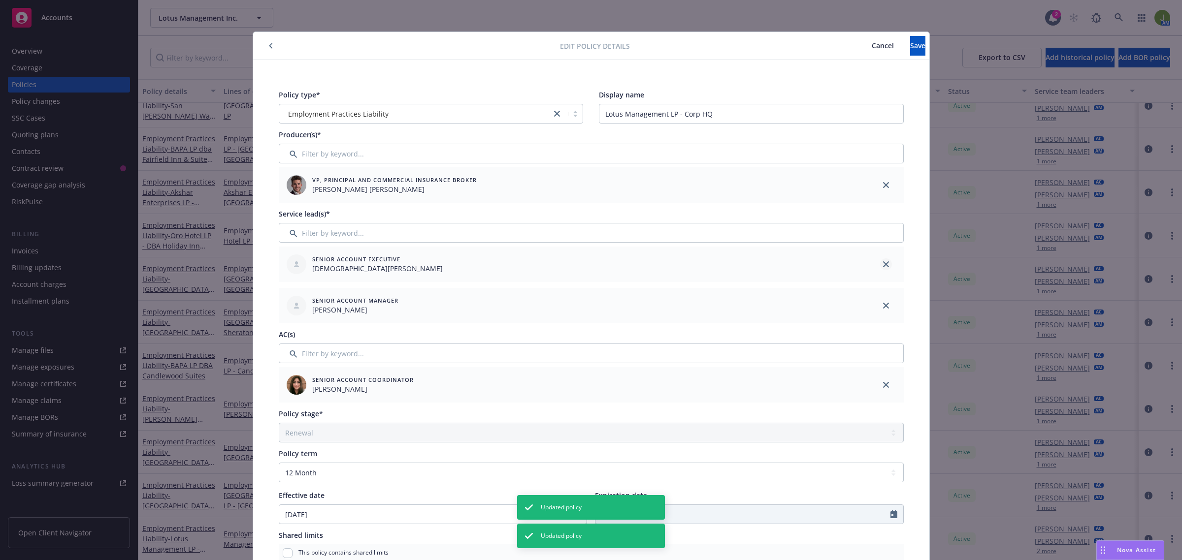
click at [883, 261] on icon "close" at bounding box center [886, 264] width 6 height 6
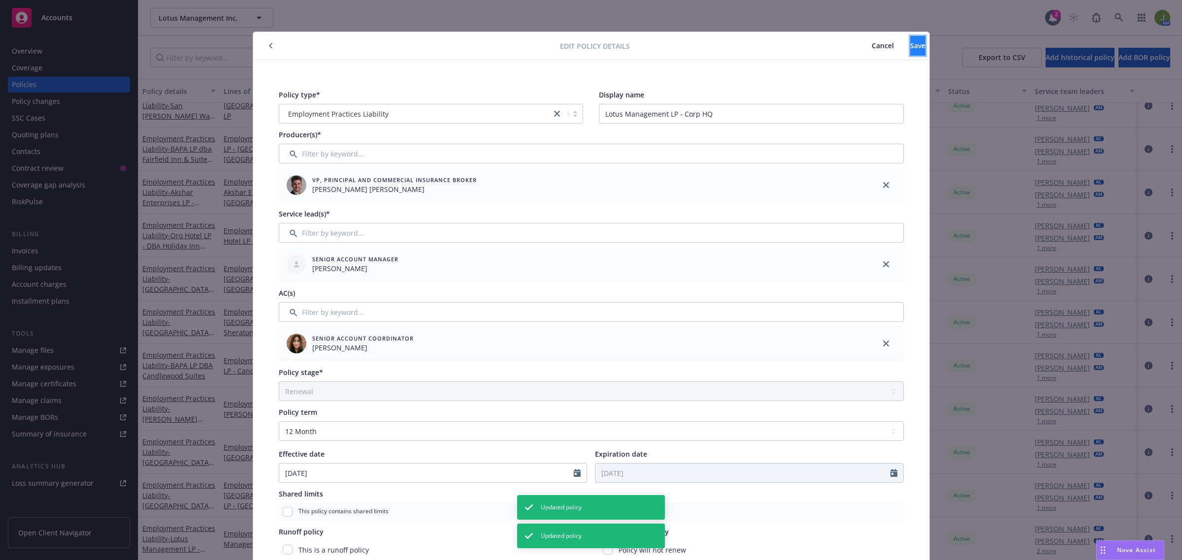
click at [911, 45] on button "Save" at bounding box center [917, 46] width 15 height 20
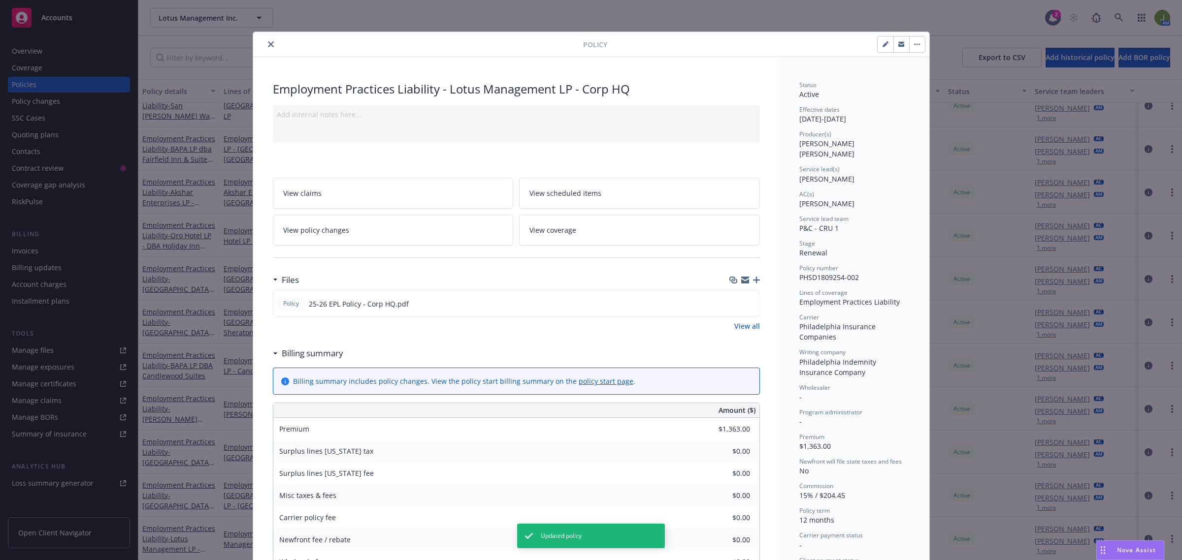
click at [268, 43] on icon "close" at bounding box center [271, 44] width 6 height 6
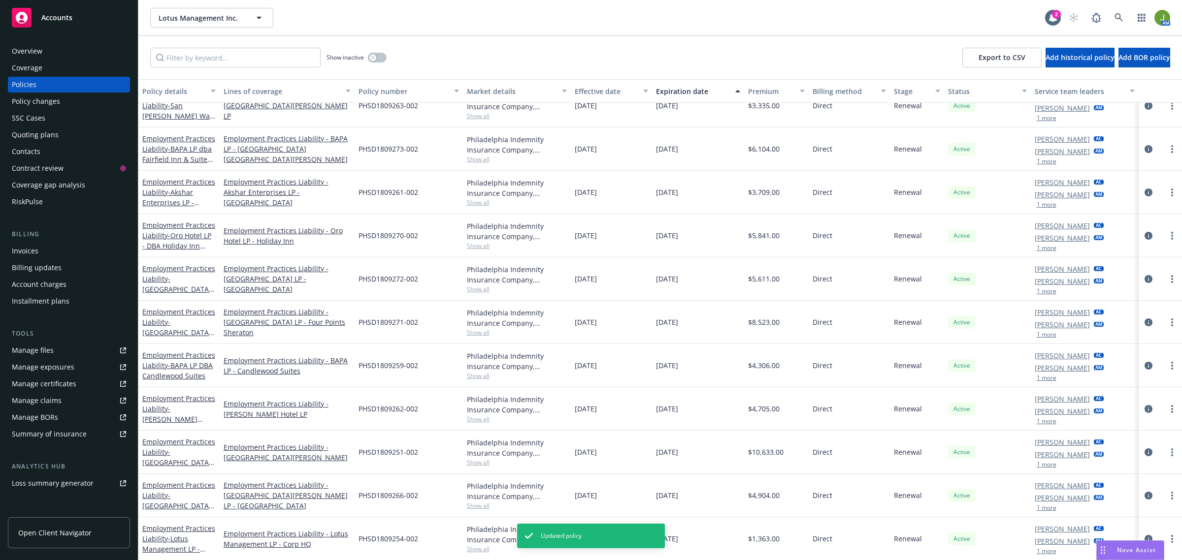
click at [40, 53] on div "Overview" at bounding box center [27, 51] width 31 height 16
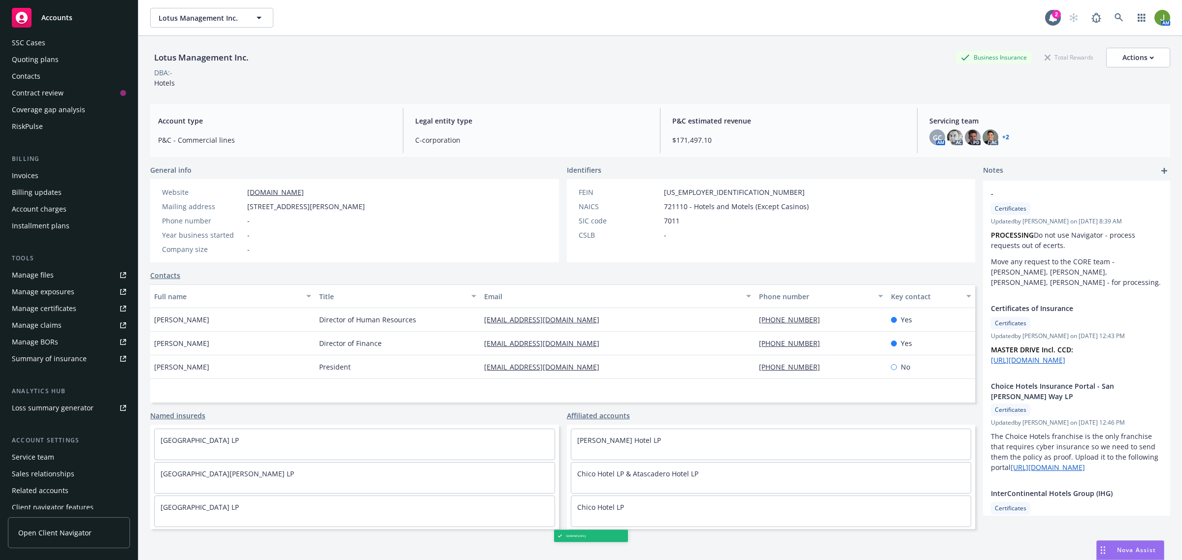
scroll to position [97, 0]
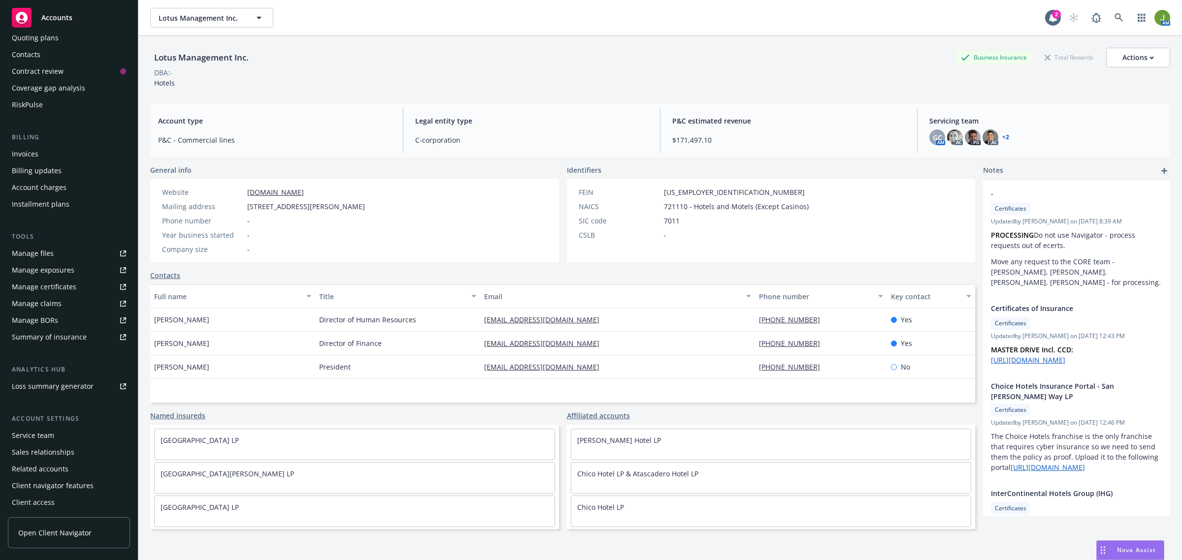
click at [30, 434] on div "Service team" at bounding box center [33, 436] width 42 height 16
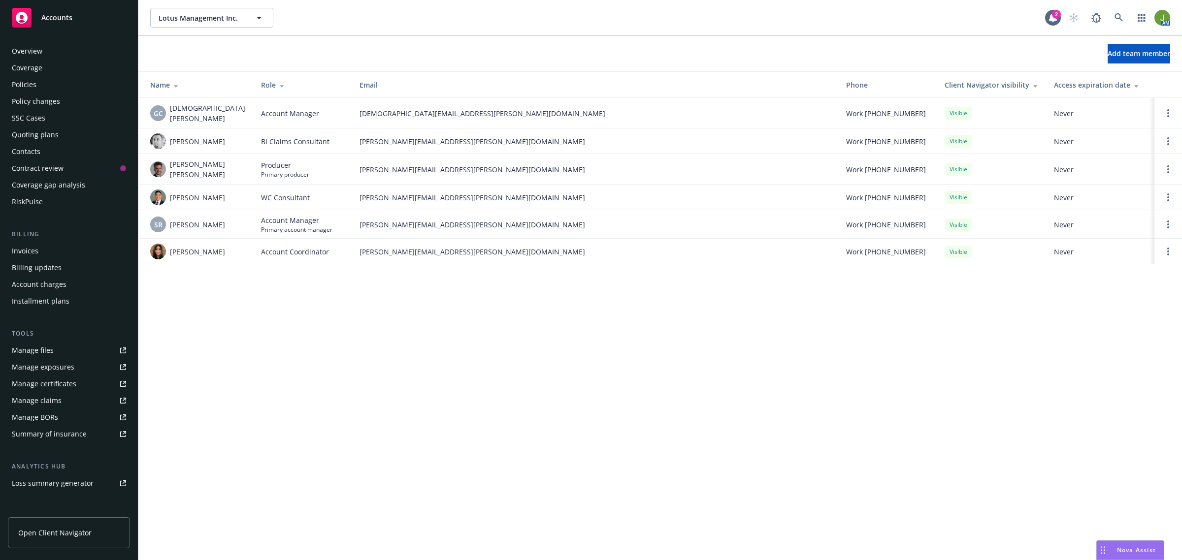
click at [37, 77] on div "Policies" at bounding box center [69, 85] width 114 height 16
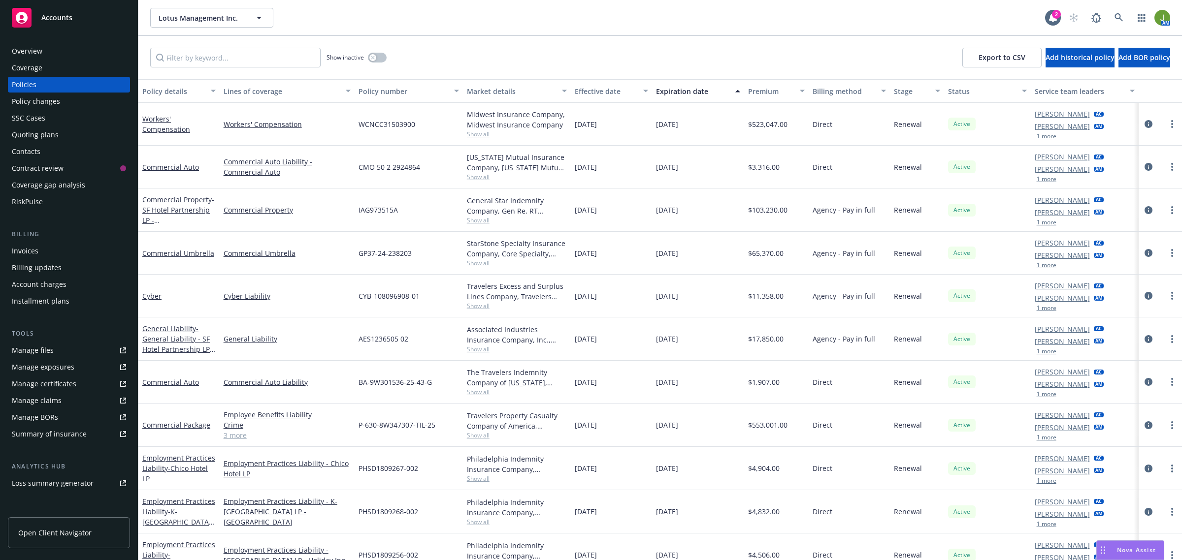
click at [56, 55] on div "Overview" at bounding box center [69, 51] width 114 height 16
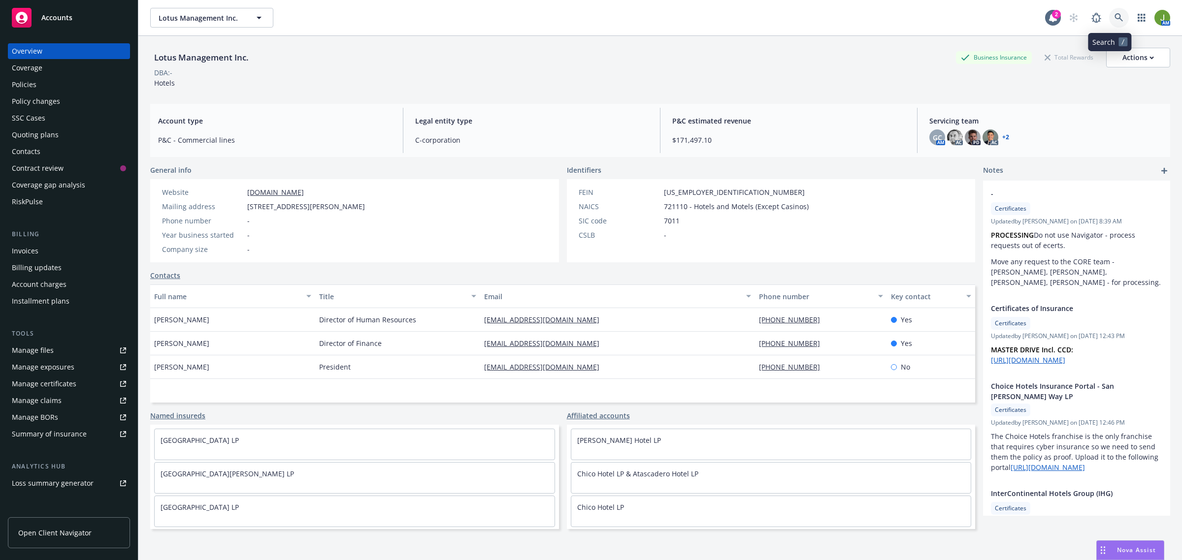
click at [1109, 15] on link at bounding box center [1119, 18] width 20 height 20
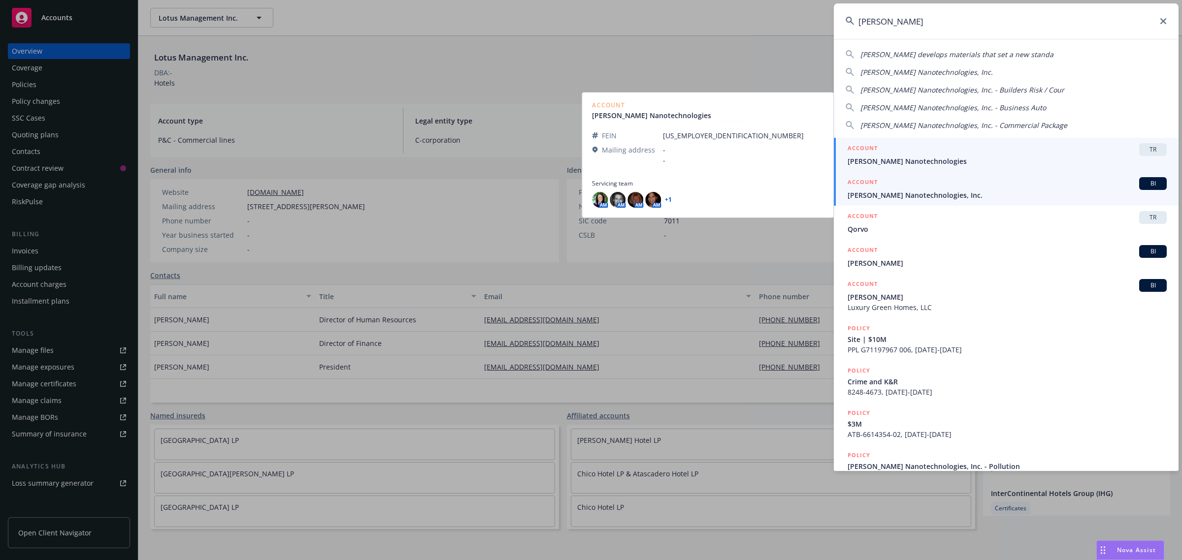
type input "[PERSON_NAME]"
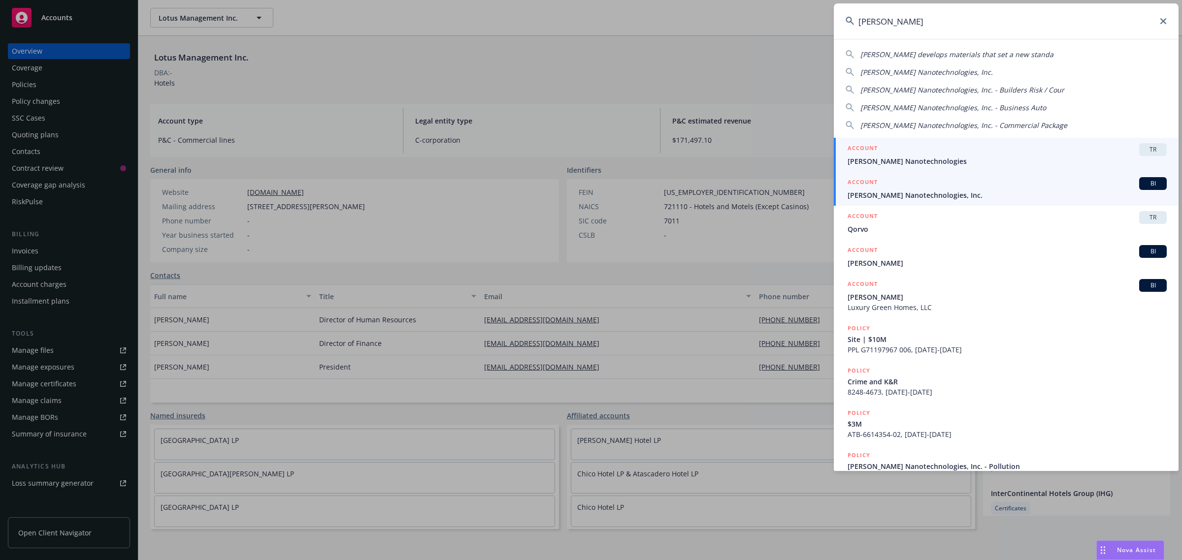
click at [896, 197] on span "[PERSON_NAME] Nanotechnologies, Inc." at bounding box center [1006, 195] width 319 height 10
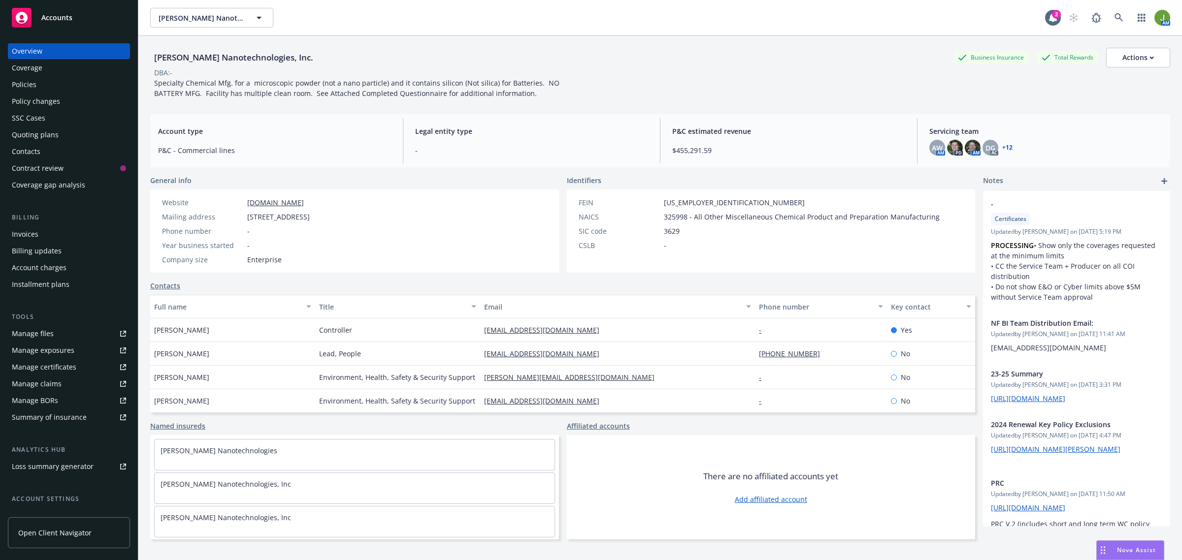
click at [42, 77] on div "Policies" at bounding box center [69, 85] width 114 height 16
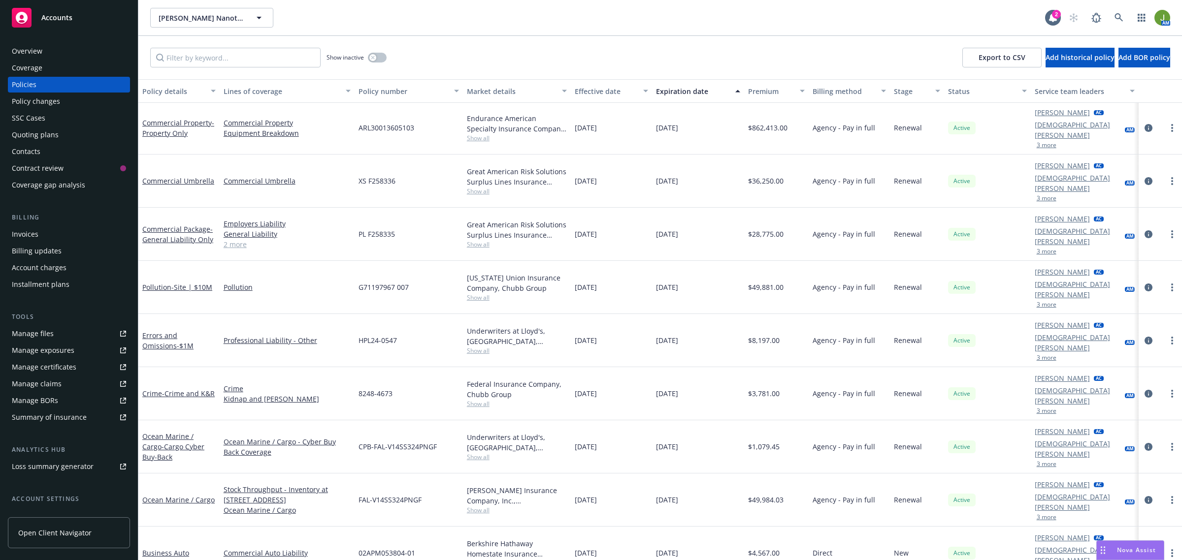
scroll to position [619, 0]
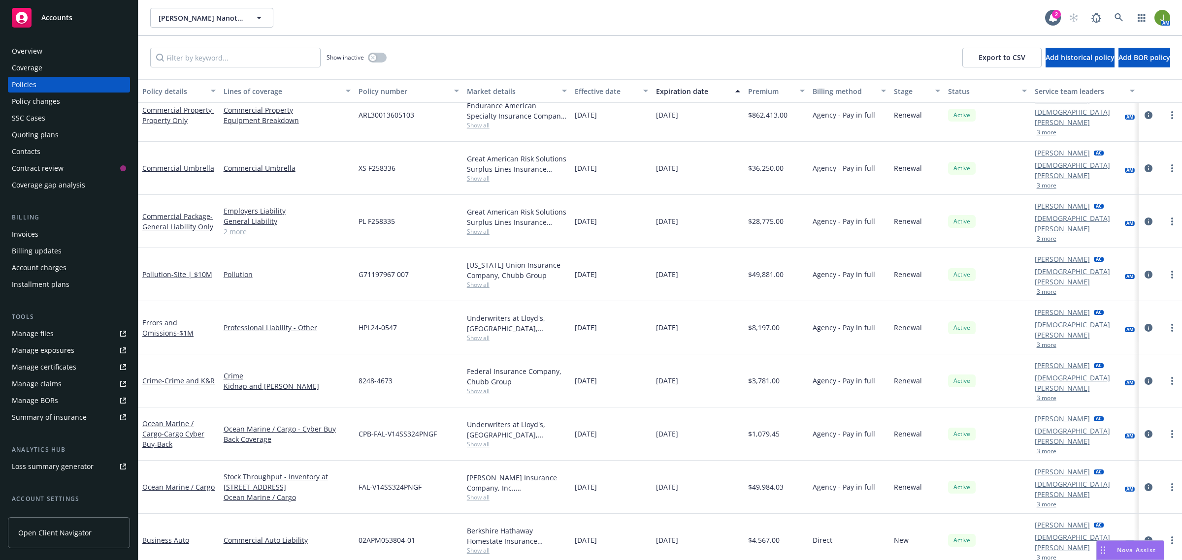
click at [28, 50] on div "Overview" at bounding box center [27, 51] width 31 height 16
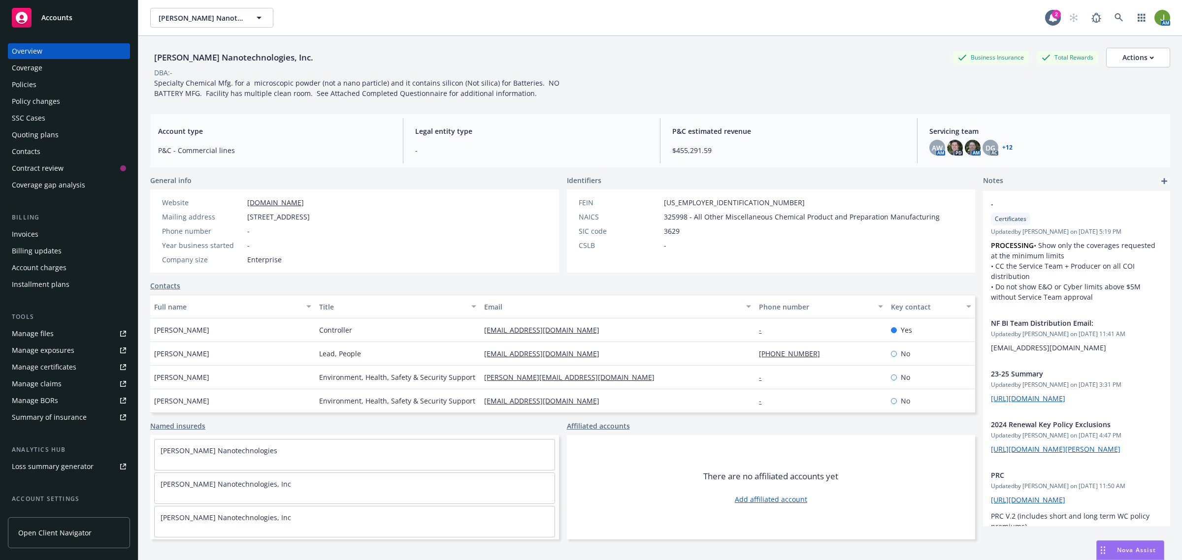
click at [20, 84] on div "Policies" at bounding box center [24, 85] width 25 height 16
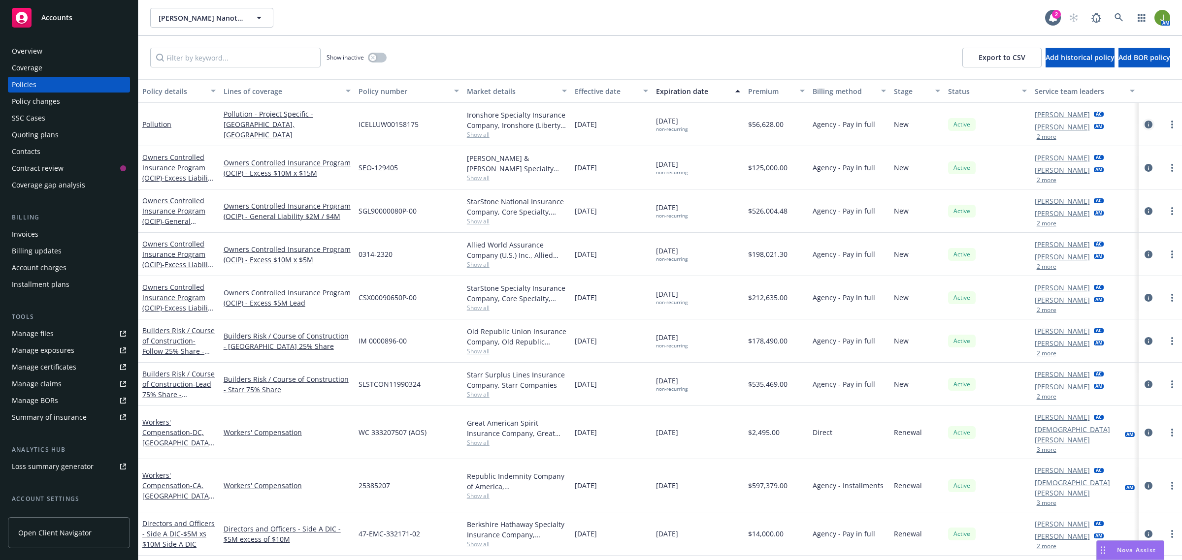
click at [1144, 121] on icon "circleInformation" at bounding box center [1148, 125] width 8 height 8
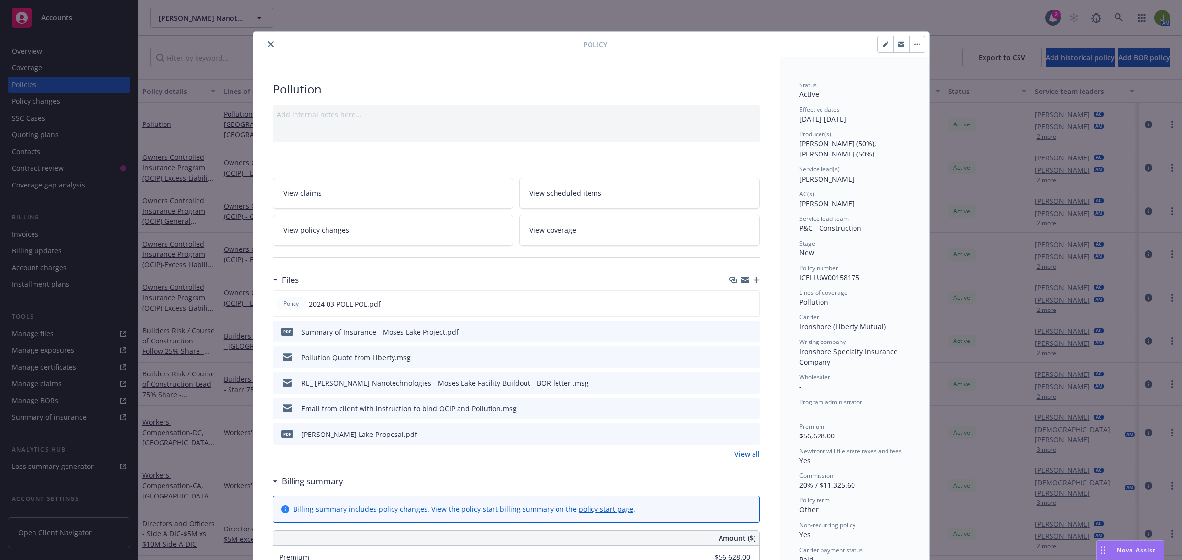
click at [268, 47] on icon "close" at bounding box center [271, 44] width 6 height 6
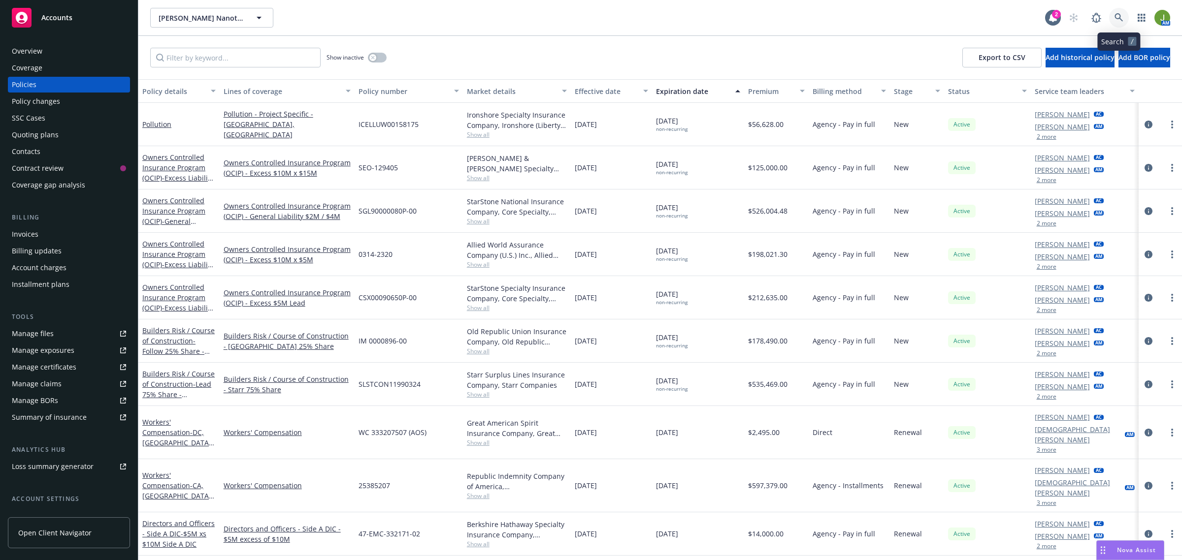
click at [1109, 18] on link at bounding box center [1119, 18] width 20 height 20
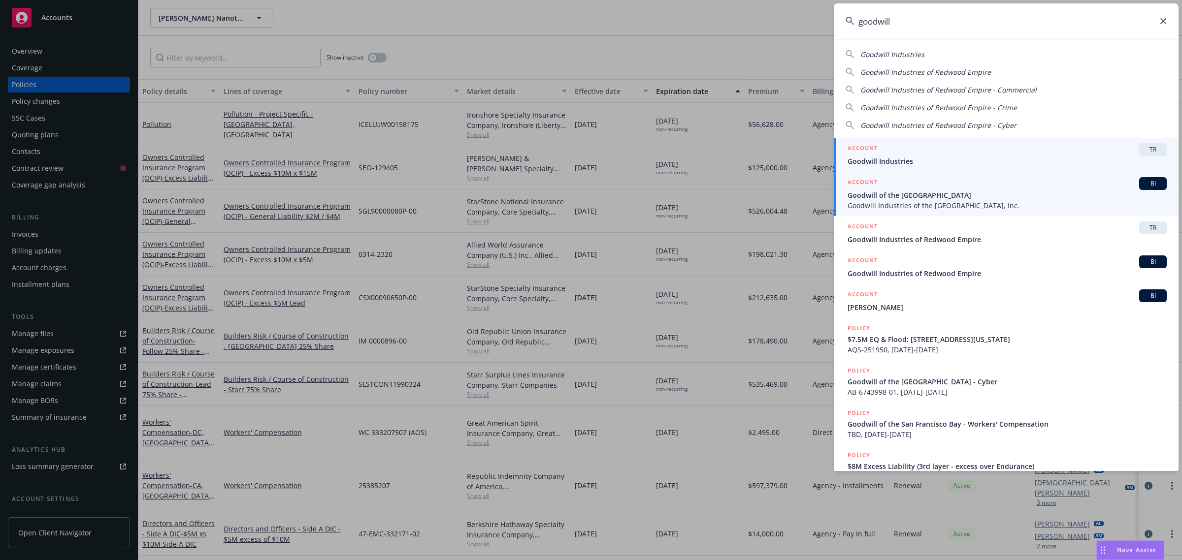
type input "goodwill"
click at [890, 195] on span "Goodwill of the [GEOGRAPHIC_DATA]" at bounding box center [1006, 195] width 319 height 10
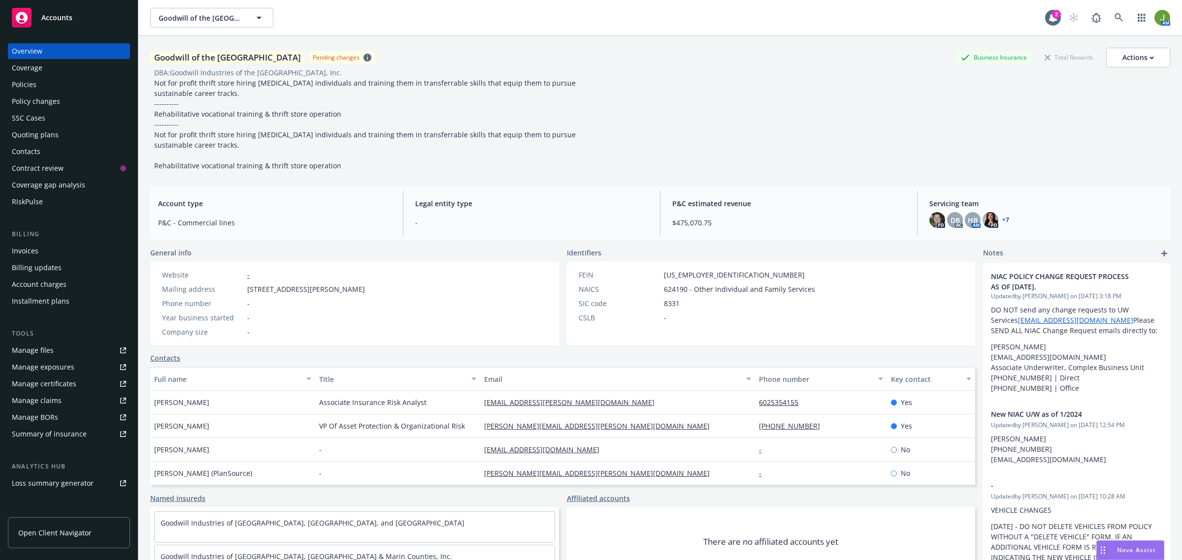
click at [50, 82] on div "Policies" at bounding box center [69, 85] width 114 height 16
